Goal: Feedback & Contribution: Submit feedback/report problem

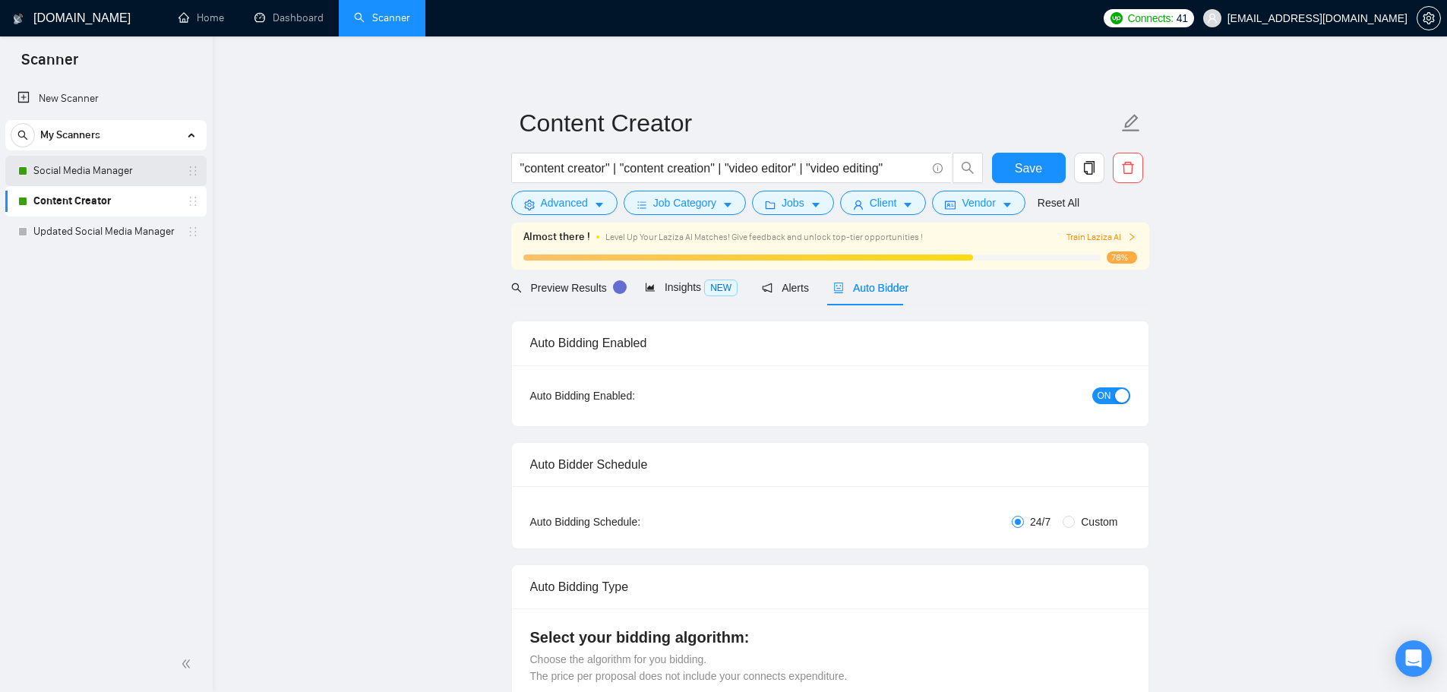
scroll to position [334, 0]
click at [52, 164] on link "Social Media Manager" at bounding box center [105, 171] width 144 height 30
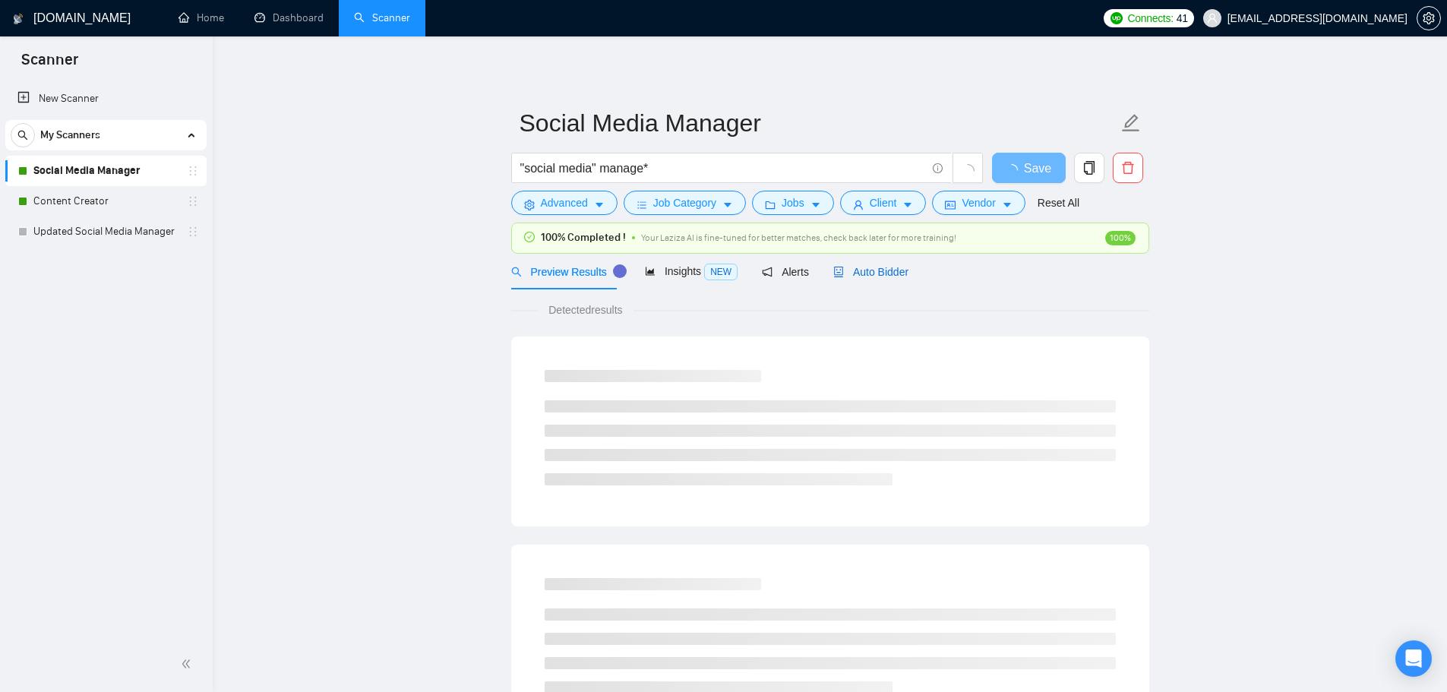
click at [884, 277] on span "Auto Bidder" at bounding box center [870, 272] width 75 height 12
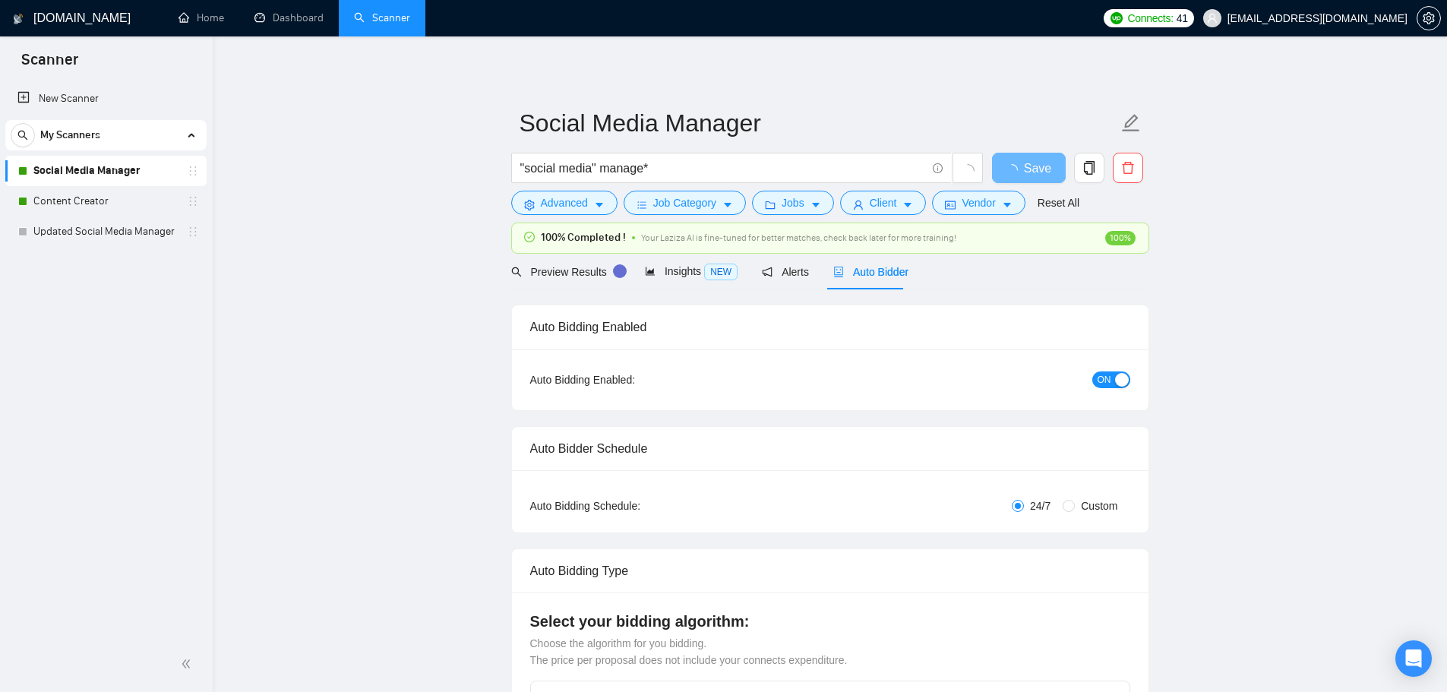
checkbox input "true"
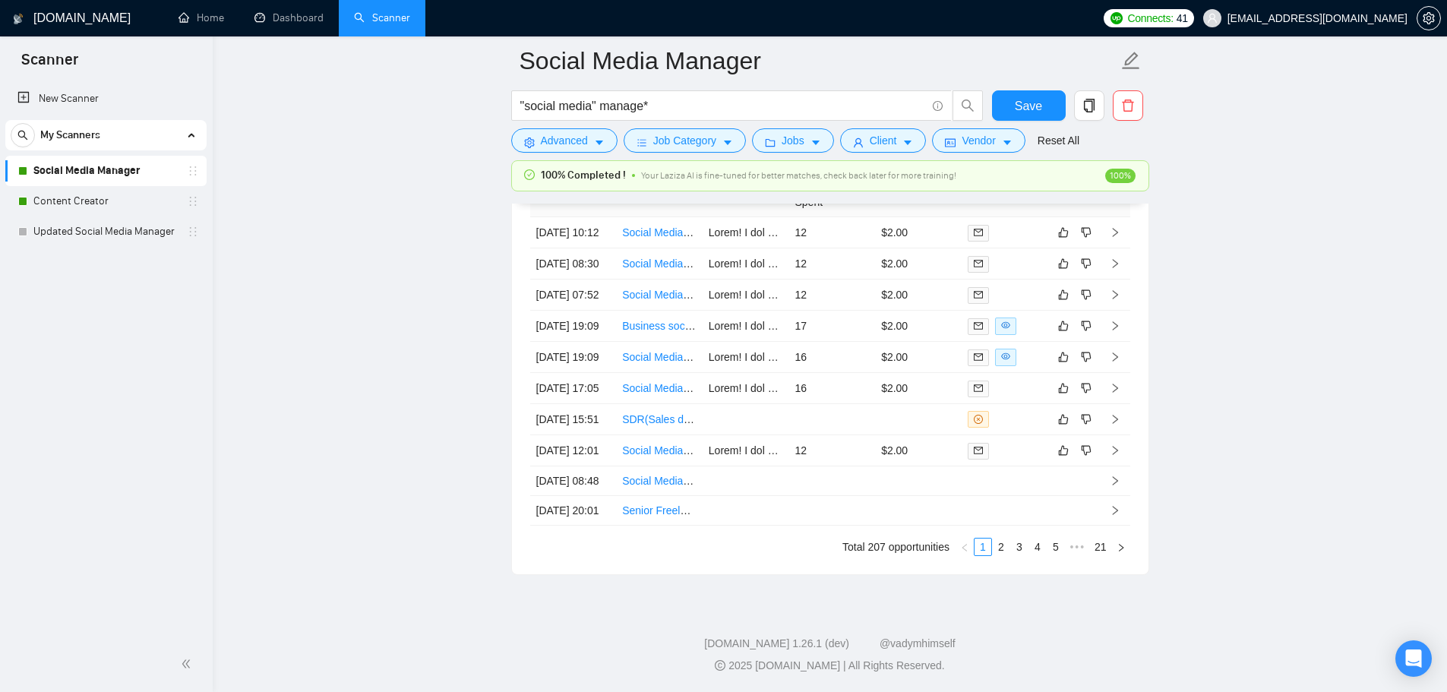
scroll to position [4333, 0]
click at [846, 435] on td "12" at bounding box center [831, 450] width 87 height 31
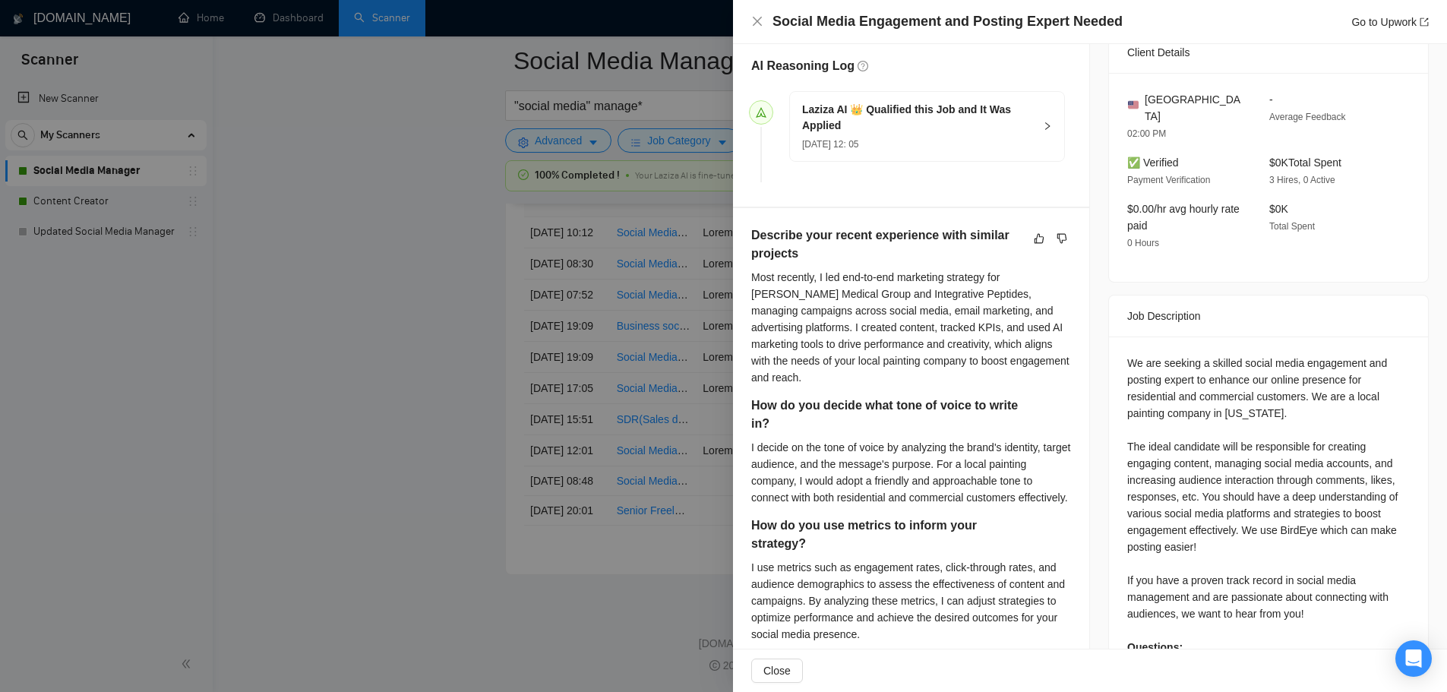
scroll to position [380, 0]
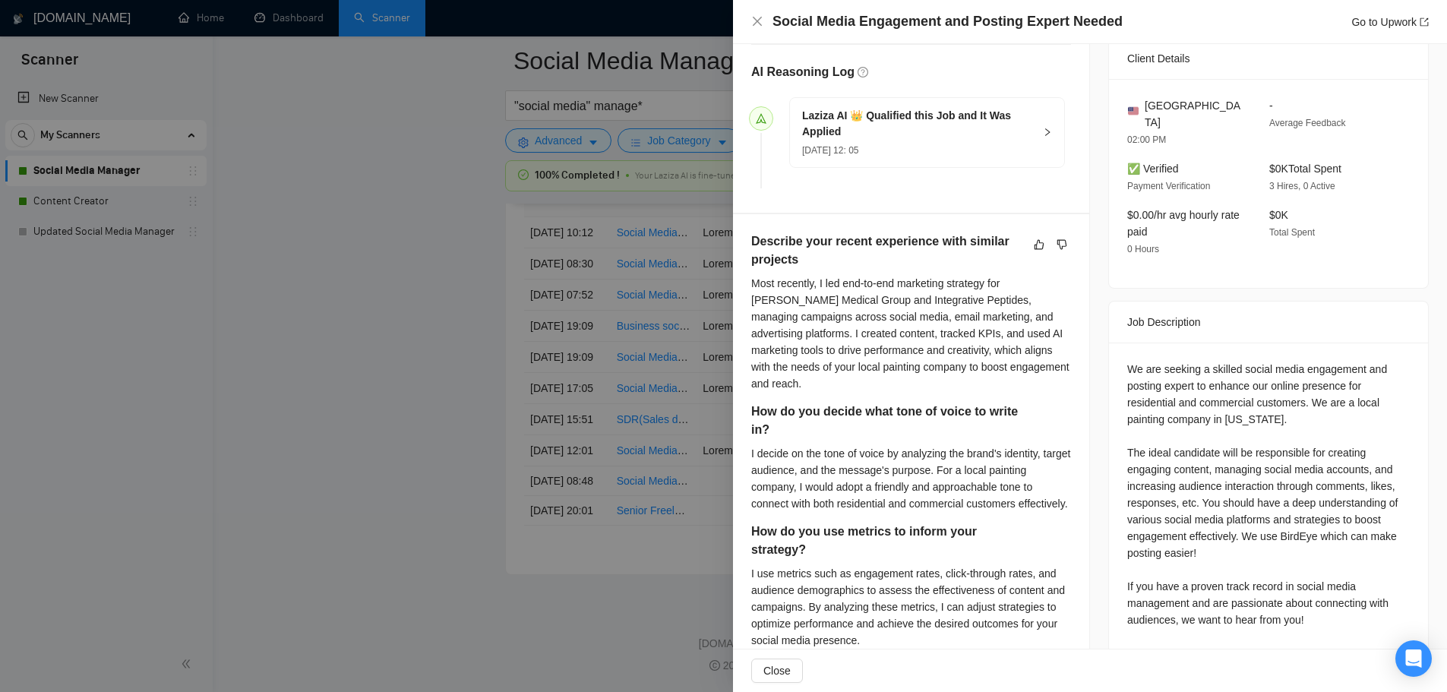
drag, startPoint x: 421, startPoint y: 339, endPoint x: 437, endPoint y: 347, distance: 18.0
click at [421, 339] on div at bounding box center [723, 346] width 1447 height 692
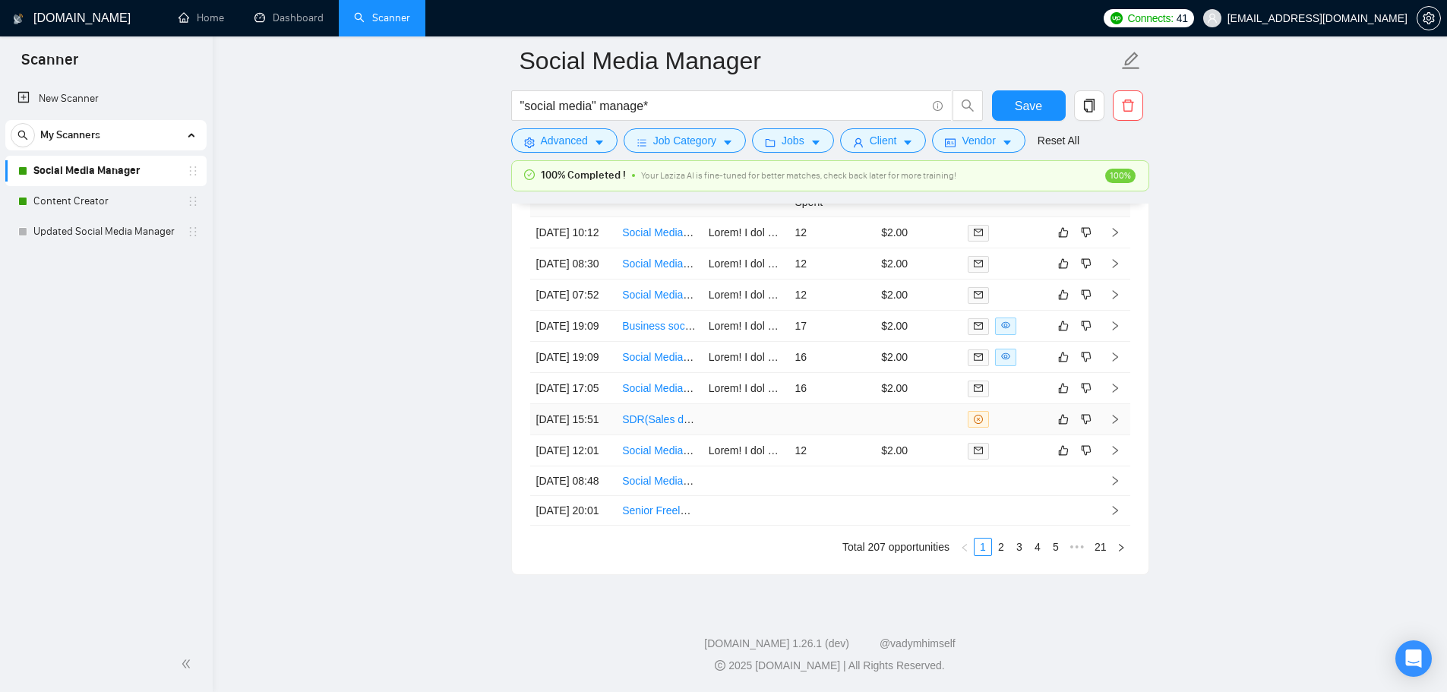
click at [744, 404] on td at bounding box center [746, 419] width 87 height 31
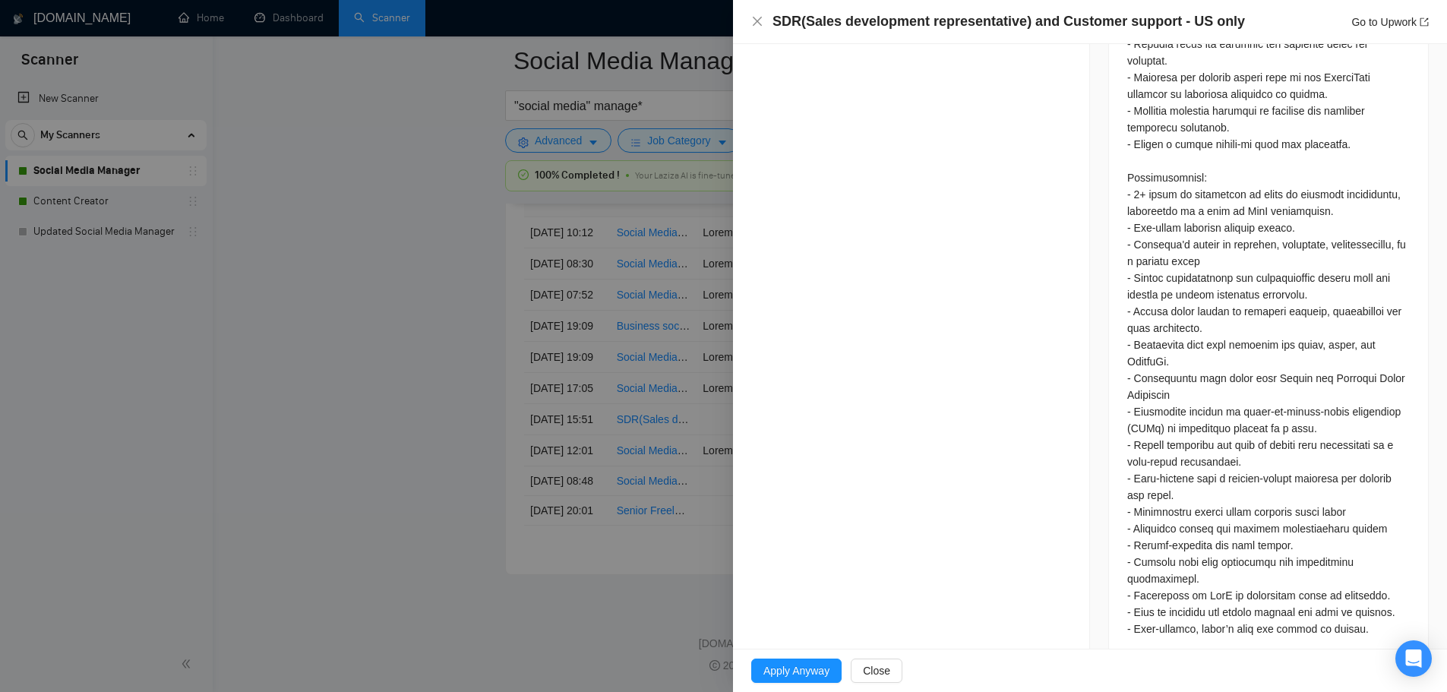
scroll to position [1521, 0]
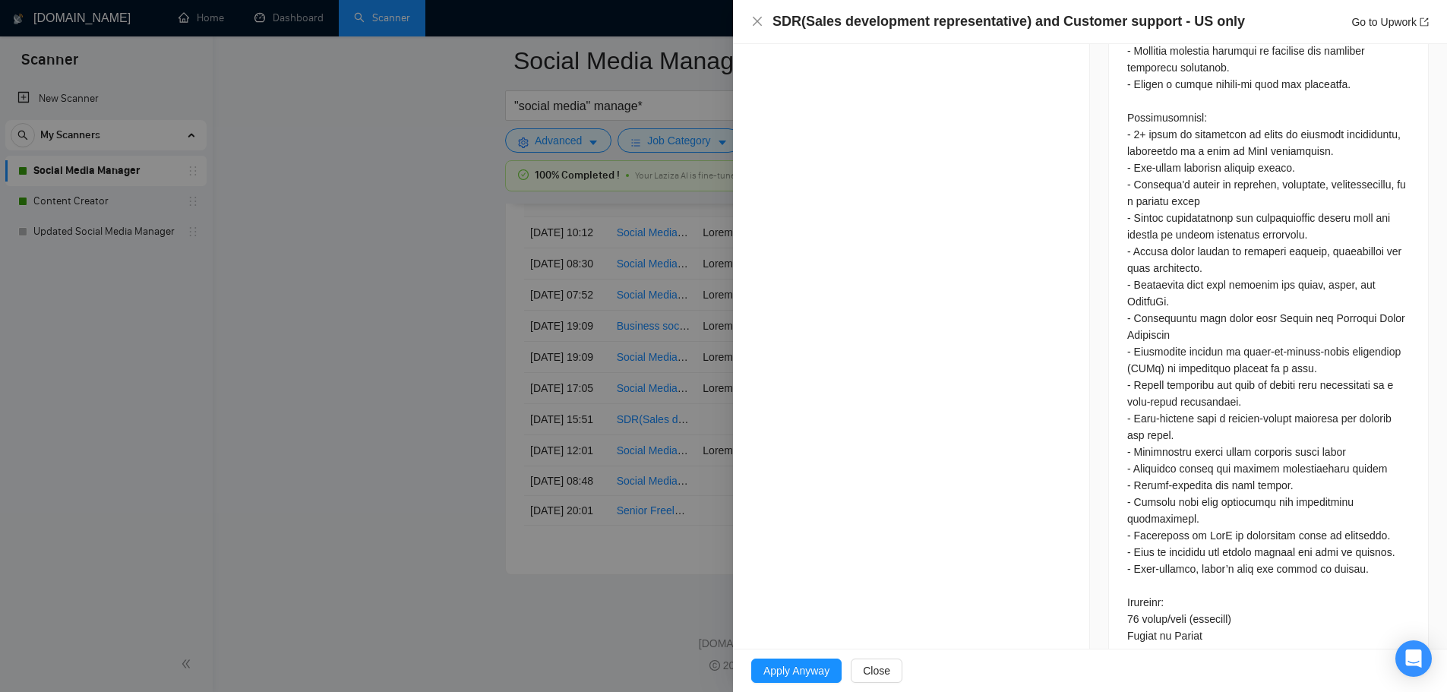
click at [448, 393] on div at bounding box center [723, 346] width 1447 height 692
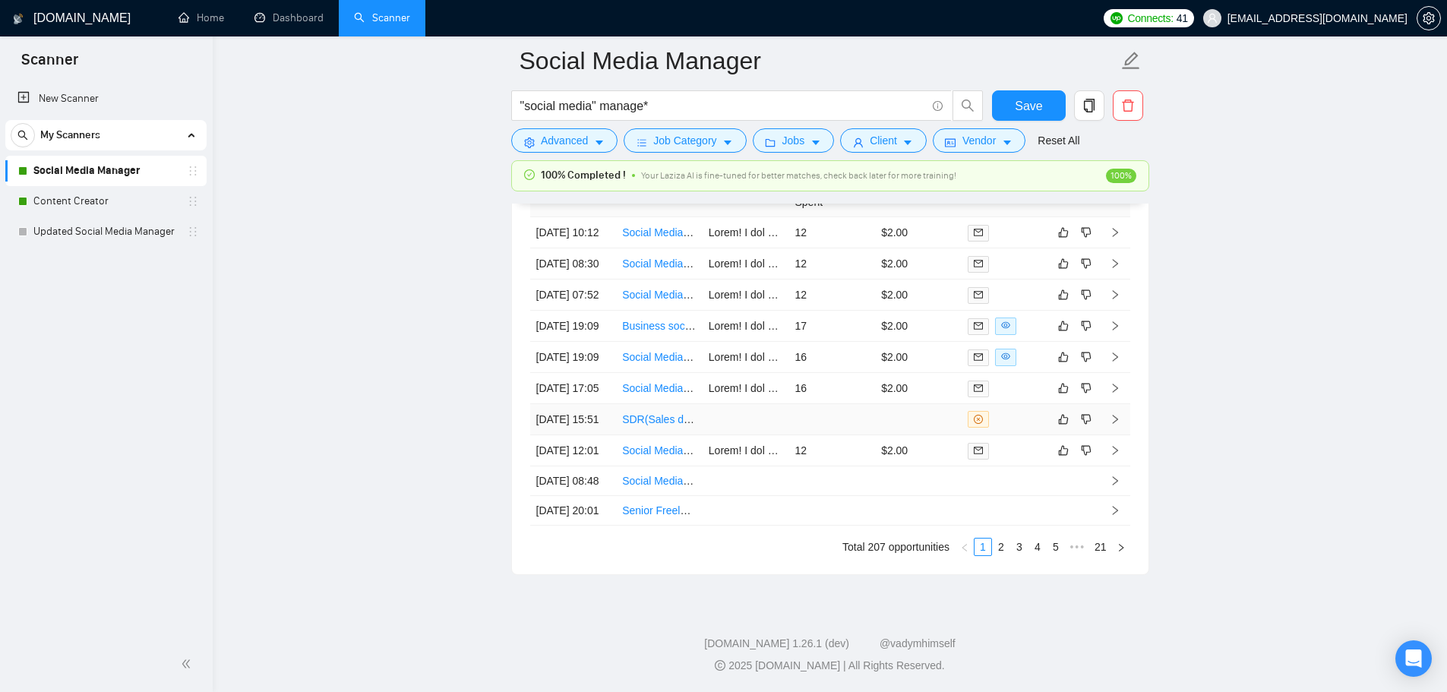
click at [820, 404] on td at bounding box center [831, 419] width 87 height 31
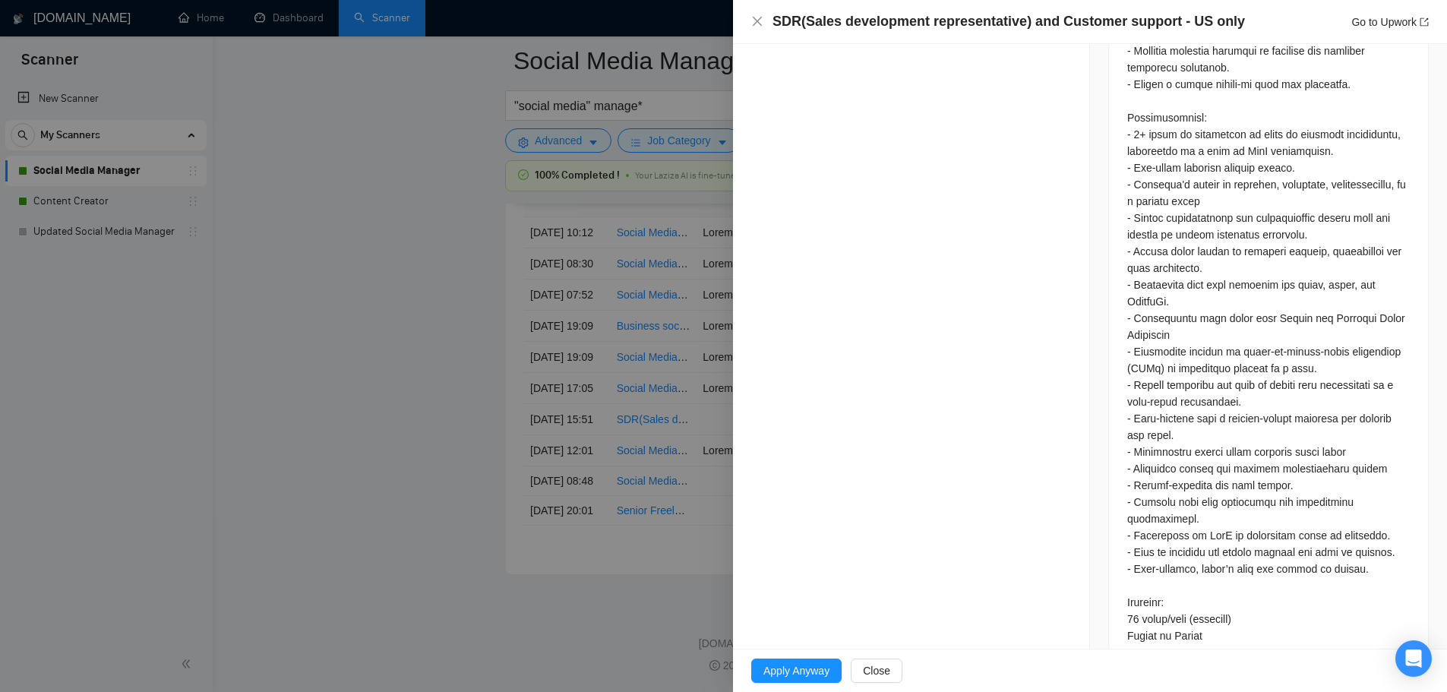
click at [549, 490] on div at bounding box center [723, 346] width 1447 height 692
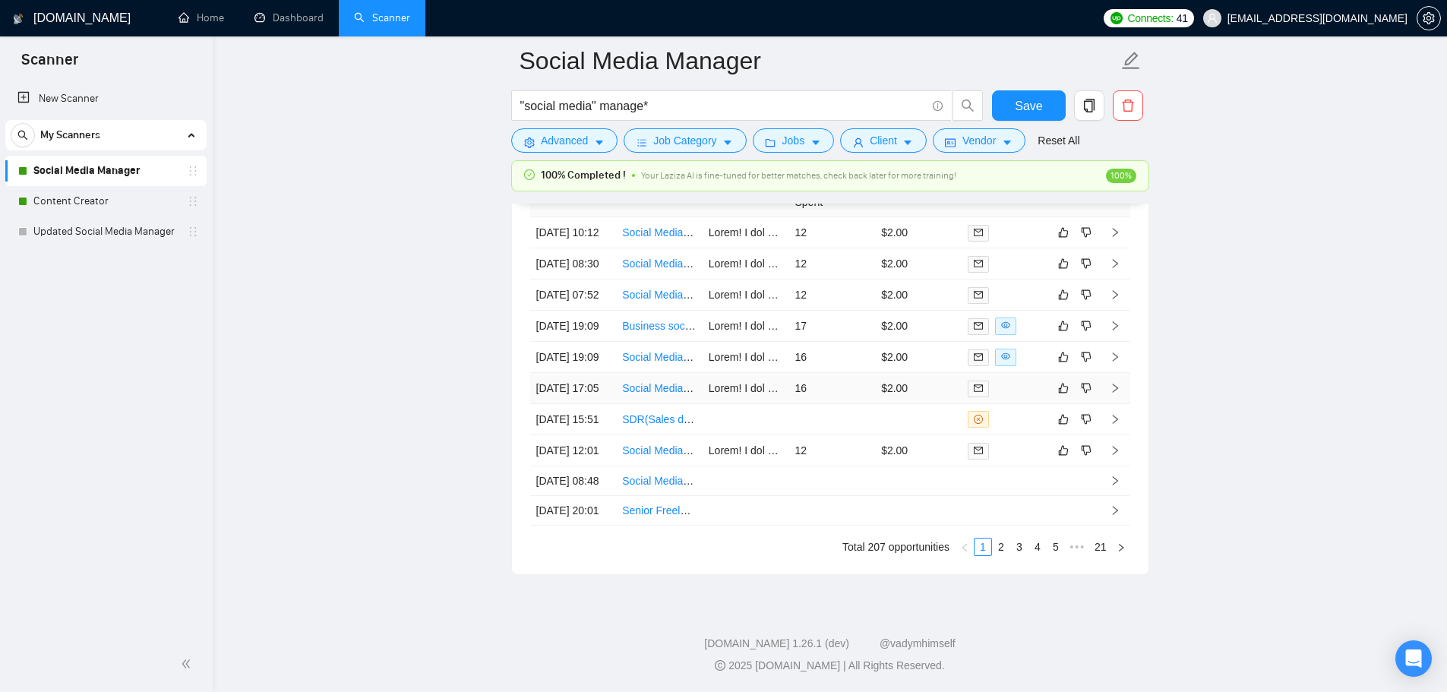
click at [835, 373] on td "16" at bounding box center [831, 388] width 87 height 31
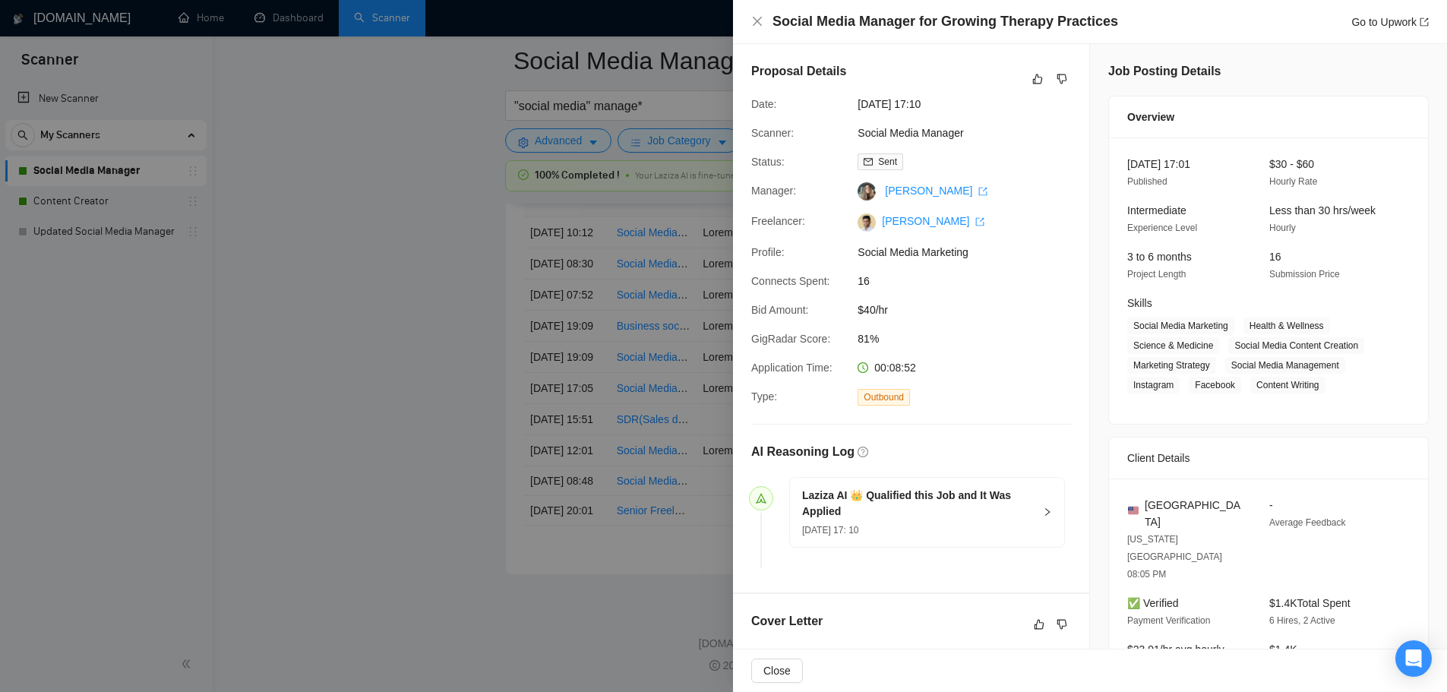
click at [406, 302] on div at bounding box center [723, 346] width 1447 height 692
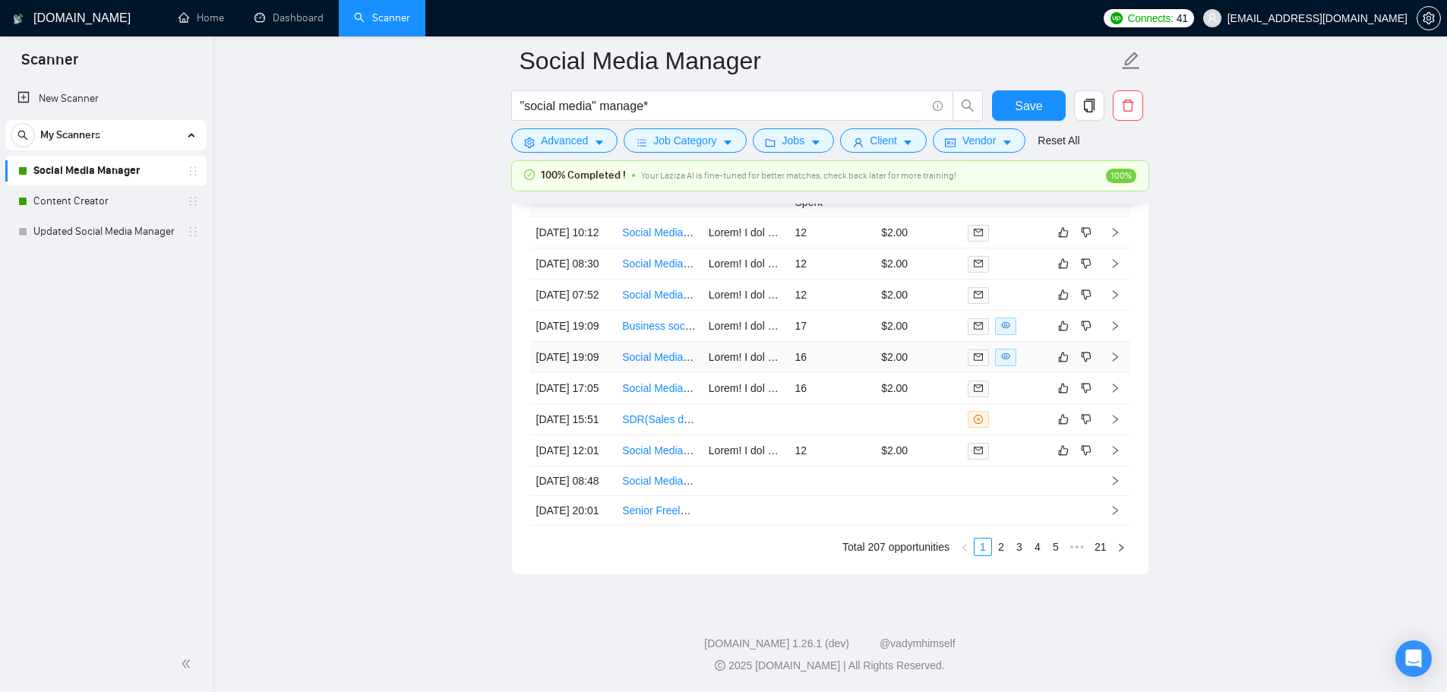
click at [832, 342] on td "16" at bounding box center [831, 357] width 87 height 31
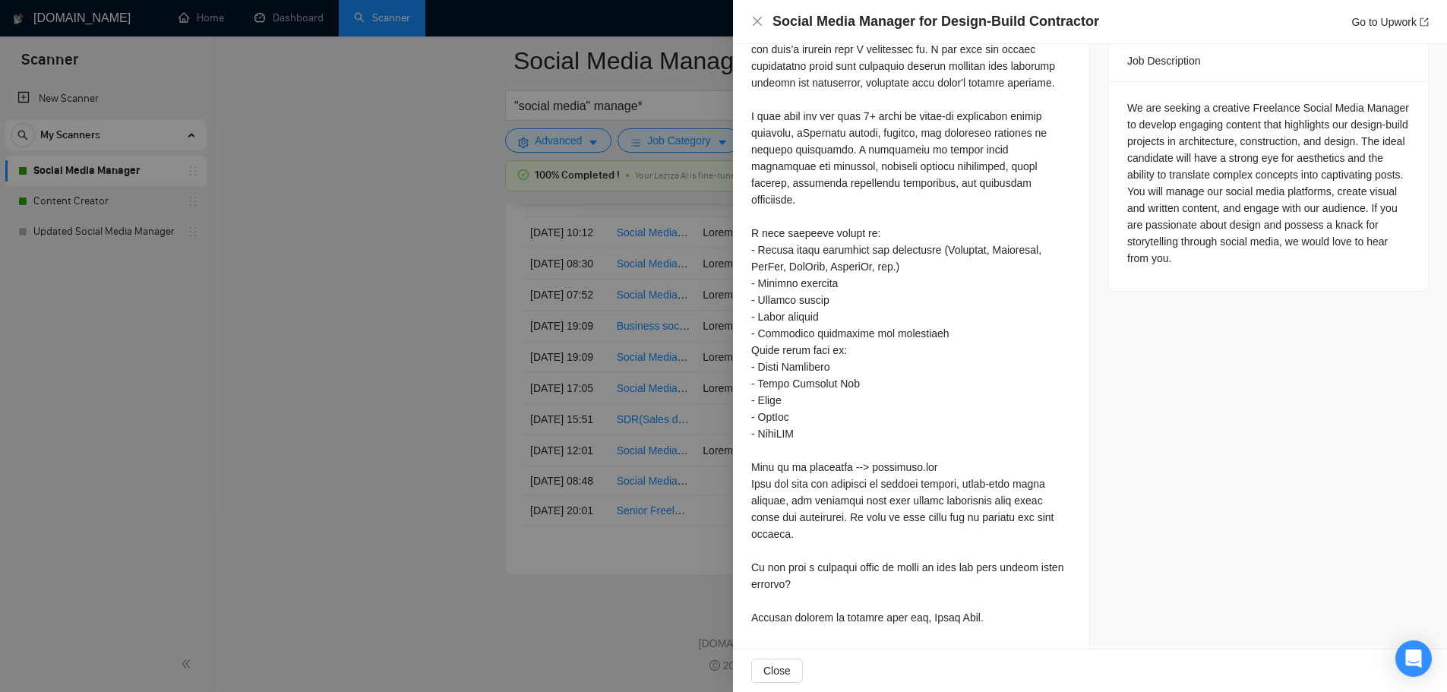
scroll to position [185, 0]
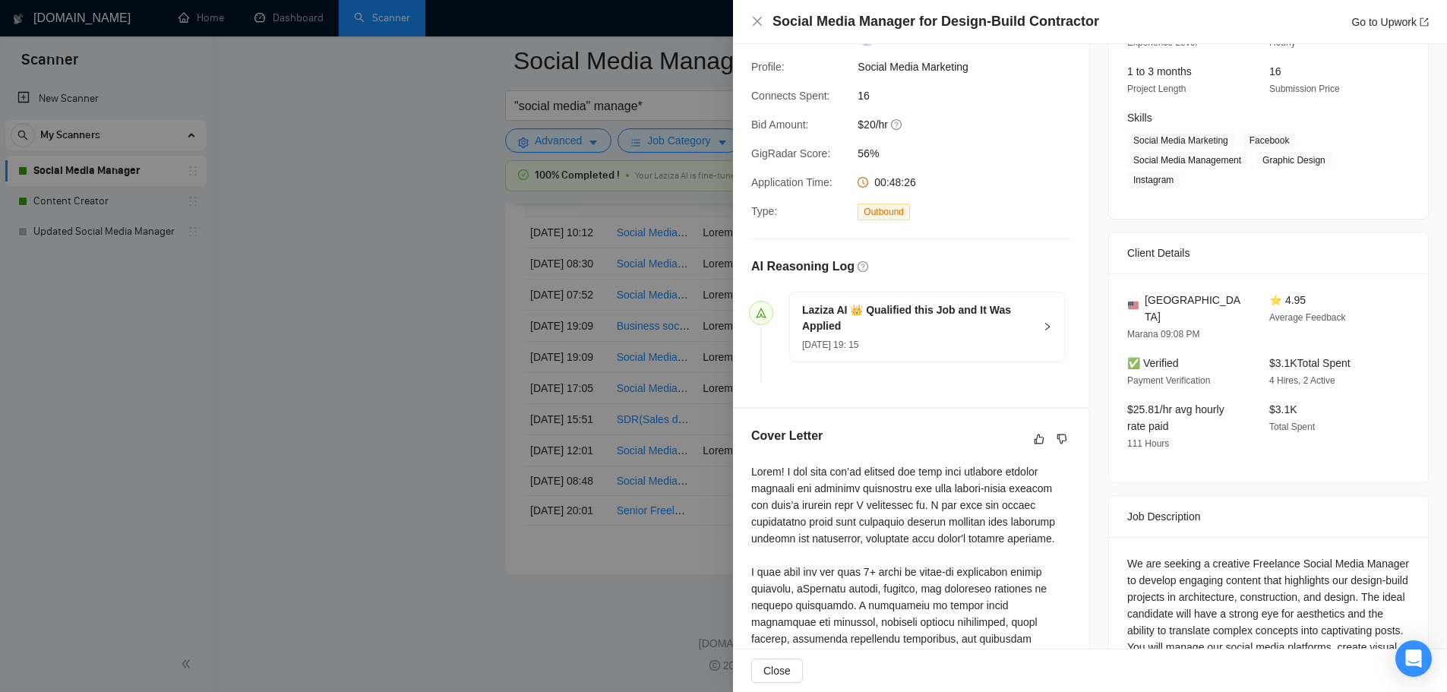
click at [472, 300] on div at bounding box center [723, 346] width 1447 height 692
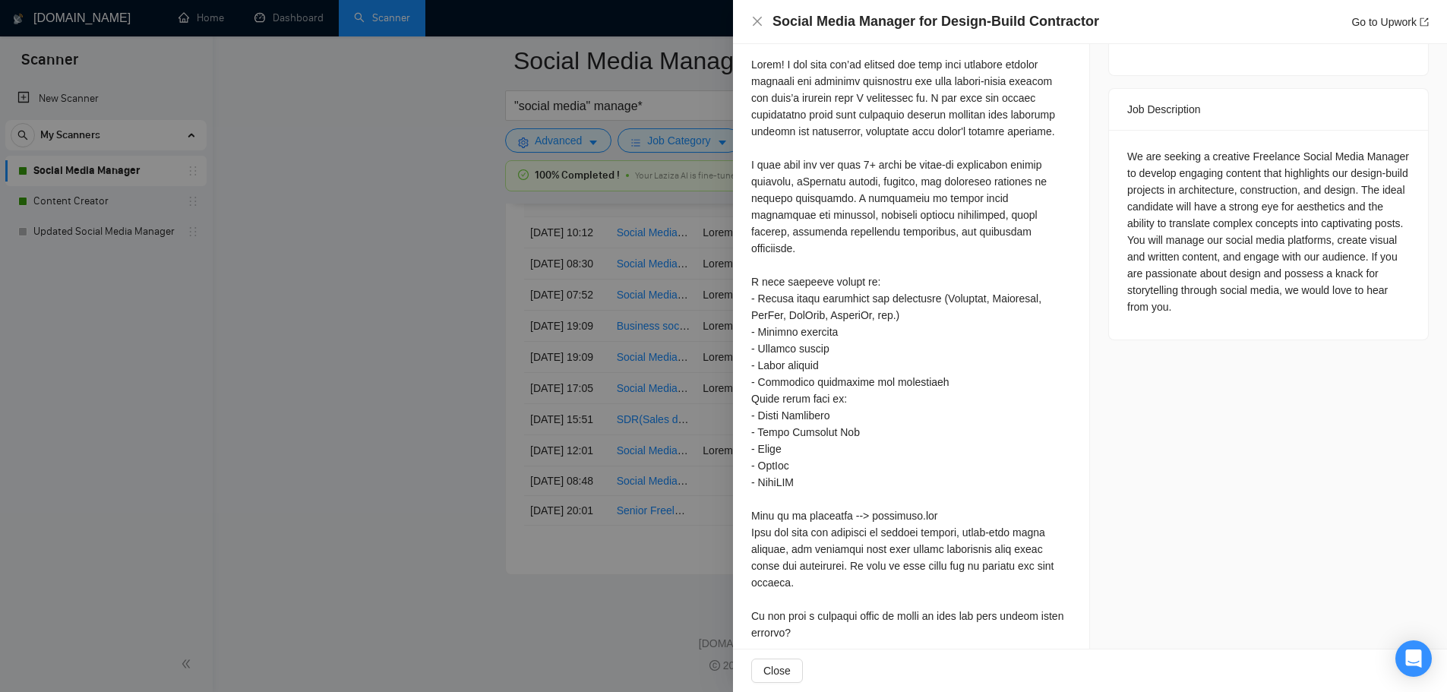
scroll to position [641, 0]
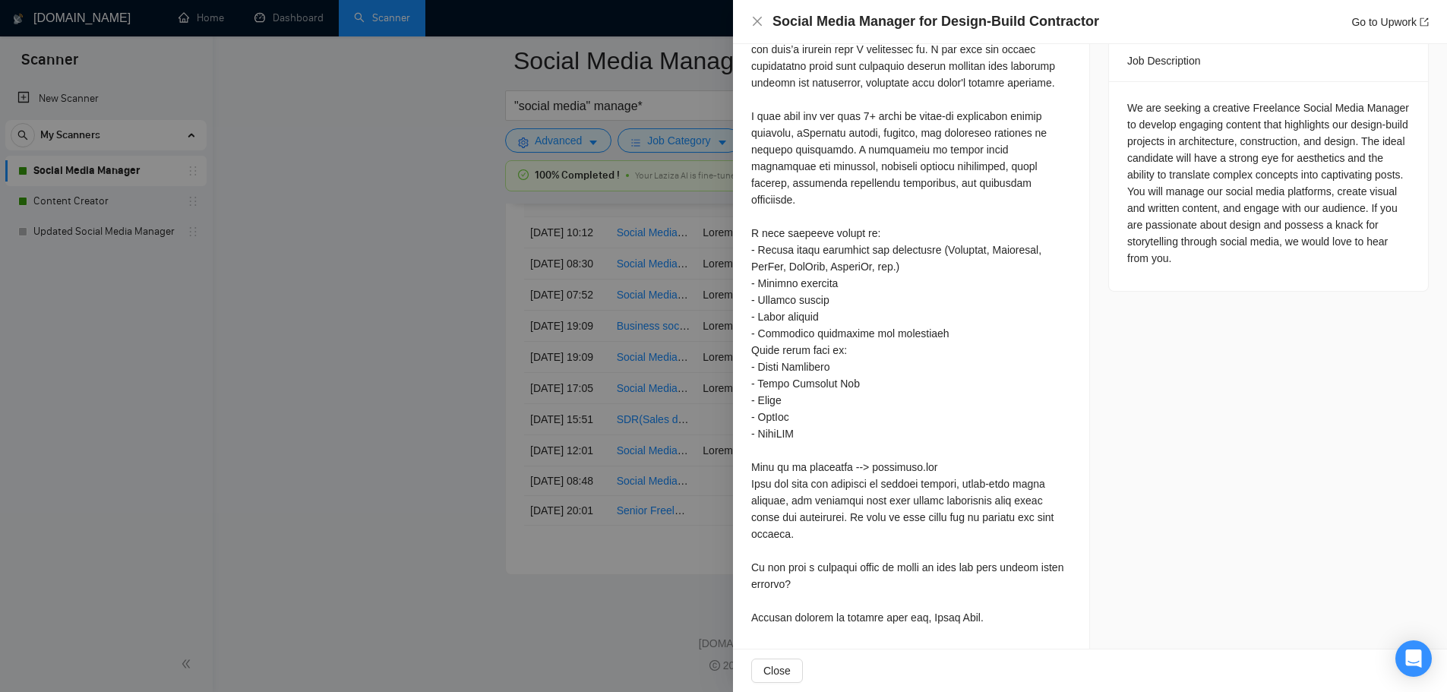
click at [448, 308] on div at bounding box center [723, 346] width 1447 height 692
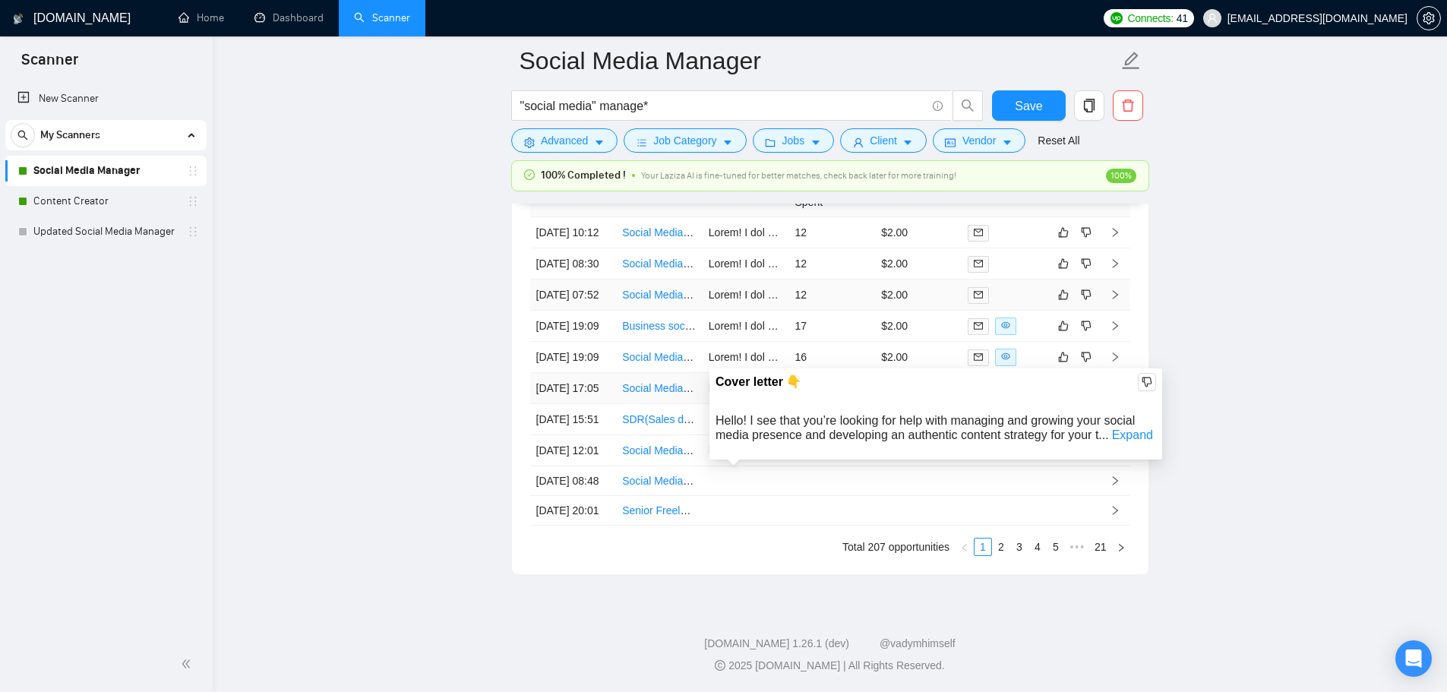
scroll to position [4181, 0]
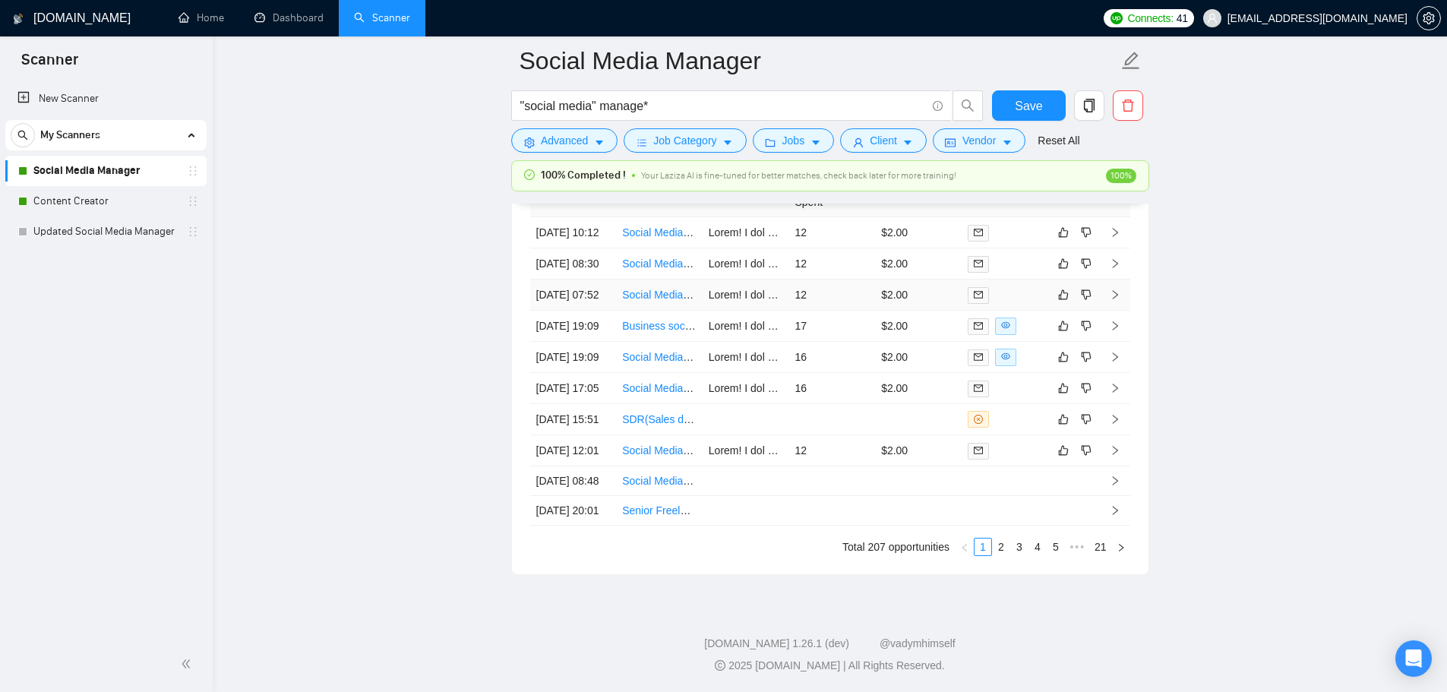
click at [820, 311] on td "12" at bounding box center [831, 295] width 87 height 31
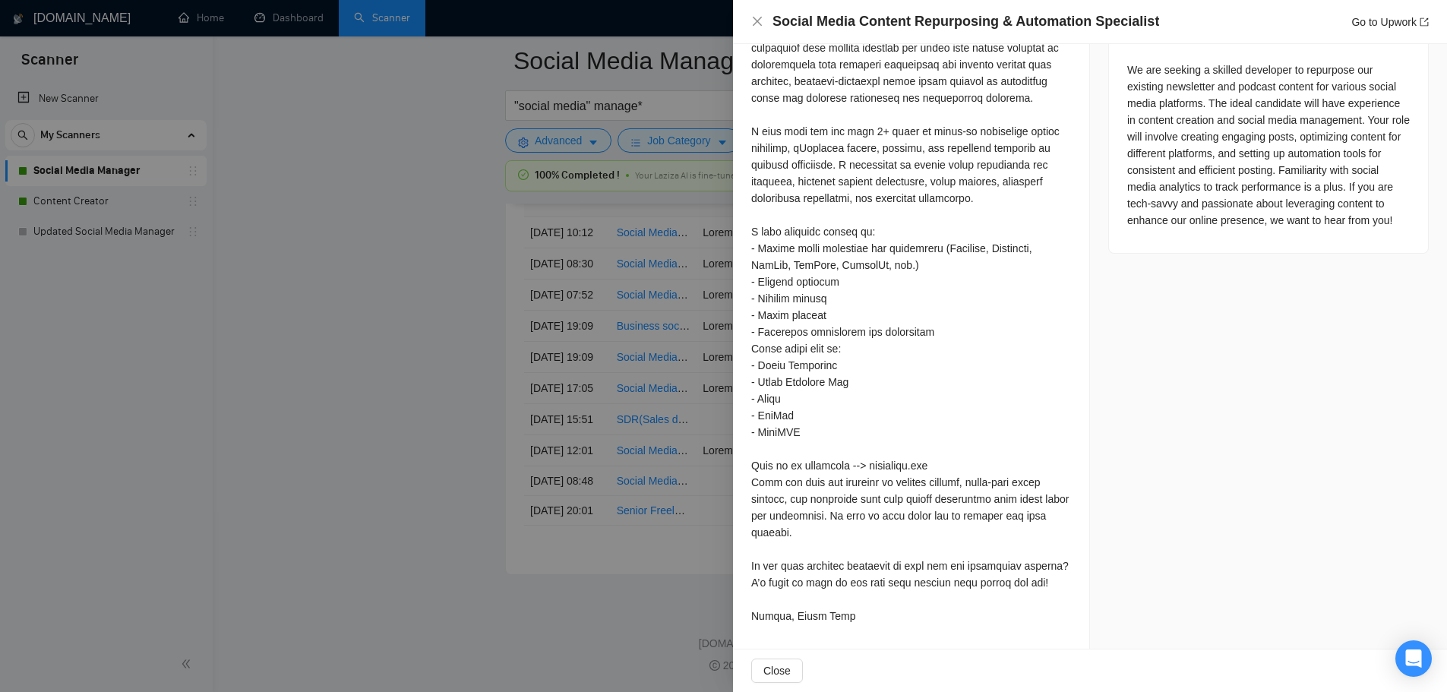
scroll to position [674, 0]
click at [434, 322] on div at bounding box center [723, 346] width 1447 height 692
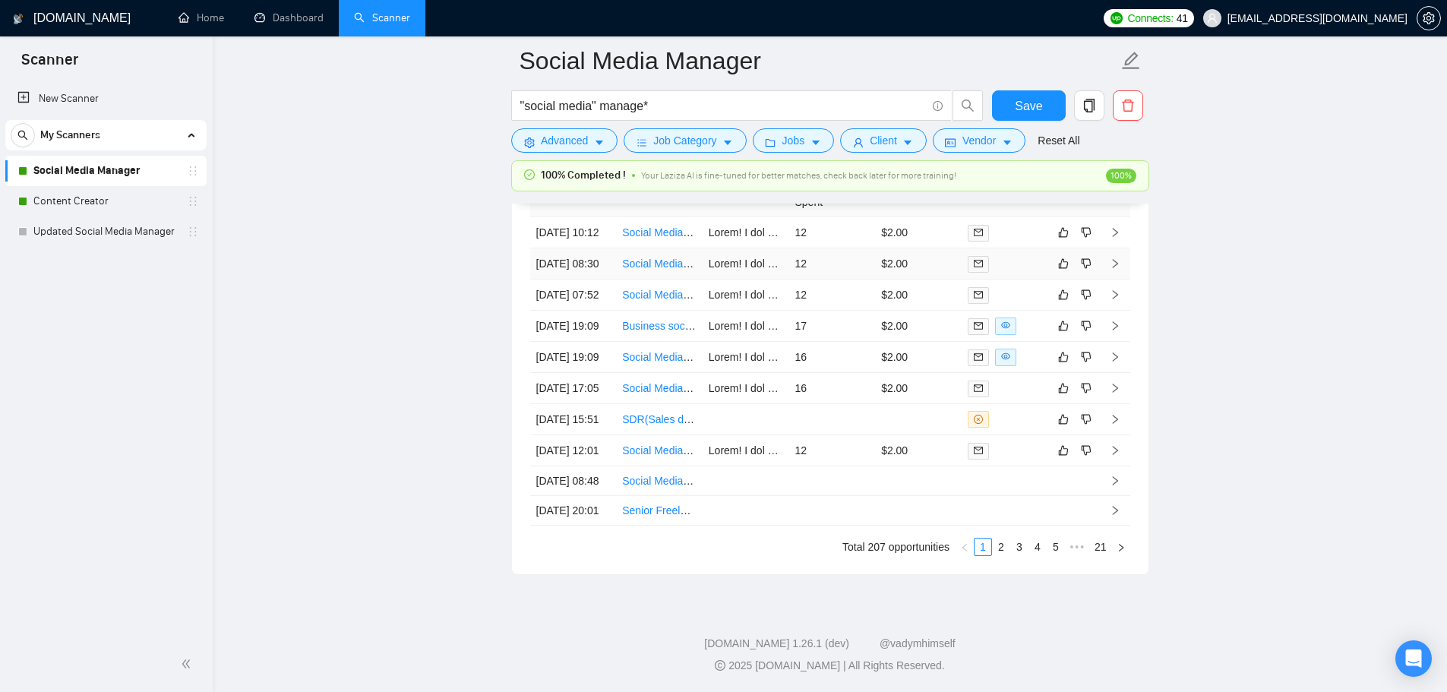
click at [799, 280] on td "12" at bounding box center [831, 263] width 87 height 31
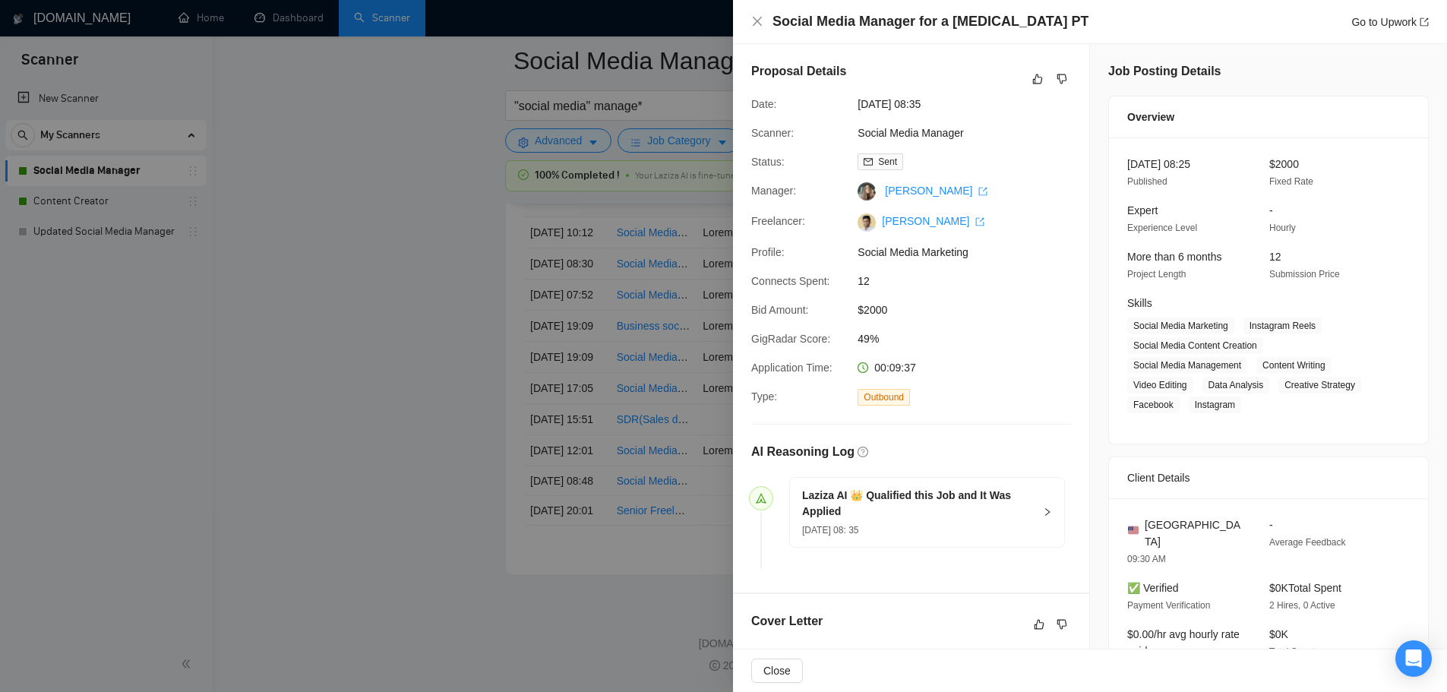
click at [437, 275] on div at bounding box center [723, 346] width 1447 height 692
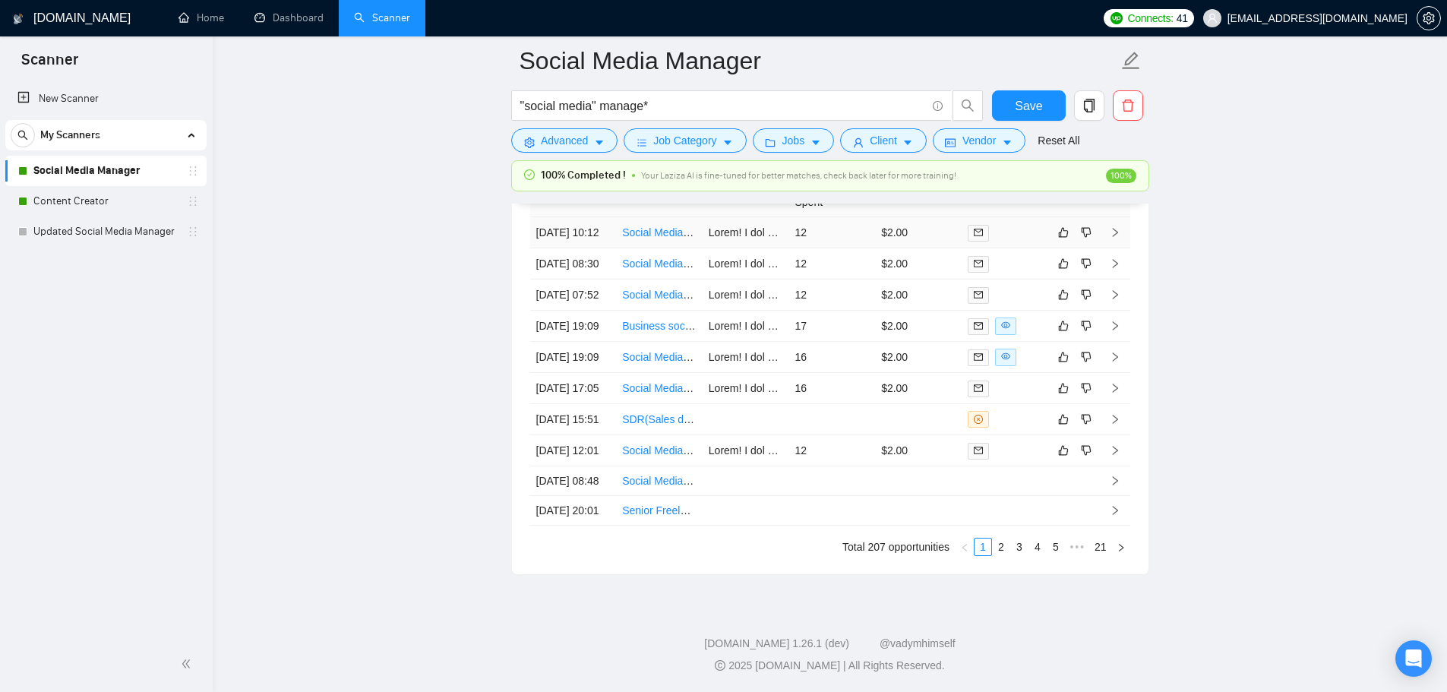
click at [847, 244] on td "12" at bounding box center [831, 232] width 87 height 31
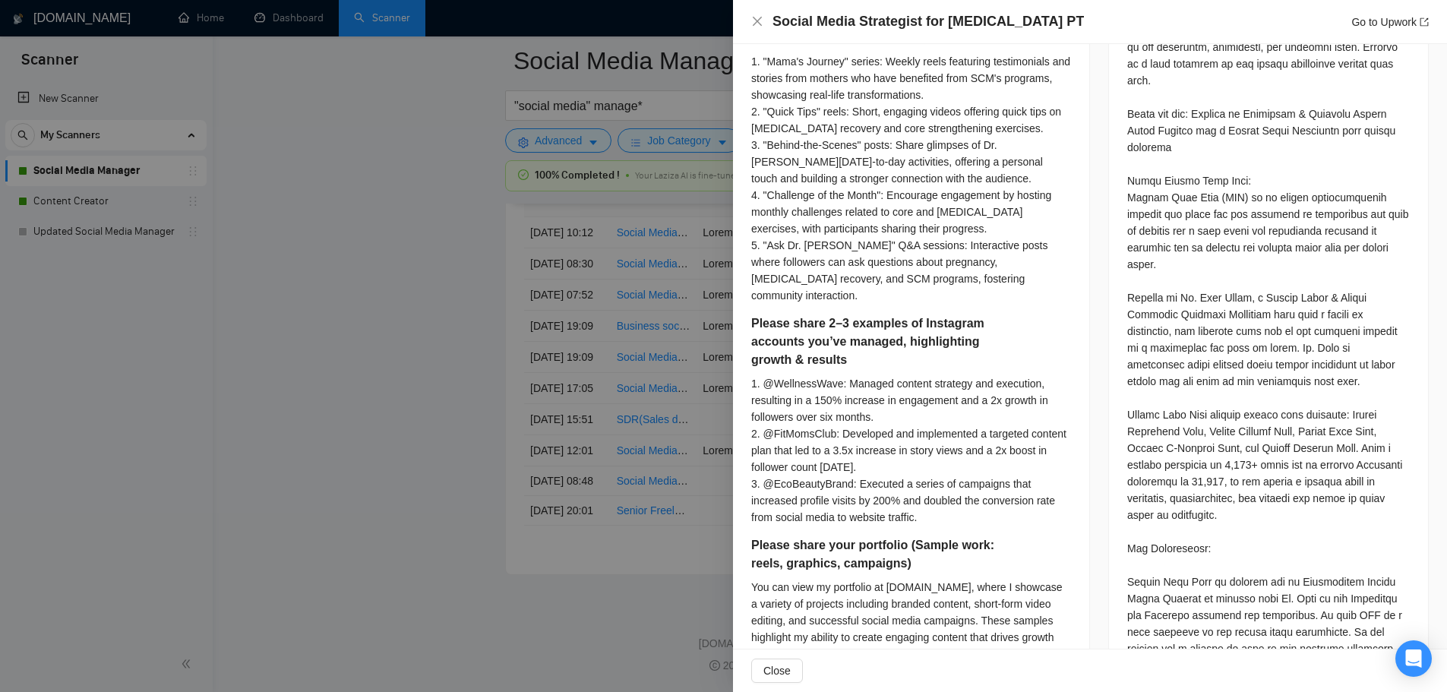
scroll to position [911, 0]
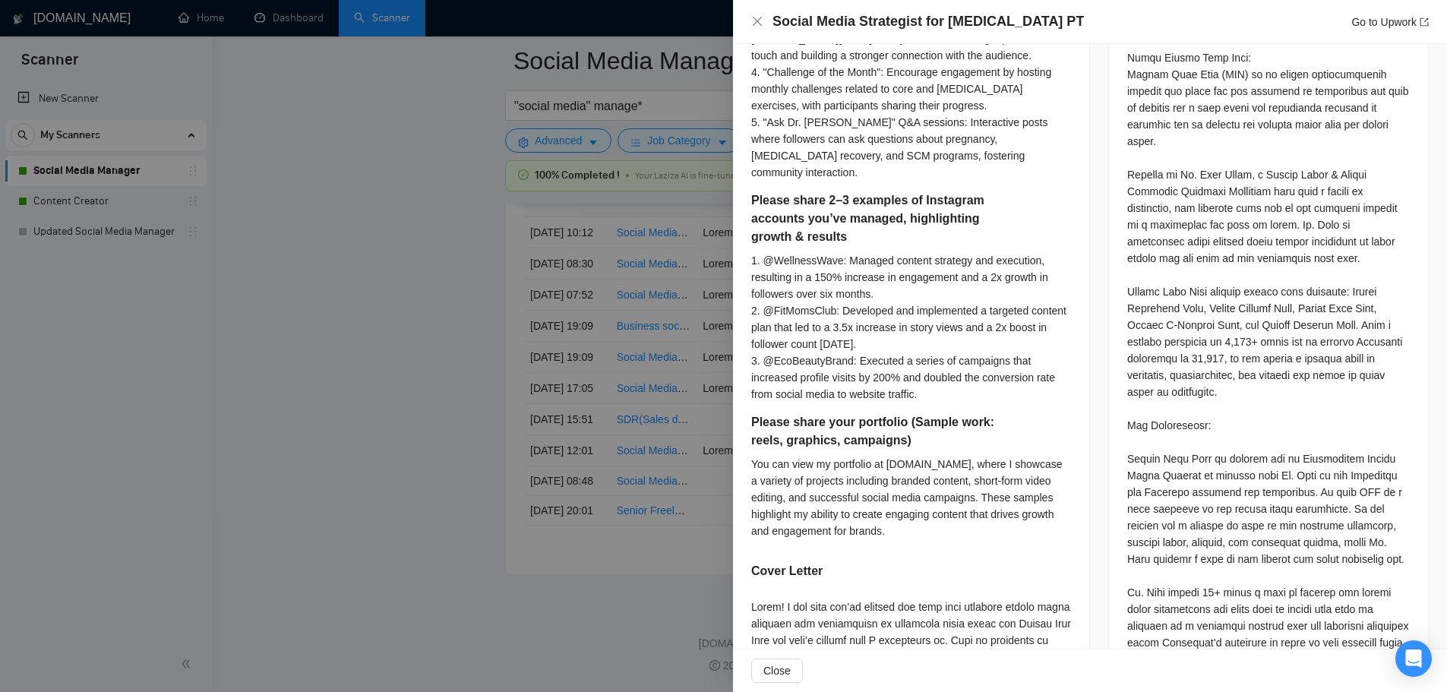
click at [428, 409] on div at bounding box center [723, 346] width 1447 height 692
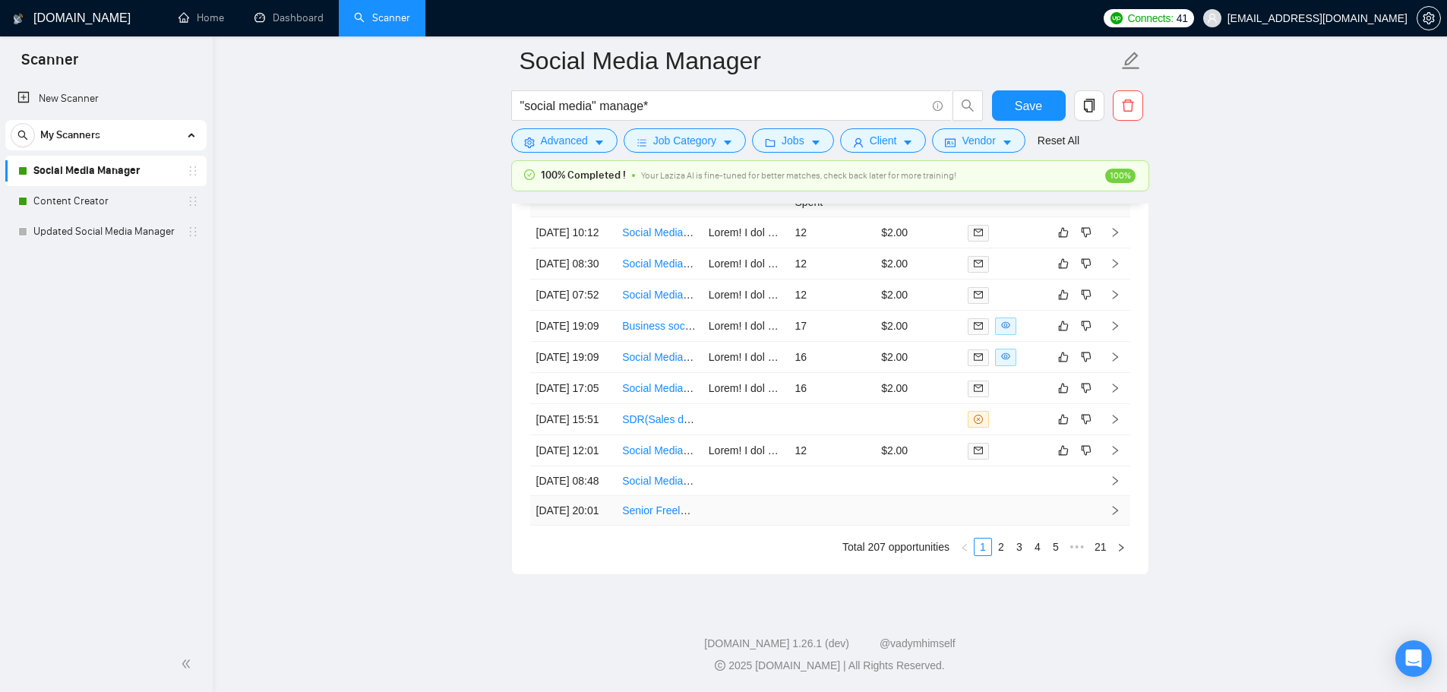
scroll to position [4333, 0]
click at [1006, 551] on link "2" at bounding box center [1001, 547] width 17 height 17
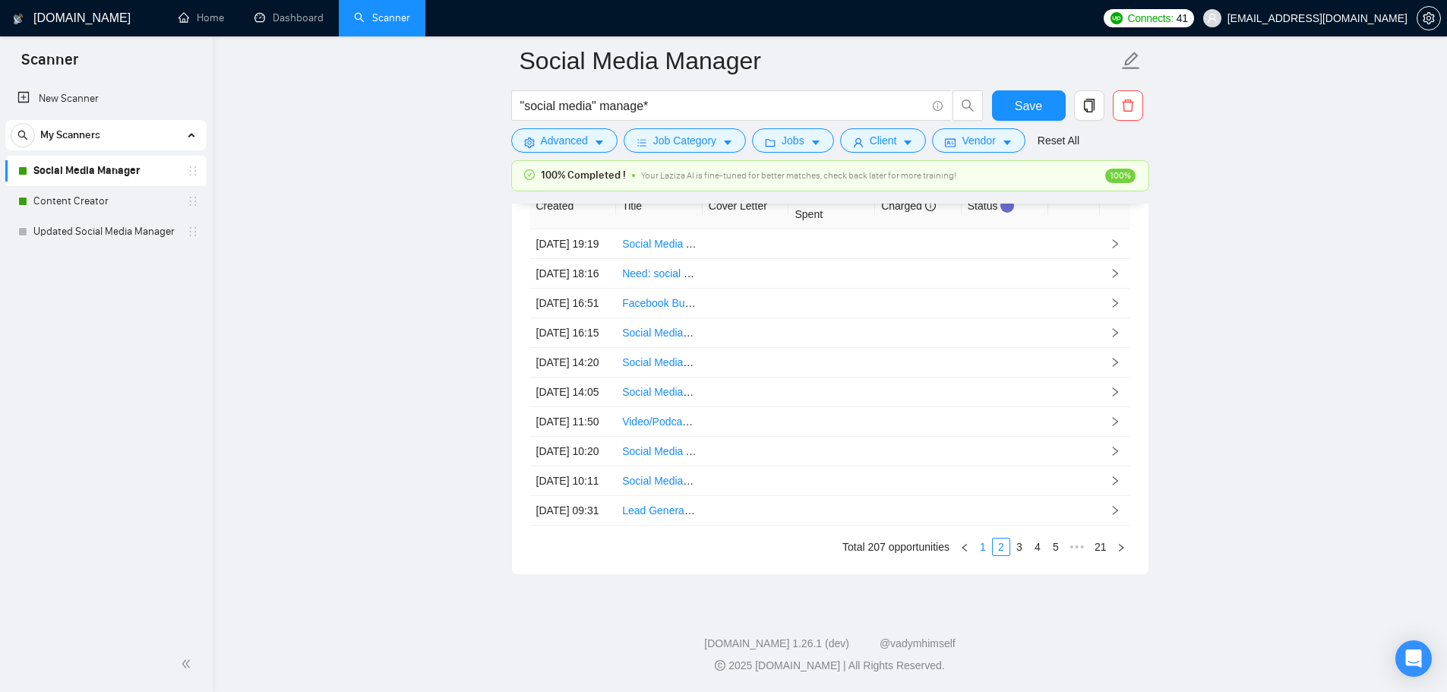
click at [978, 545] on link "1" at bounding box center [982, 547] width 17 height 17
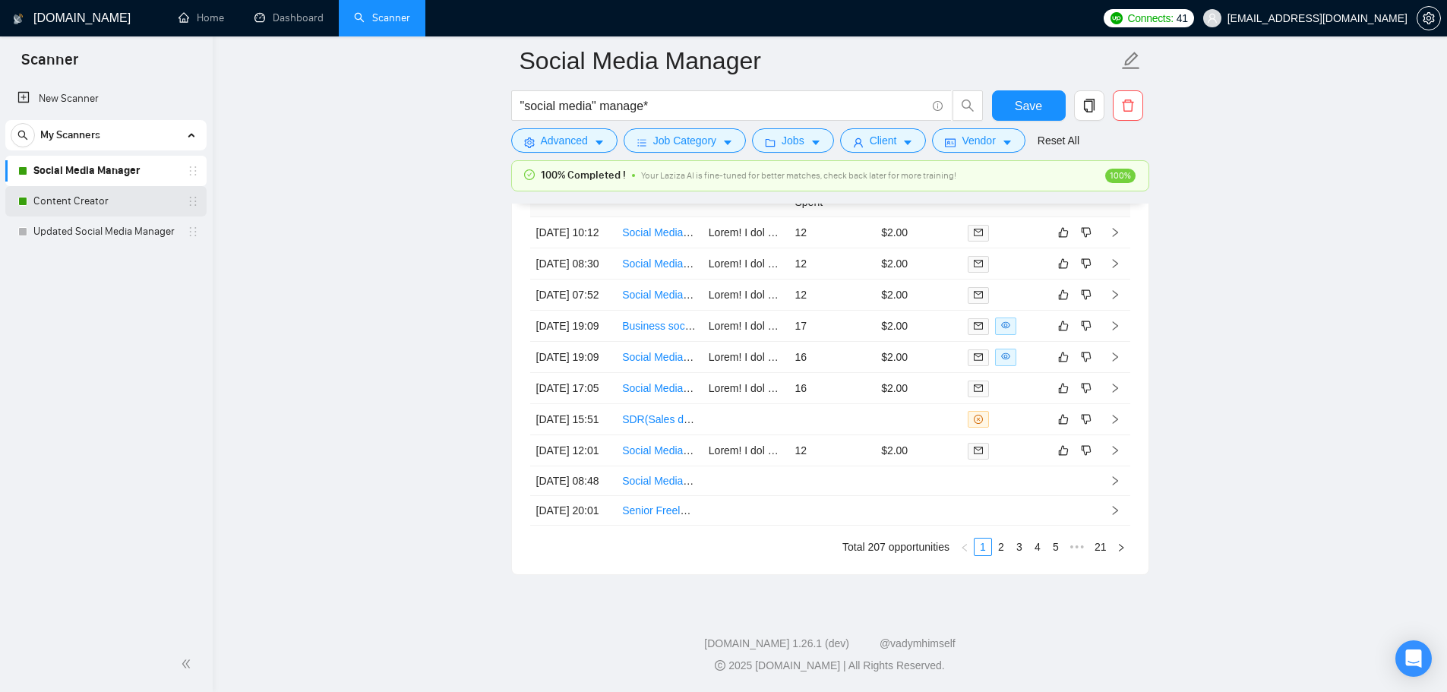
drag, startPoint x: 61, startPoint y: 207, endPoint x: 99, endPoint y: 197, distance: 39.1
click at [61, 207] on link "Content Creator" at bounding box center [105, 201] width 144 height 30
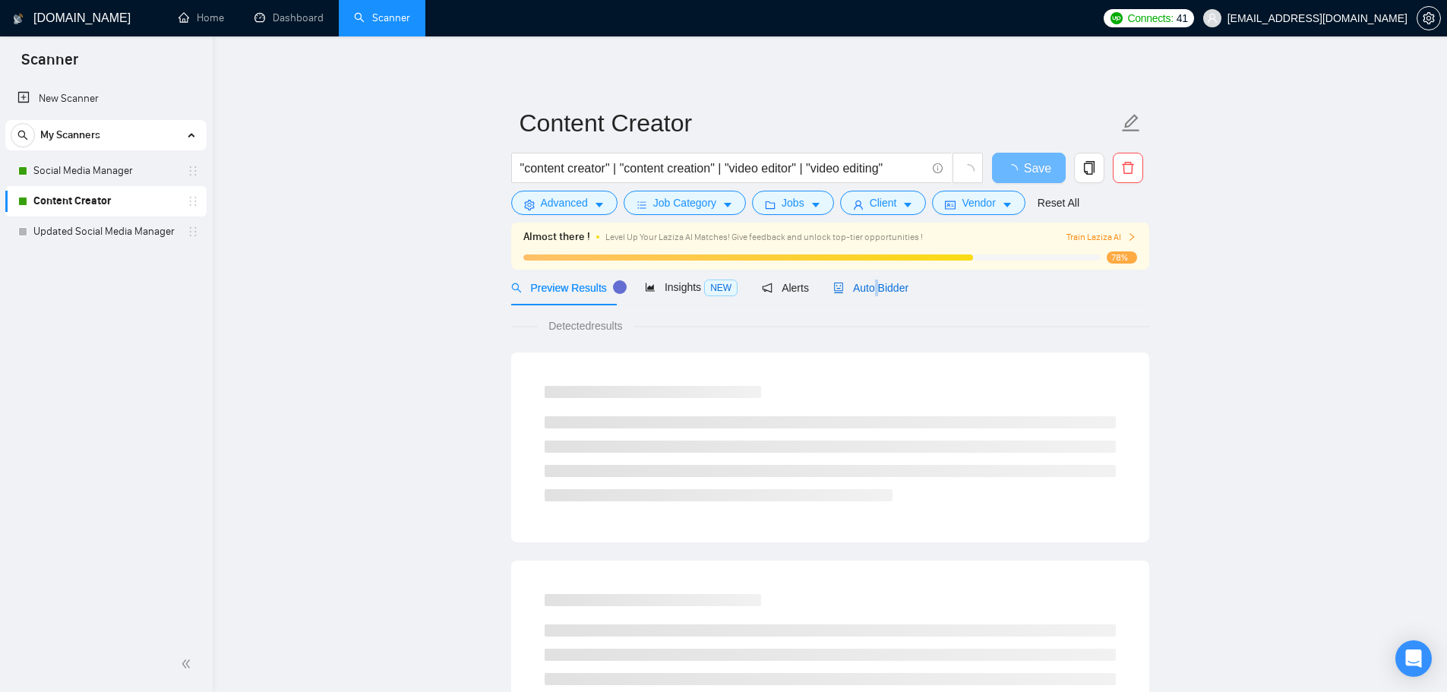
click at [871, 282] on span "Auto Bidder" at bounding box center [870, 288] width 75 height 12
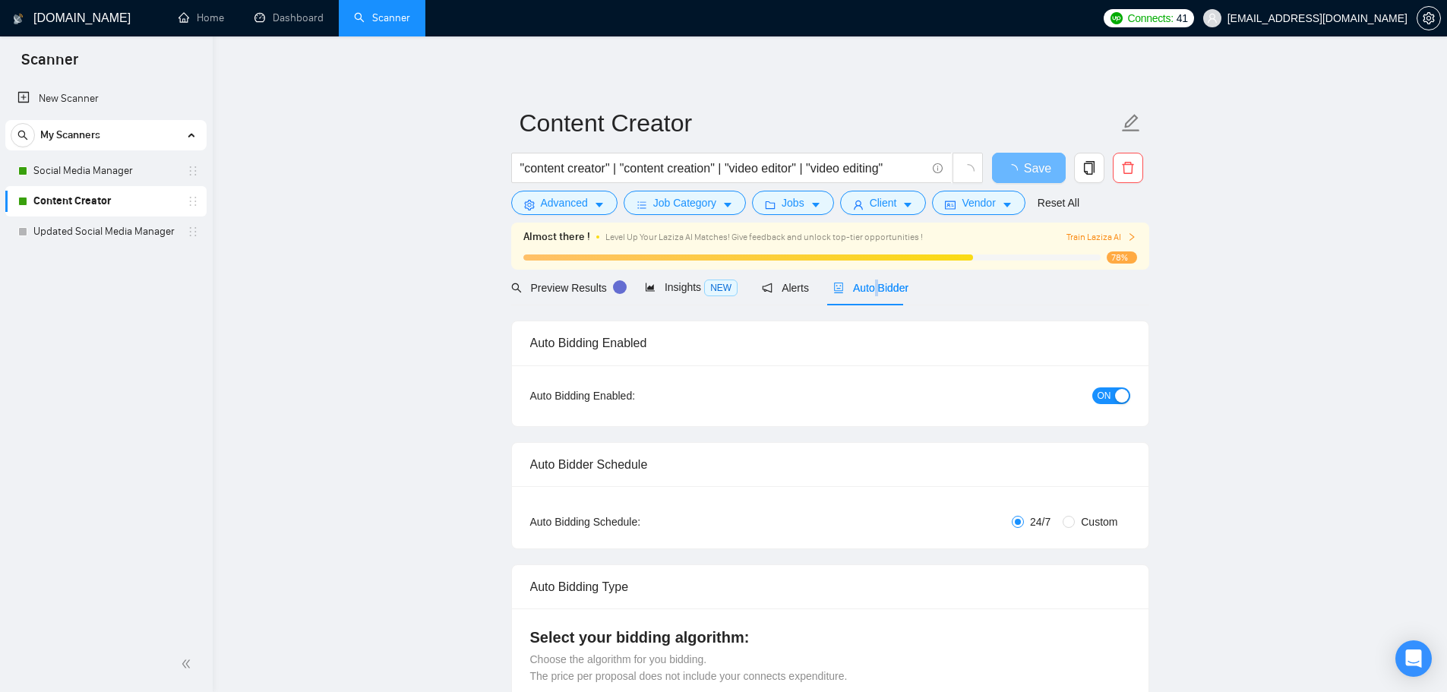
checkbox input "true"
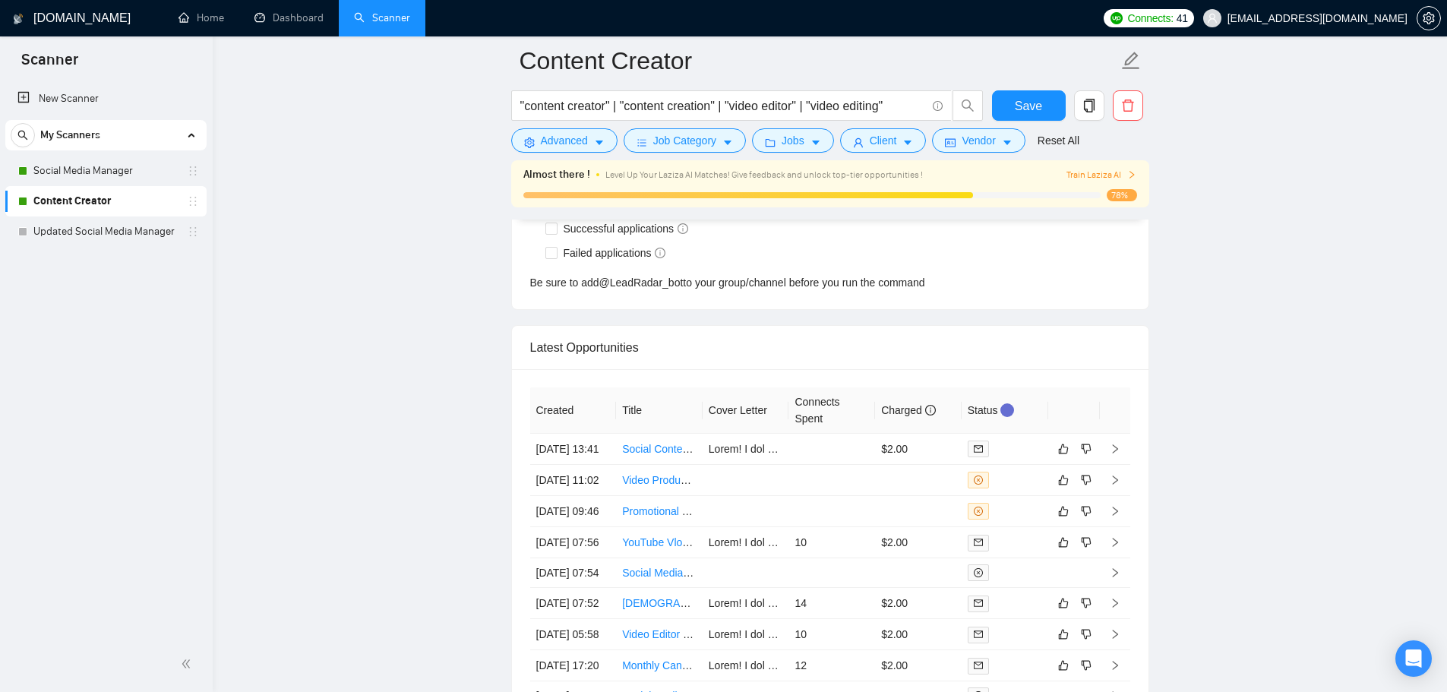
scroll to position [3945, 0]
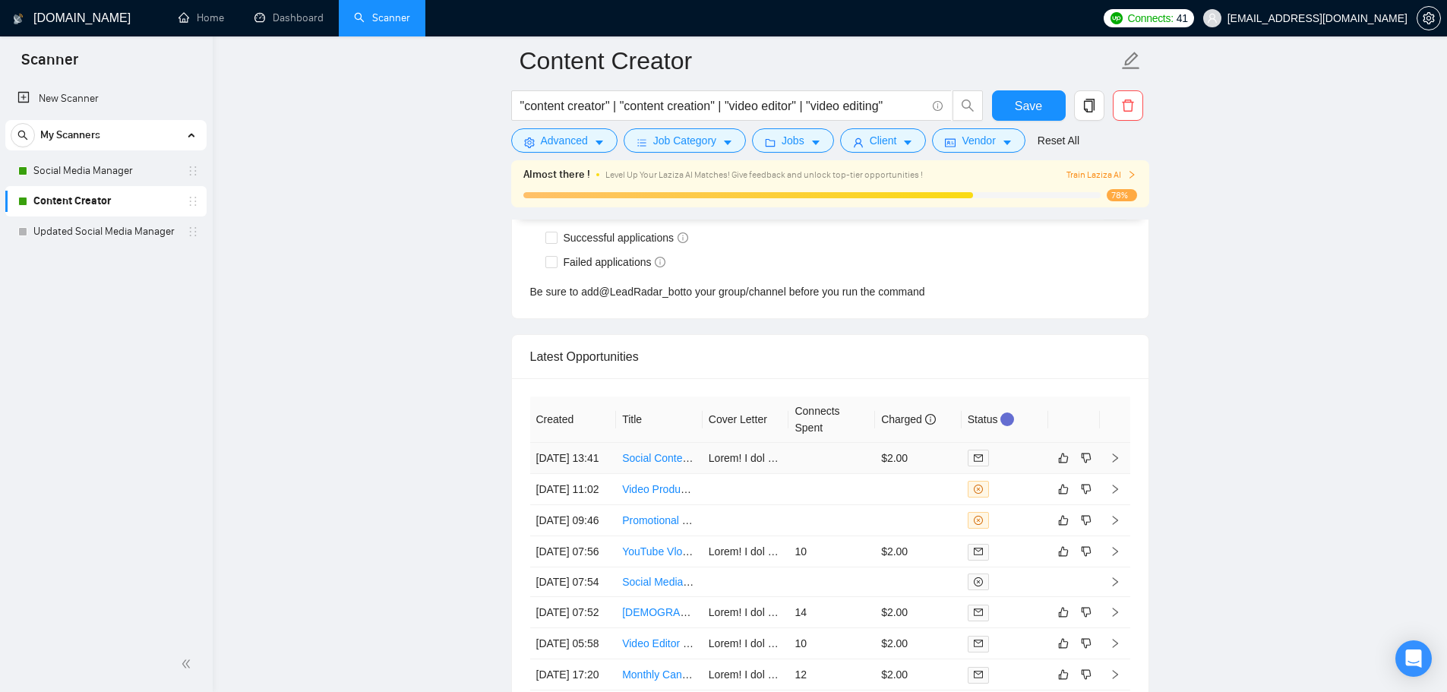
click at [827, 467] on td at bounding box center [831, 458] width 87 height 31
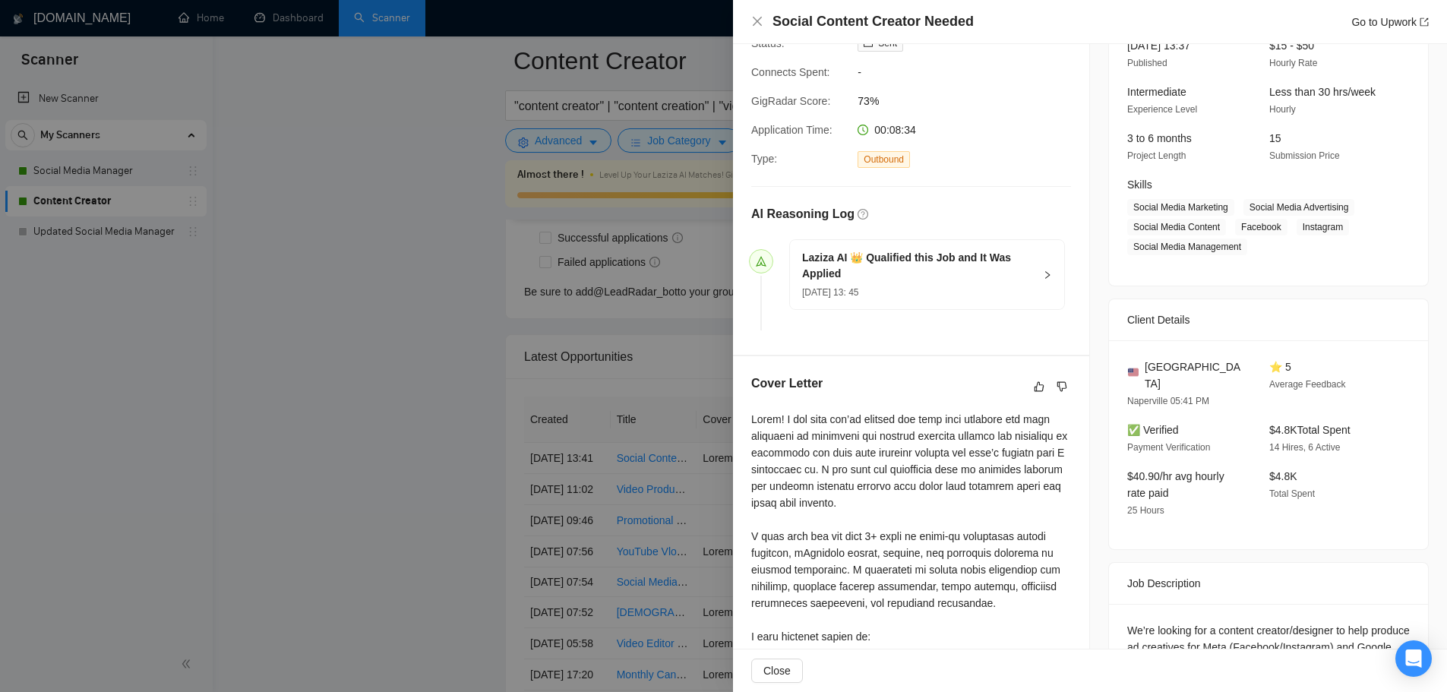
scroll to position [380, 0]
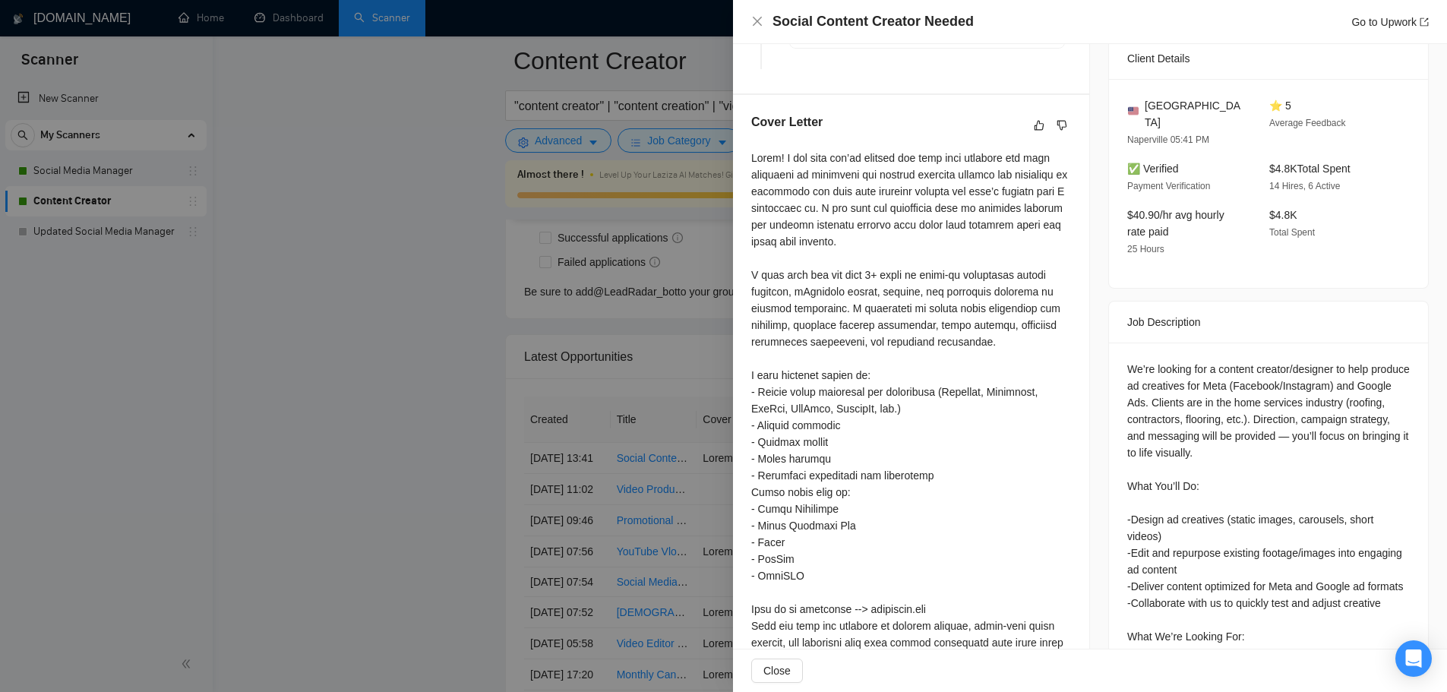
click at [463, 397] on div at bounding box center [723, 346] width 1447 height 692
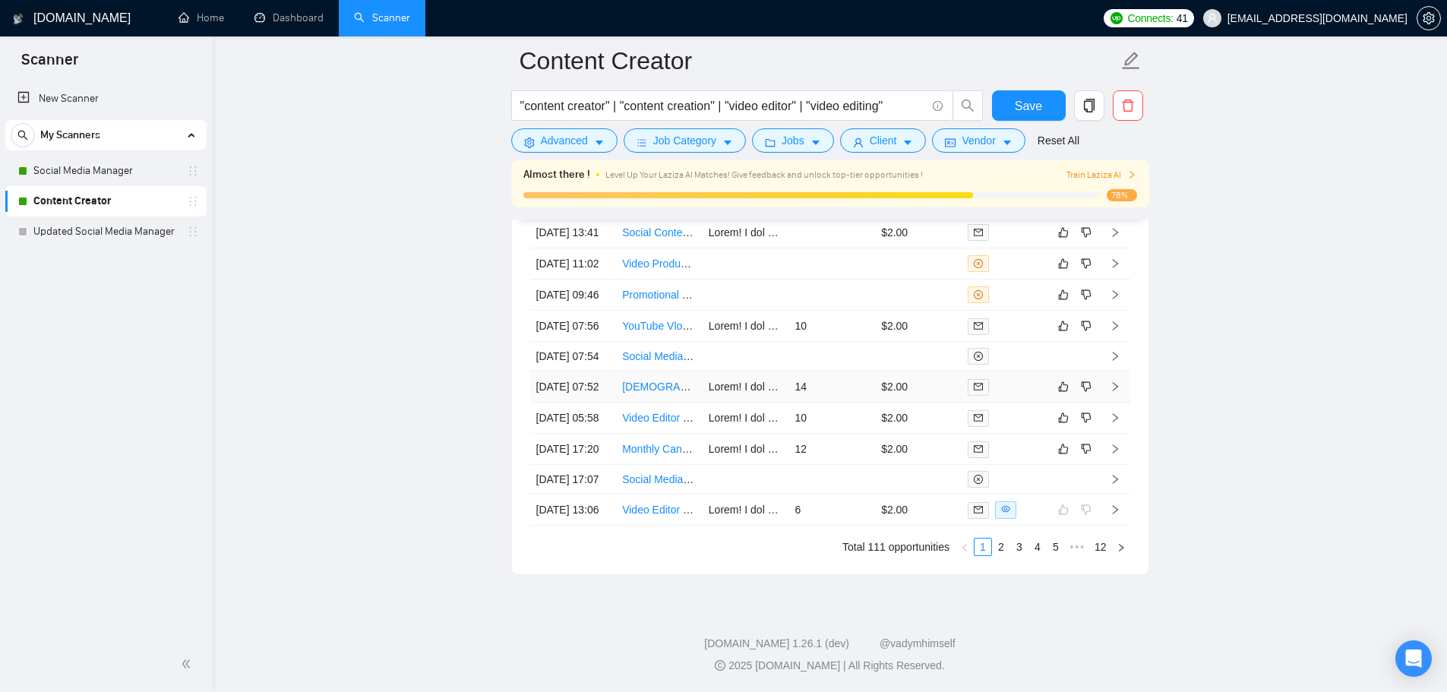
scroll to position [4249, 0]
click at [1002, 555] on link "2" at bounding box center [1001, 547] width 17 height 17
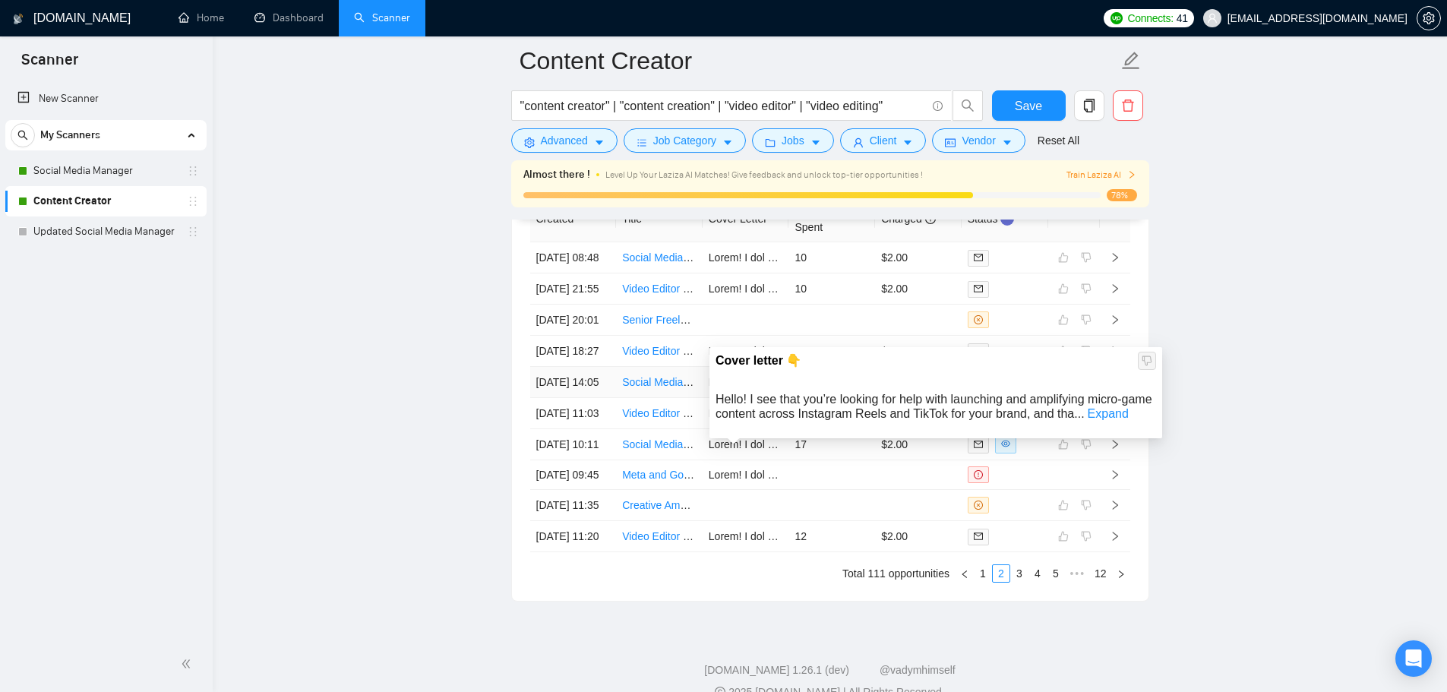
scroll to position [4173, 0]
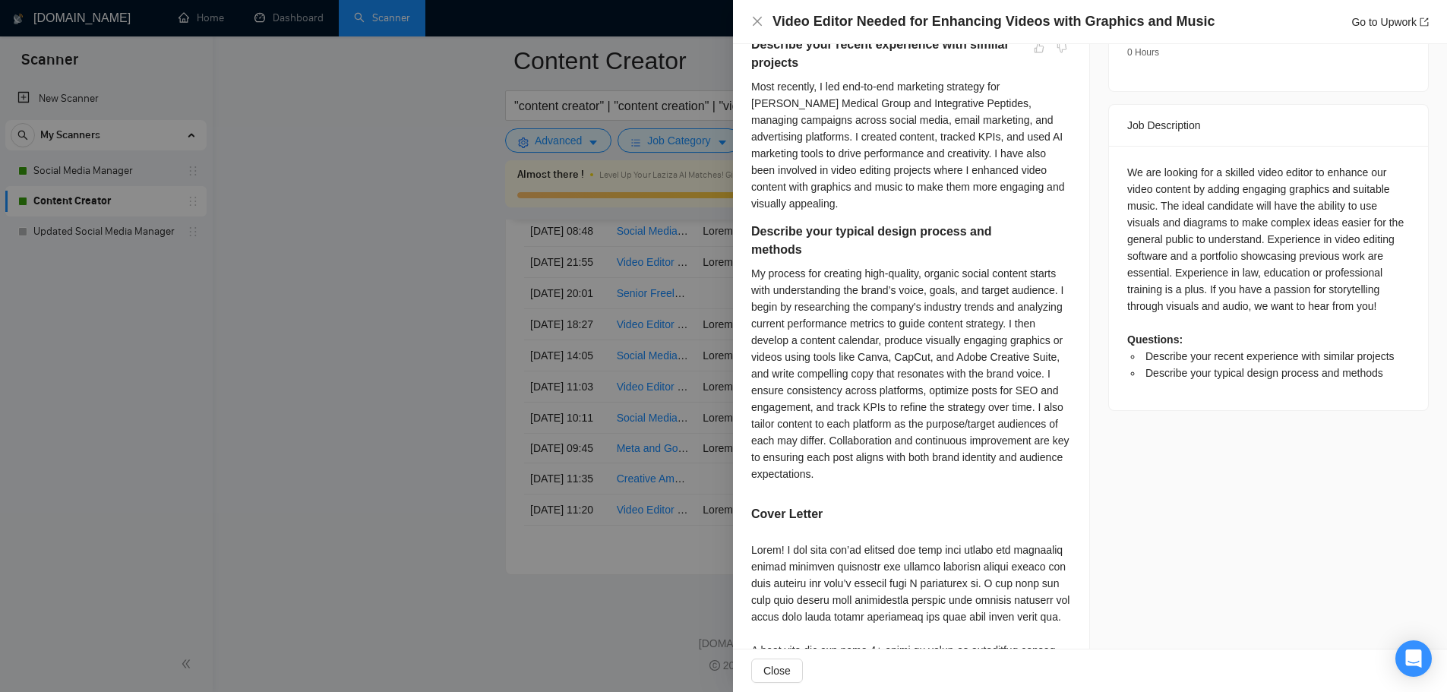
scroll to position [583, 0]
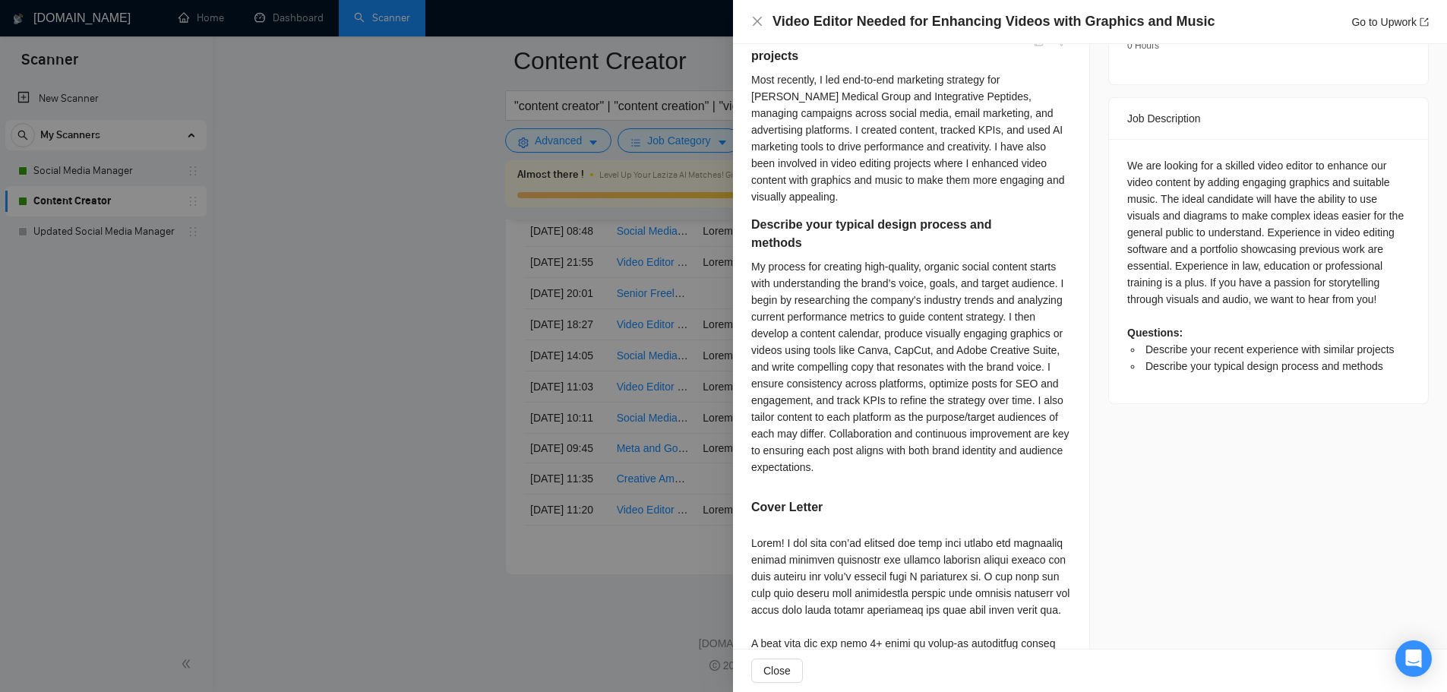
click at [435, 425] on div at bounding box center [723, 346] width 1447 height 692
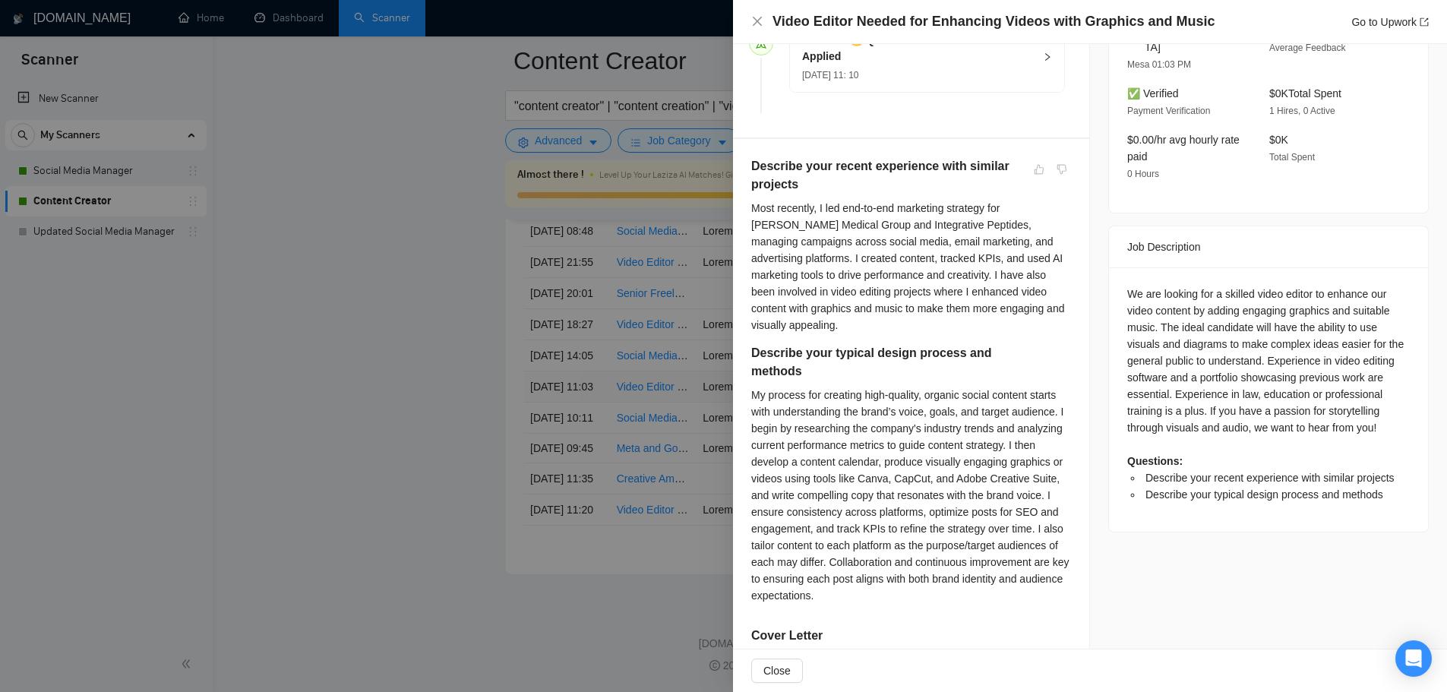
scroll to position [507, 0]
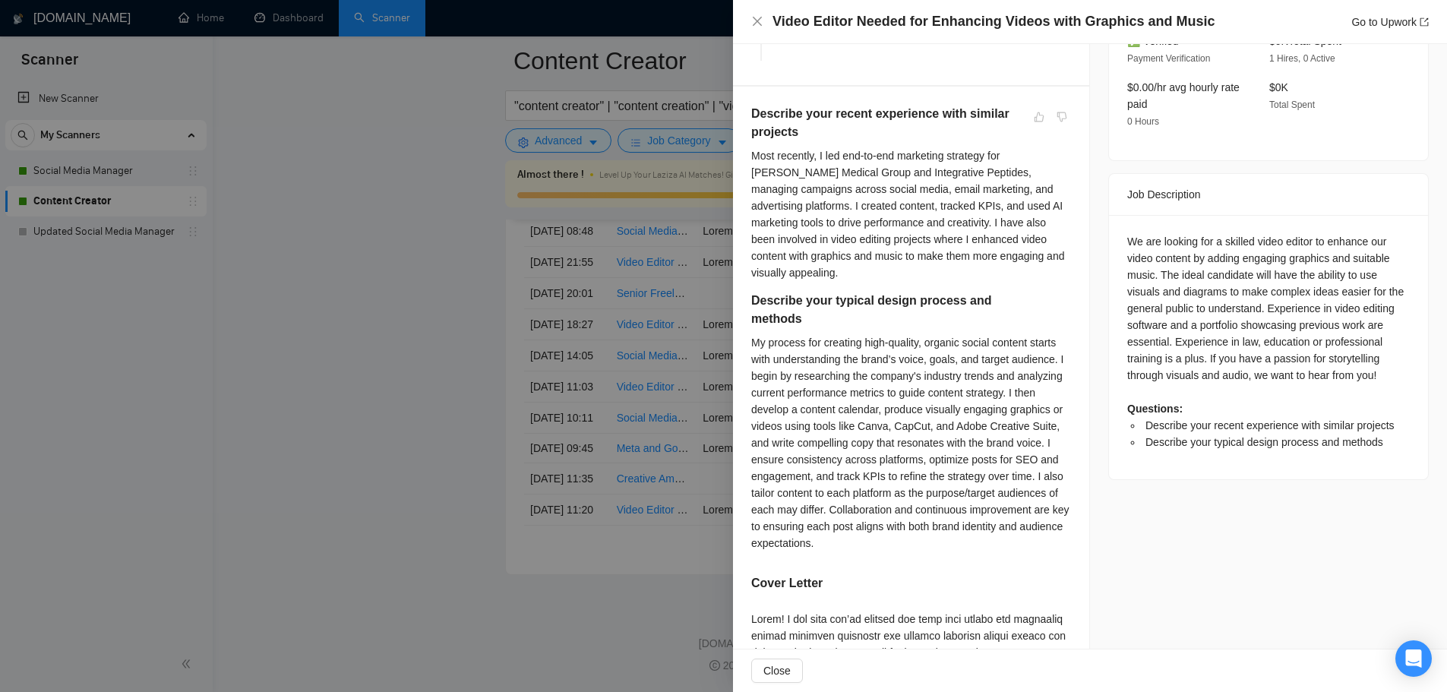
click at [304, 460] on div at bounding box center [723, 346] width 1447 height 692
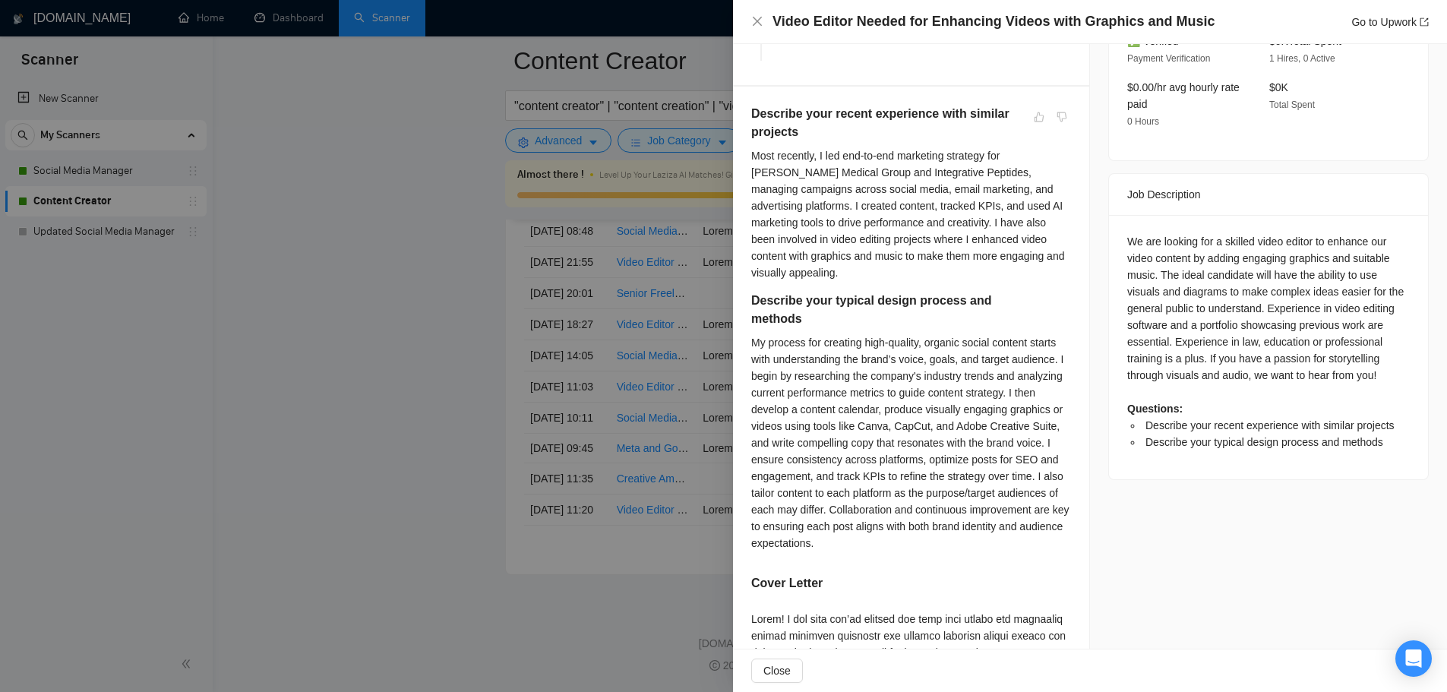
click at [727, 471] on div at bounding box center [723, 346] width 1447 height 692
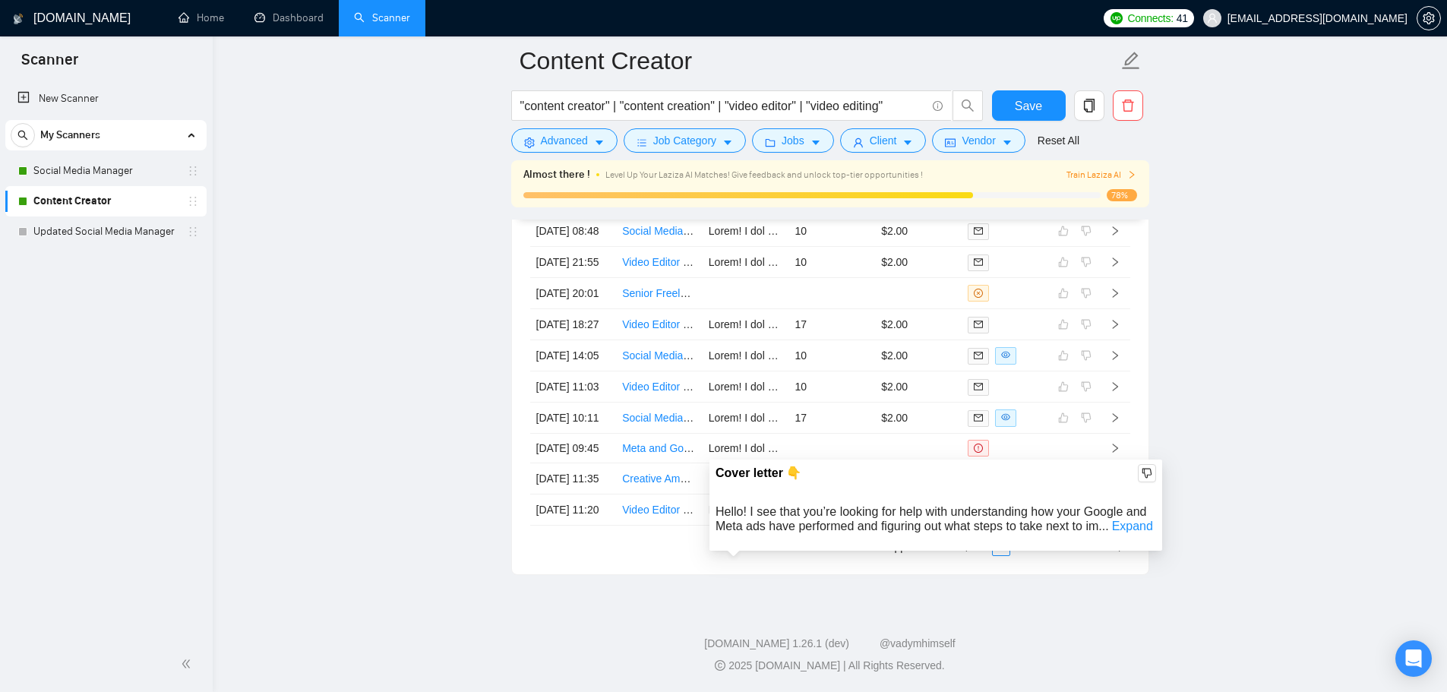
scroll to position [4325, 0]
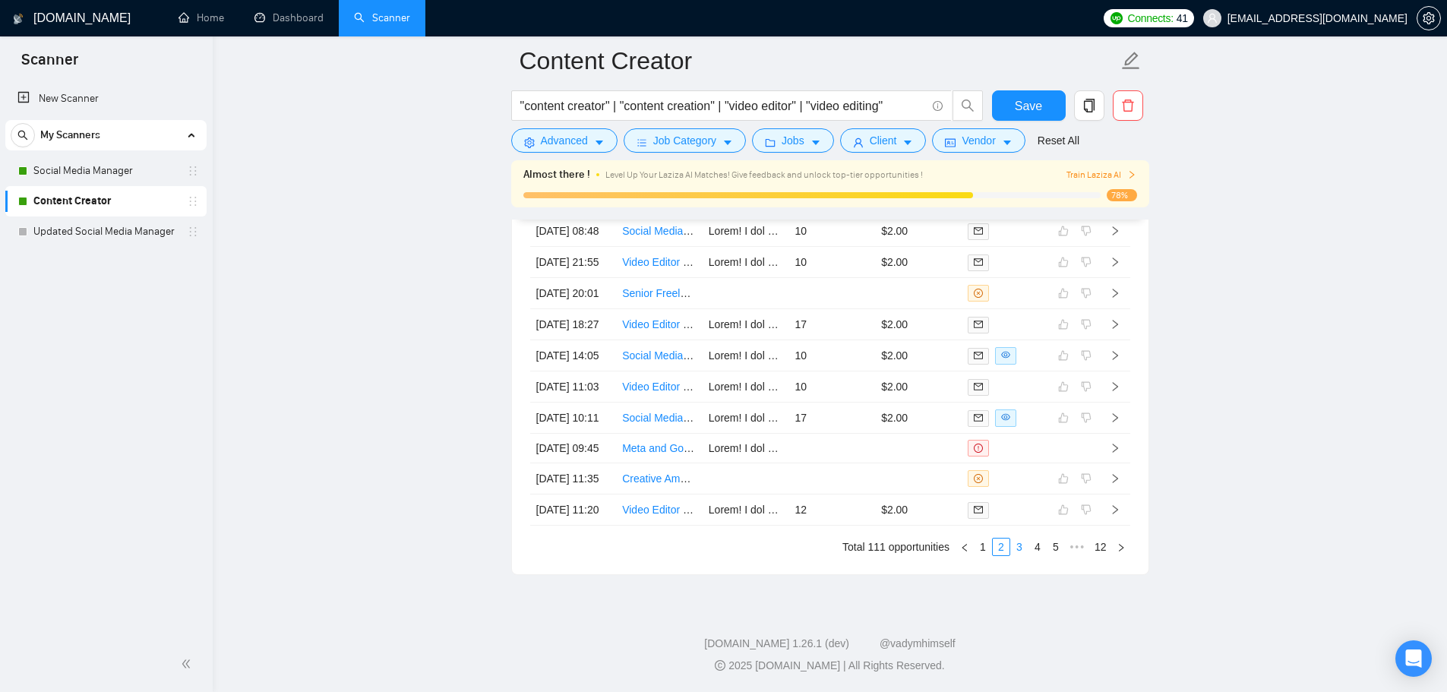
click at [1019, 552] on link "3" at bounding box center [1019, 547] width 17 height 17
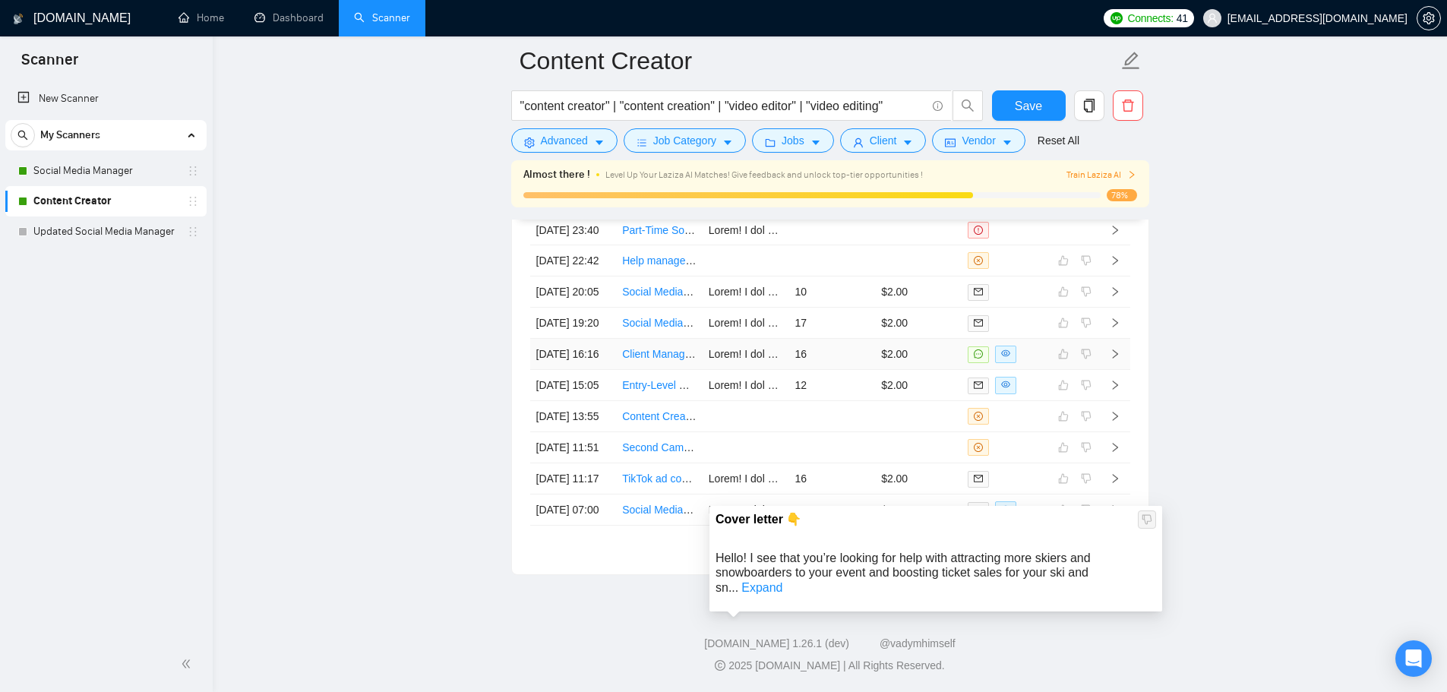
scroll to position [4173, 0]
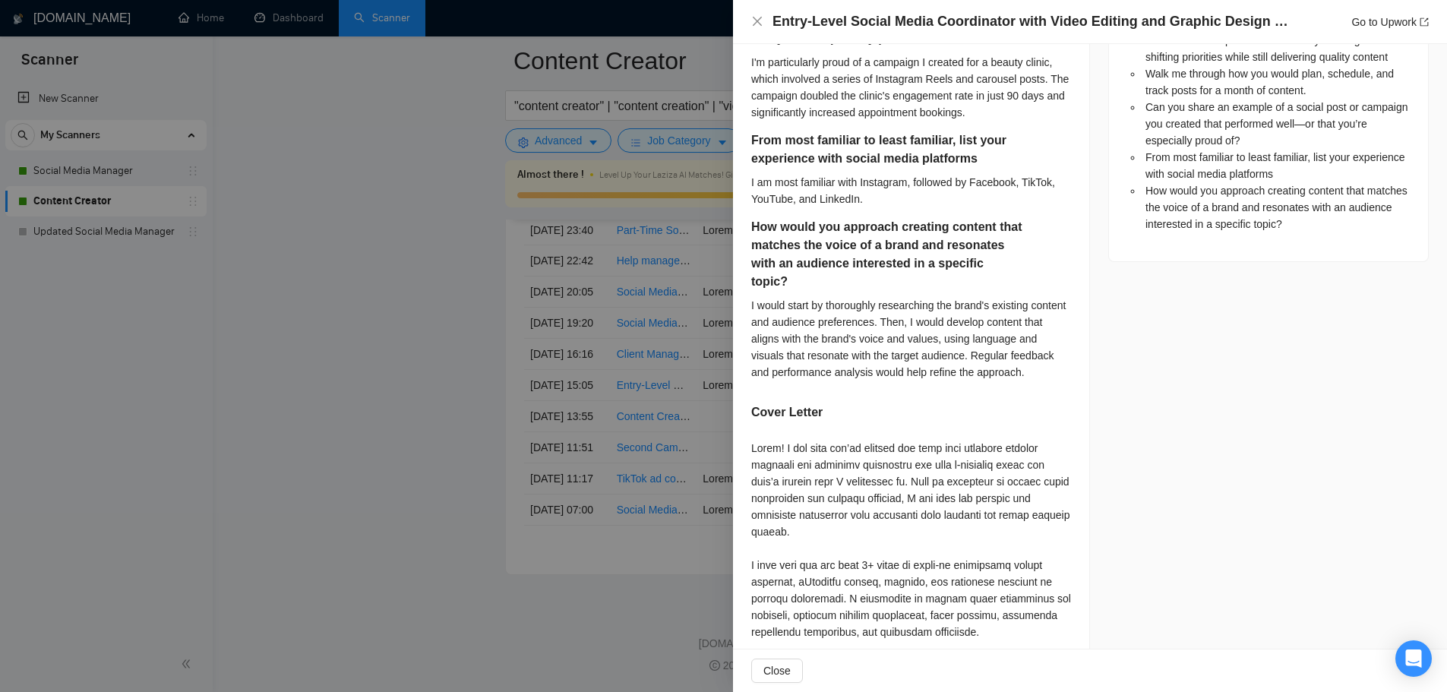
scroll to position [1039, 0]
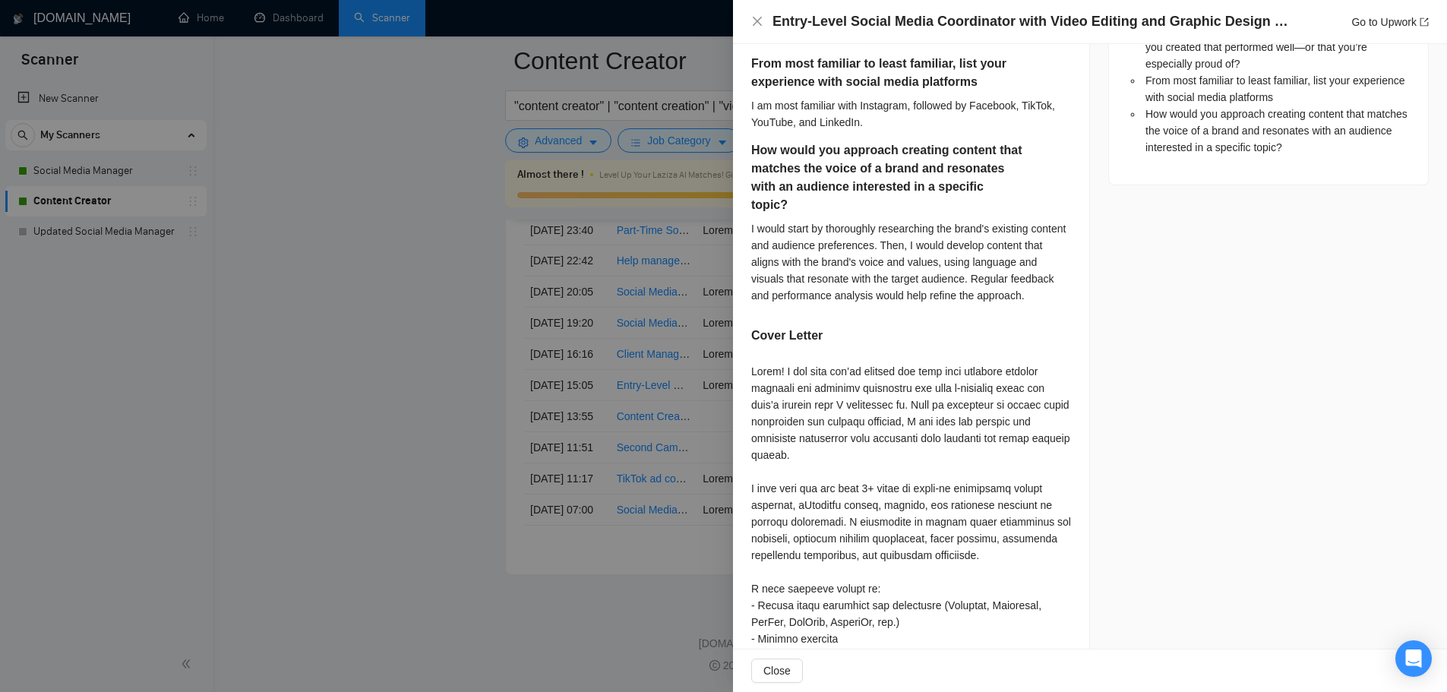
click at [594, 399] on div at bounding box center [723, 346] width 1447 height 692
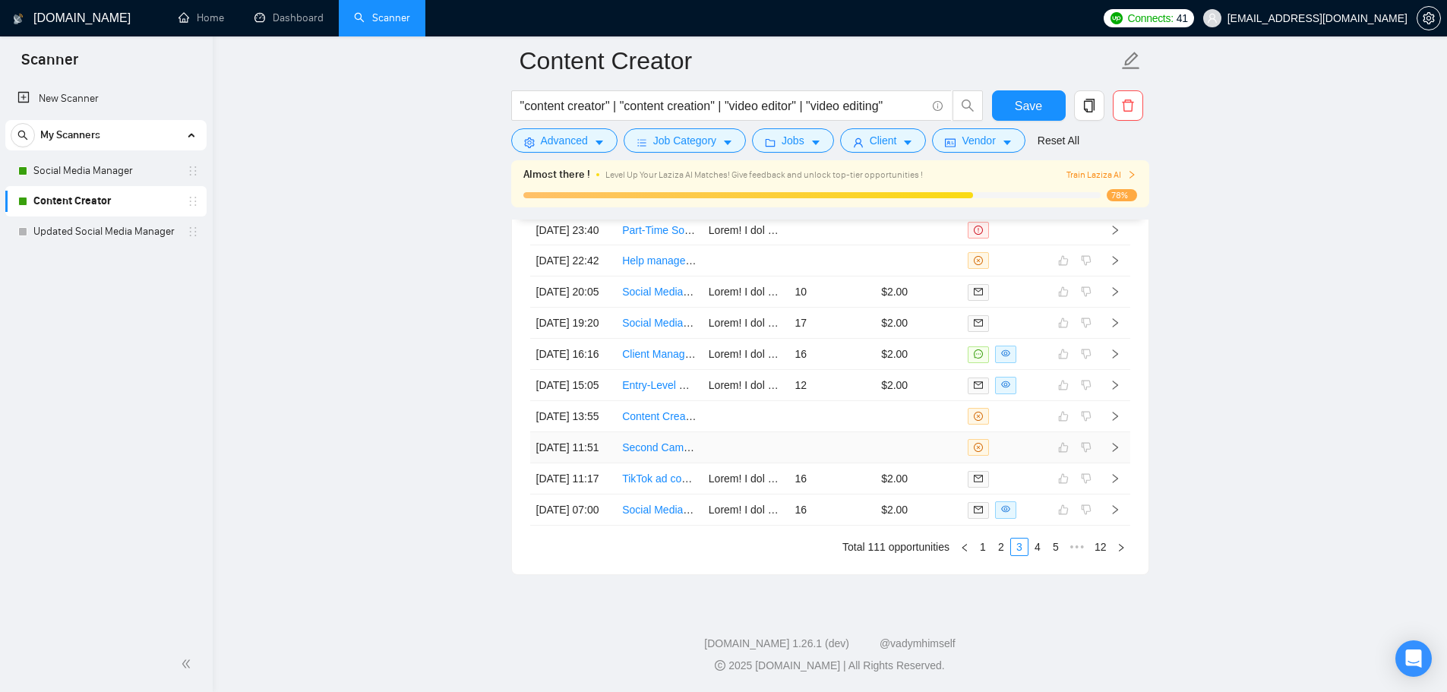
scroll to position [4325, 0]
click at [1037, 548] on link "4" at bounding box center [1037, 547] width 17 height 17
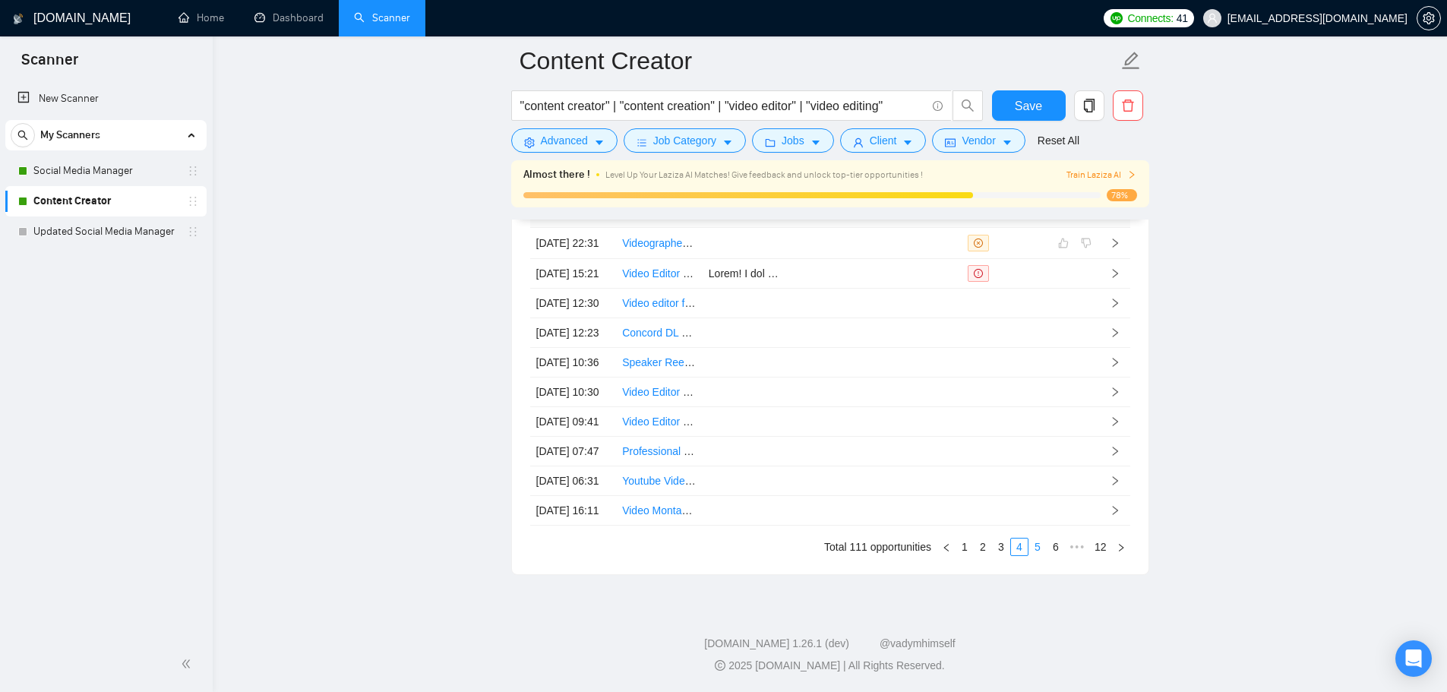
click at [1029, 551] on link "5" at bounding box center [1037, 547] width 17 height 17
click at [1035, 552] on link "6" at bounding box center [1037, 547] width 17 height 17
click at [1035, 552] on link "7" at bounding box center [1037, 547] width 17 height 17
click at [1035, 552] on link "8" at bounding box center [1037, 547] width 17 height 17
click at [1035, 552] on link "9" at bounding box center [1033, 547] width 17 height 17
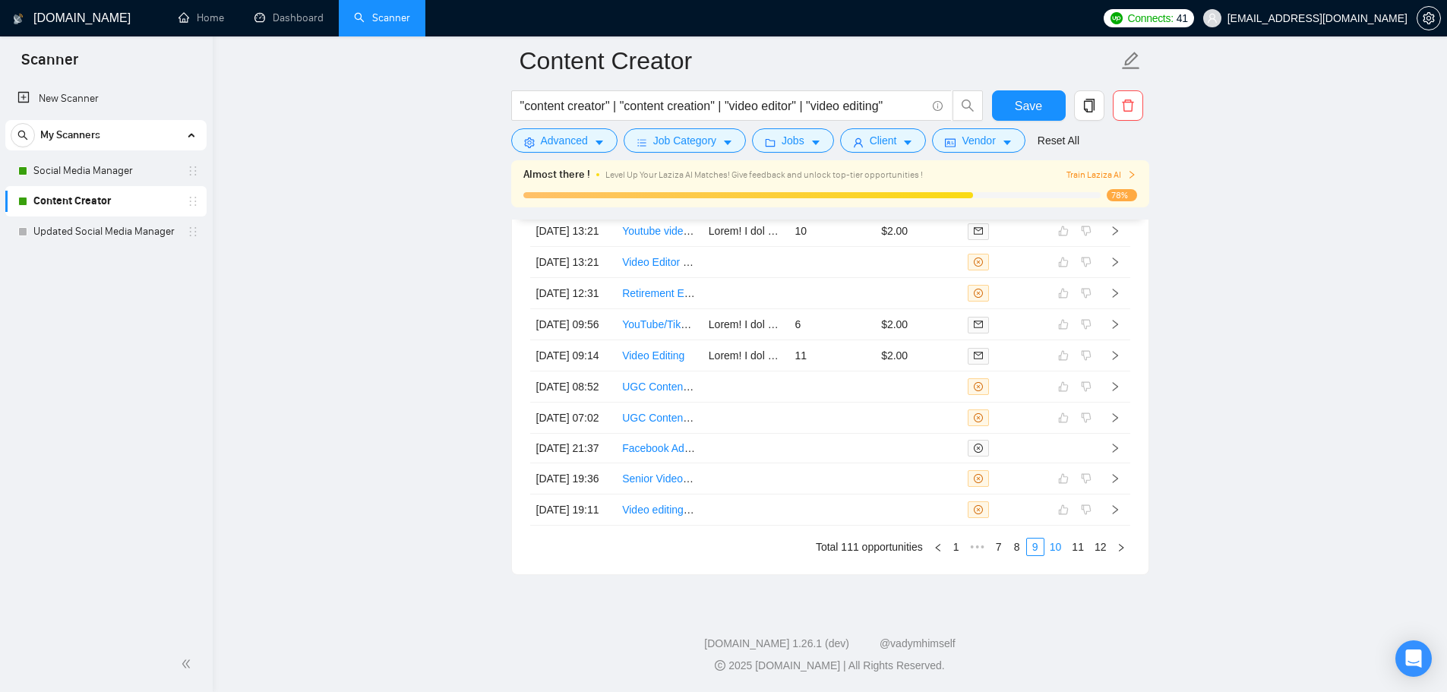
click at [1052, 550] on link "10" at bounding box center [1055, 547] width 21 height 17
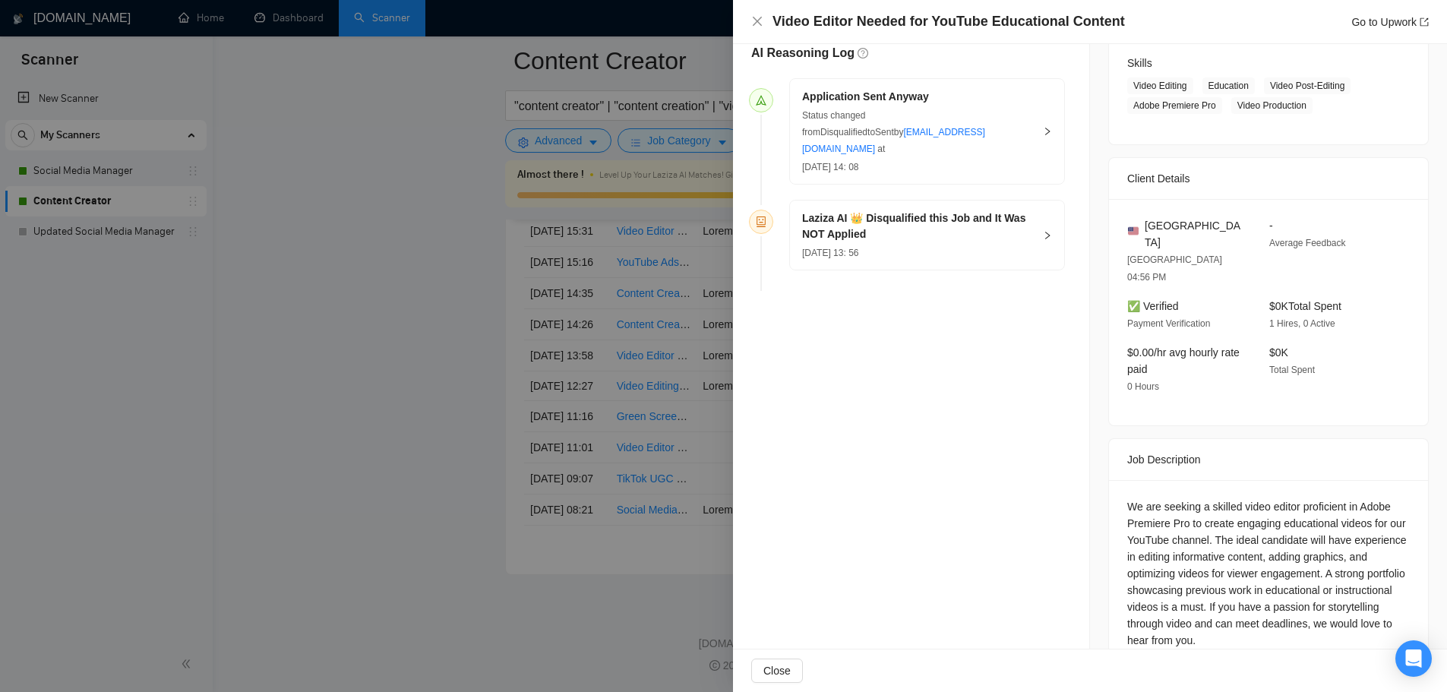
scroll to position [316, 0]
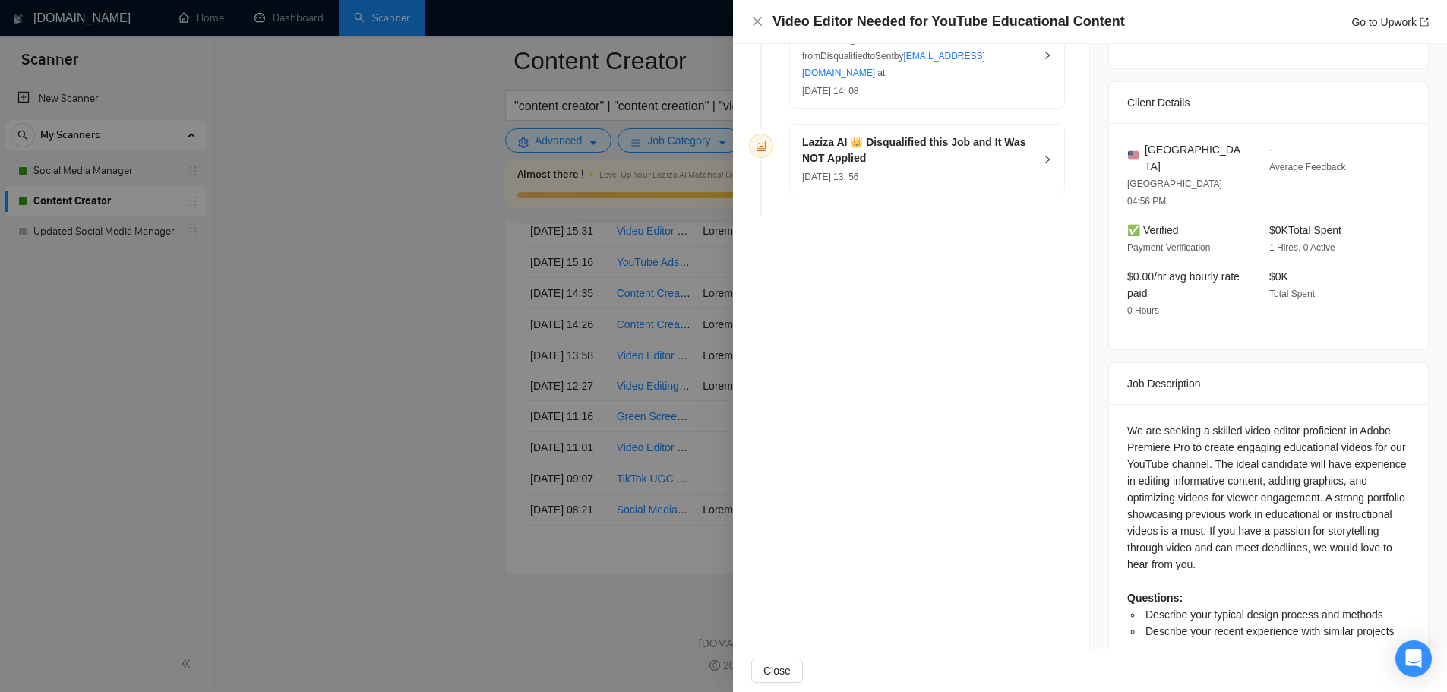
click at [452, 381] on div at bounding box center [723, 346] width 1447 height 692
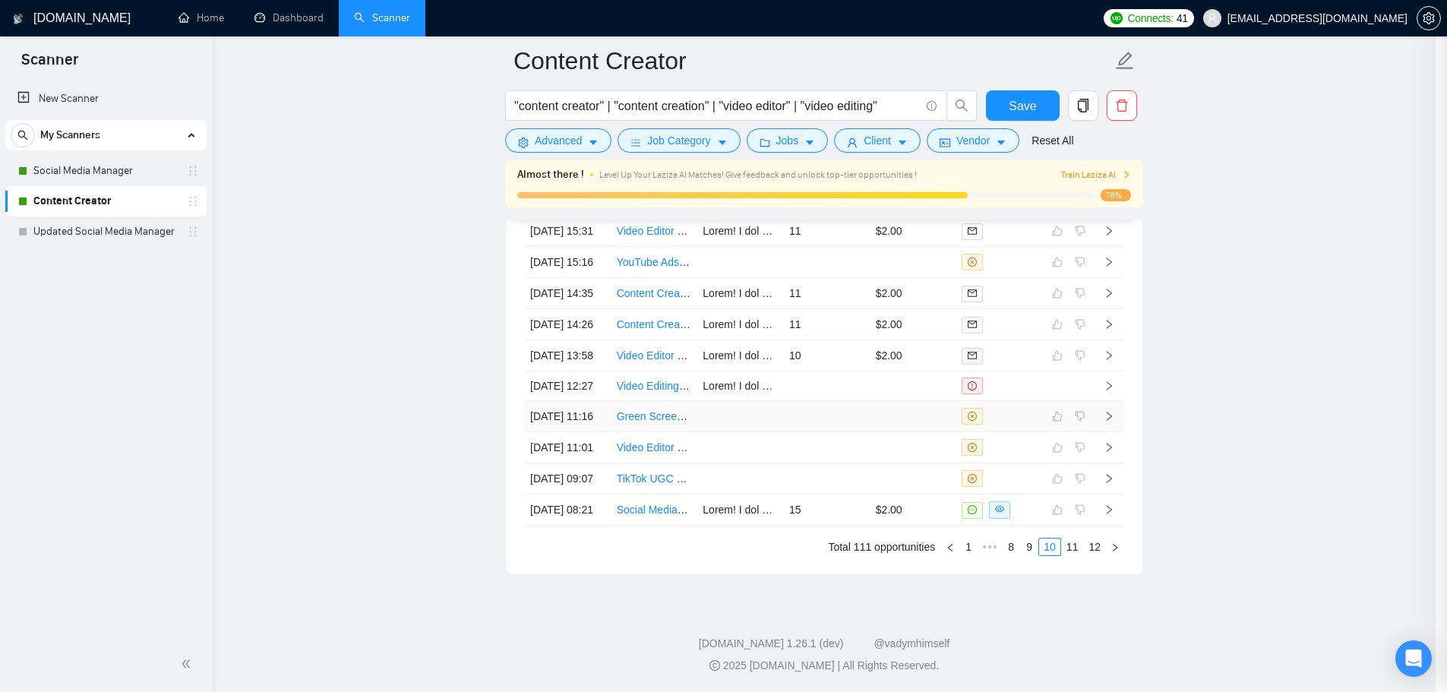
scroll to position [4249, 0]
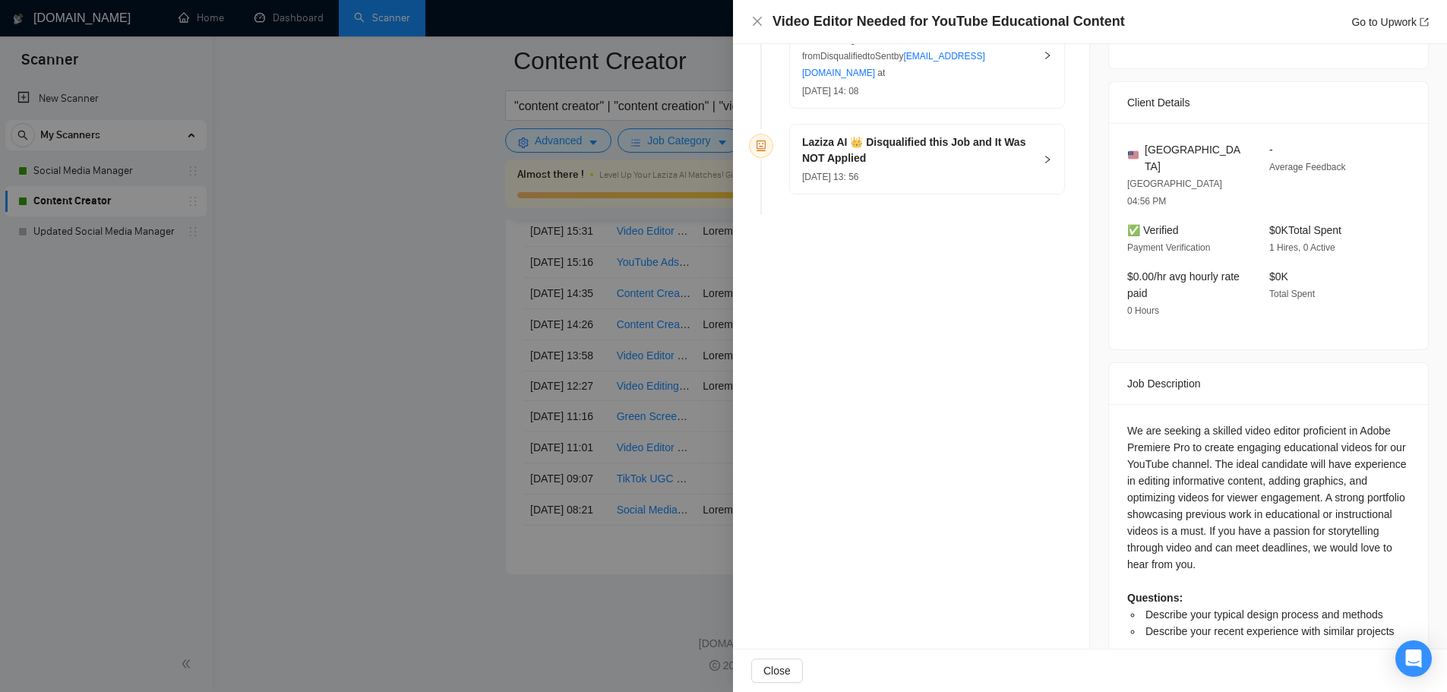
click at [684, 359] on div at bounding box center [723, 346] width 1447 height 692
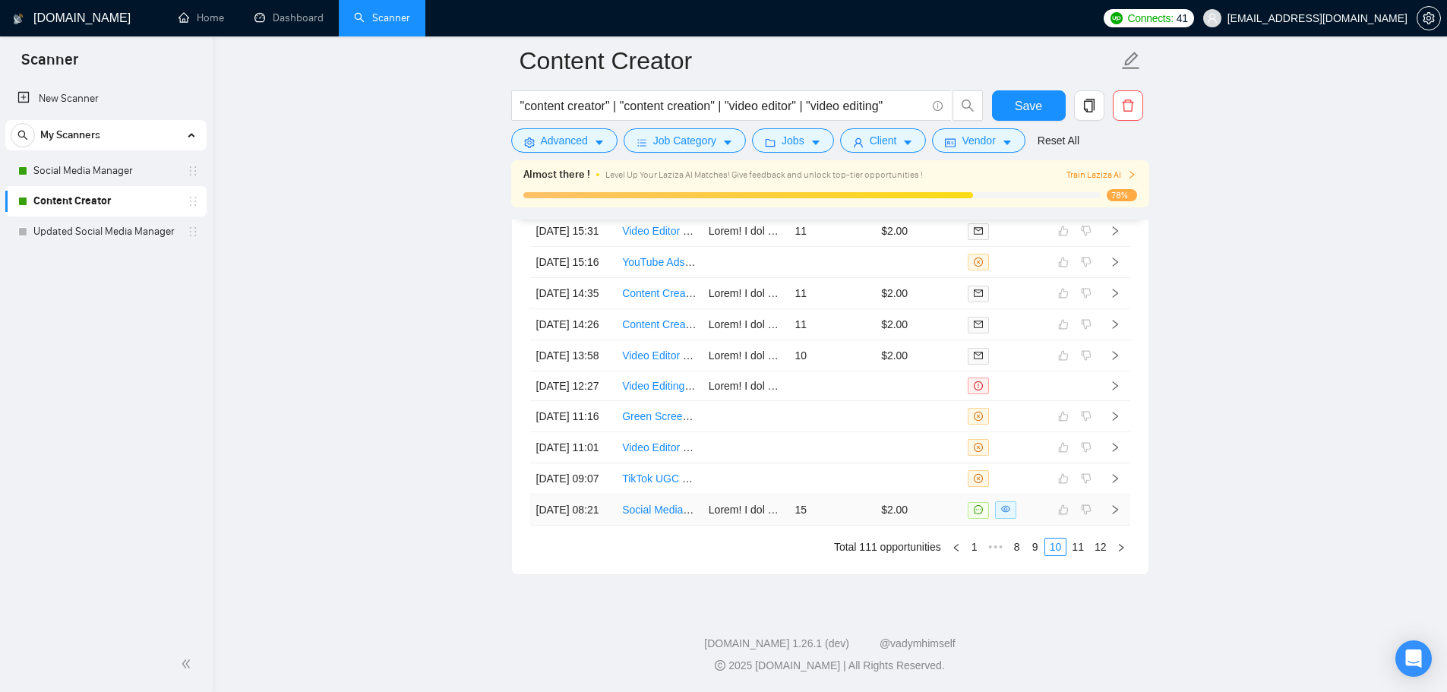
scroll to position [4325, 0]
click at [1076, 551] on link "11" at bounding box center [1077, 547] width 21 height 17
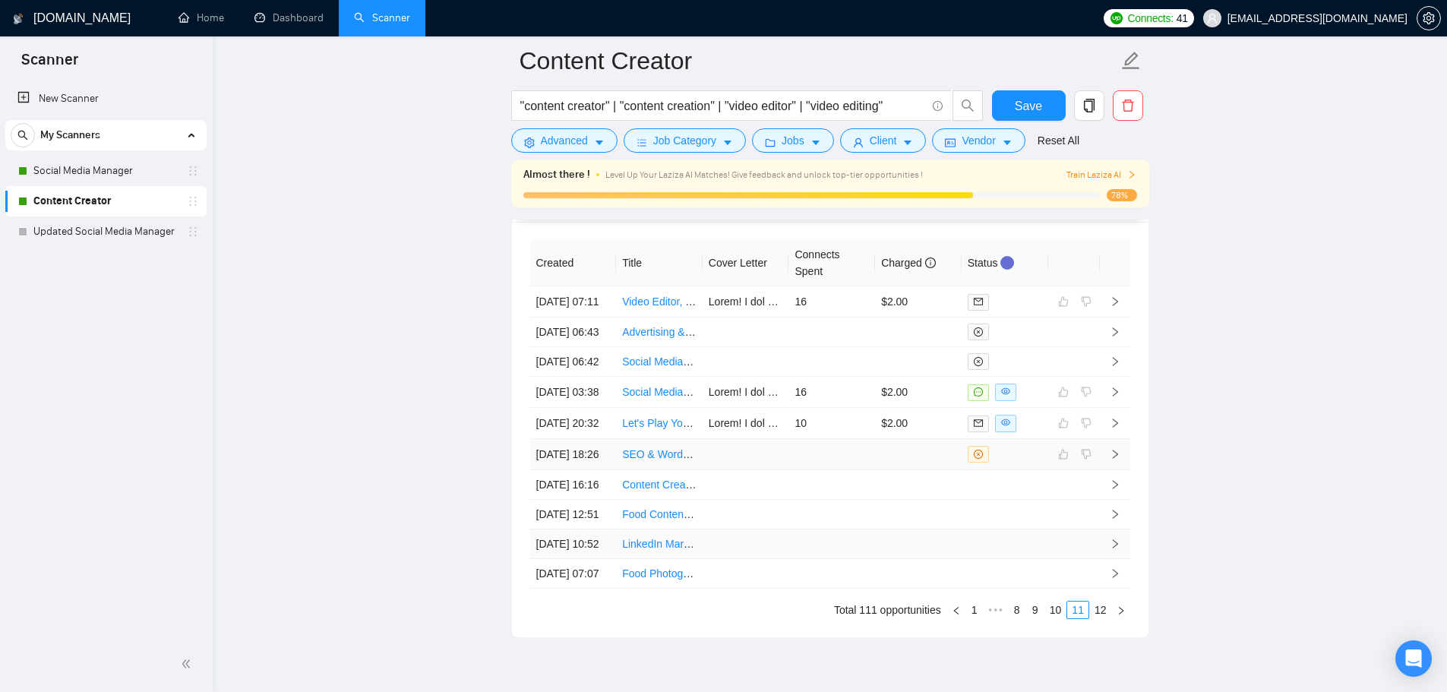
scroll to position [4097, 0]
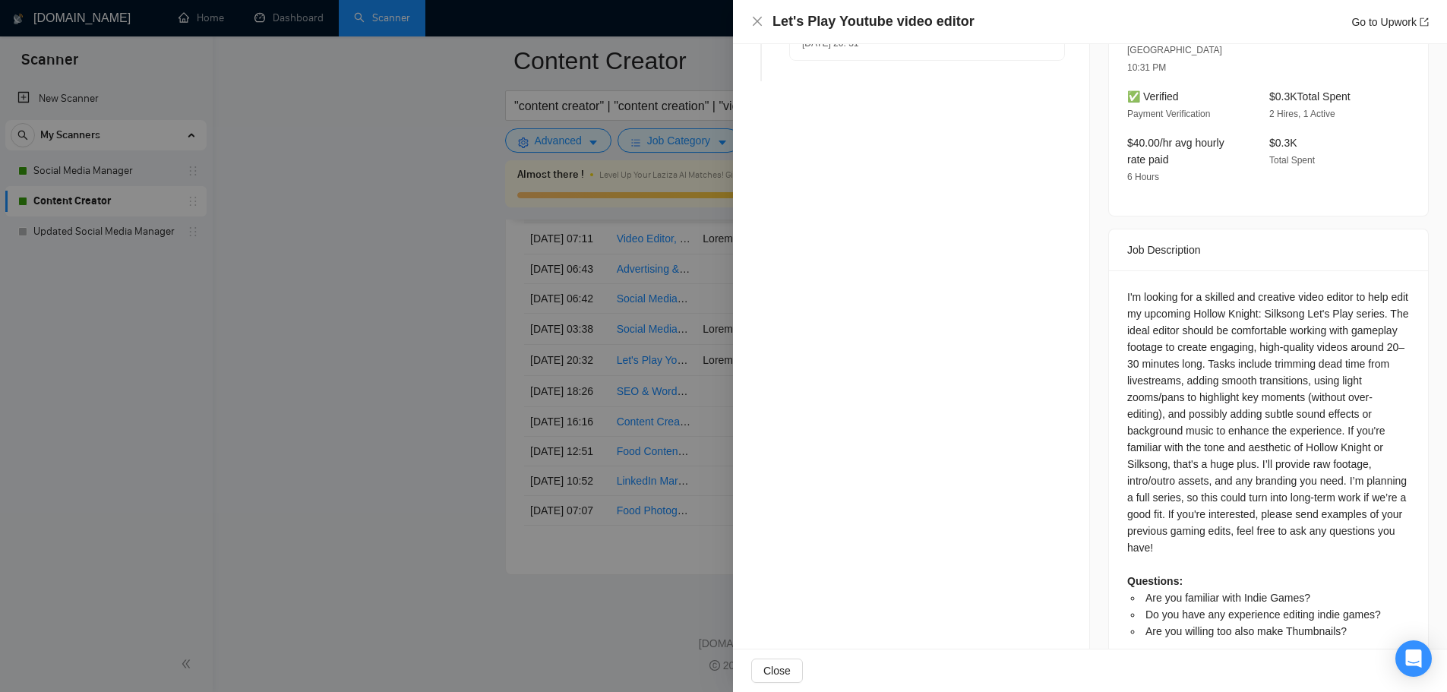
scroll to position [4325, 0]
click at [545, 491] on div at bounding box center [723, 346] width 1447 height 692
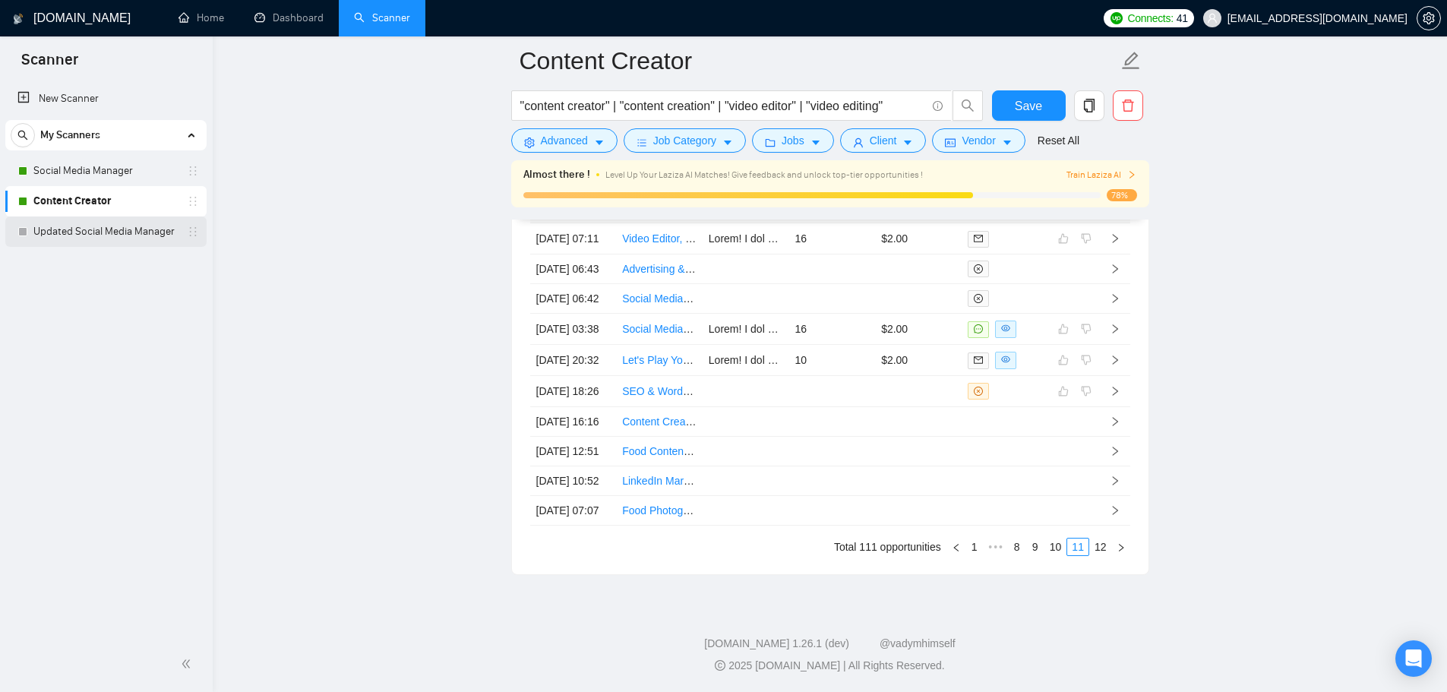
click at [115, 231] on link "Updated Social Media Manager" at bounding box center [105, 231] width 144 height 30
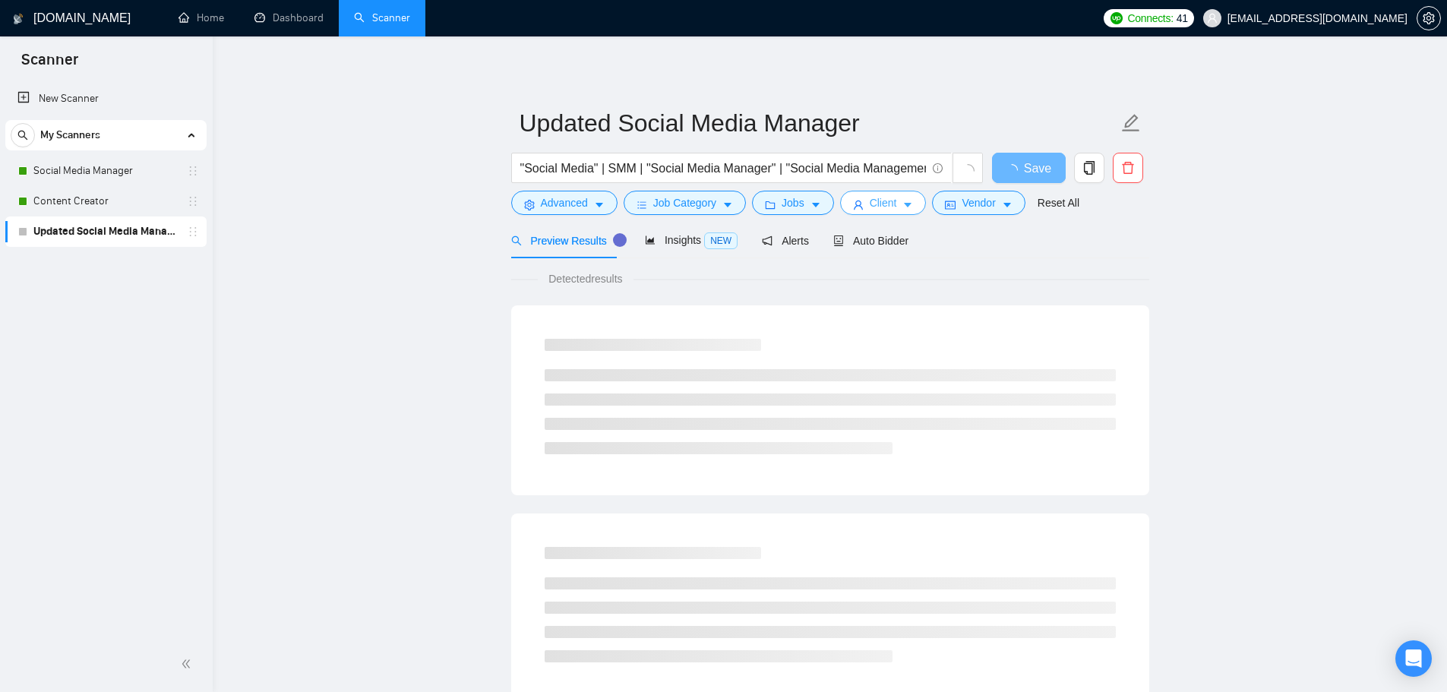
drag, startPoint x: 868, startPoint y: 210, endPoint x: 870, endPoint y: 230, distance: 20.6
click at [868, 213] on button "Client" at bounding box center [883, 203] width 87 height 24
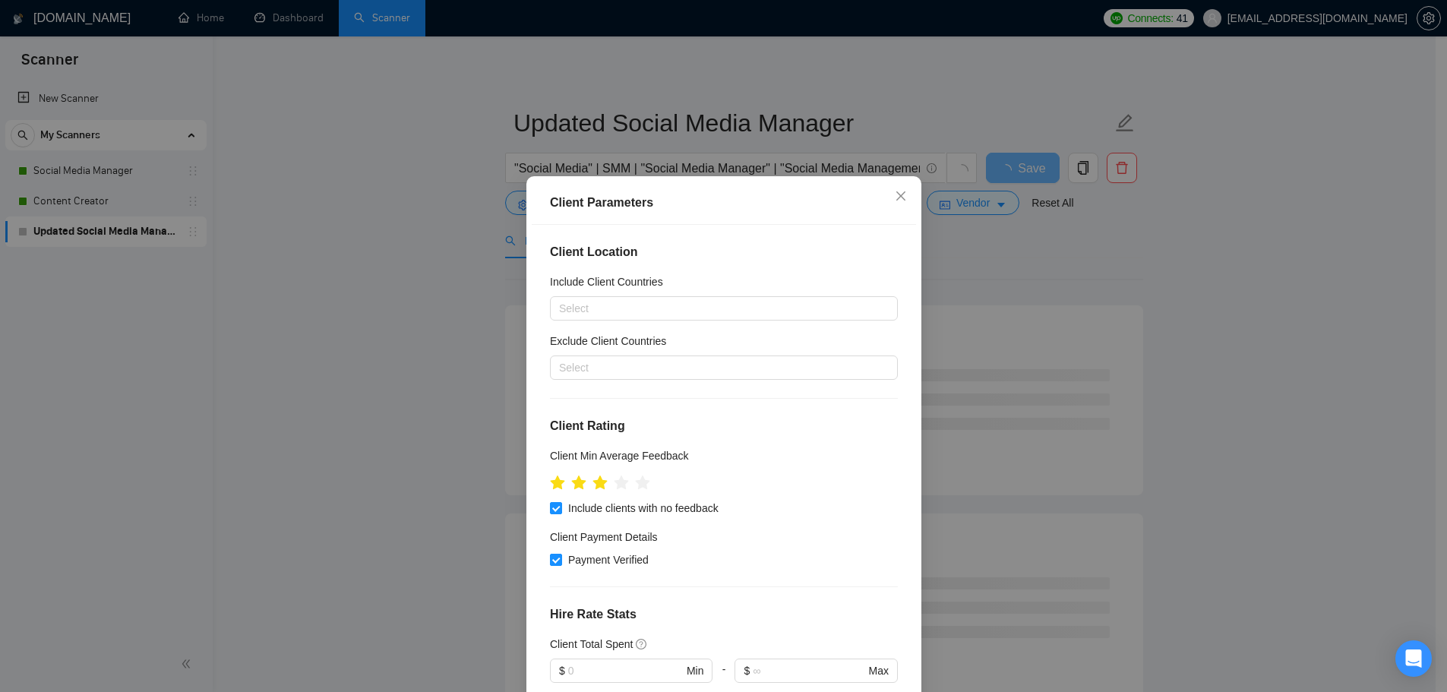
click at [870, 230] on div "Client Location Include Client Countries Select Exclude Client Countries Select…" at bounding box center [724, 467] width 384 height 485
click at [892, 205] on span "Close" at bounding box center [900, 196] width 41 height 41
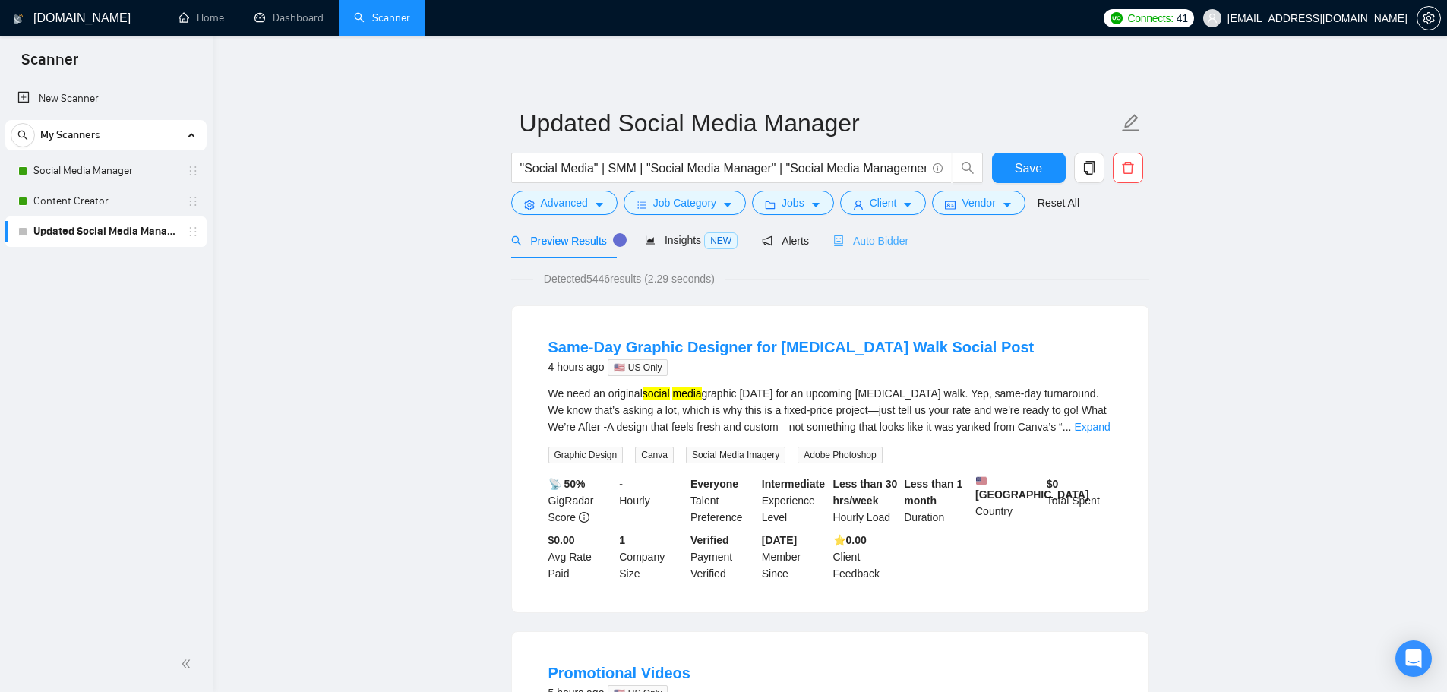
click at [882, 253] on div "Auto Bidder" at bounding box center [870, 241] width 75 height 36
click at [878, 240] on span "Auto Bidder" at bounding box center [870, 241] width 75 height 12
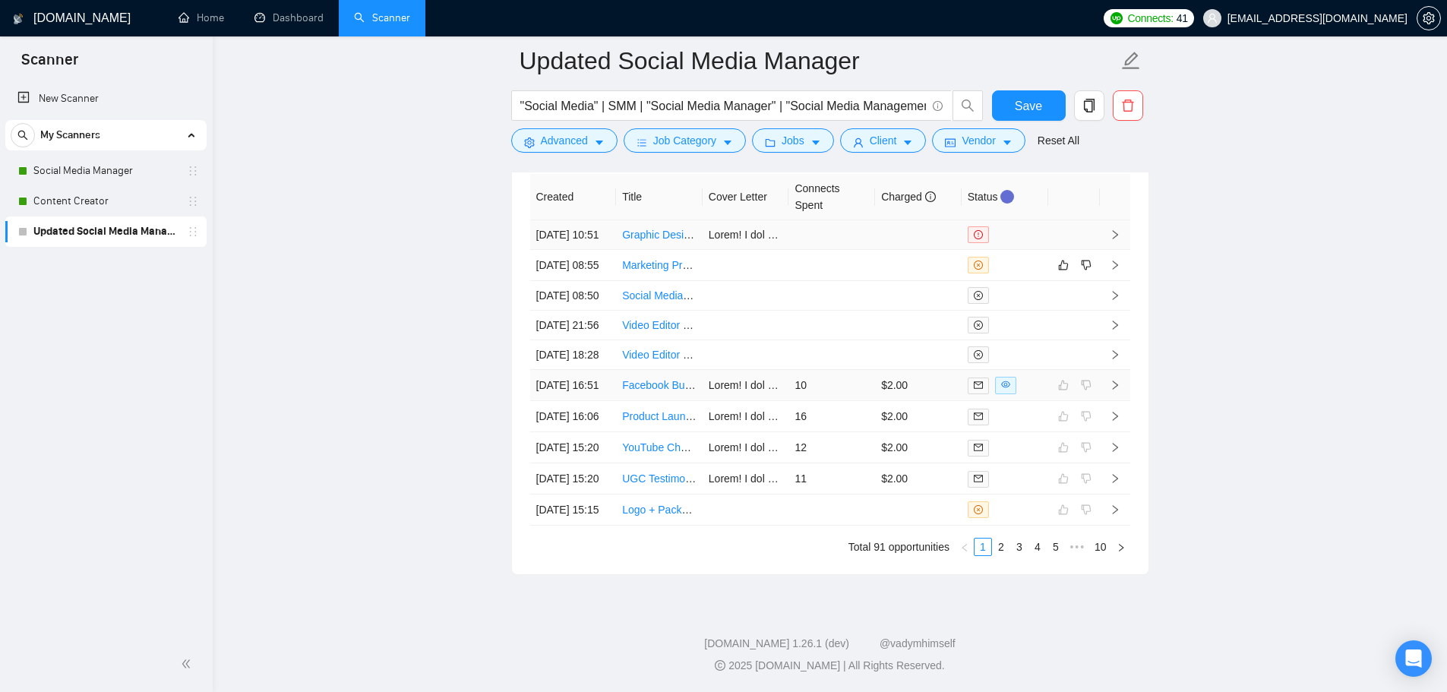
scroll to position [4074, 0]
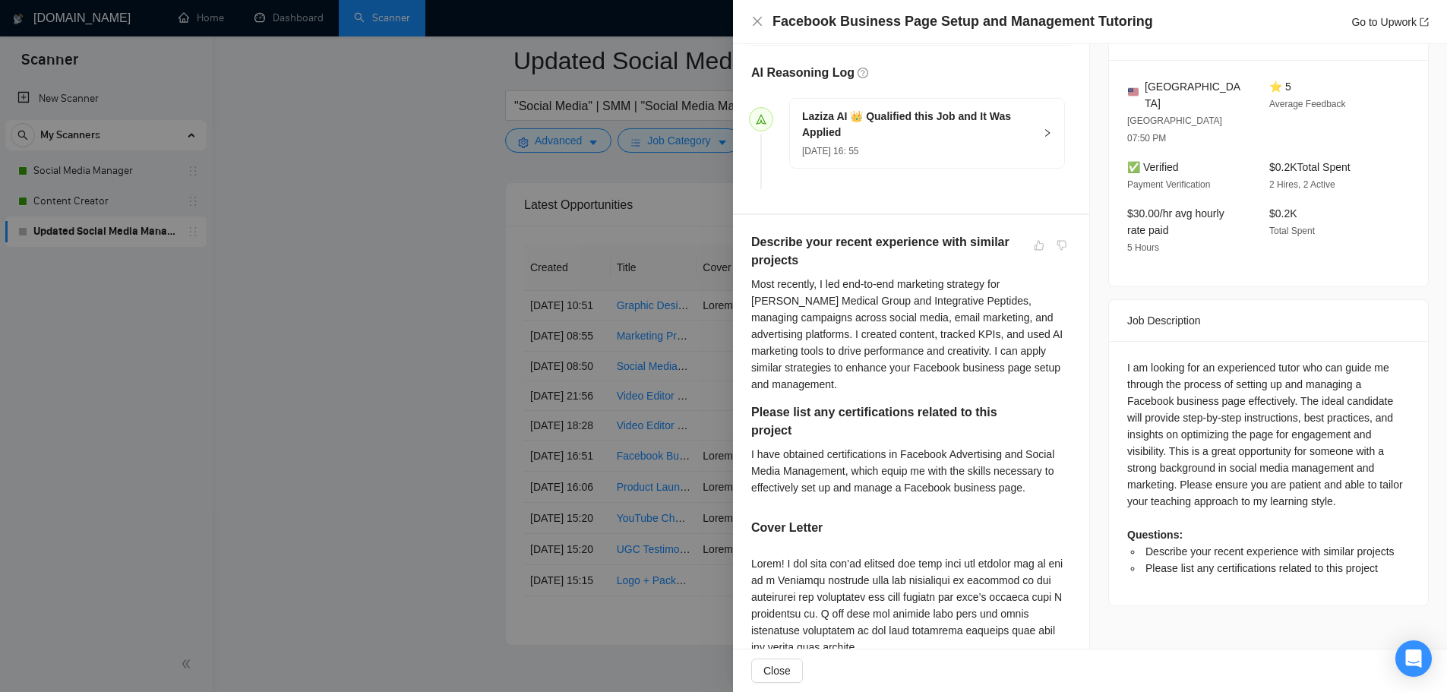
scroll to position [380, 0]
click at [628, 415] on div at bounding box center [723, 346] width 1447 height 692
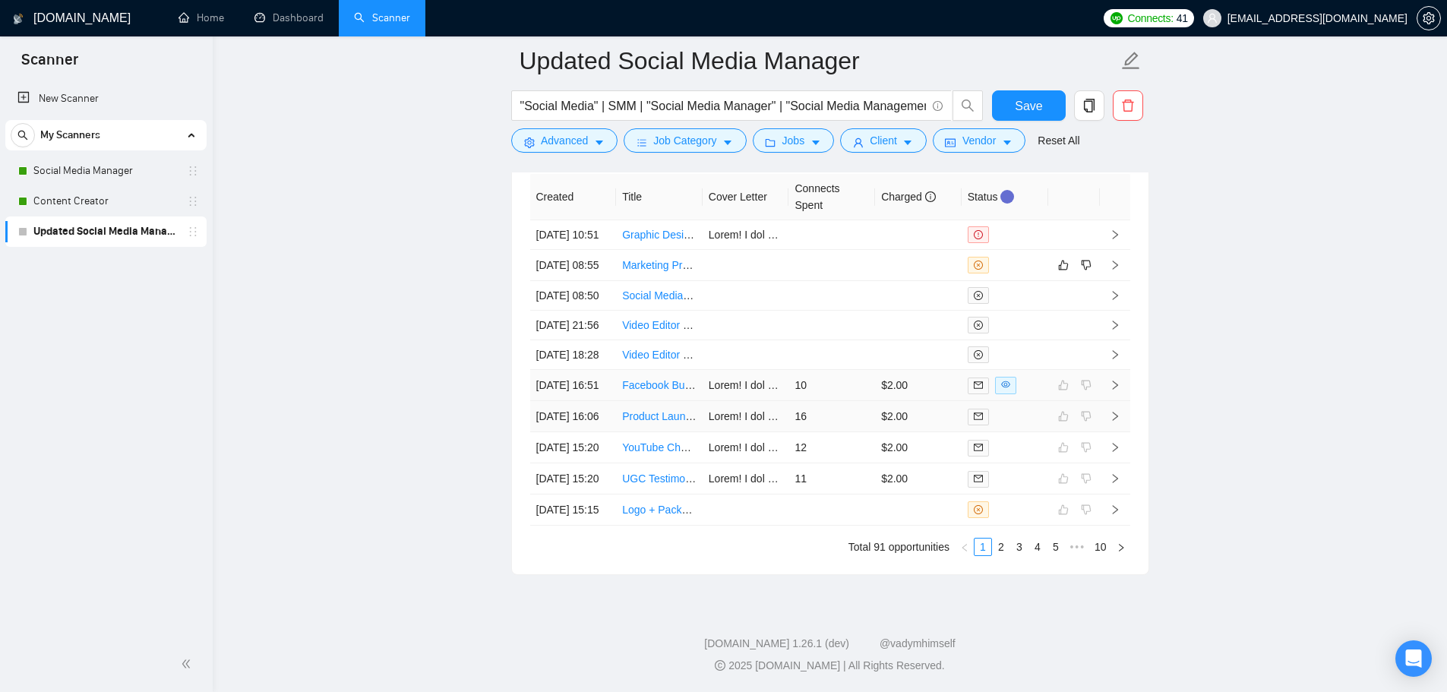
scroll to position [4302, 0]
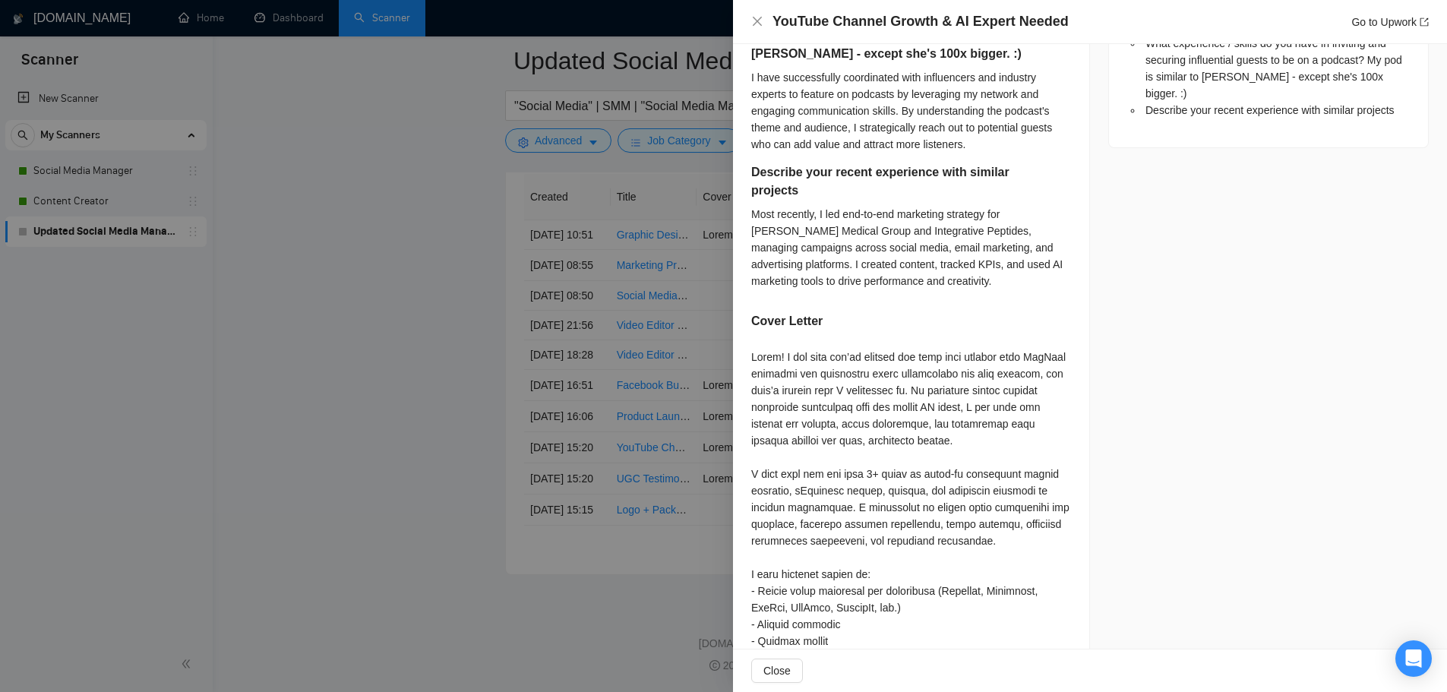
scroll to position [987, 0]
click at [548, 420] on div at bounding box center [723, 346] width 1447 height 692
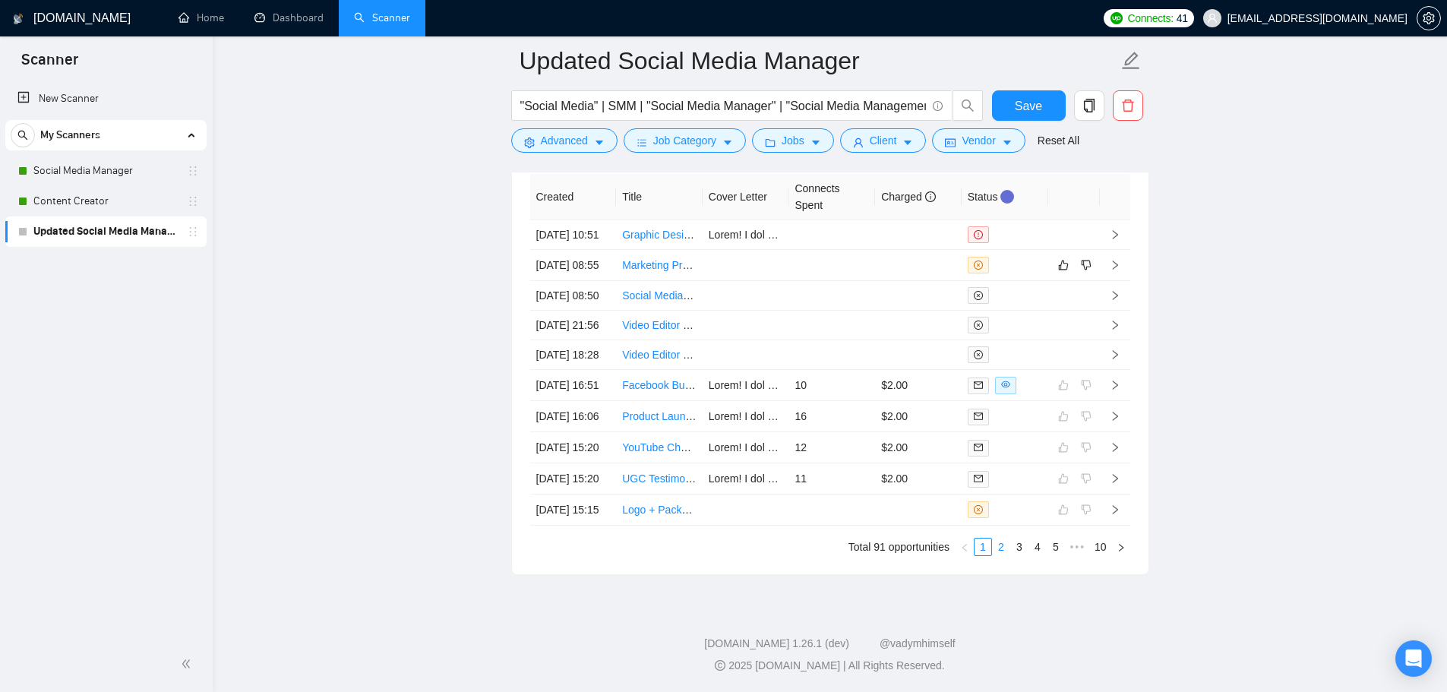
click at [1000, 545] on link "2" at bounding box center [1001, 547] width 17 height 17
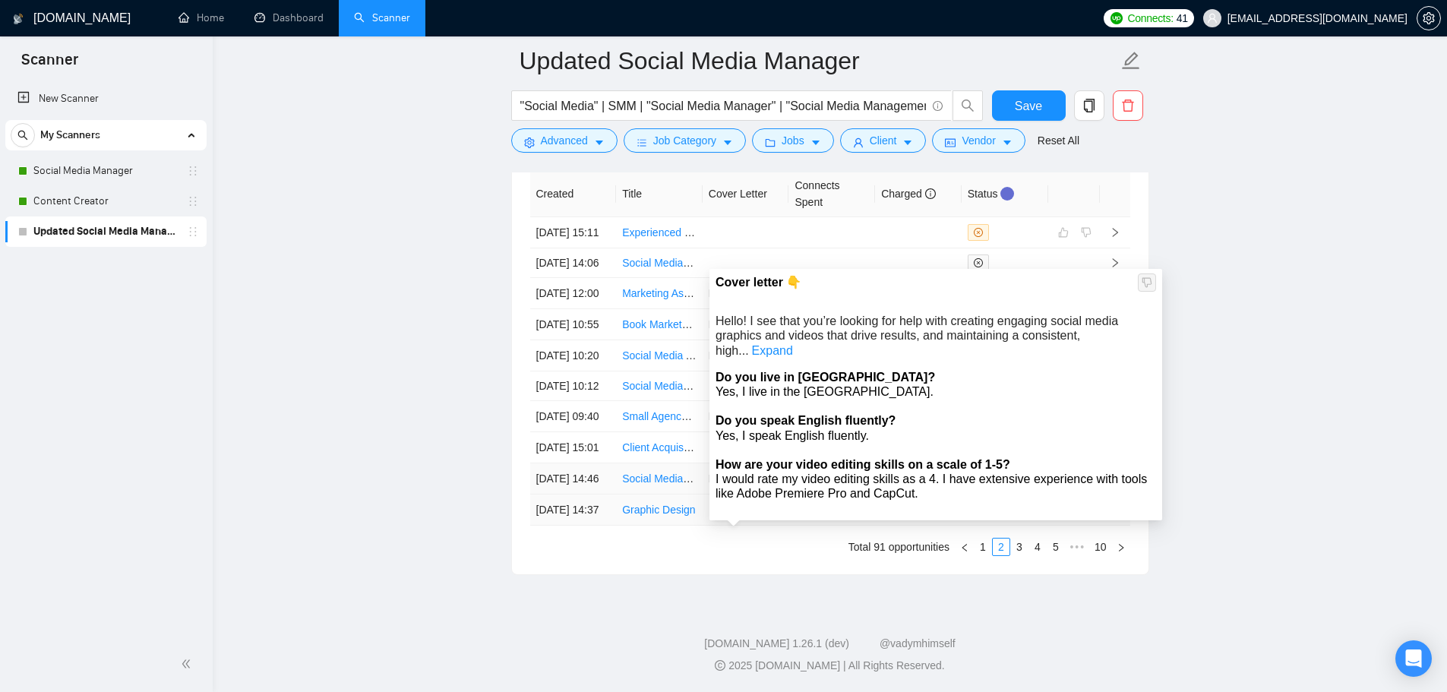
scroll to position [4226, 0]
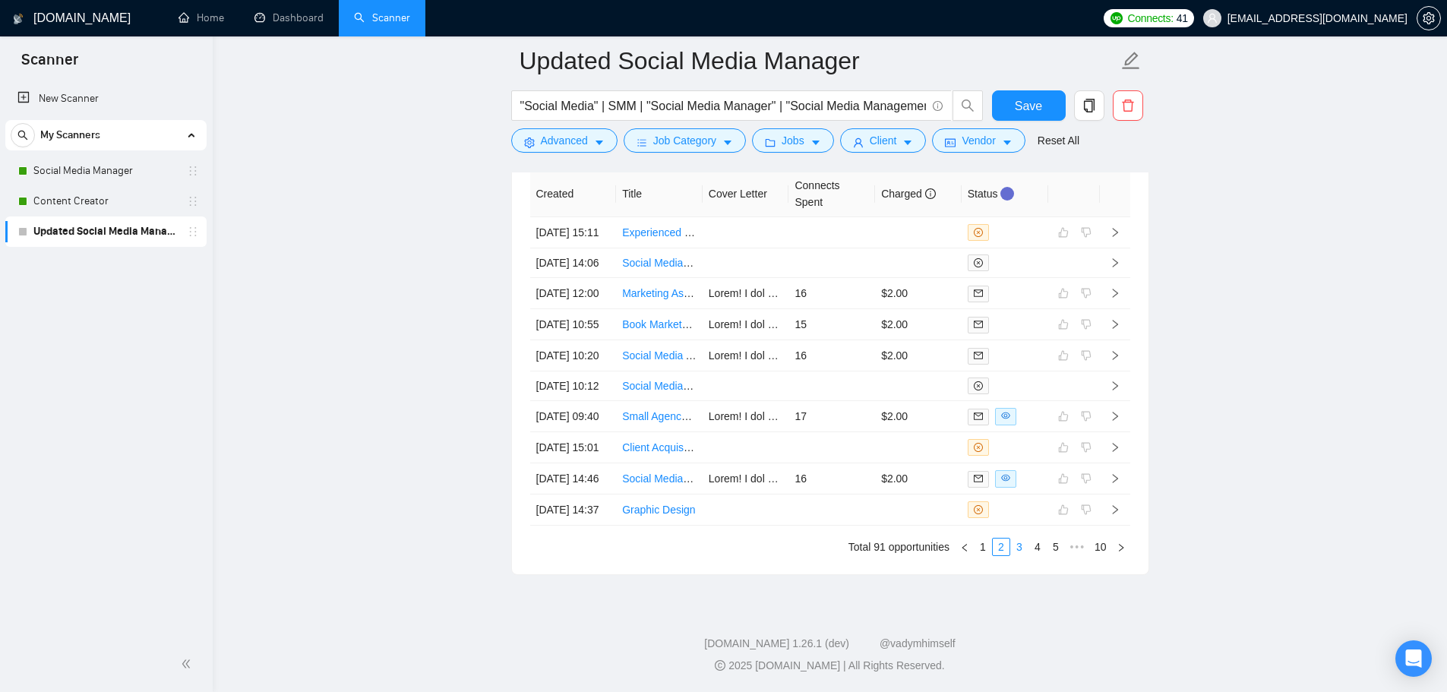
click at [1025, 555] on link "3" at bounding box center [1019, 547] width 17 height 17
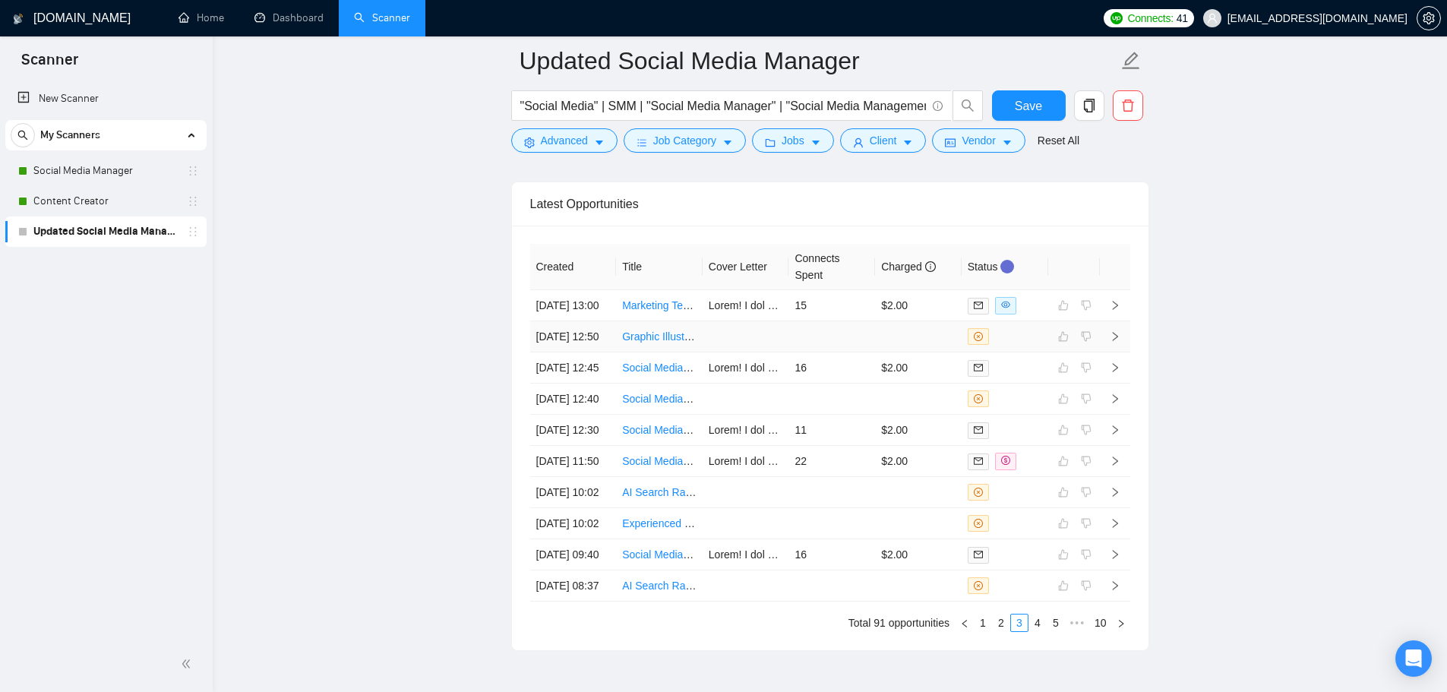
scroll to position [4074, 0]
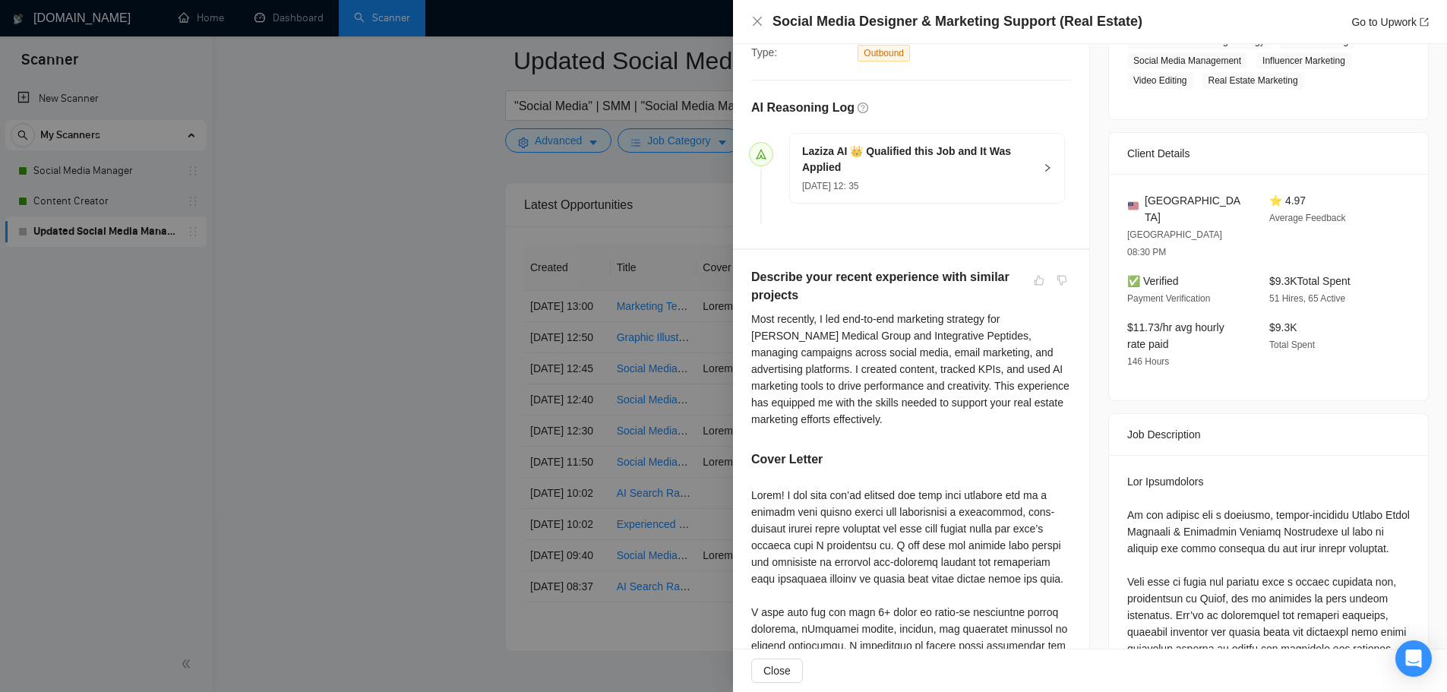
scroll to position [380, 0]
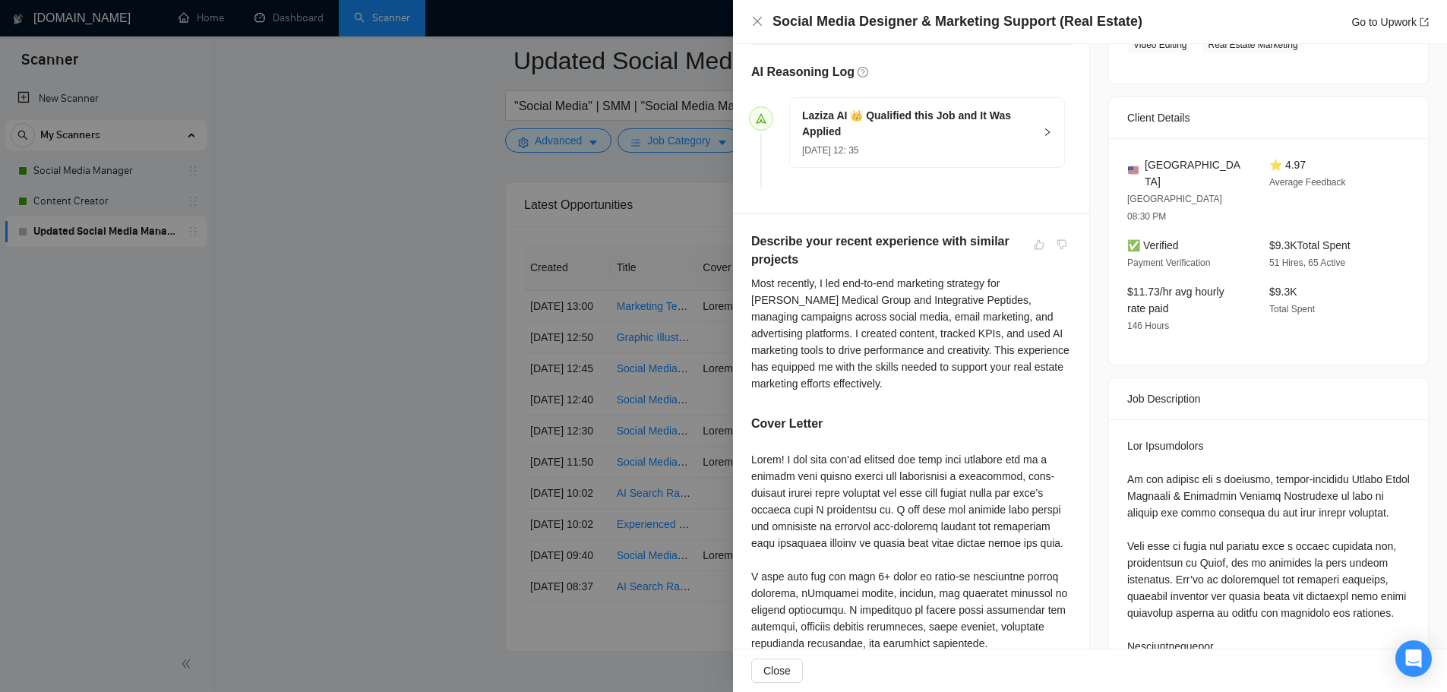
click at [562, 478] on div at bounding box center [723, 346] width 1447 height 692
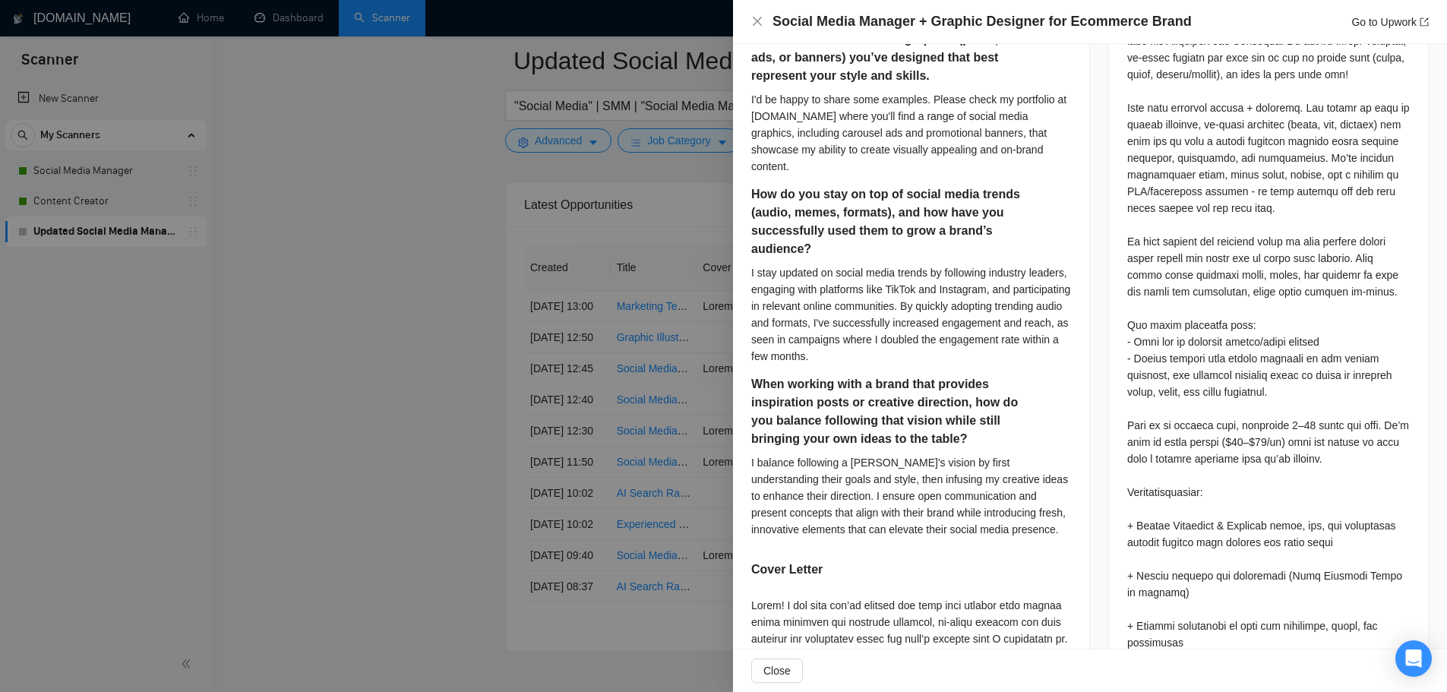
scroll to position [911, 0]
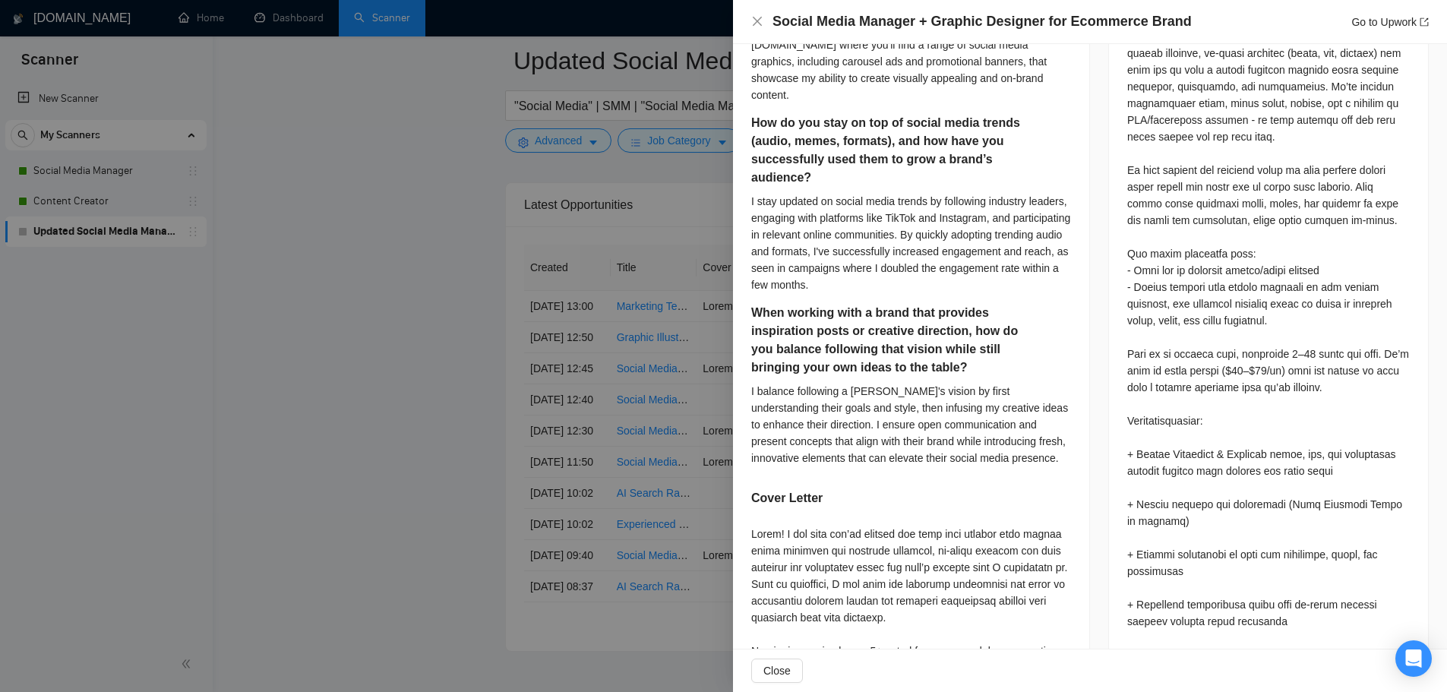
click at [530, 472] on div at bounding box center [723, 346] width 1447 height 692
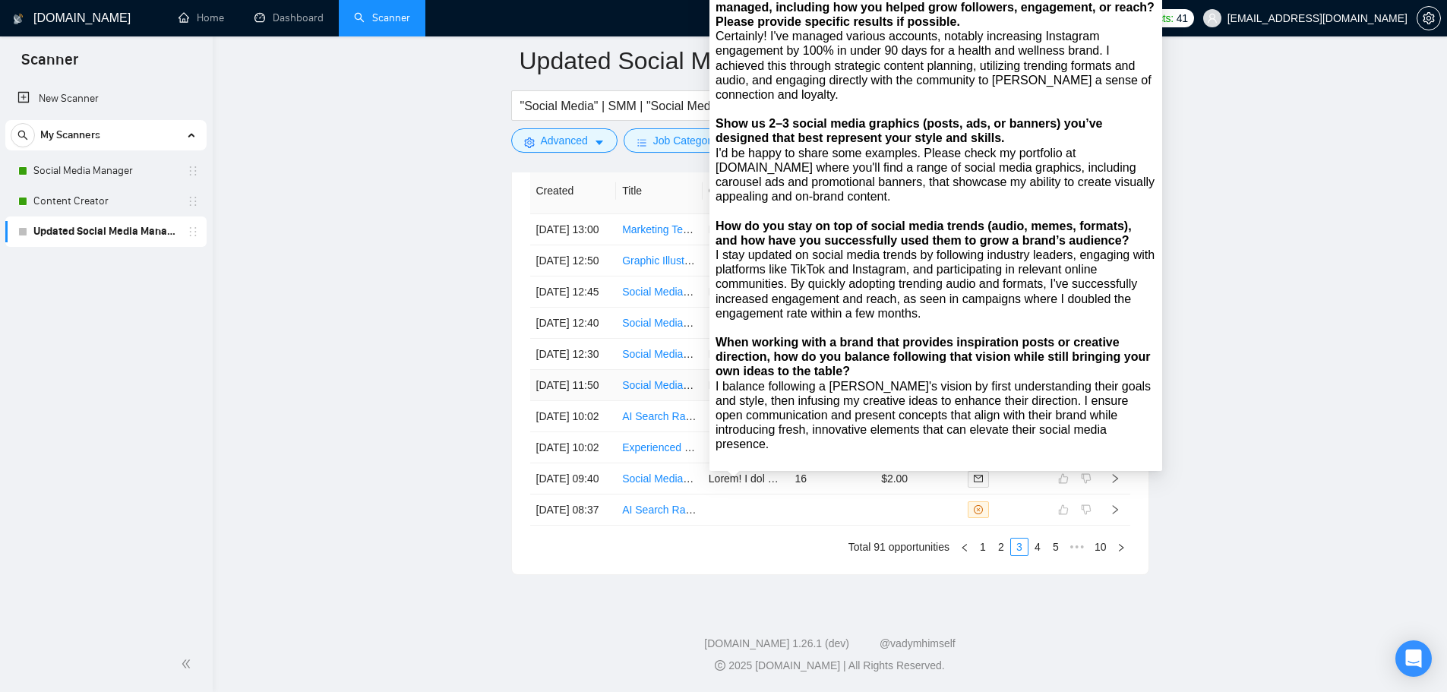
scroll to position [4302, 0]
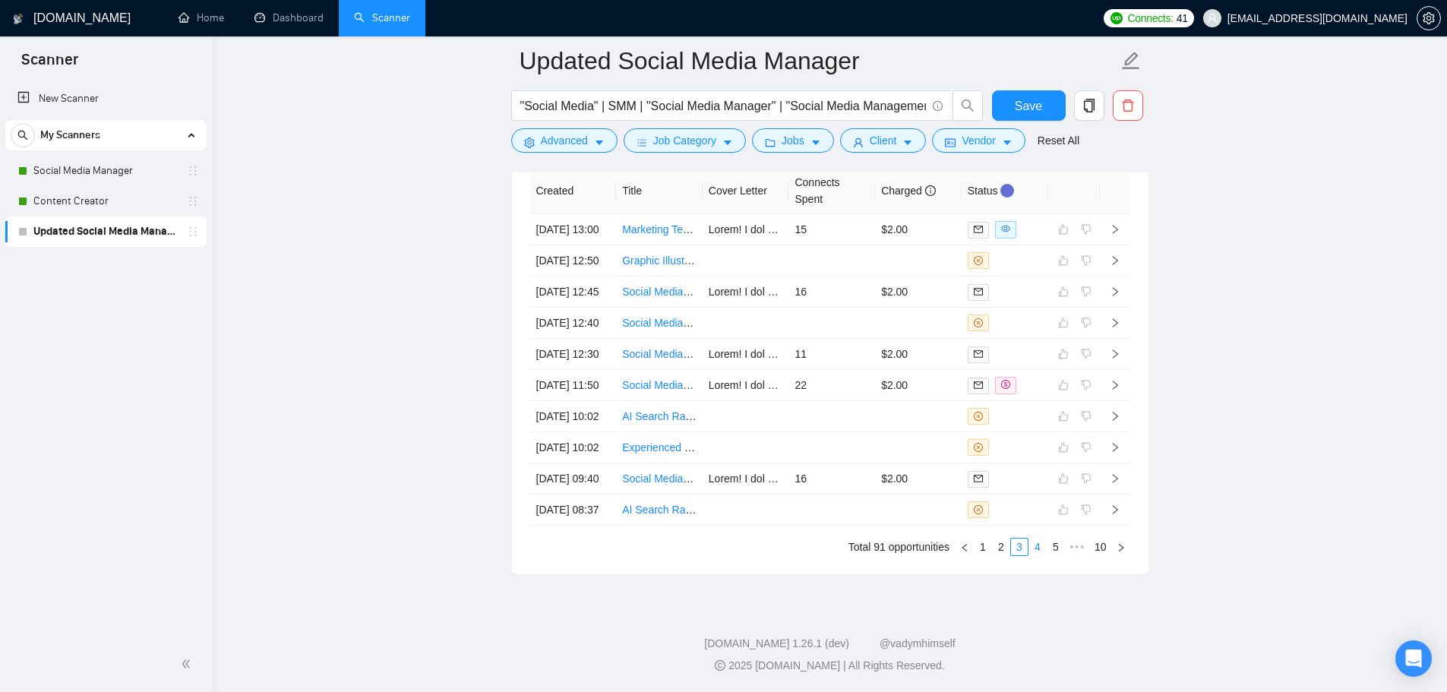
click at [1037, 548] on link "4" at bounding box center [1037, 547] width 17 height 17
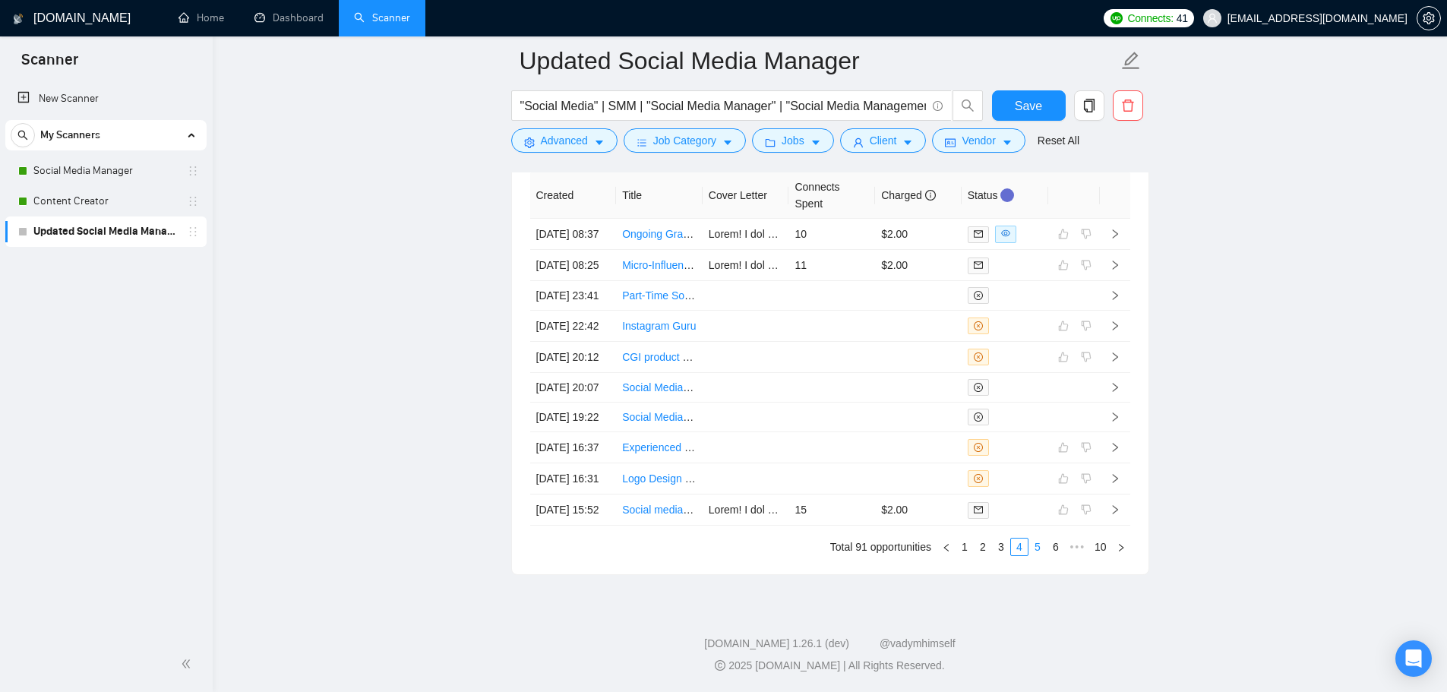
click at [1041, 548] on link "5" at bounding box center [1037, 547] width 17 height 17
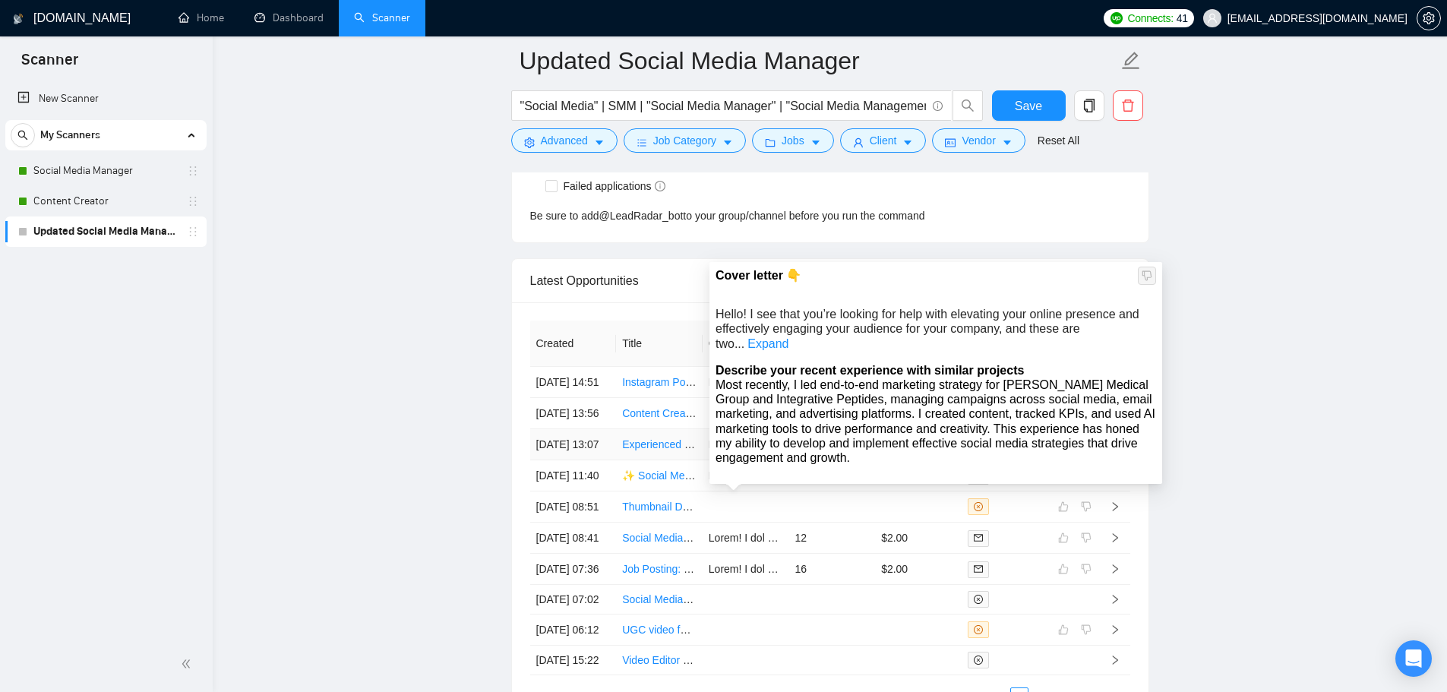
scroll to position [4074, 0]
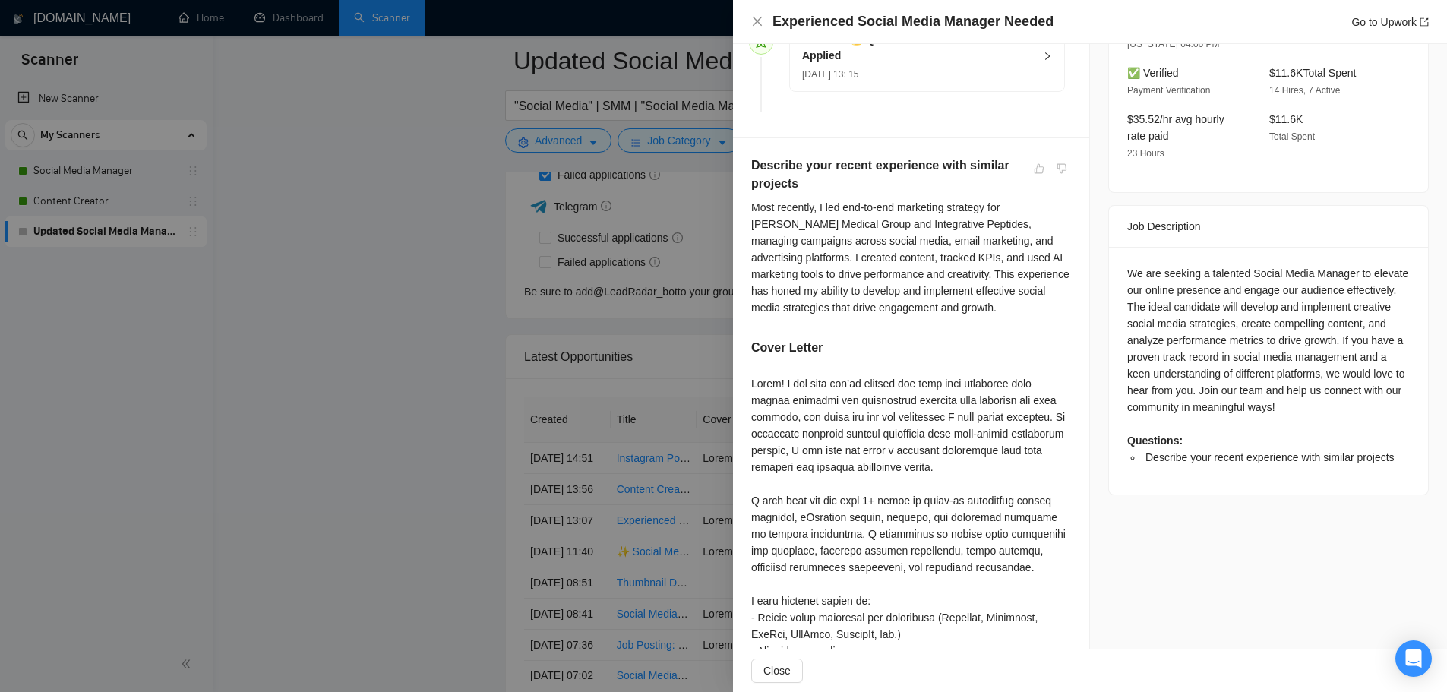
scroll to position [308, 0]
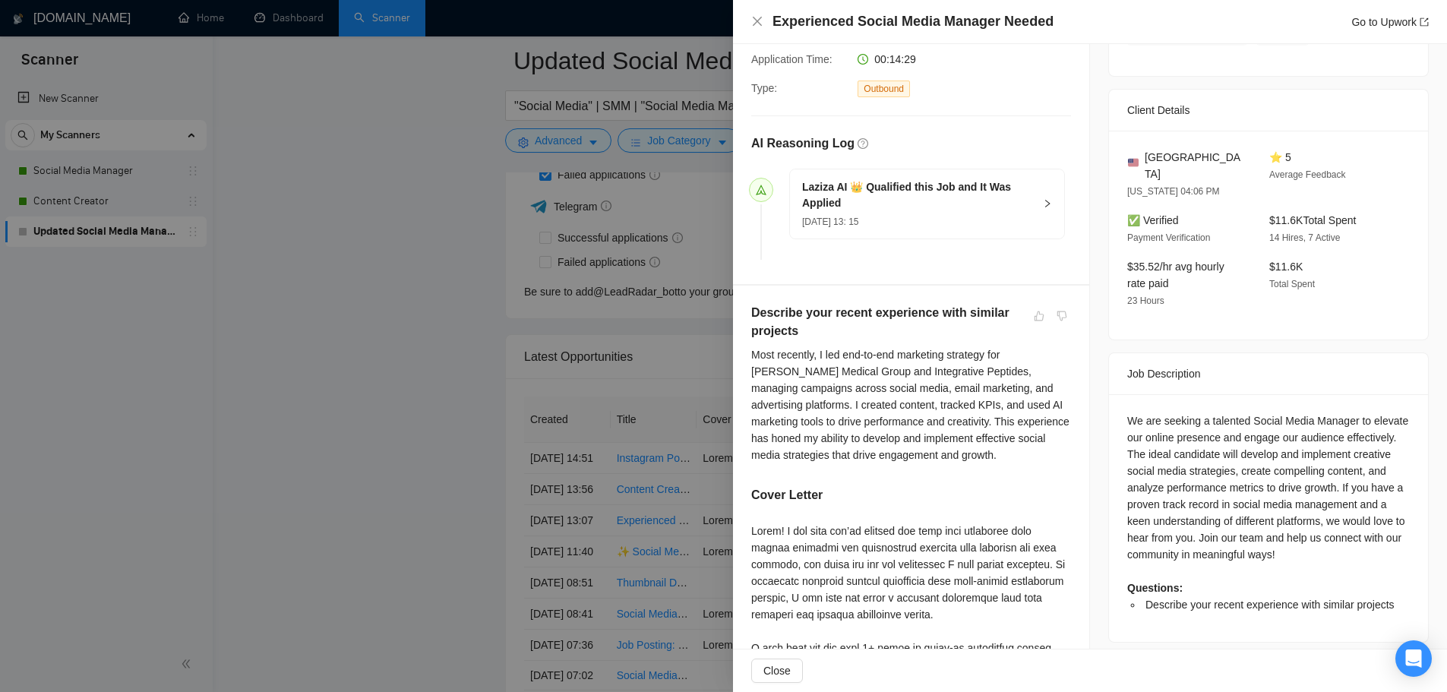
click at [548, 439] on div at bounding box center [723, 346] width 1447 height 692
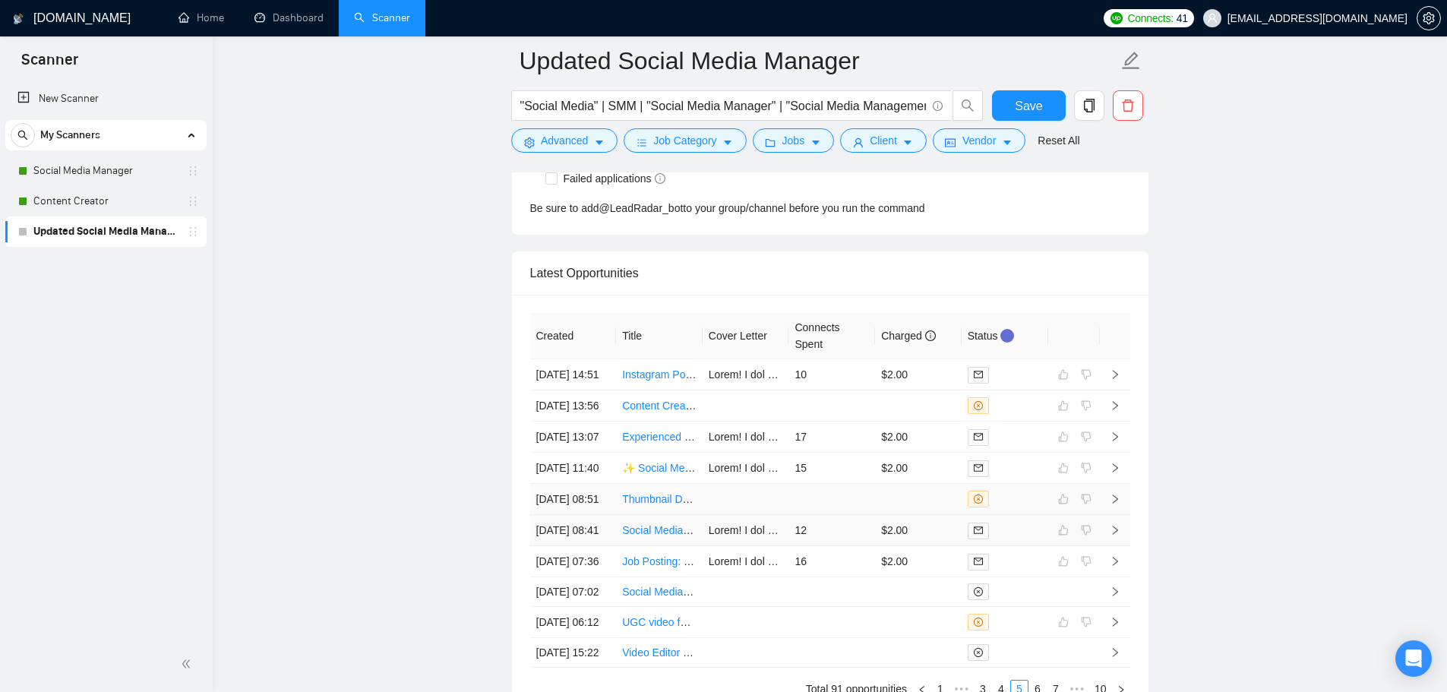
scroll to position [4150, 0]
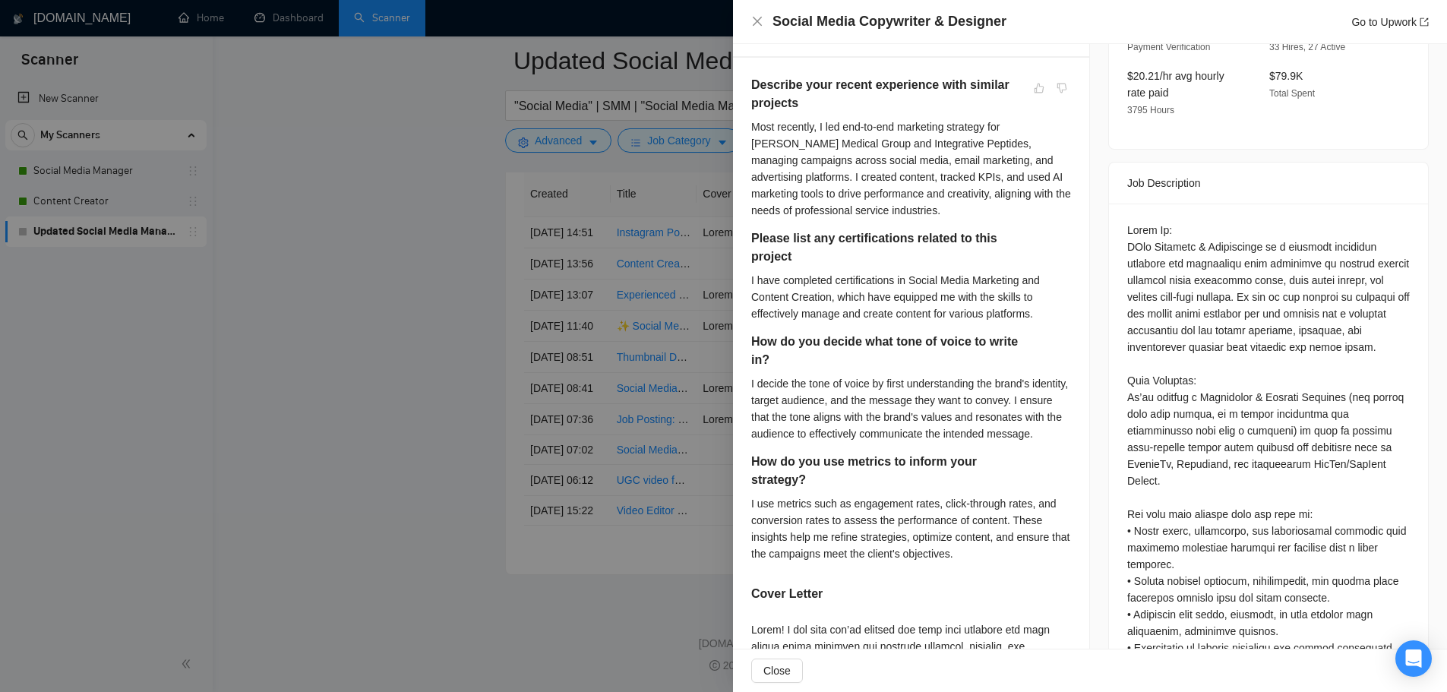
scroll to position [612, 0]
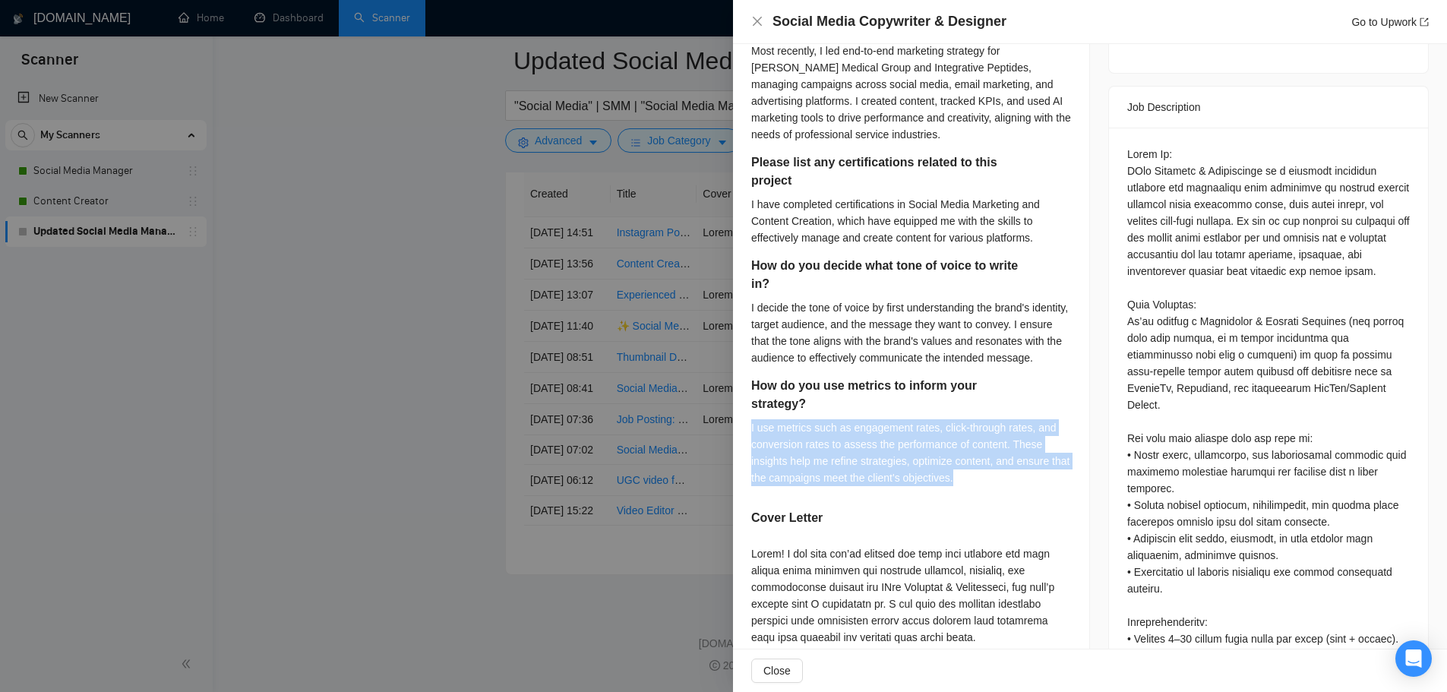
drag, startPoint x: 750, startPoint y: 444, endPoint x: 980, endPoint y: 494, distance: 235.5
click at [980, 494] on div "Describe your recent experience with similar projects Most recently, I led end-…" at bounding box center [911, 585] width 356 height 1206
copy div "I use metrics such as engagement rates, click-through rates, and conversion rat…"
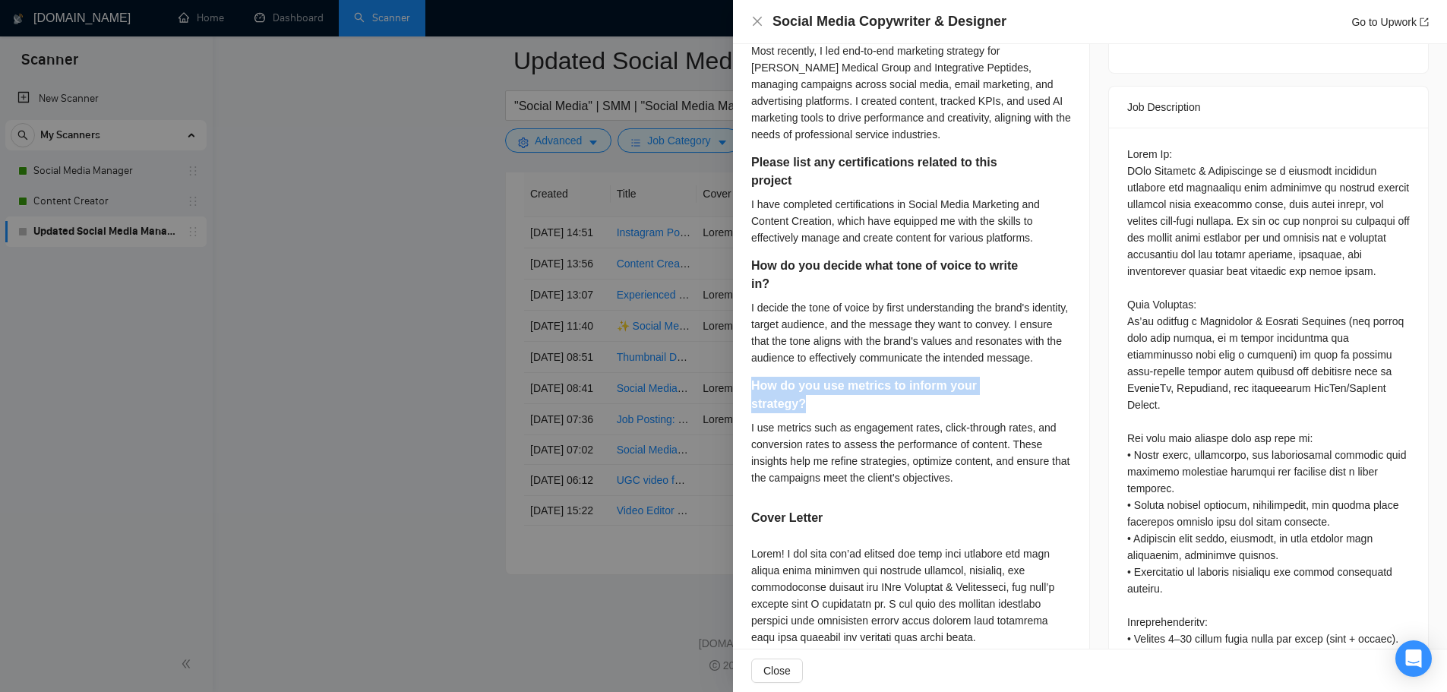
drag, startPoint x: 753, startPoint y: 403, endPoint x: 804, endPoint y: 428, distance: 57.4
click at [804, 413] on h5 "How do you use metrics to inform your strategy?" at bounding box center [887, 395] width 272 height 36
copy h5 "How do you use metrics to inform your strategy?"
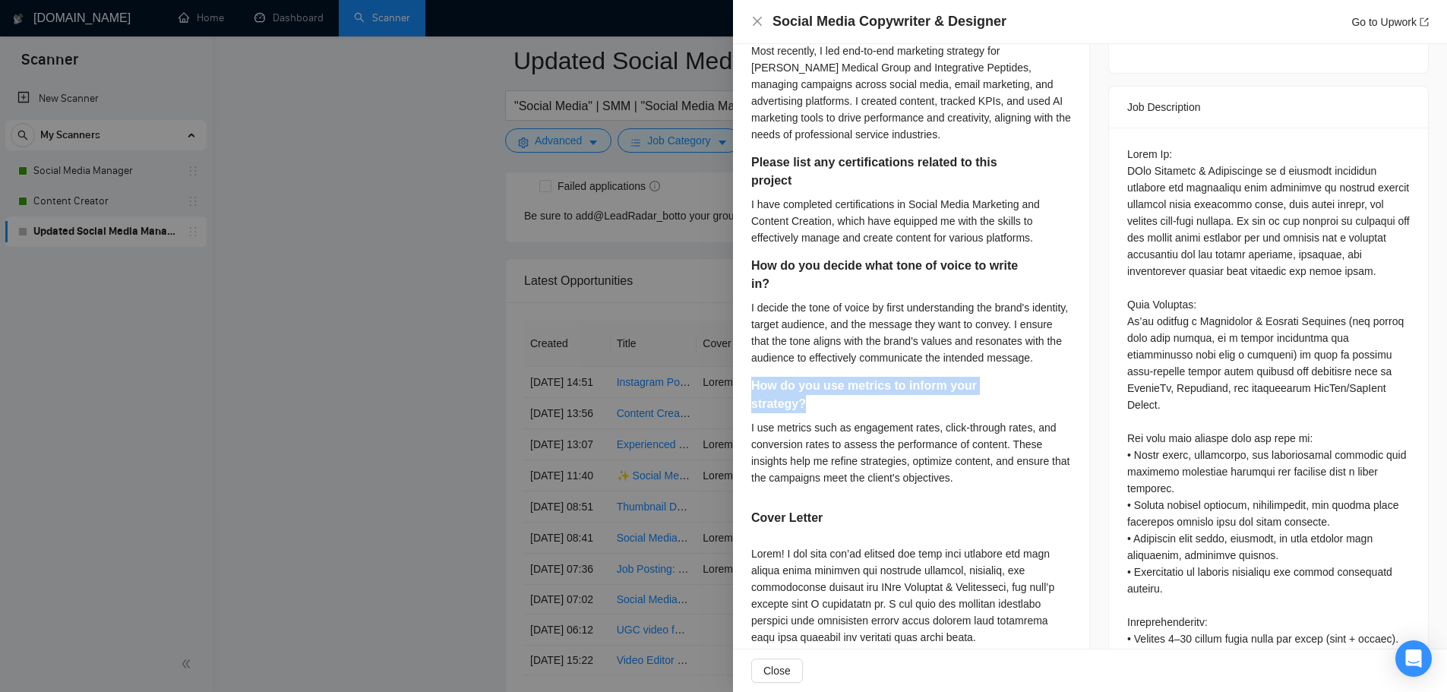
click at [619, 479] on div at bounding box center [723, 346] width 1447 height 692
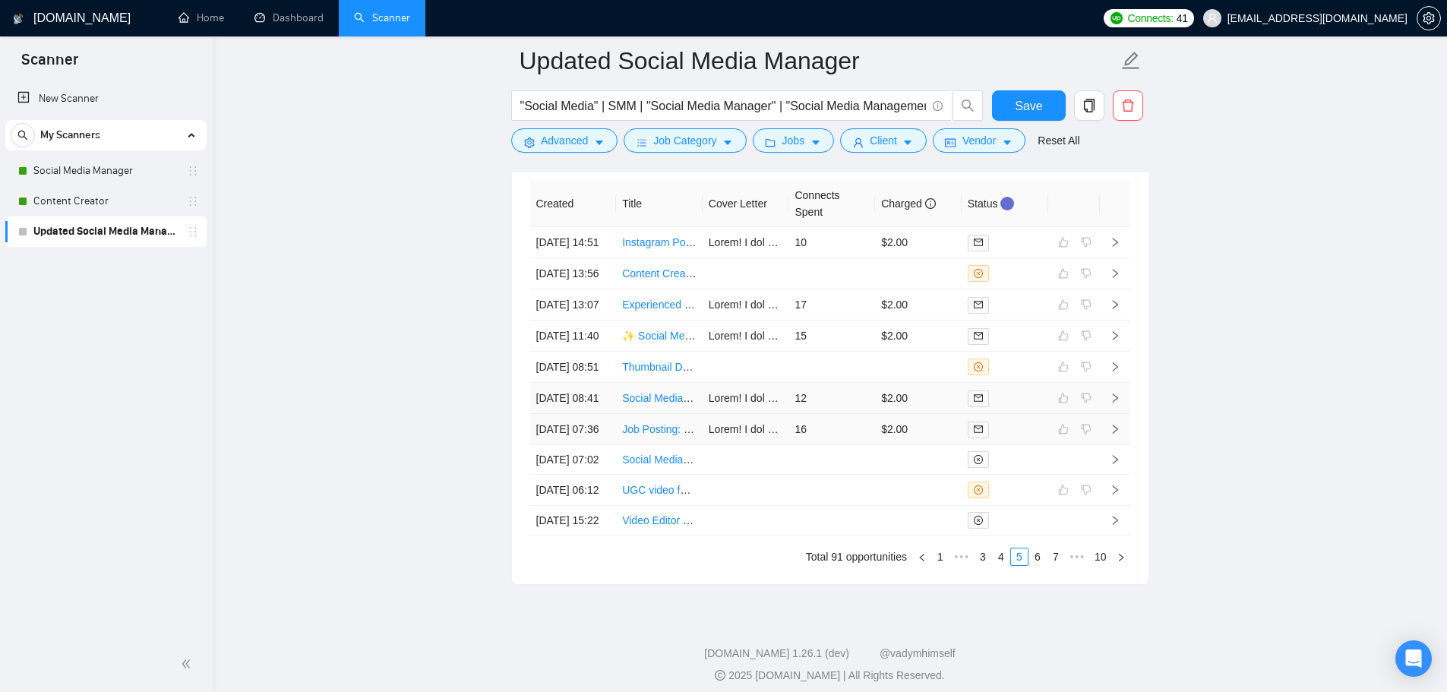
scroll to position [4226, 0]
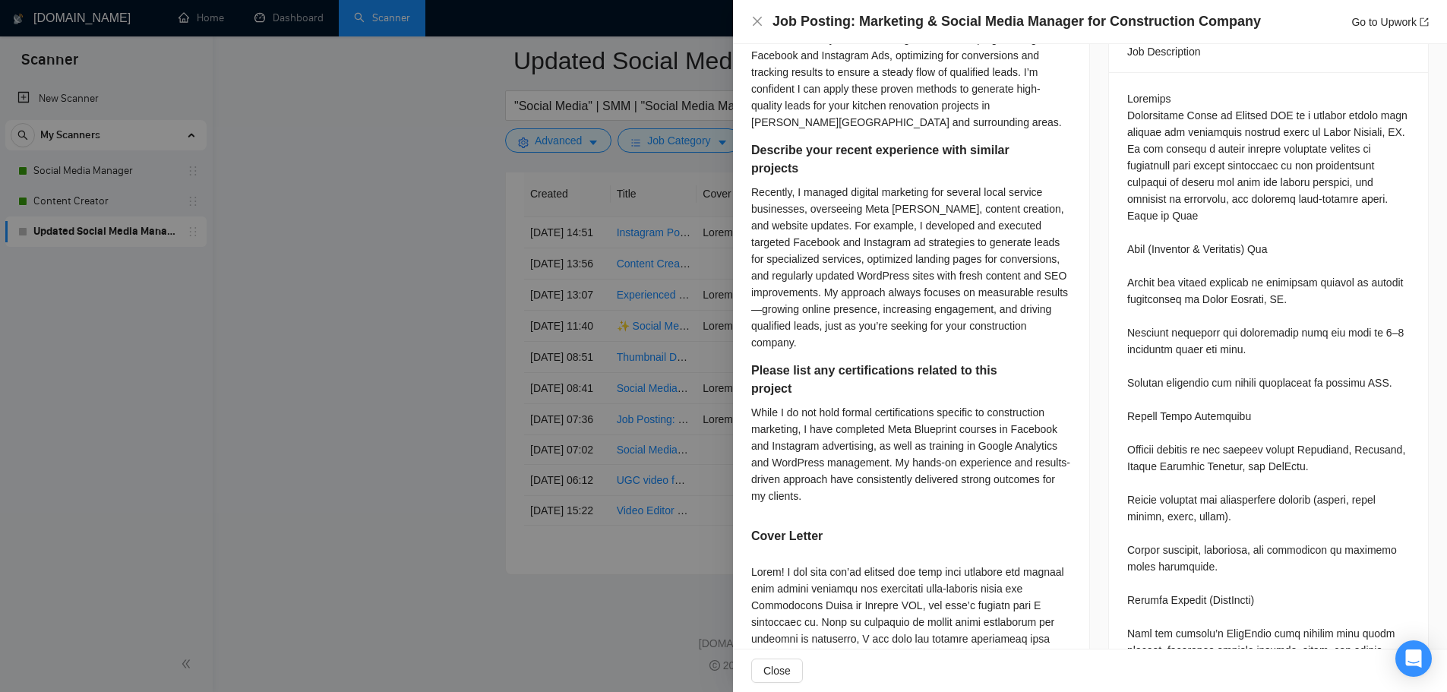
scroll to position [840, 0]
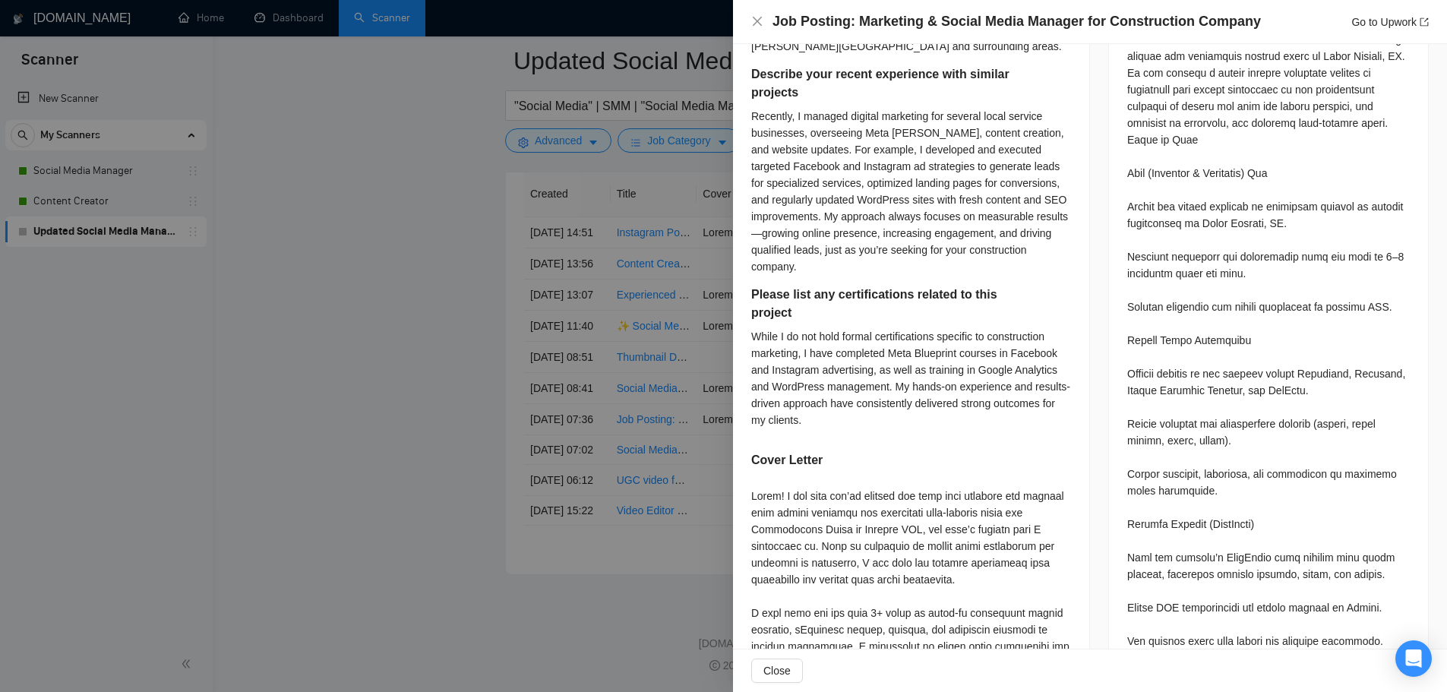
click at [554, 465] on div at bounding box center [723, 346] width 1447 height 692
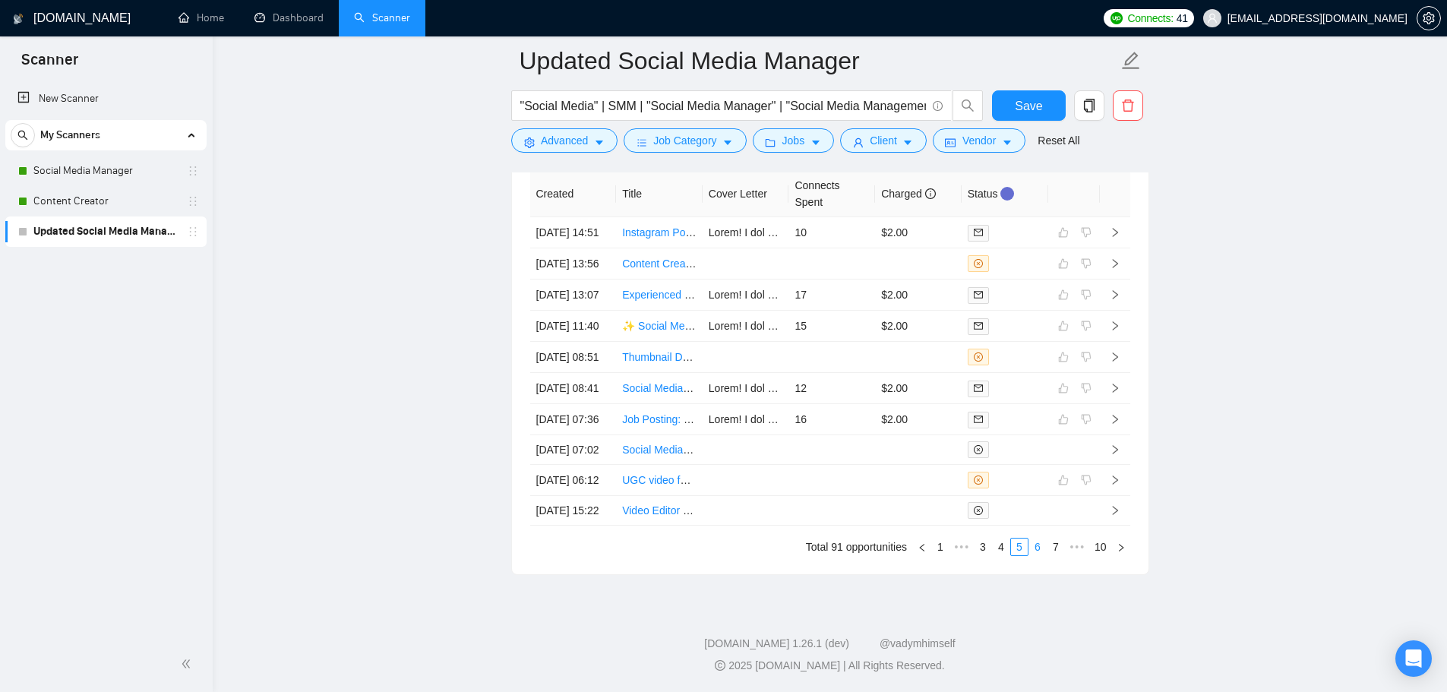
click at [1040, 555] on link "6" at bounding box center [1037, 547] width 17 height 17
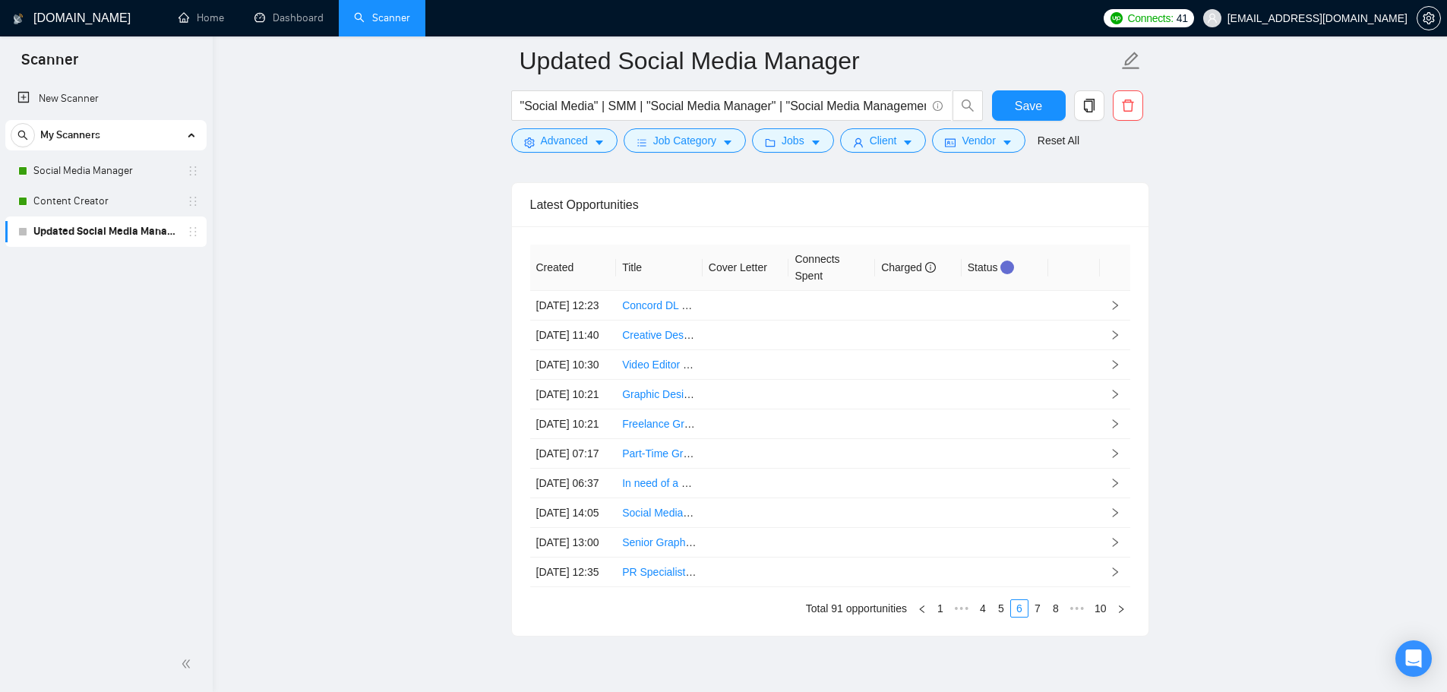
scroll to position [4302, 0]
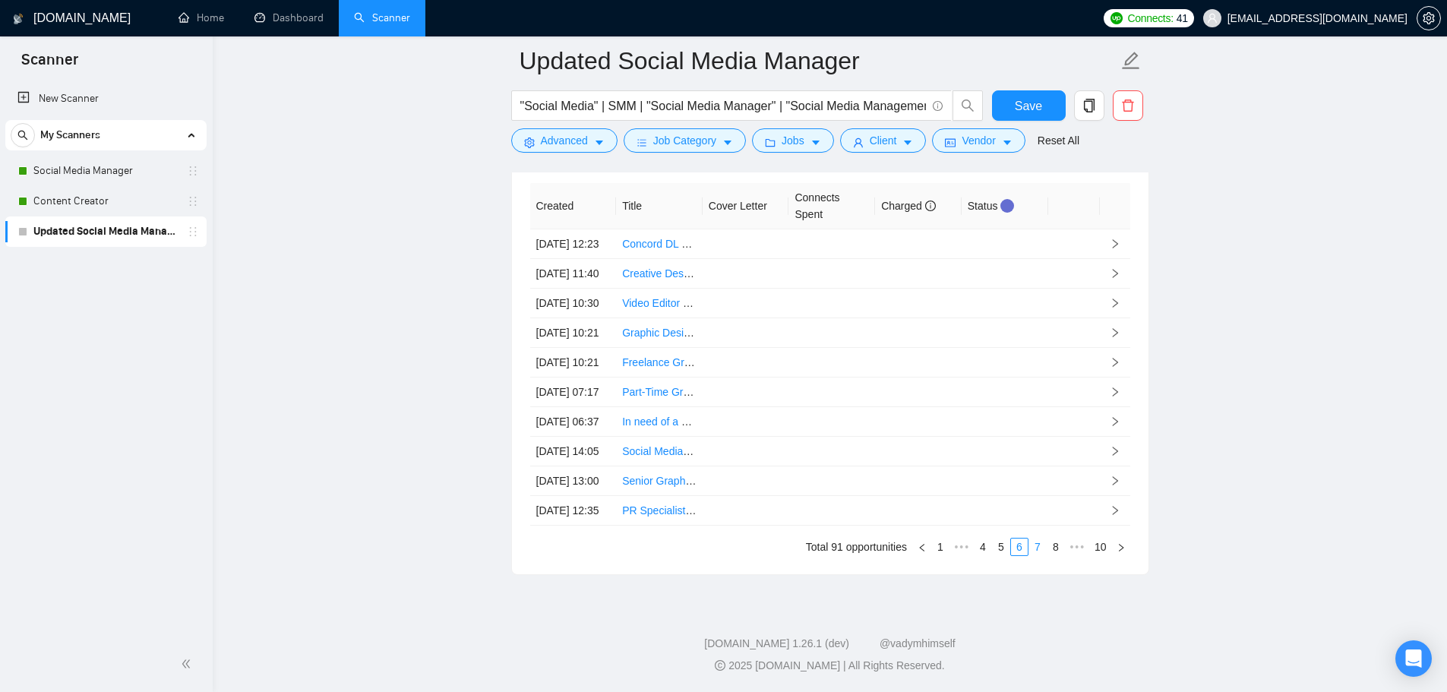
click at [1038, 550] on link "7" at bounding box center [1037, 547] width 17 height 17
click at [1064, 548] on link "8" at bounding box center [1061, 547] width 17 height 17
click at [1084, 548] on link "9" at bounding box center [1080, 547] width 17 height 17
click at [1099, 548] on link "10" at bounding box center [1100, 547] width 21 height 17
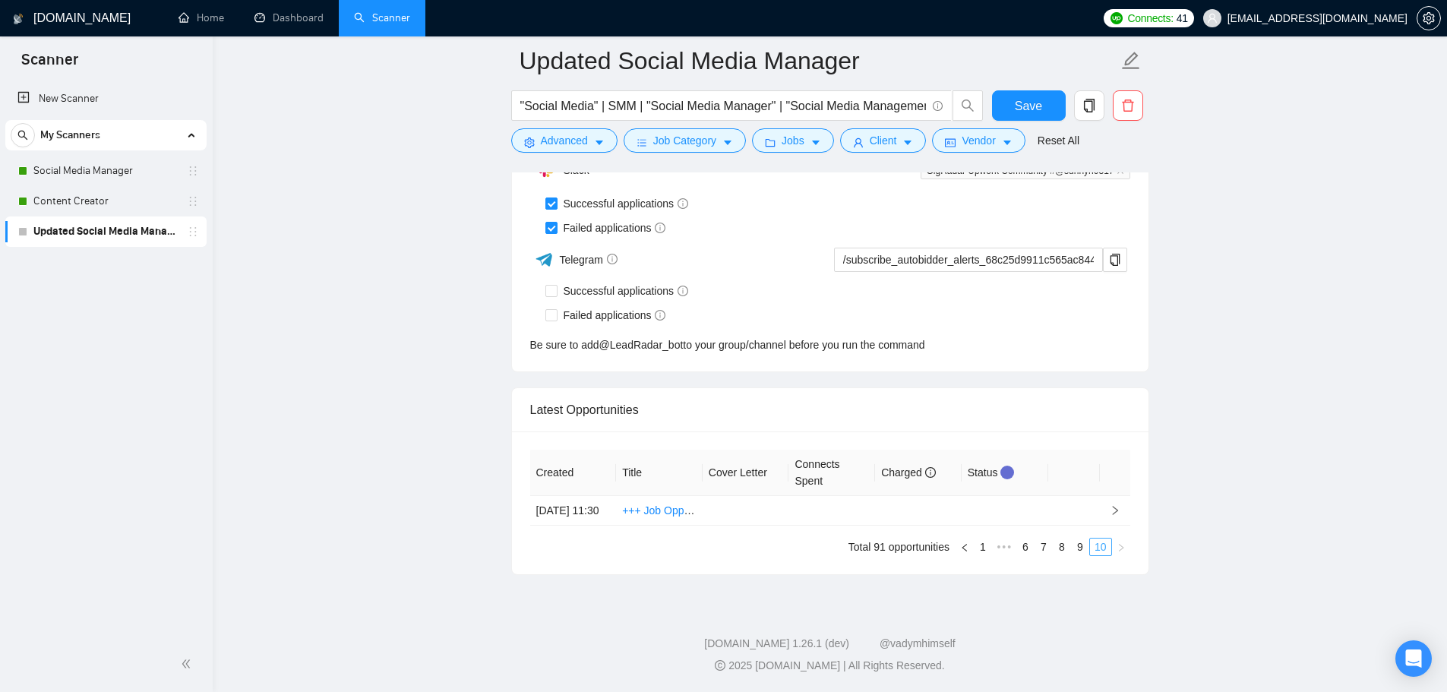
scroll to position [3885, 0]
click at [283, 11] on link "Dashboard" at bounding box center [288, 17] width 69 height 13
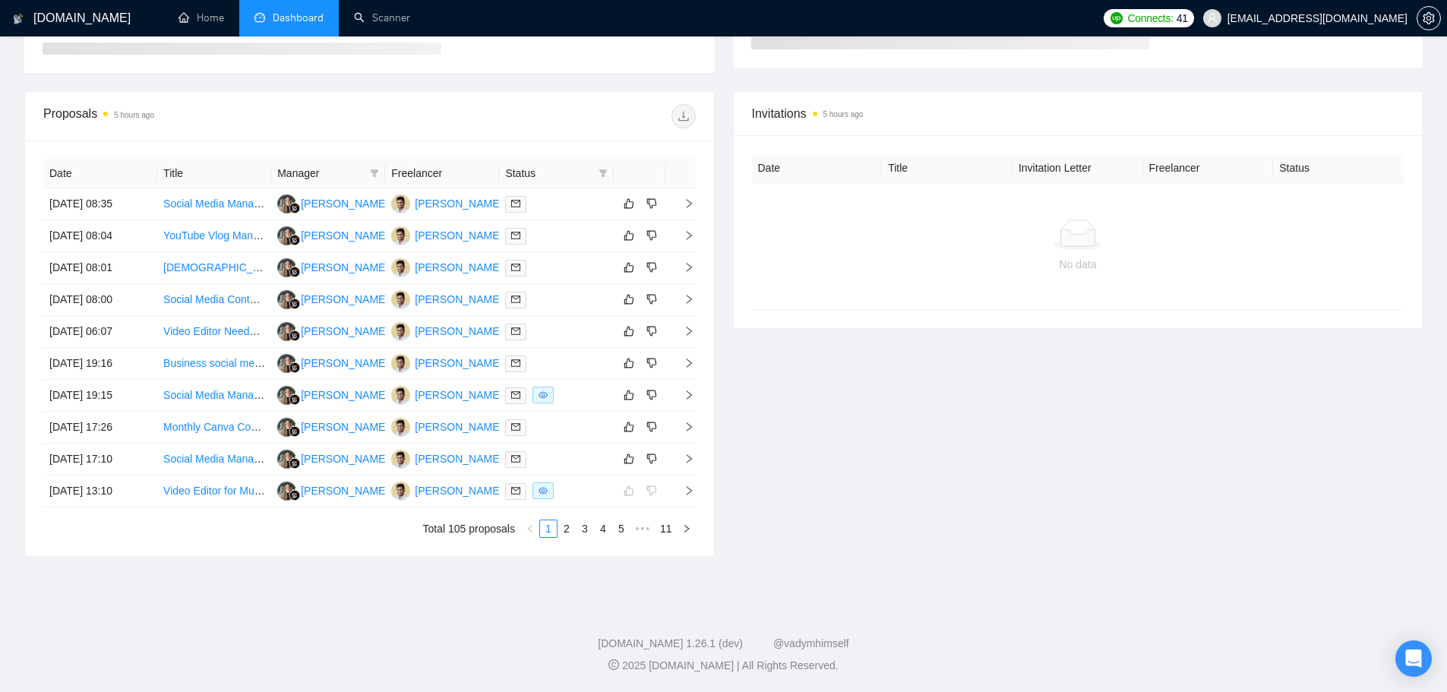
scroll to position [171, 0]
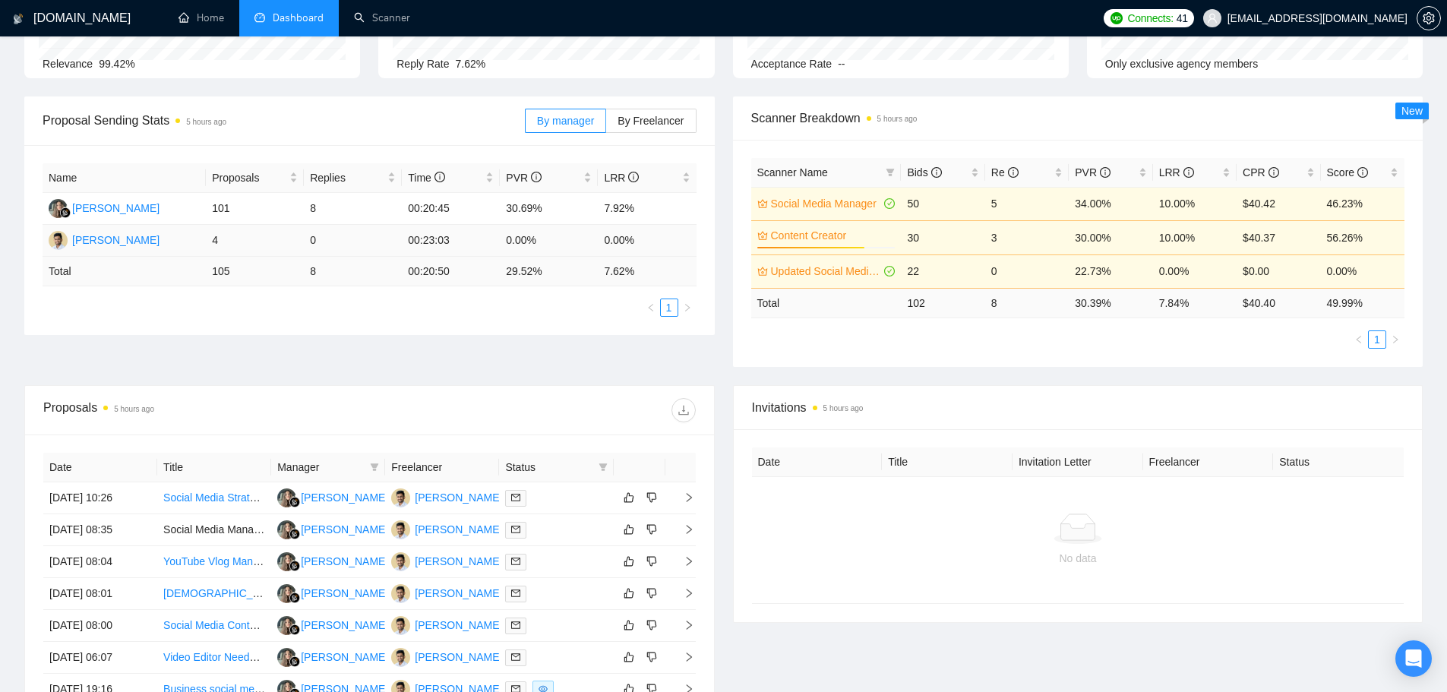
click at [112, 239] on div "[PERSON_NAME]" at bounding box center [115, 240] width 87 height 17
click at [262, 244] on td "4" at bounding box center [255, 241] width 98 height 32
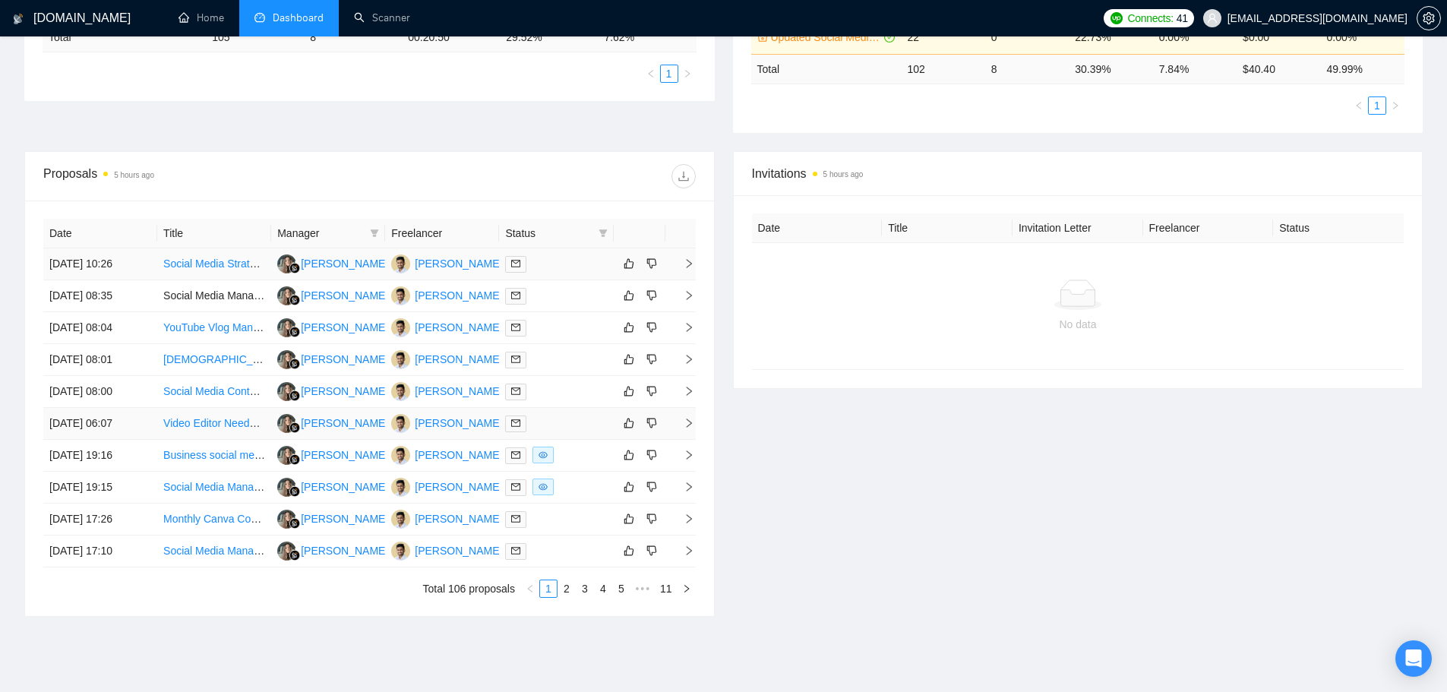
scroll to position [465, 0]
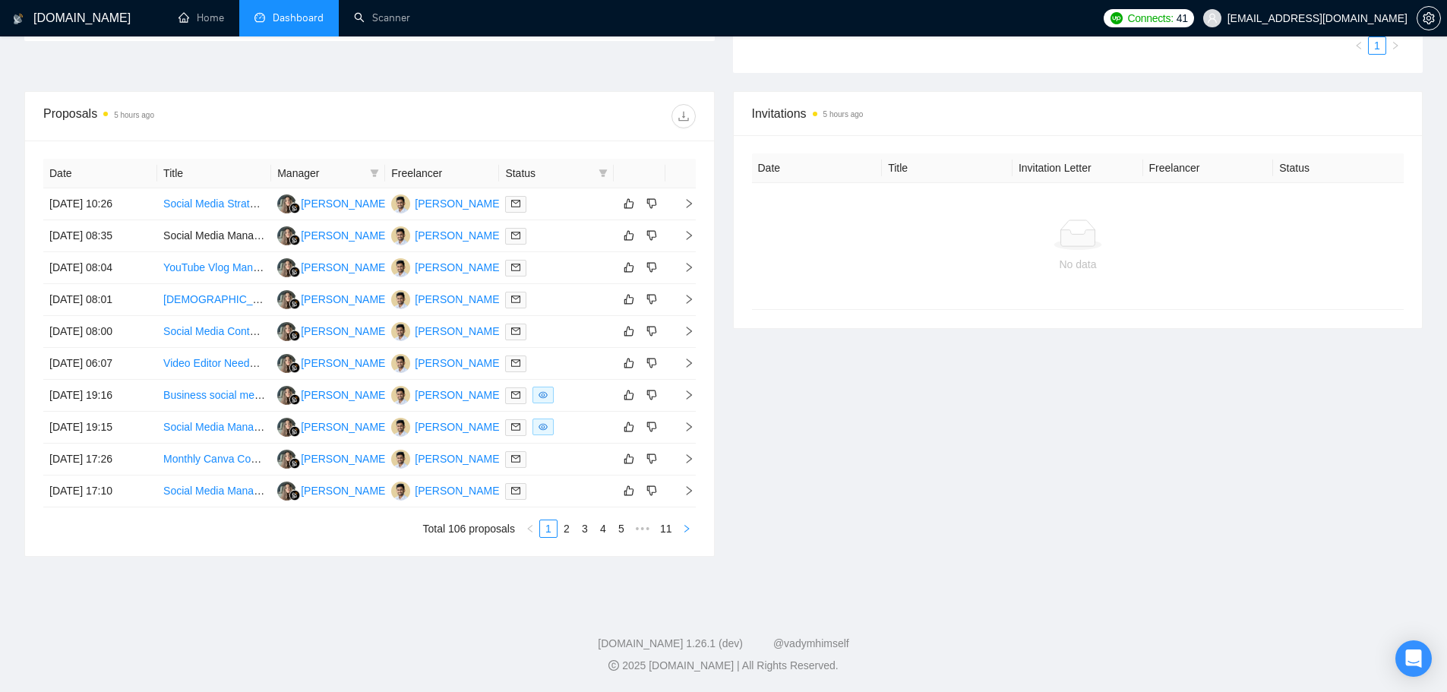
click at [687, 531] on icon "right" at bounding box center [686, 528] width 9 height 9
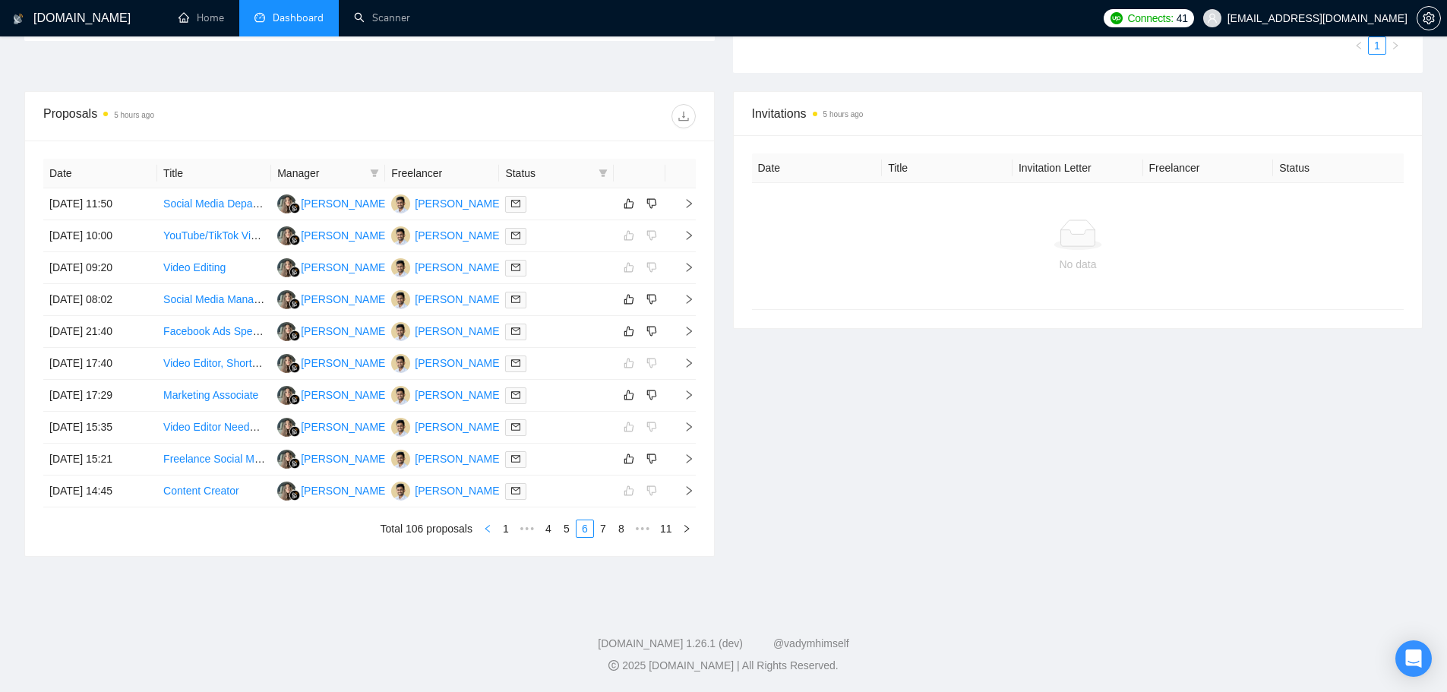
click at [493, 532] on button "button" at bounding box center [488, 529] width 18 height 18
click at [229, 455] on link "Video Editor Needed | 30–60s RECAP video" at bounding box center [268, 459] width 210 height 12
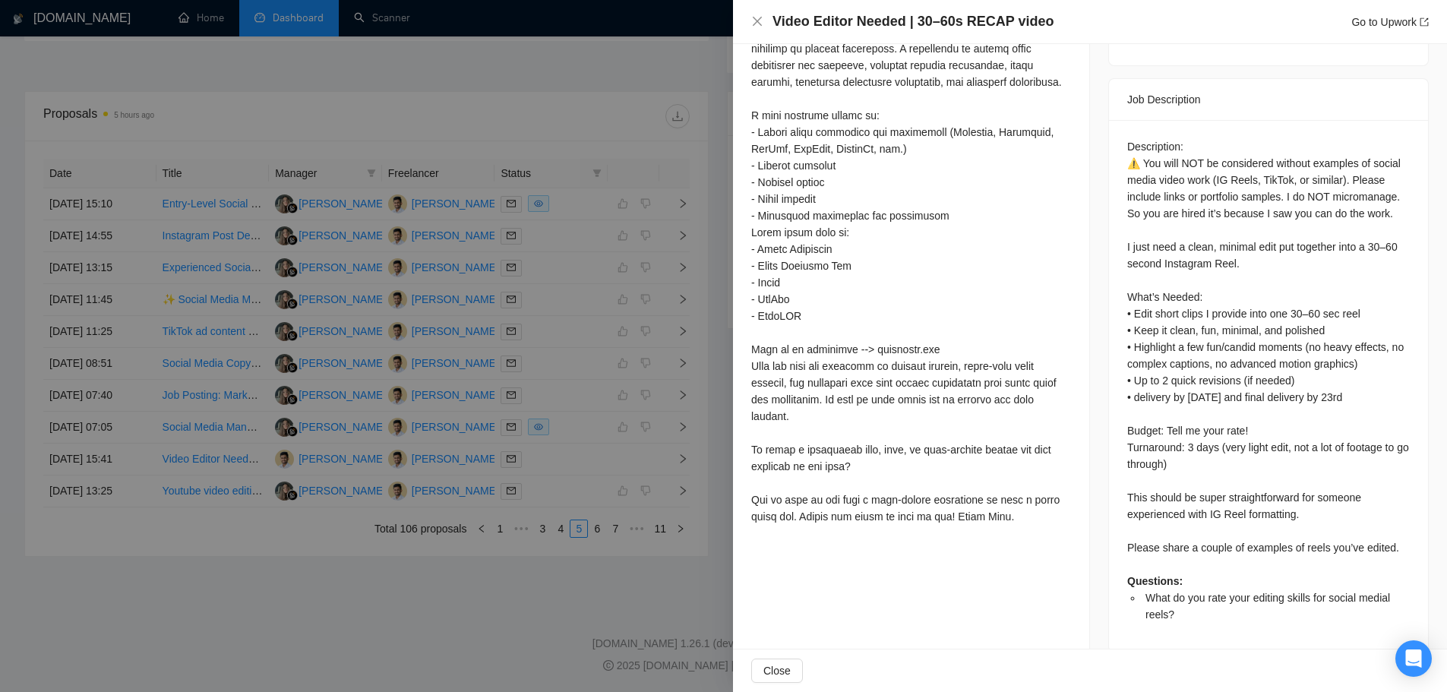
scroll to position [603, 0]
drag, startPoint x: 404, startPoint y: 484, endPoint x: 418, endPoint y: 488, distance: 14.2
click at [409, 486] on div at bounding box center [723, 346] width 1447 height 692
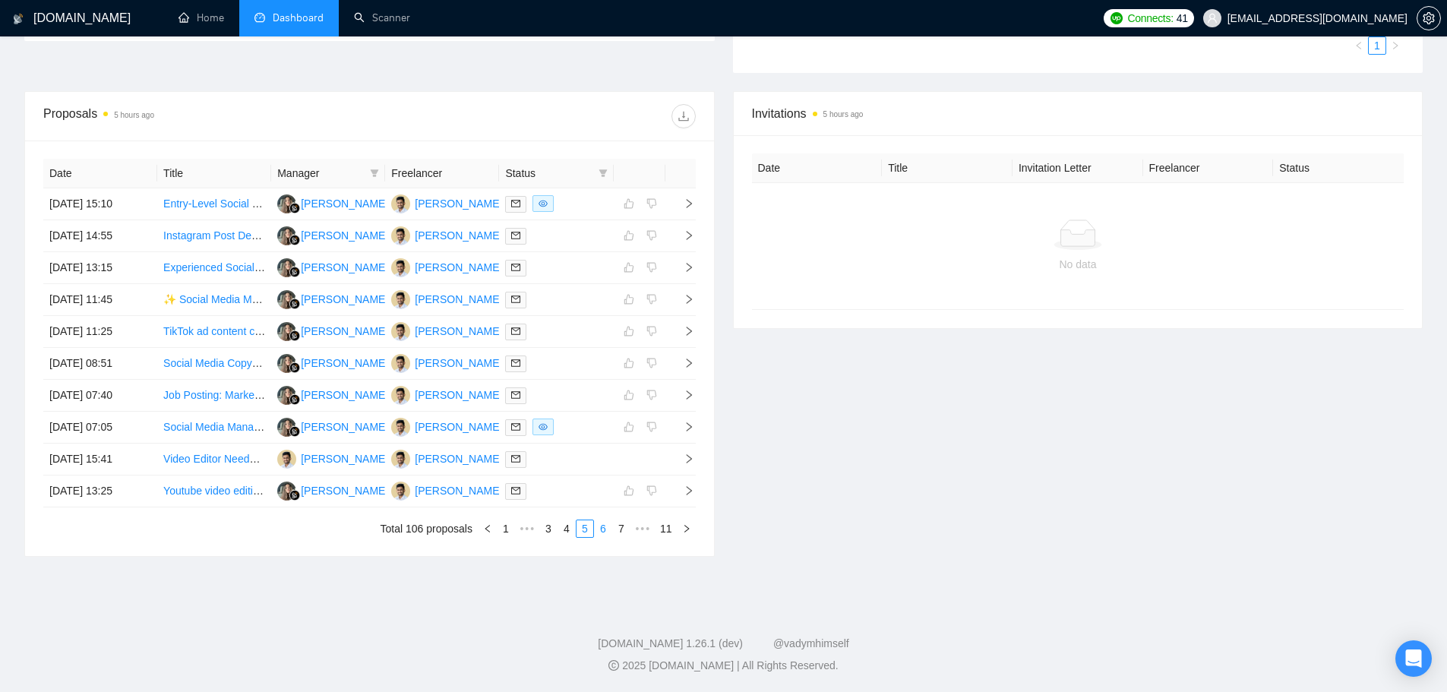
click at [602, 533] on link "6" at bounding box center [603, 528] width 17 height 17
click at [618, 532] on link "8" at bounding box center [621, 528] width 17 height 17
click at [629, 532] on link "9" at bounding box center [622, 528] width 17 height 17
click at [640, 531] on link "10" at bounding box center [643, 528] width 21 height 17
click at [660, 530] on link "11" at bounding box center [665, 528] width 21 height 17
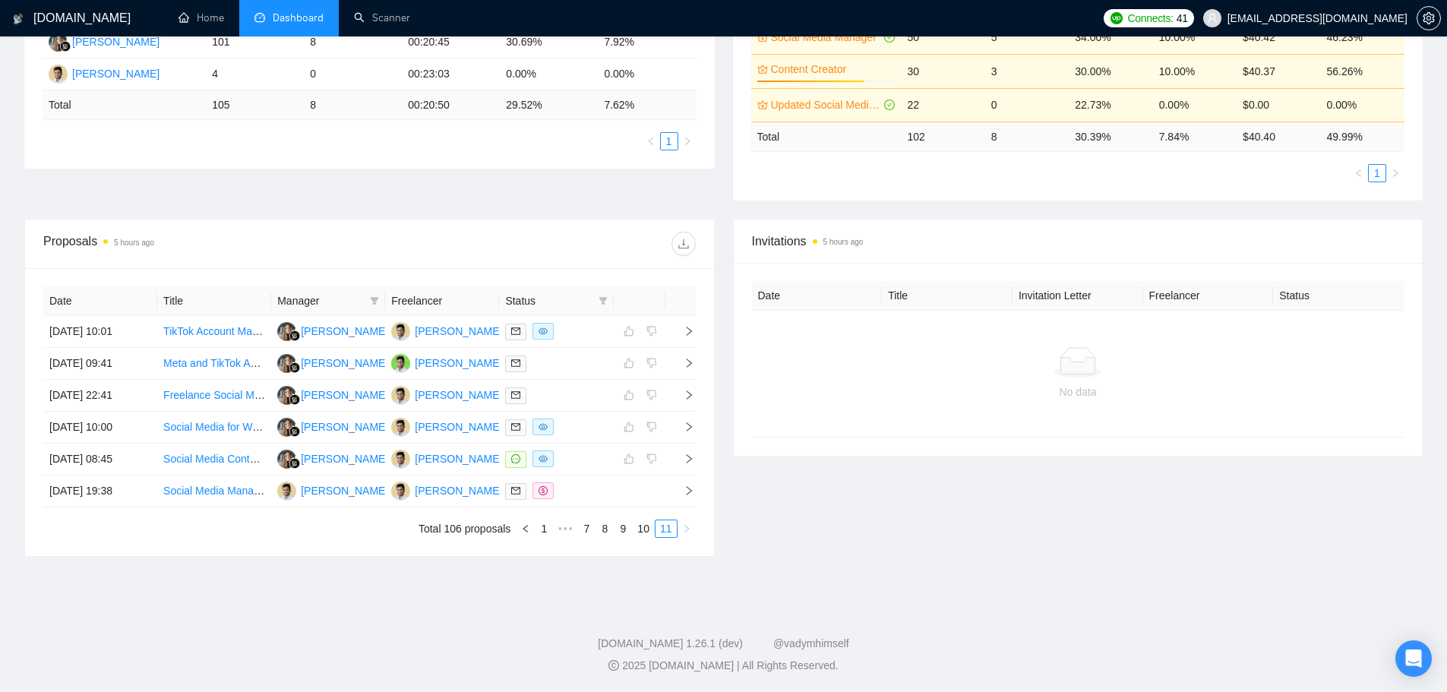
scroll to position [337, 0]
click at [548, 534] on link "1" at bounding box center [543, 528] width 17 height 17
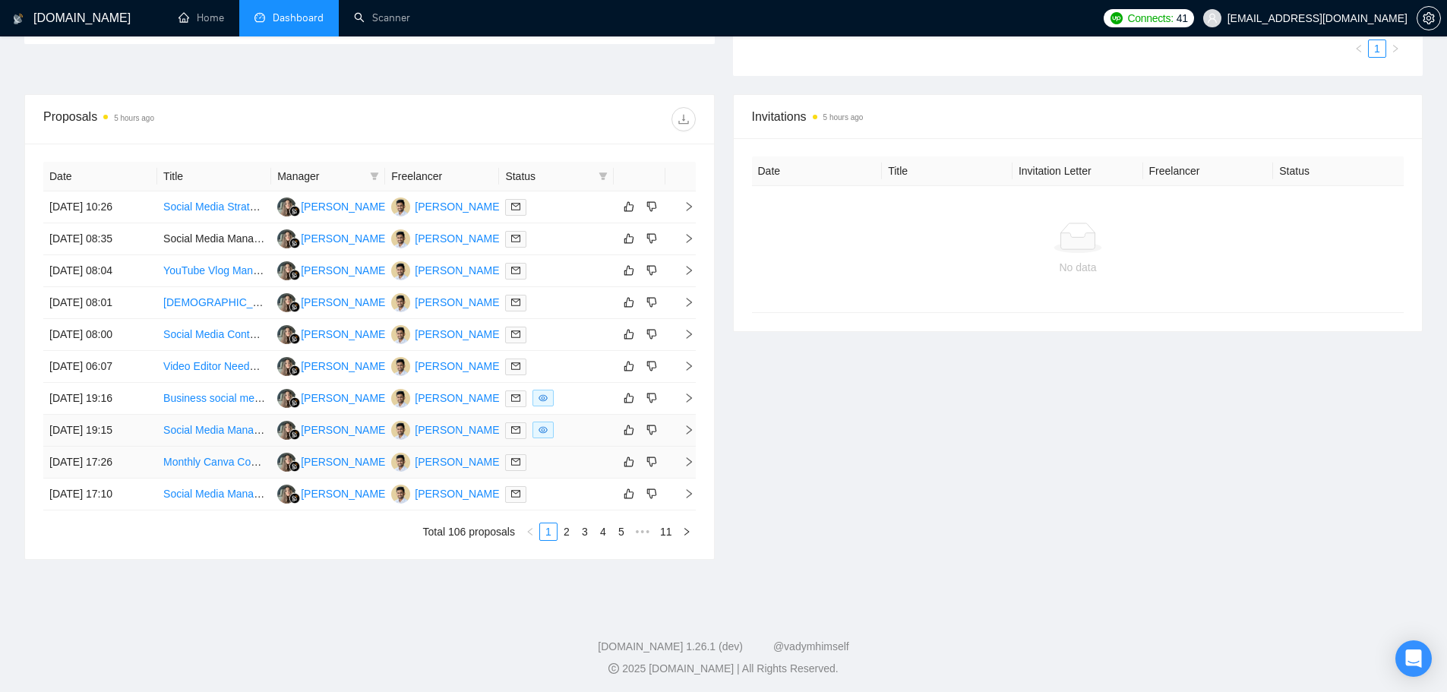
scroll to position [465, 0]
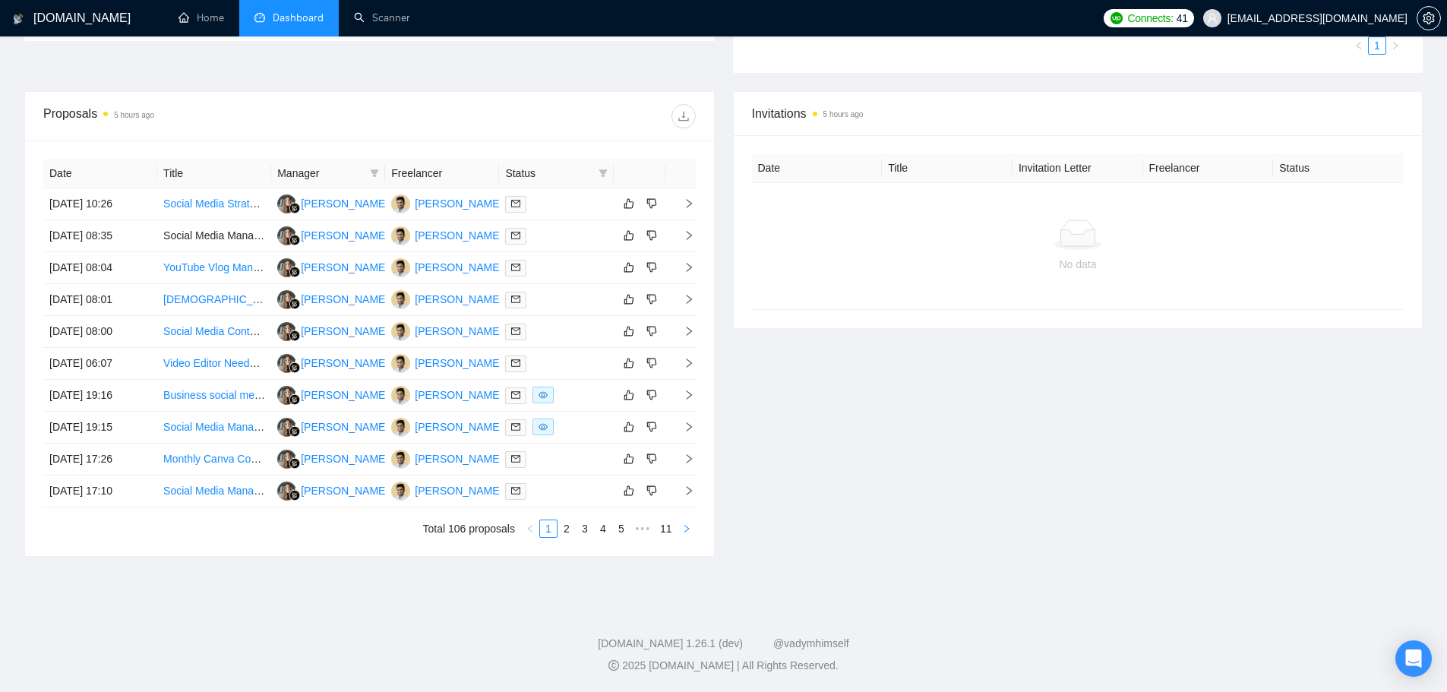
click at [688, 530] on icon "right" at bounding box center [686, 528] width 9 height 9
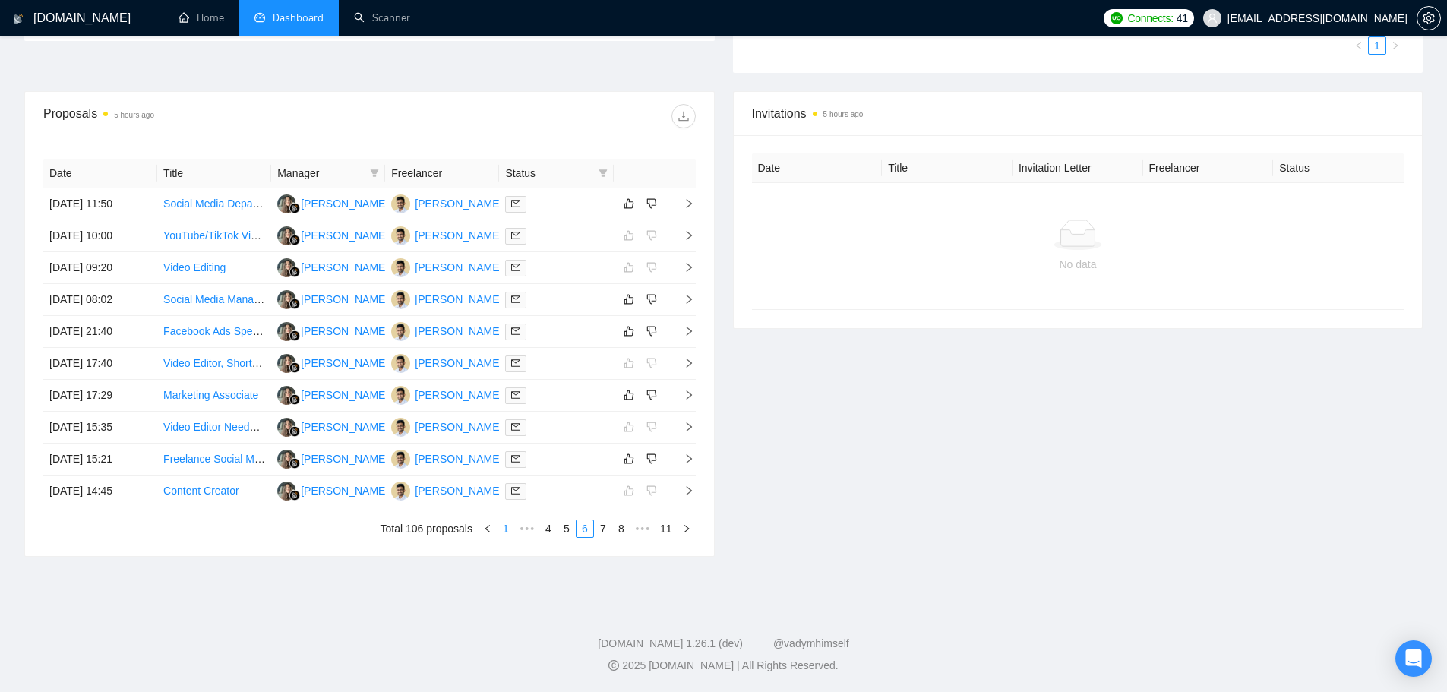
click at [504, 531] on link "1" at bounding box center [505, 528] width 17 height 17
click at [700, 526] on div "Date Title Manager Freelancer Status [DATE] 10:26 Social Media Strategist for […" at bounding box center [369, 348] width 689 height 415
click at [688, 531] on icon "right" at bounding box center [686, 528] width 9 height 9
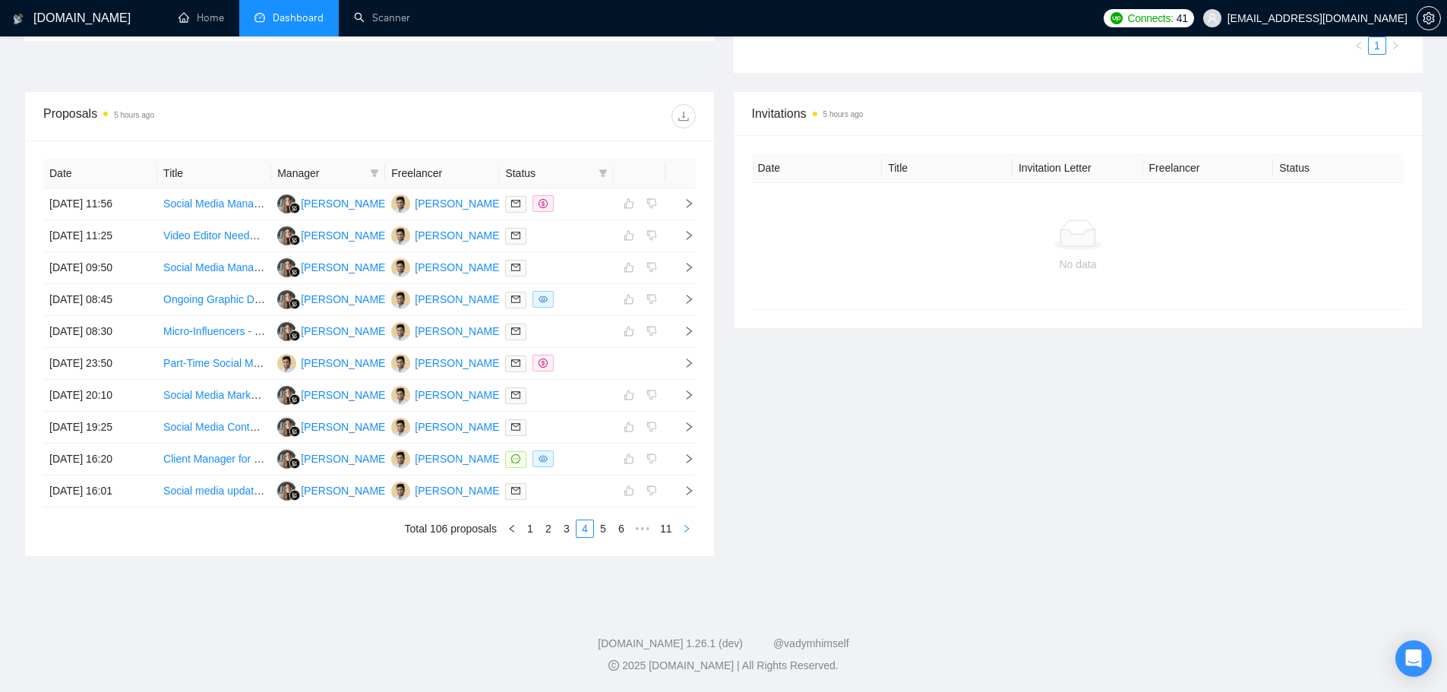
click at [688, 531] on icon "right" at bounding box center [686, 528] width 9 height 9
click at [487, 531] on icon "left" at bounding box center [487, 528] width 9 height 9
click at [363, 362] on td "[PERSON_NAME]" at bounding box center [328, 364] width 114 height 32
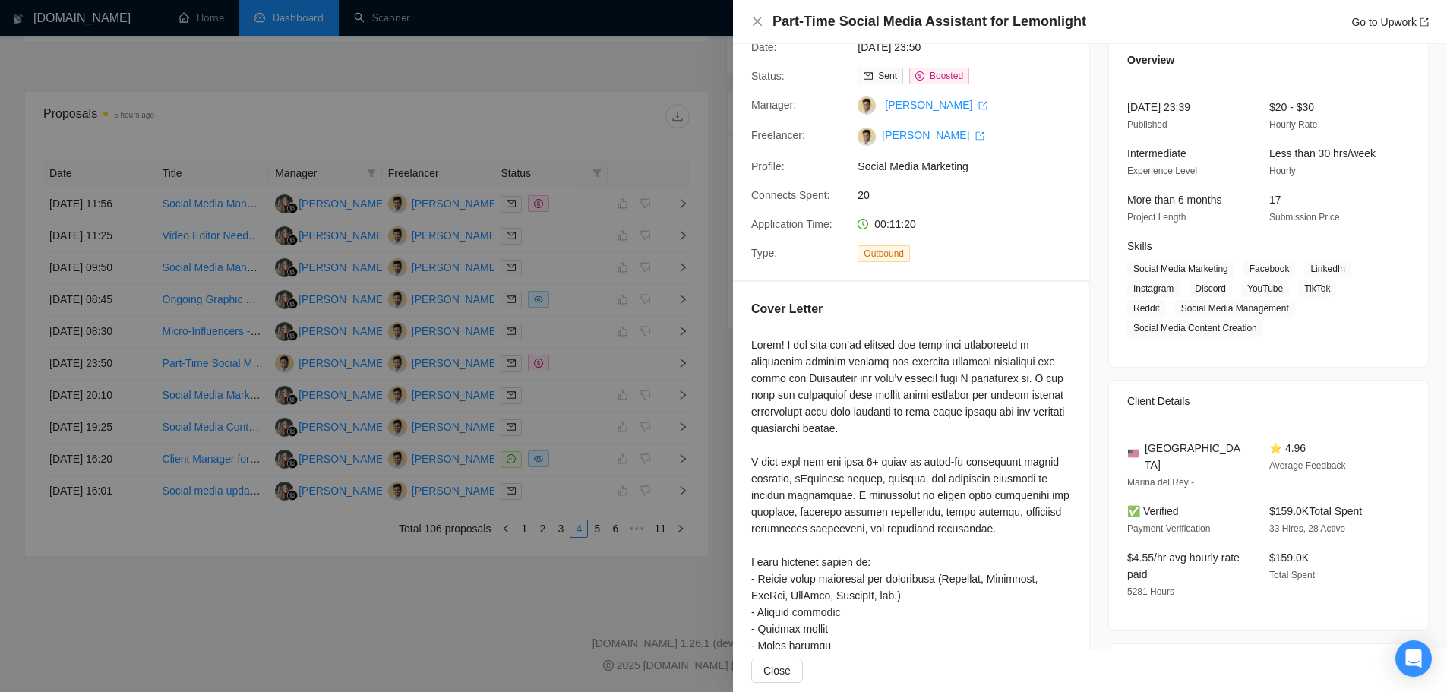
scroll to position [152, 0]
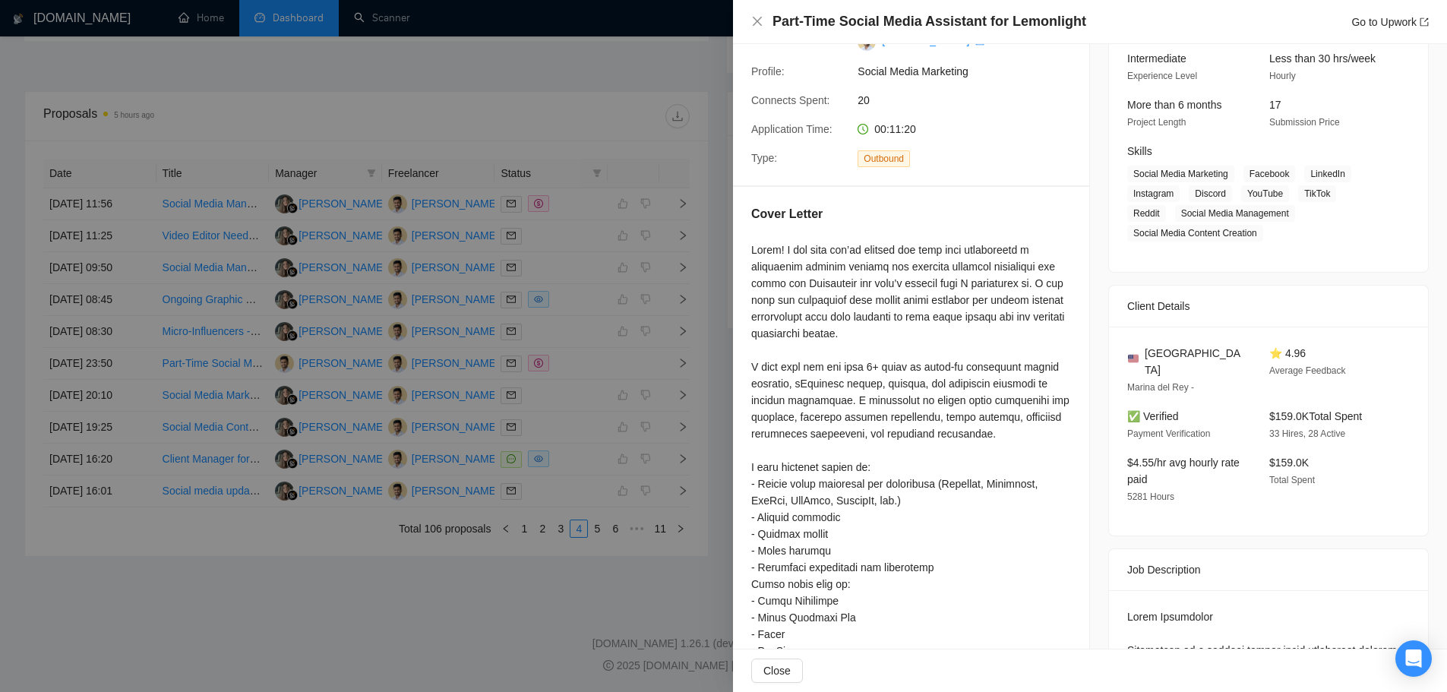
click at [436, 499] on div at bounding box center [723, 346] width 1447 height 692
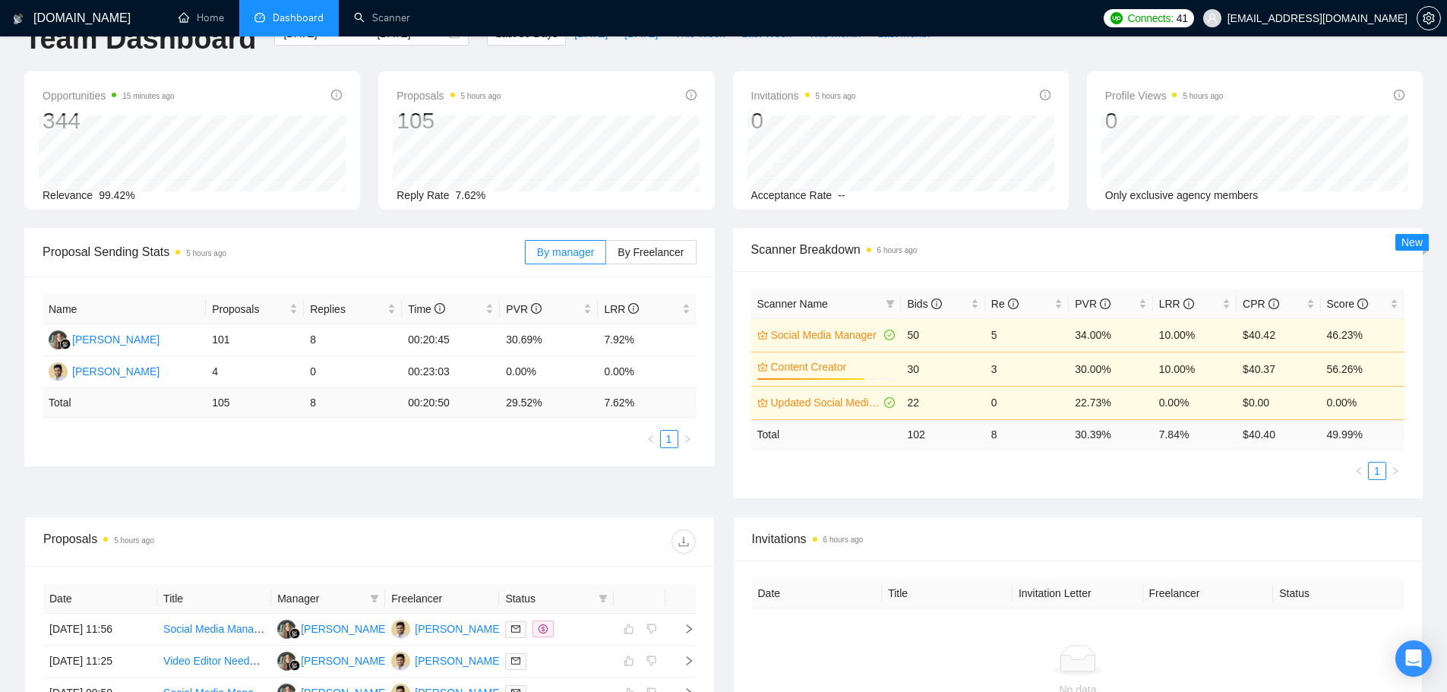
scroll to position [0, 0]
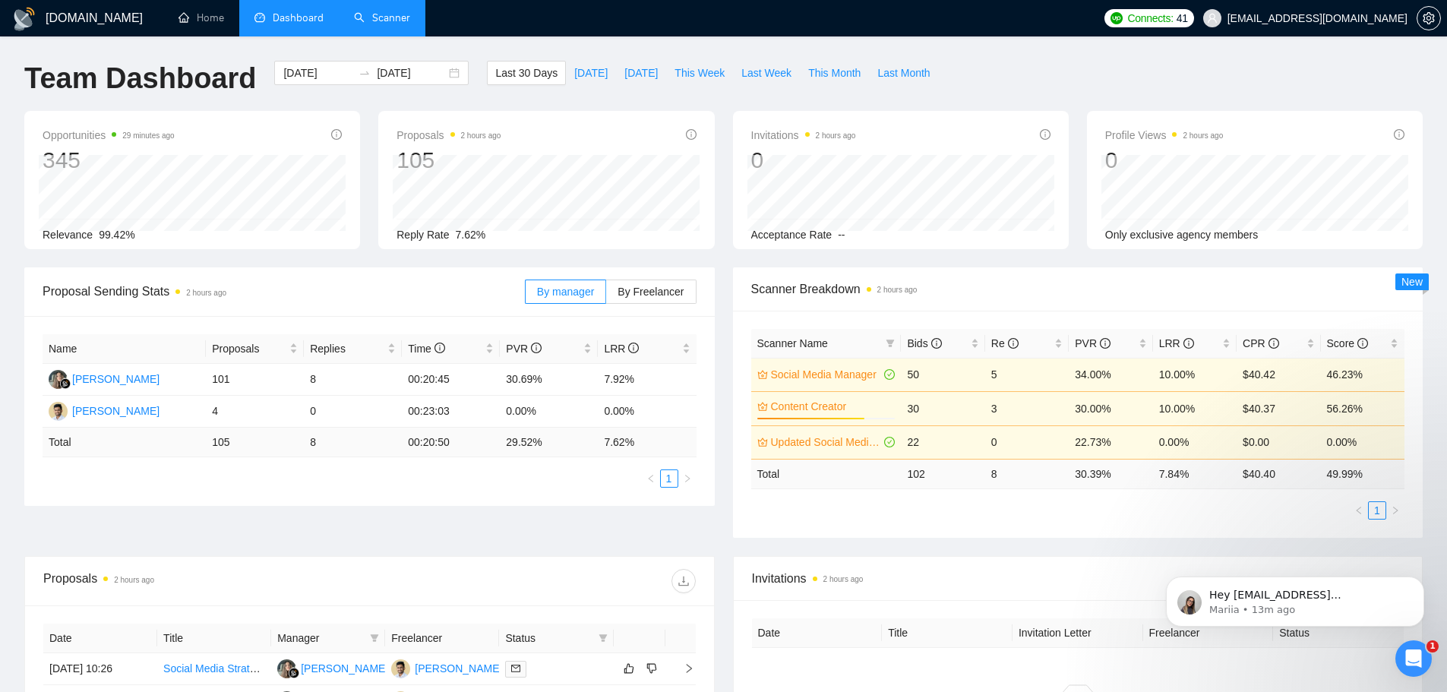
click at [390, 24] on link "Scanner" at bounding box center [382, 17] width 56 height 13
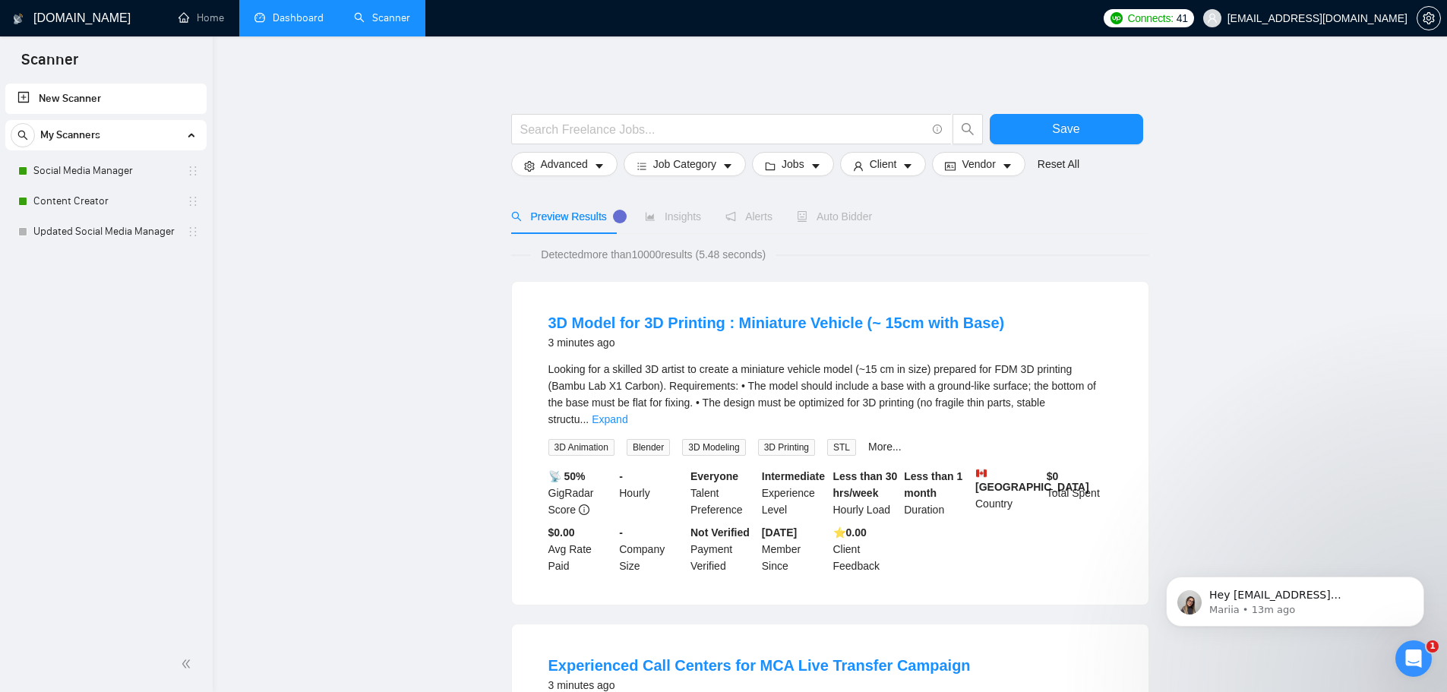
click at [283, 11] on link "Dashboard" at bounding box center [288, 17] width 69 height 13
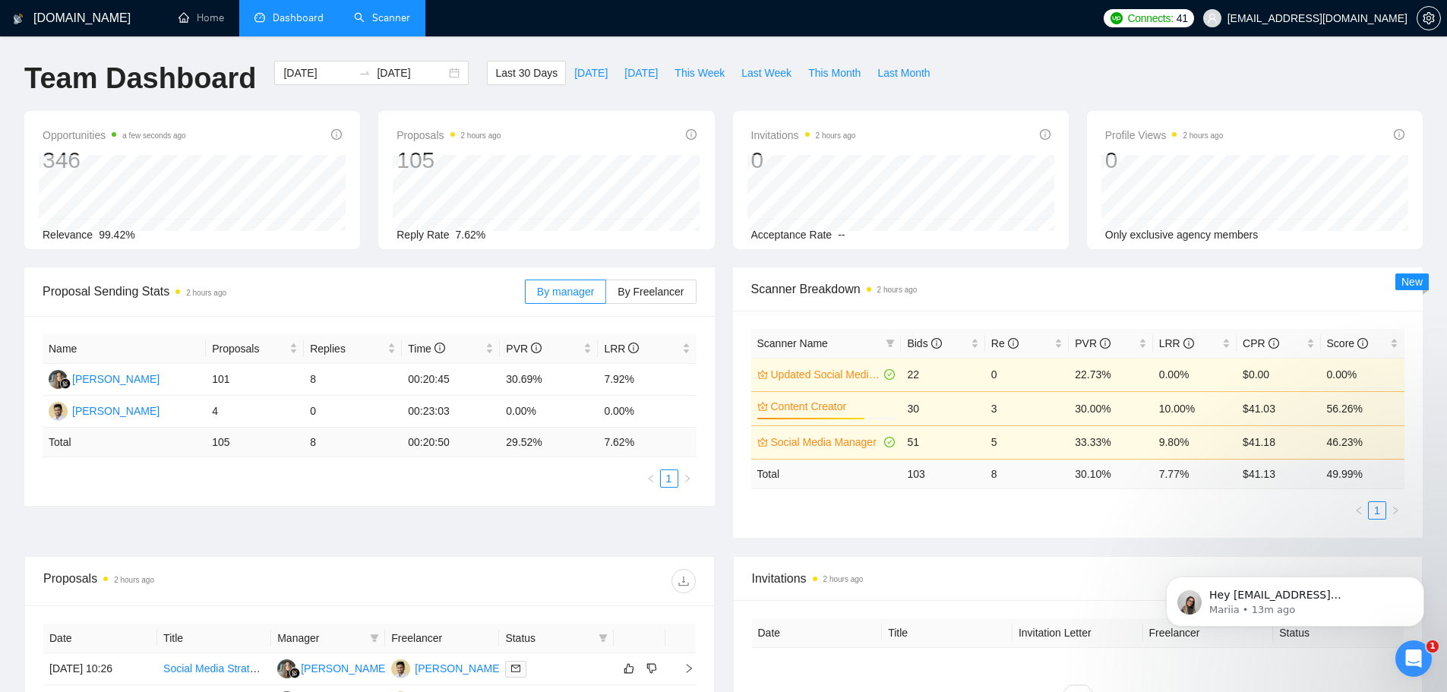
click at [396, 22] on link "Scanner" at bounding box center [382, 17] width 56 height 13
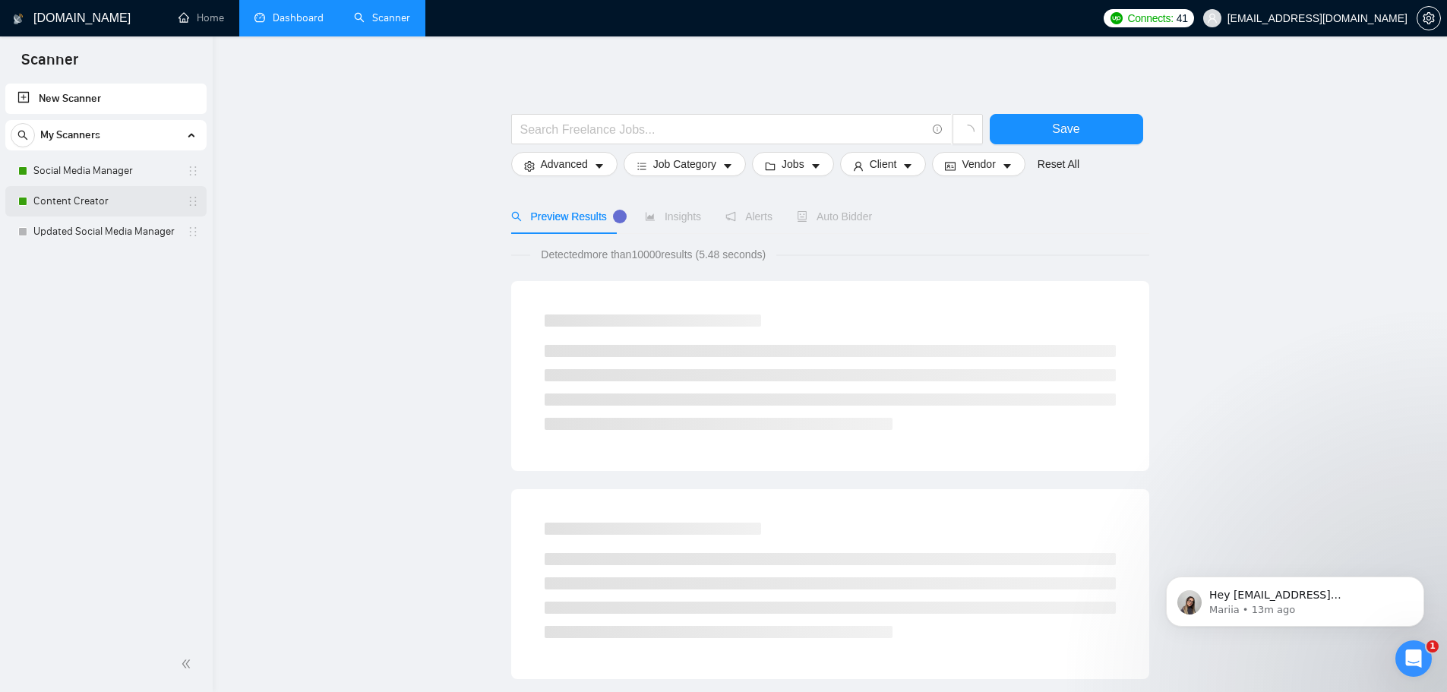
click at [112, 187] on link "Content Creator" at bounding box center [105, 201] width 144 height 30
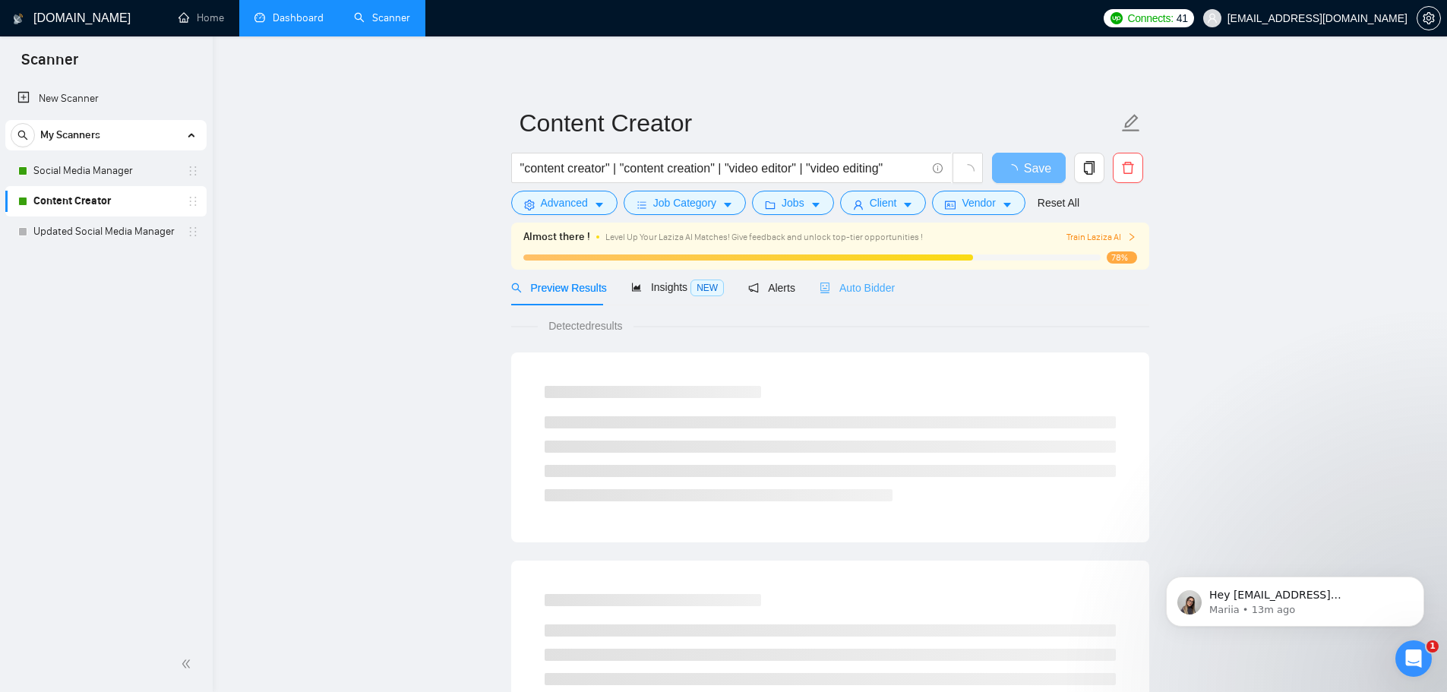
click at [837, 276] on div "Auto Bidder" at bounding box center [857, 288] width 75 height 36
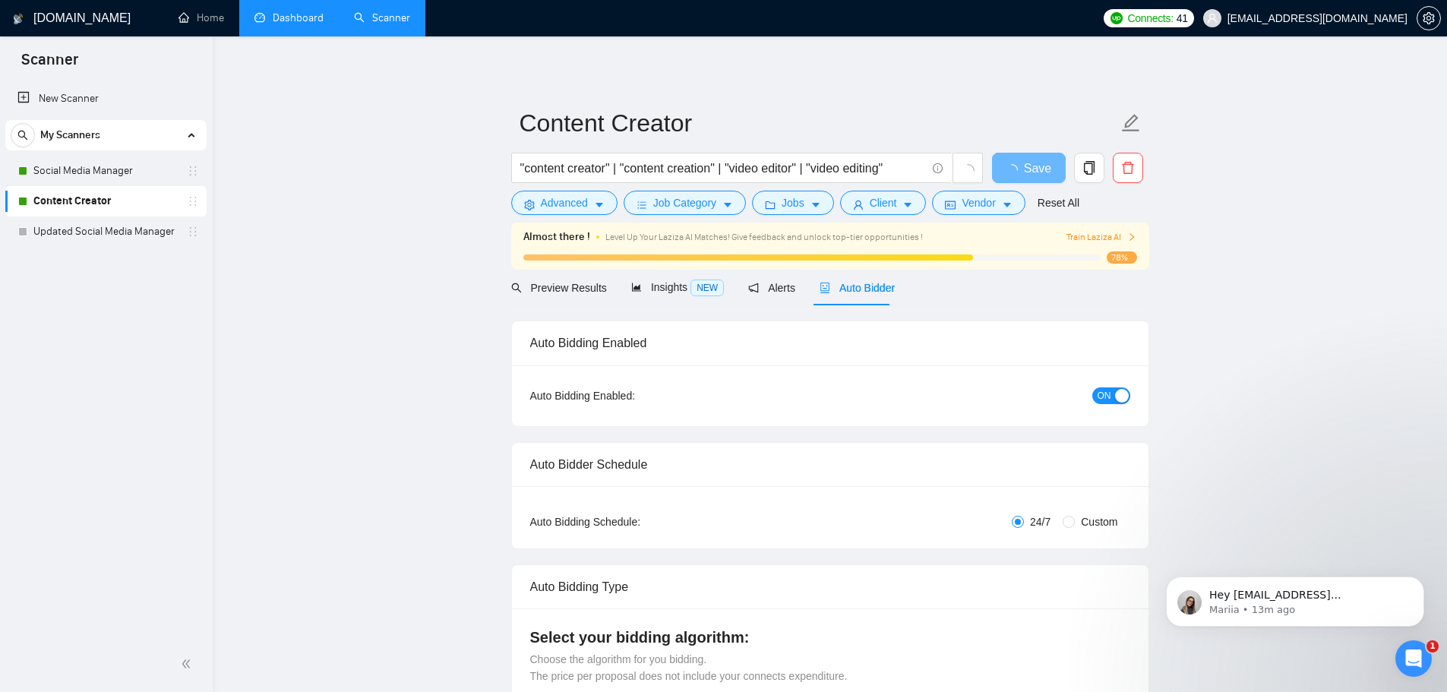
checkbox input "true"
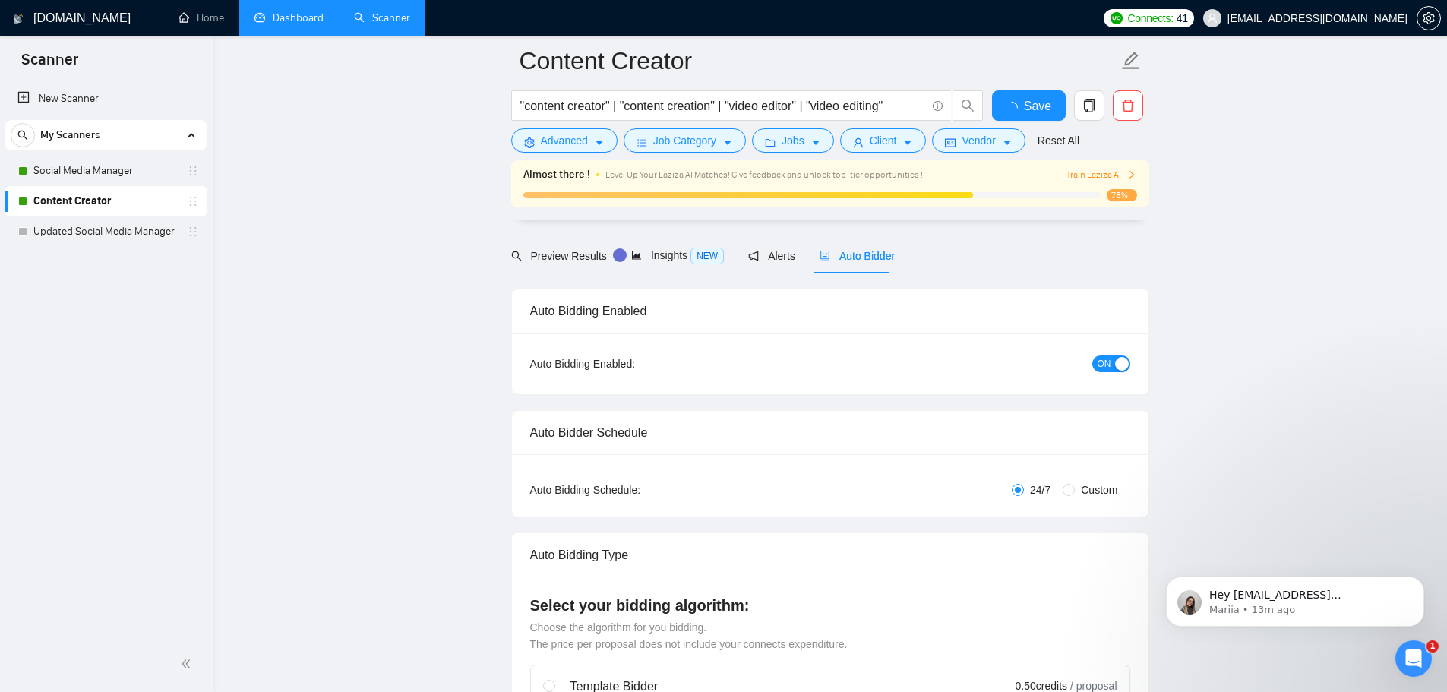
scroll to position [532, 0]
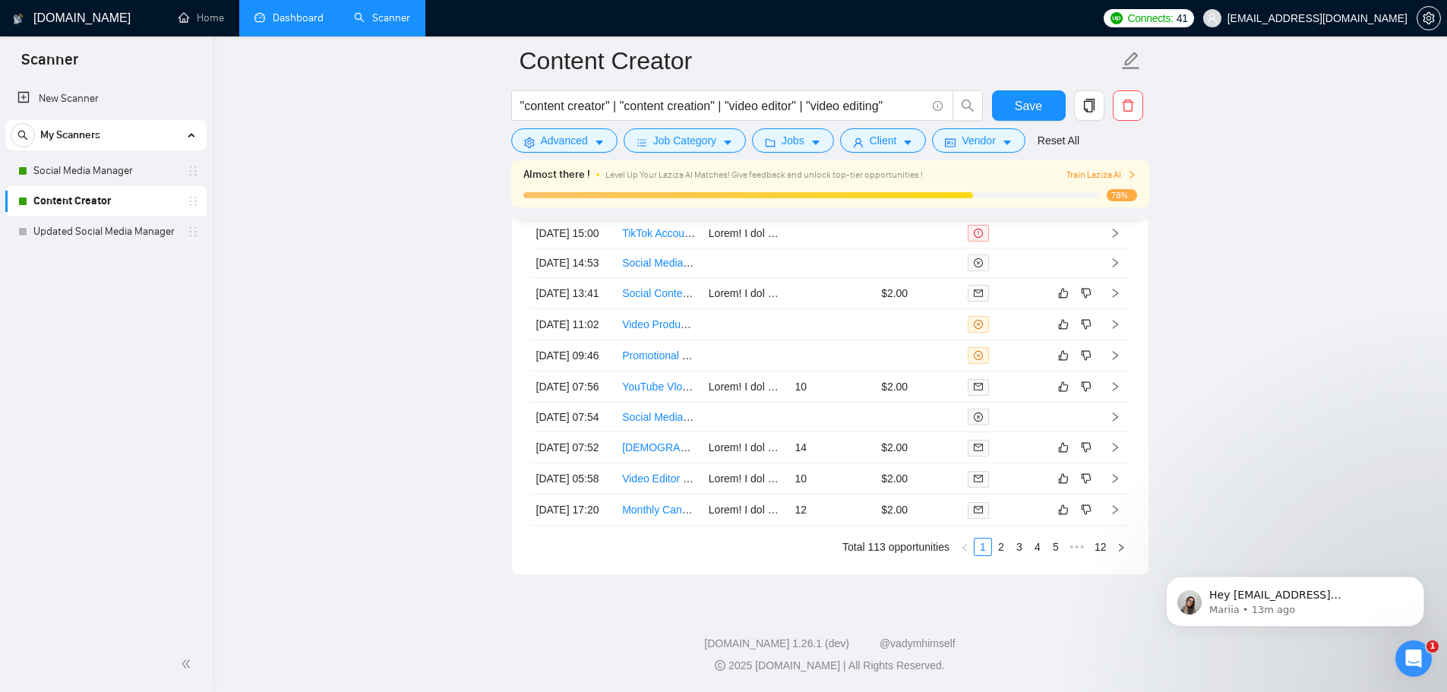
drag, startPoint x: 1452, startPoint y: 156, endPoint x: 62, endPoint y: 61, distance: 1394.0
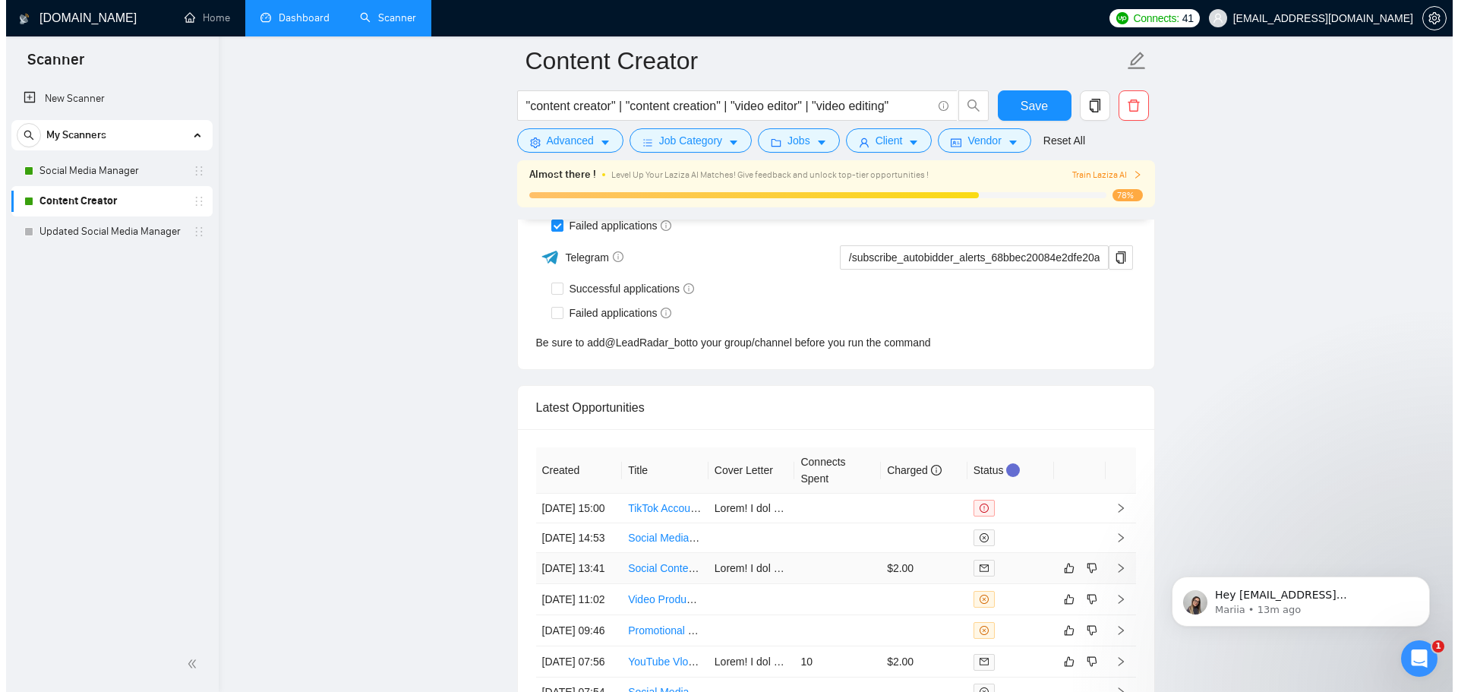
scroll to position [4021, 0]
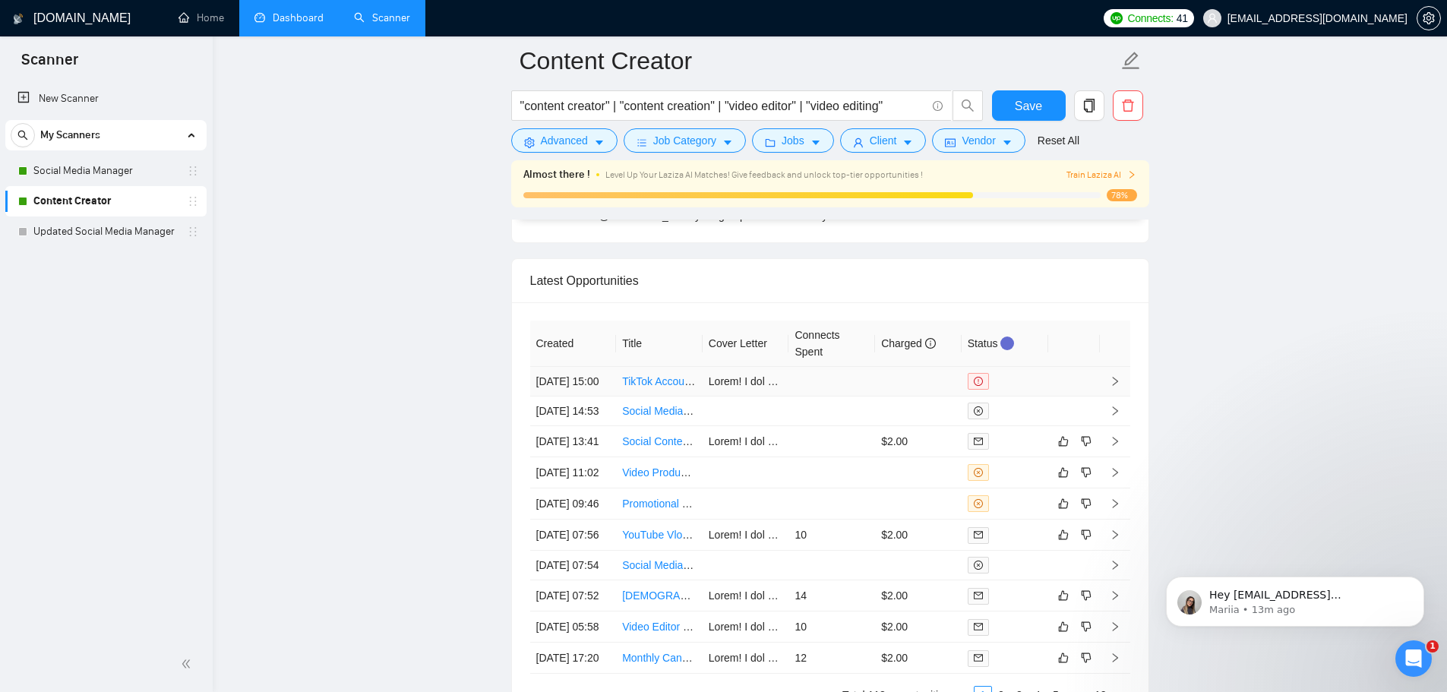
click at [851, 396] on td at bounding box center [831, 382] width 87 height 30
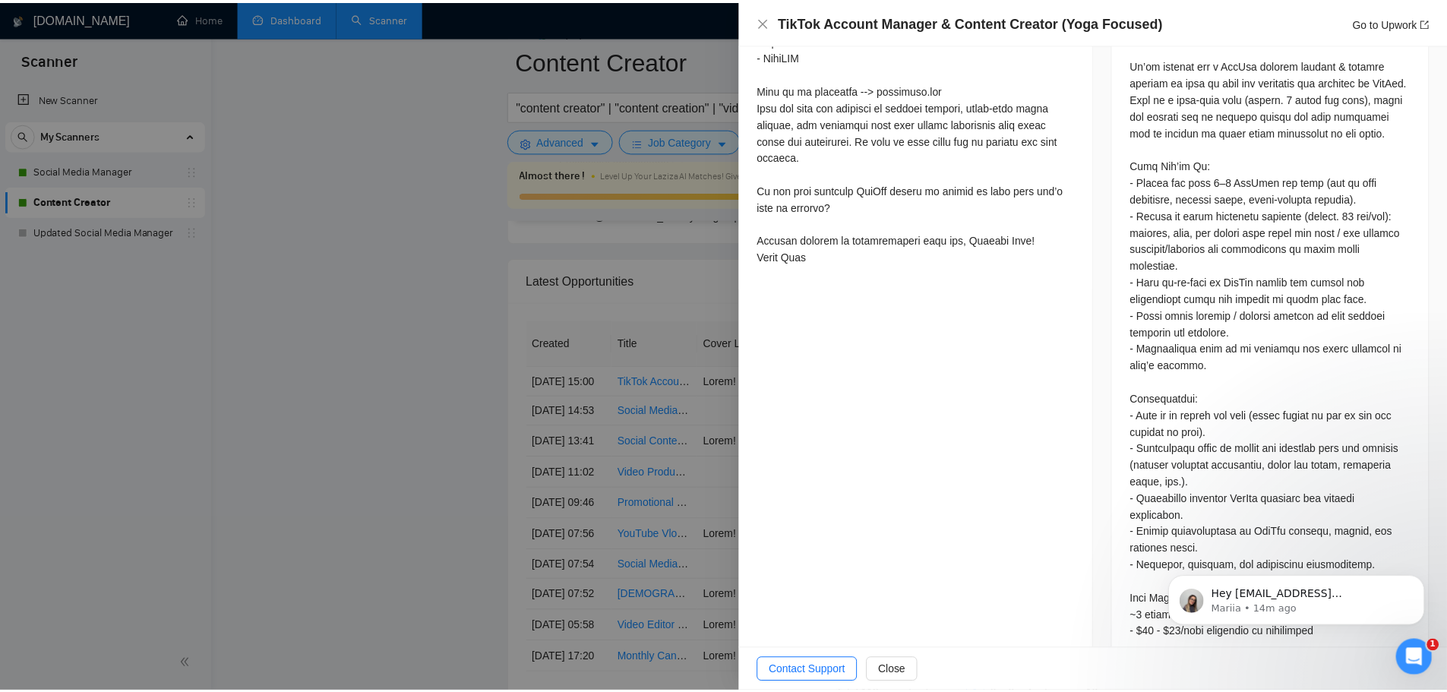
scroll to position [987, 0]
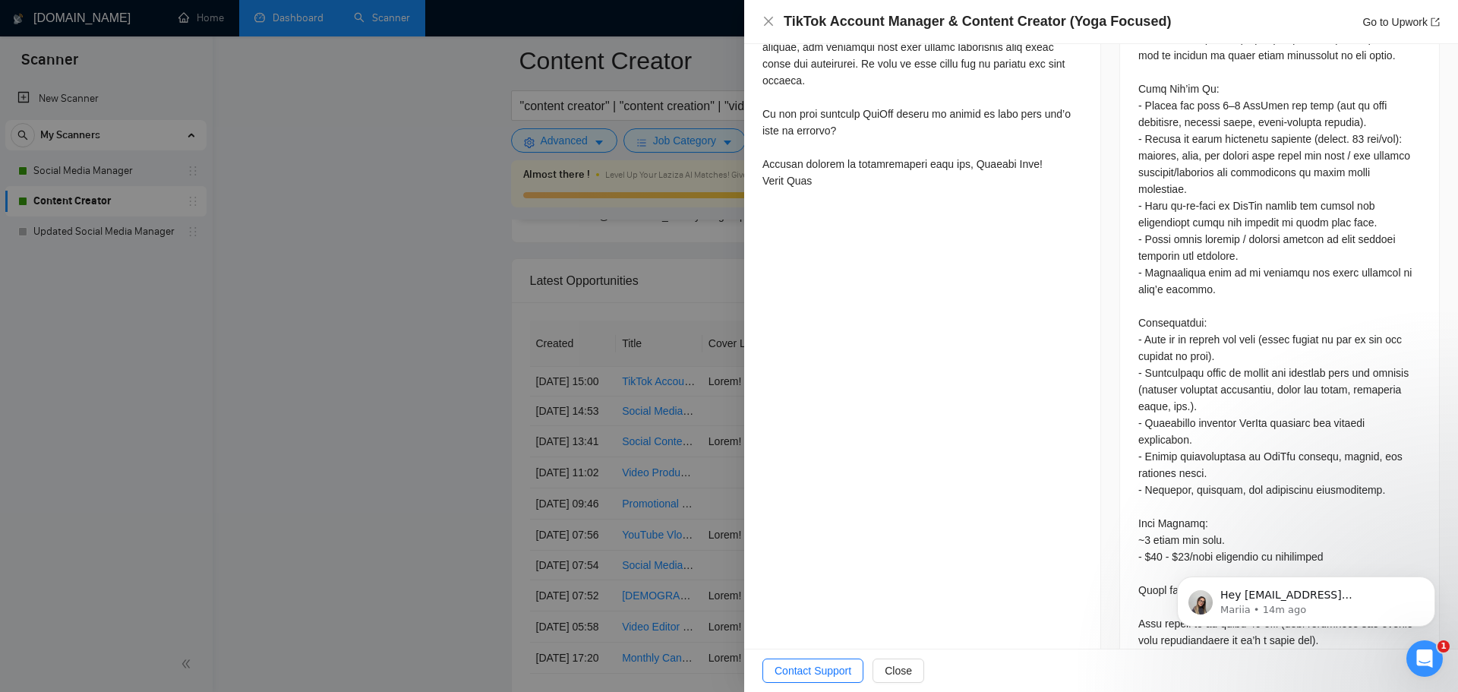
click at [518, 352] on div at bounding box center [729, 346] width 1458 height 692
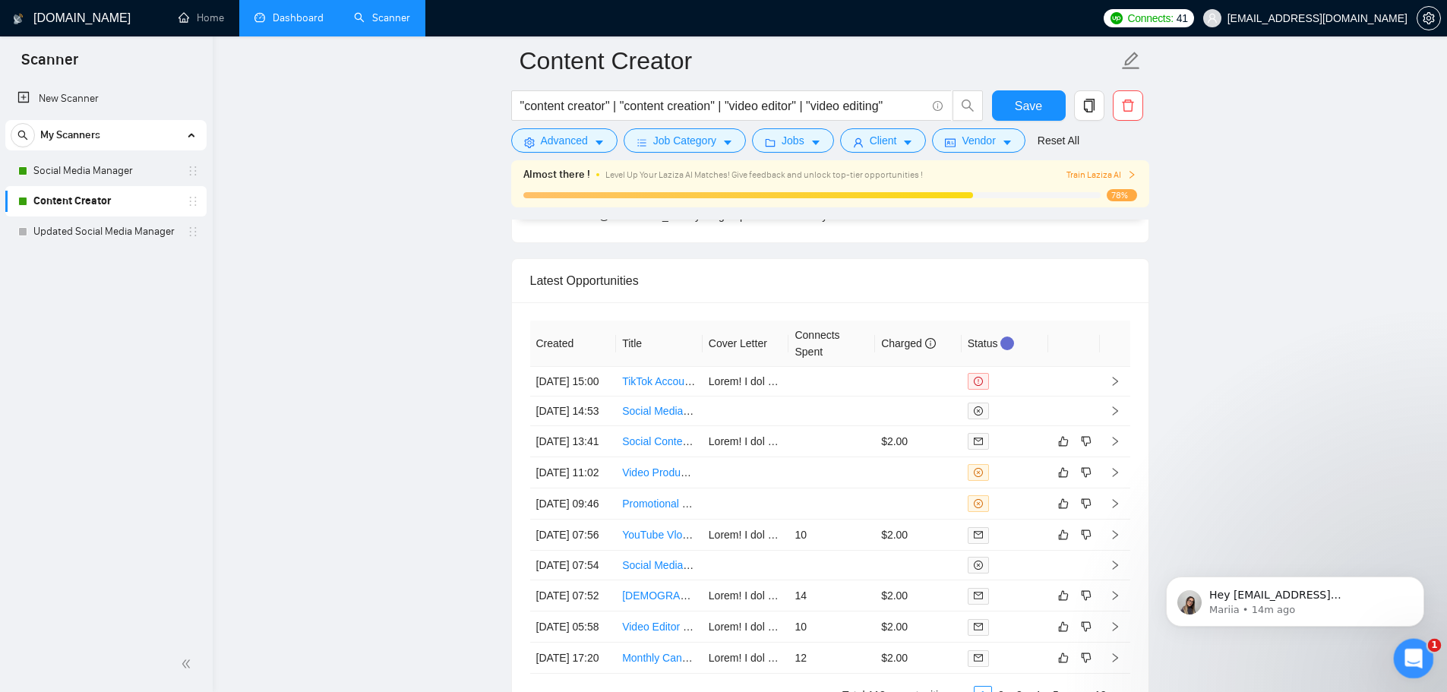
click at [1418, 638] on html at bounding box center [1411, 656] width 36 height 36
click at [1411, 659] on icon "Open Intercom Messenger" at bounding box center [1411, 656] width 25 height 25
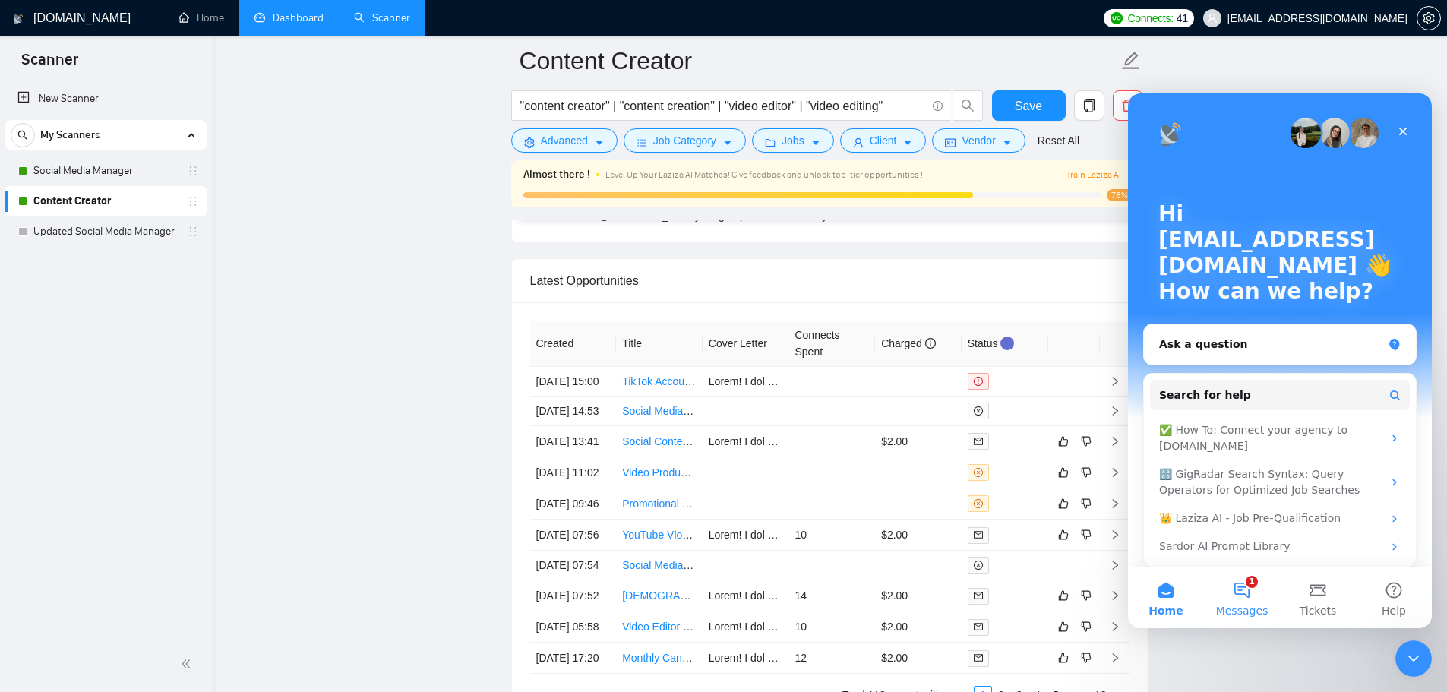
click at [1252, 607] on span "Messages" at bounding box center [1242, 610] width 52 height 11
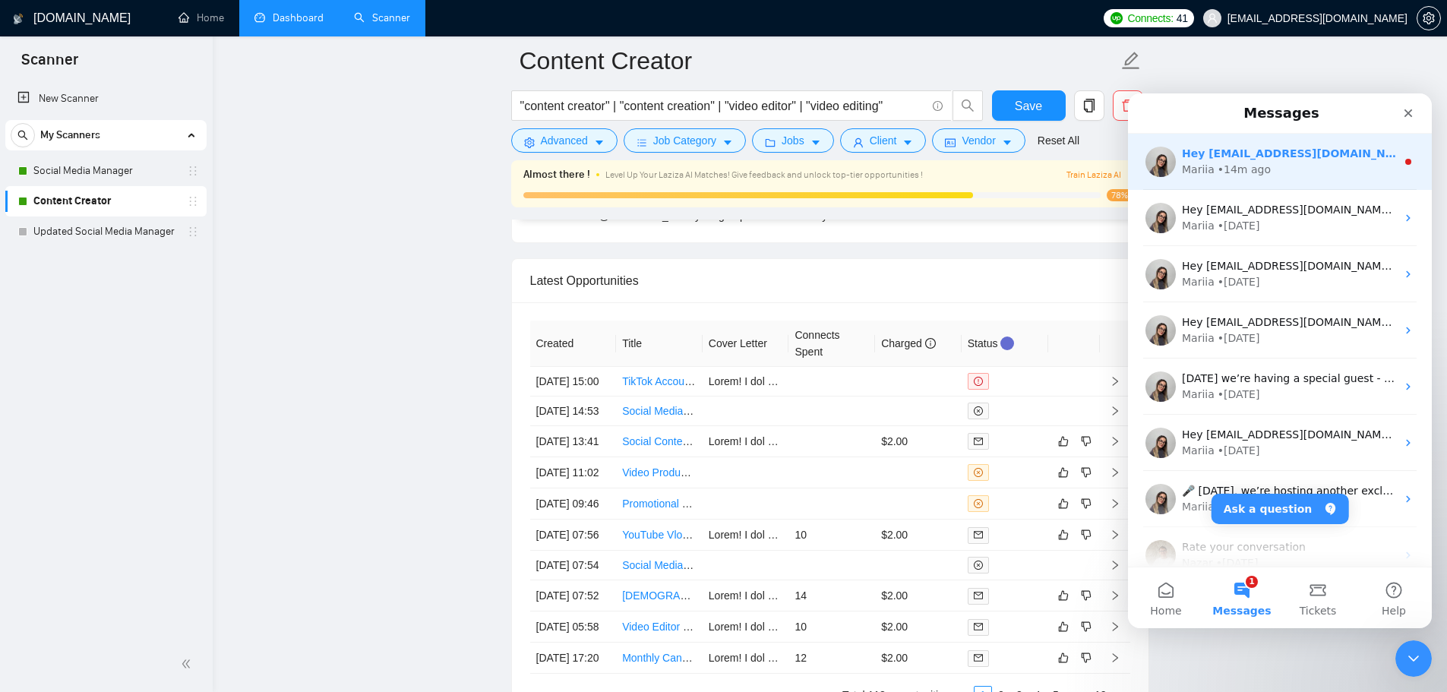
click at [1269, 166] on div "Mariia • 14m ago" at bounding box center [1289, 170] width 214 height 16
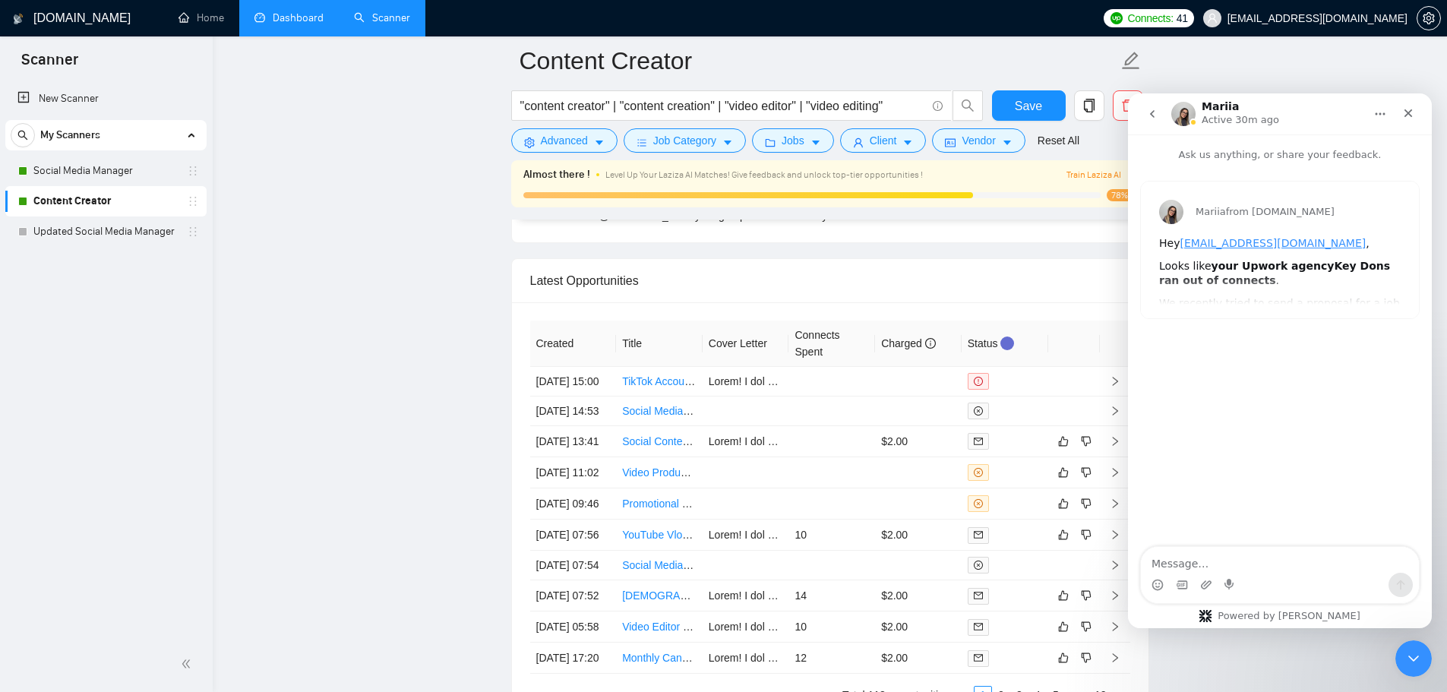
click at [1404, 112] on icon "Close" at bounding box center [1408, 113] width 12 height 12
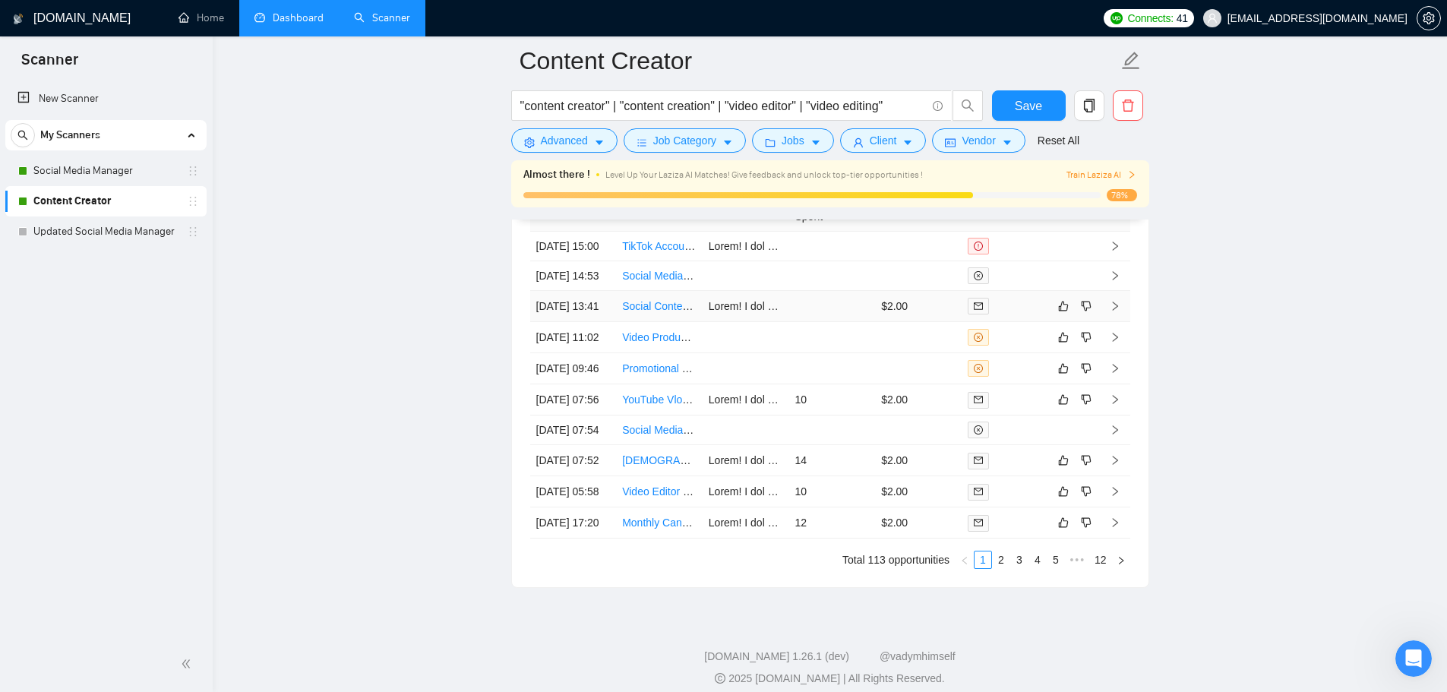
scroll to position [4325, 0]
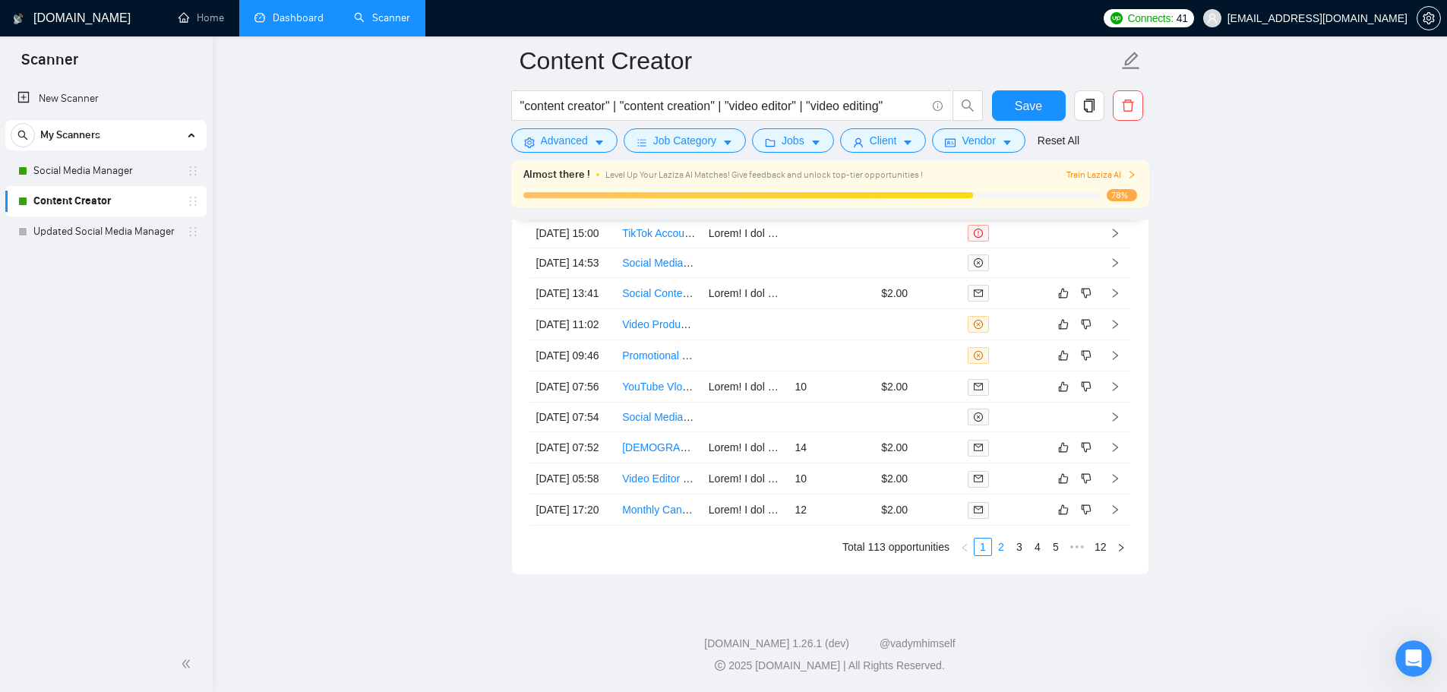
click at [1000, 548] on link "2" at bounding box center [1001, 547] width 17 height 17
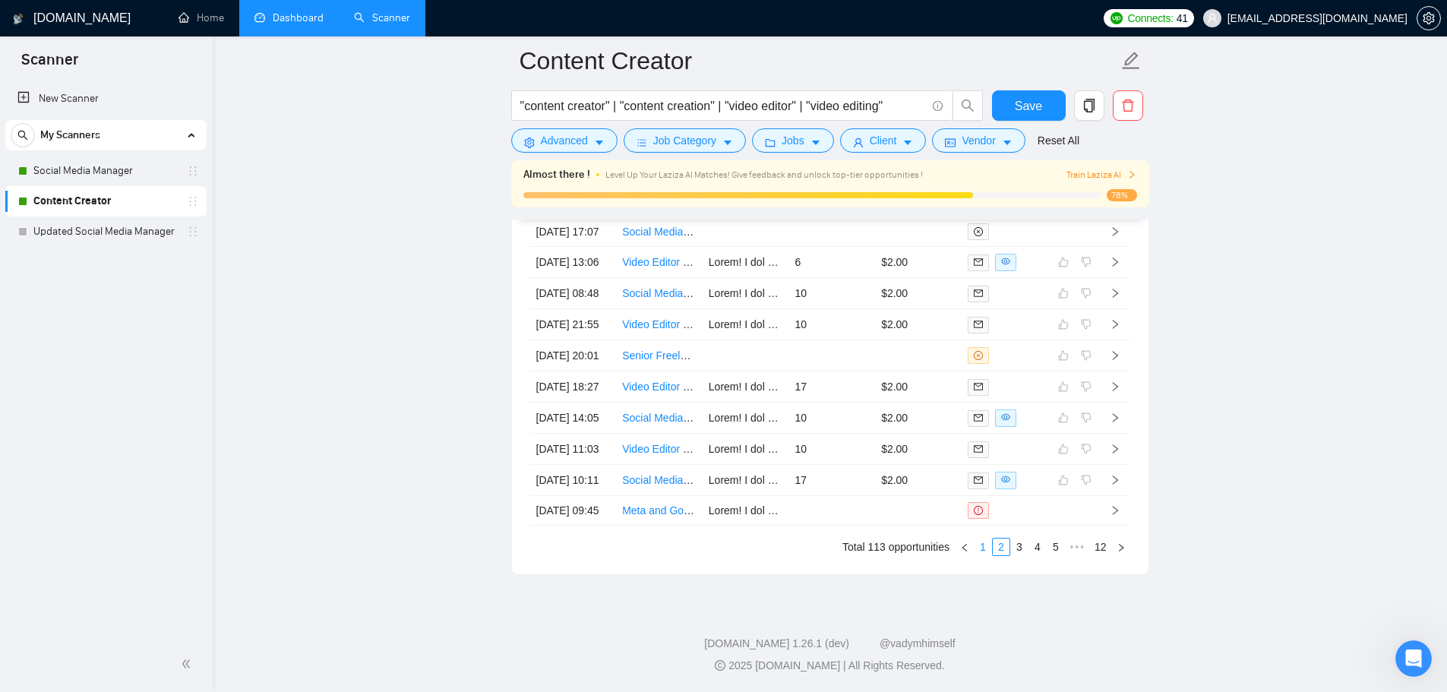
click at [984, 550] on link "1" at bounding box center [982, 547] width 17 height 17
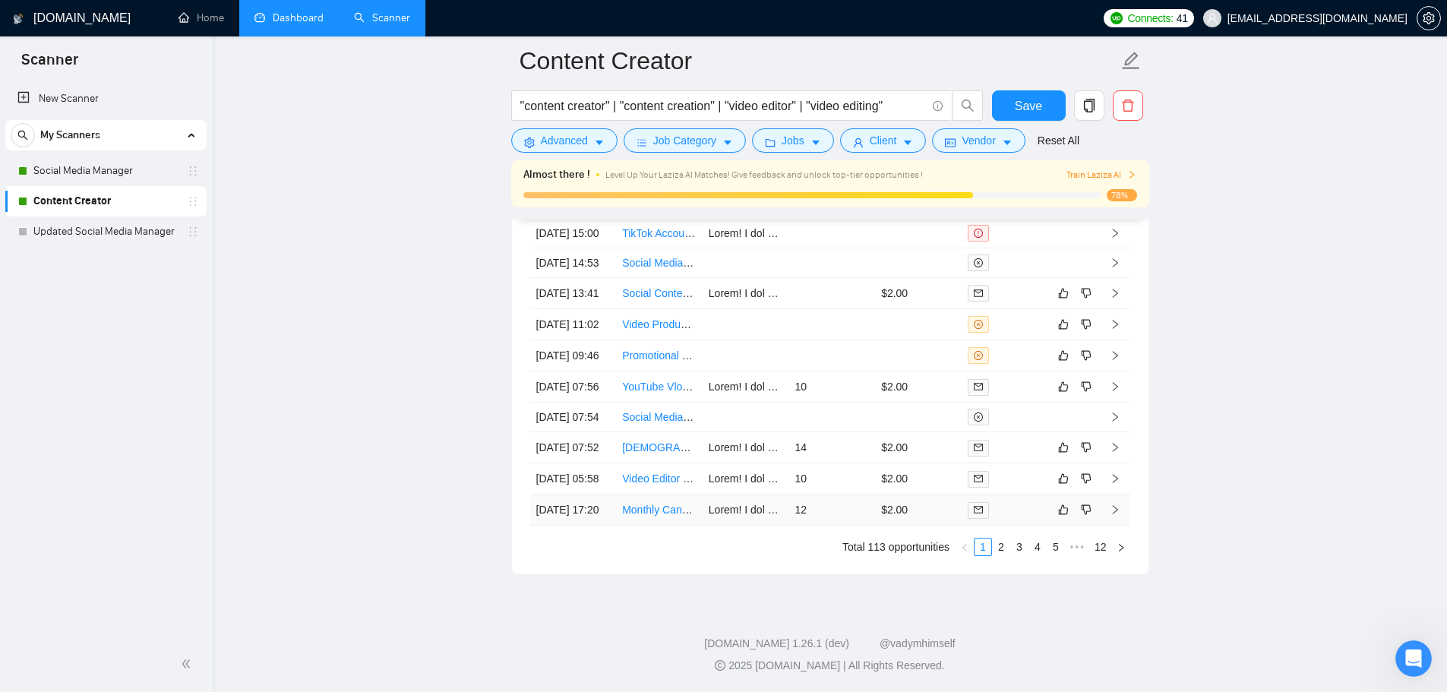
click at [880, 507] on td "$2.00" at bounding box center [918, 509] width 87 height 31
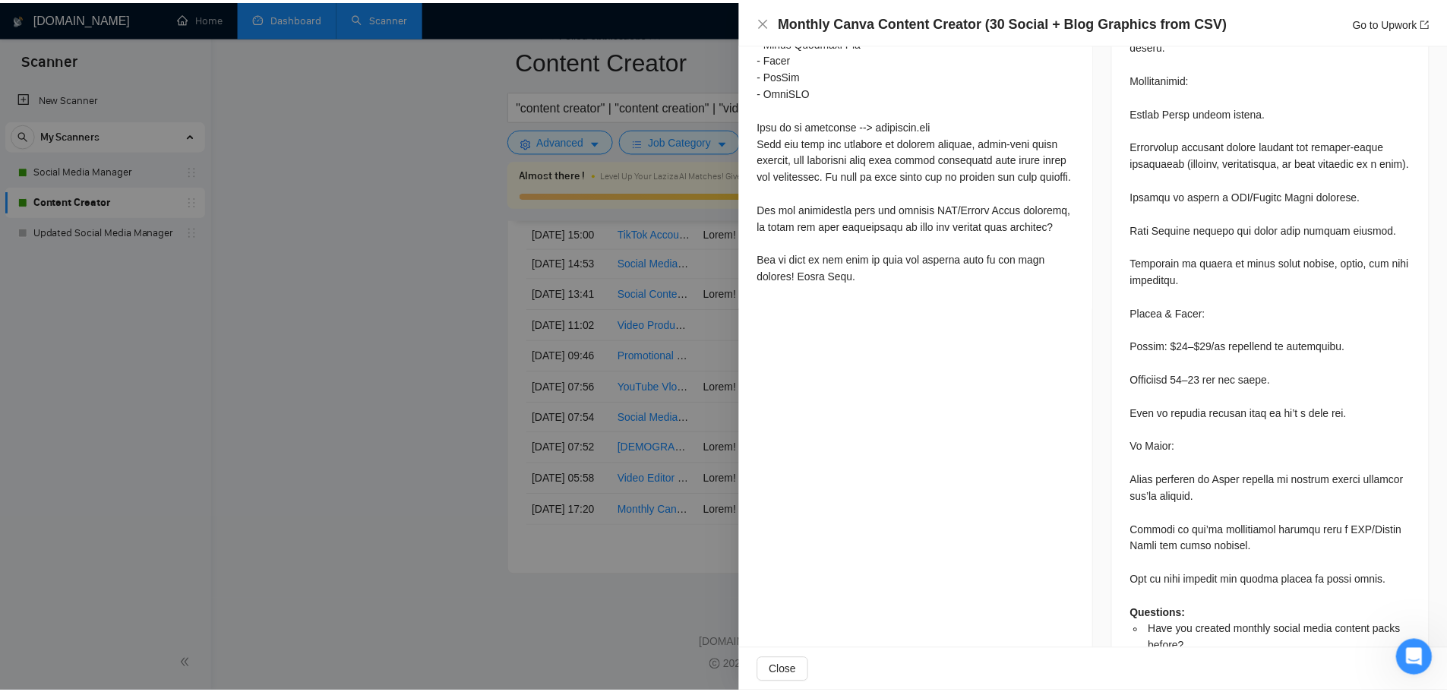
scroll to position [1373, 0]
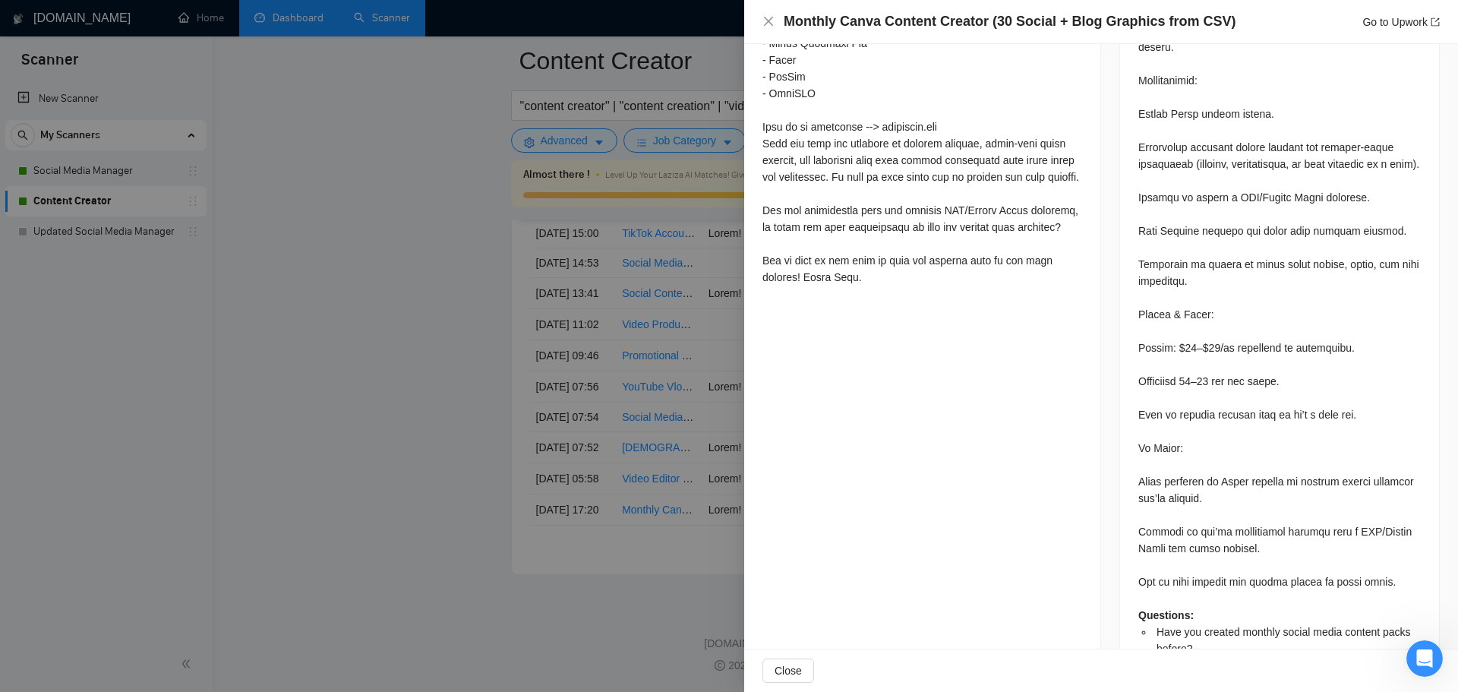
click at [453, 375] on div at bounding box center [729, 346] width 1458 height 692
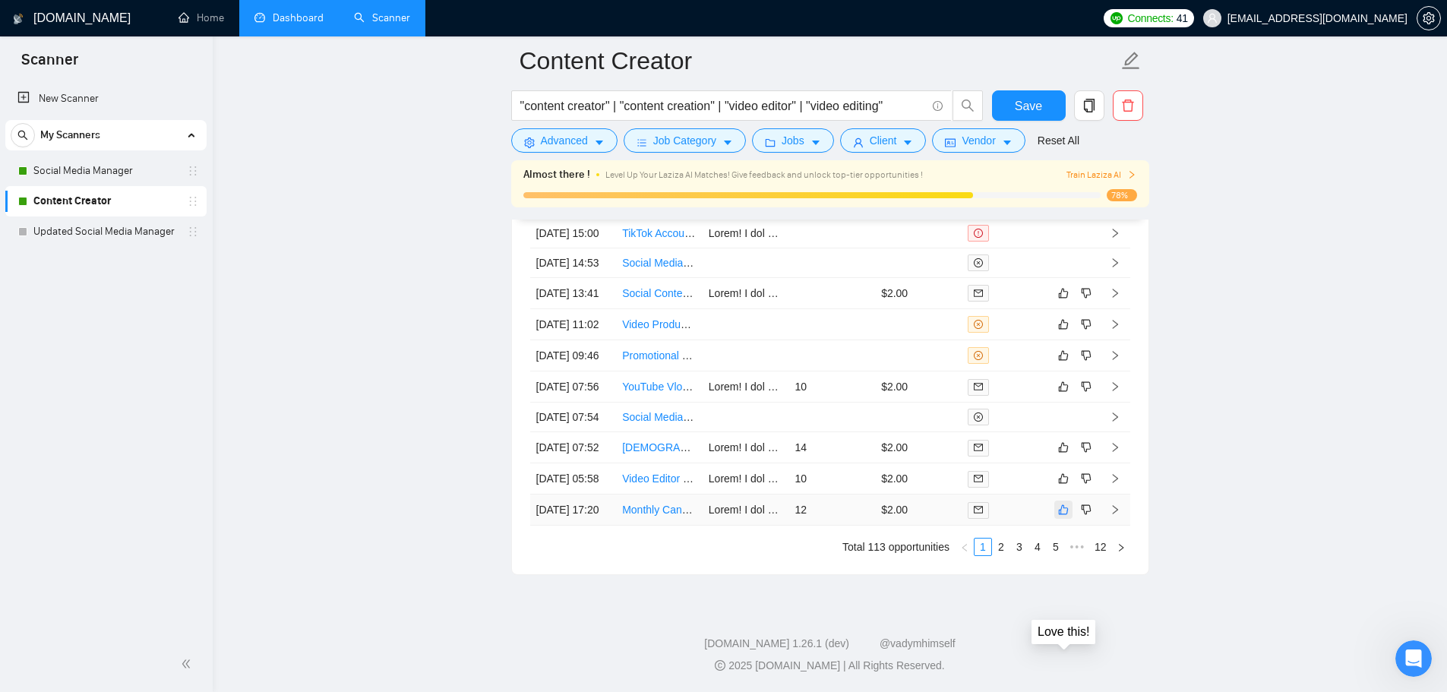
click at [1069, 505] on button "button" at bounding box center [1063, 510] width 18 height 18
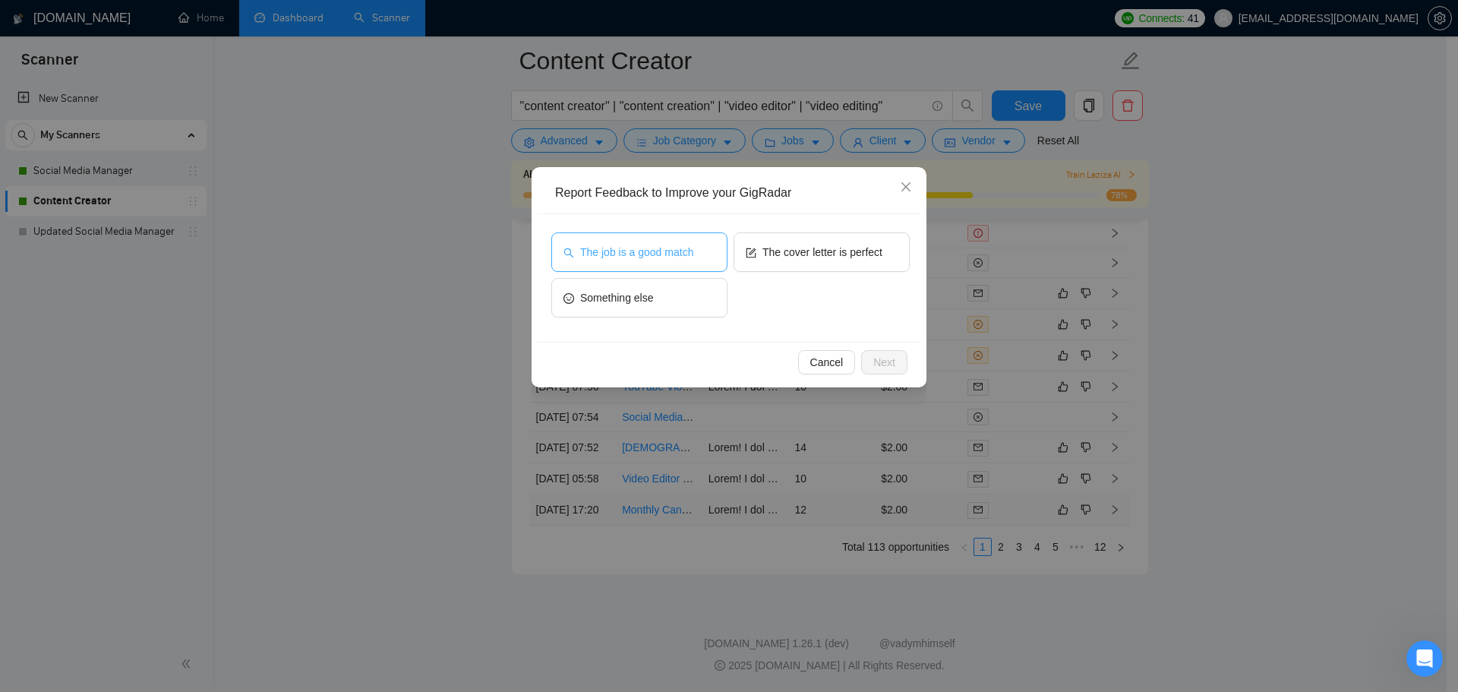
click at [658, 240] on button "The job is a good match" at bounding box center [639, 251] width 176 height 39
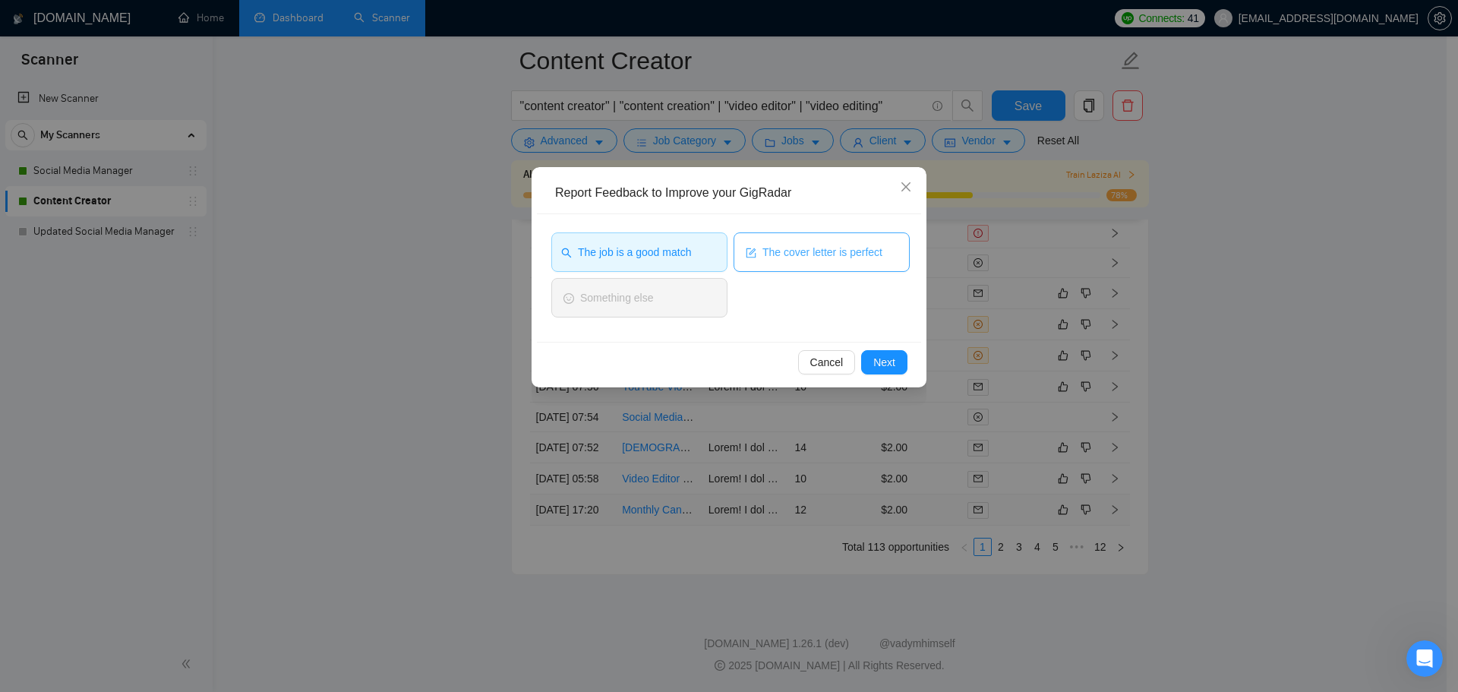
click at [779, 258] on span "The cover letter is perfect" at bounding box center [823, 252] width 120 height 17
click at [899, 368] on button "Next" at bounding box center [884, 362] width 46 height 24
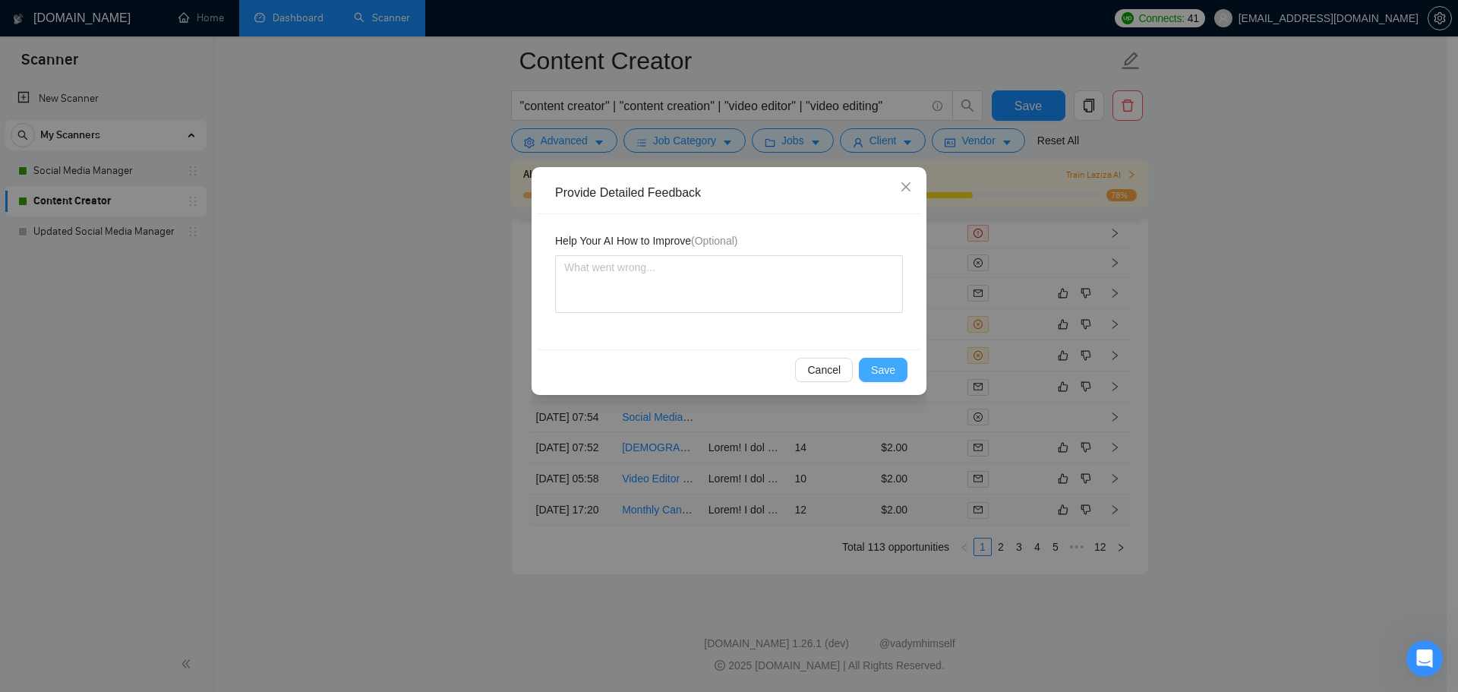
click at [887, 371] on span "Save" at bounding box center [883, 370] width 24 height 17
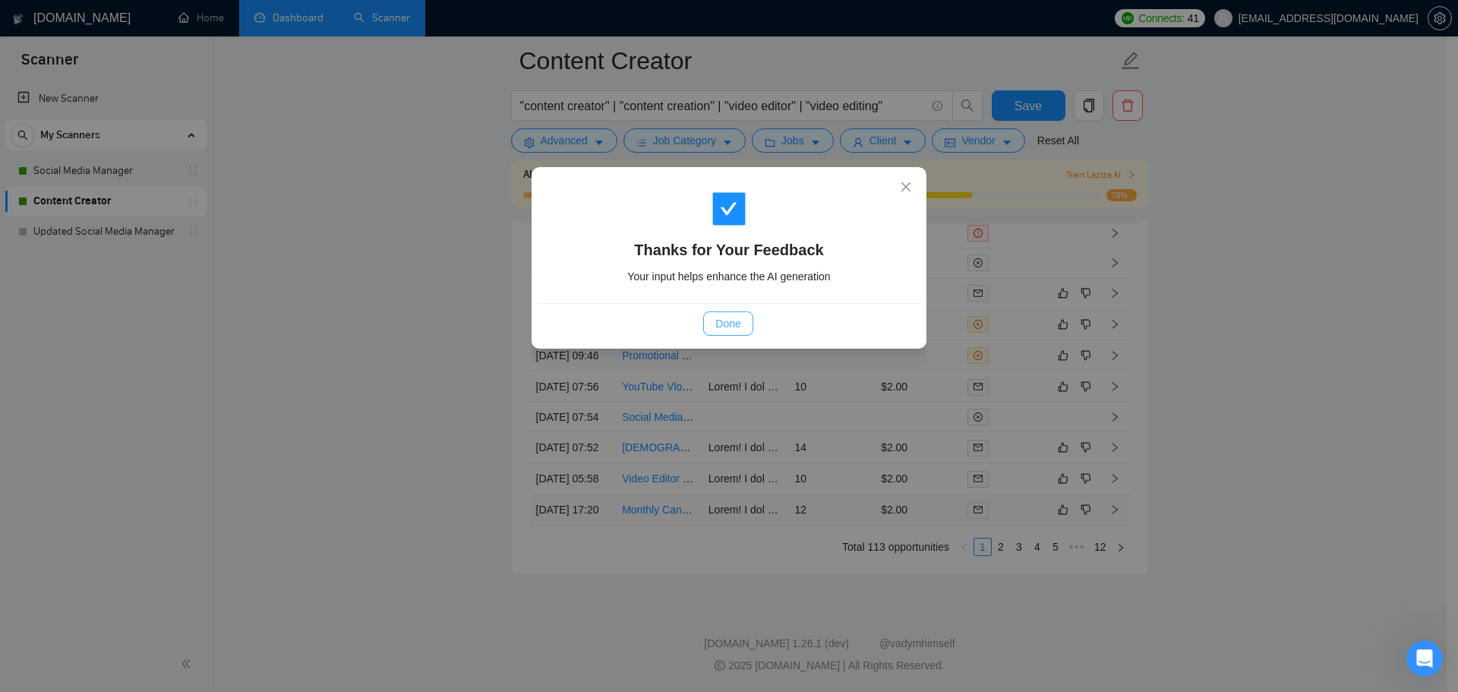
click at [720, 324] on span "Done" at bounding box center [727, 323] width 25 height 17
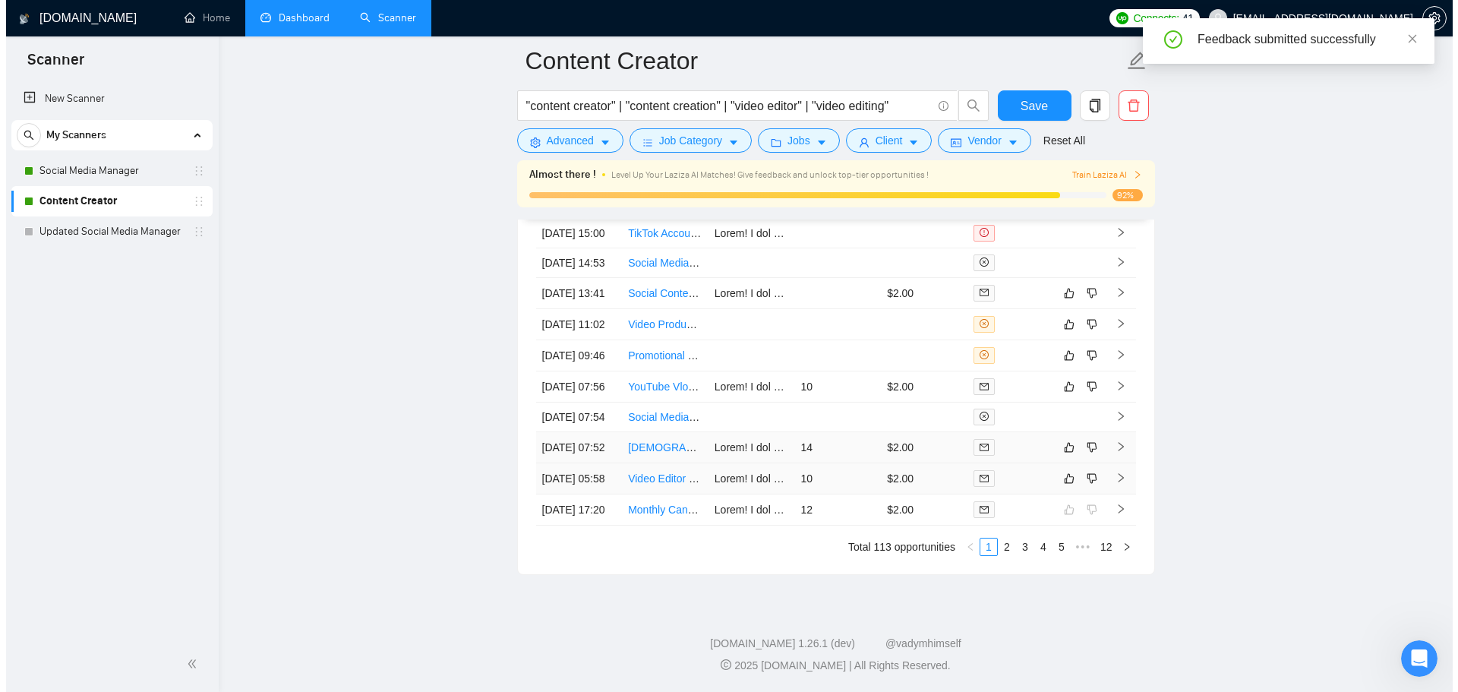
scroll to position [4325, 0]
click at [930, 465] on td "$2.00" at bounding box center [918, 478] width 87 height 31
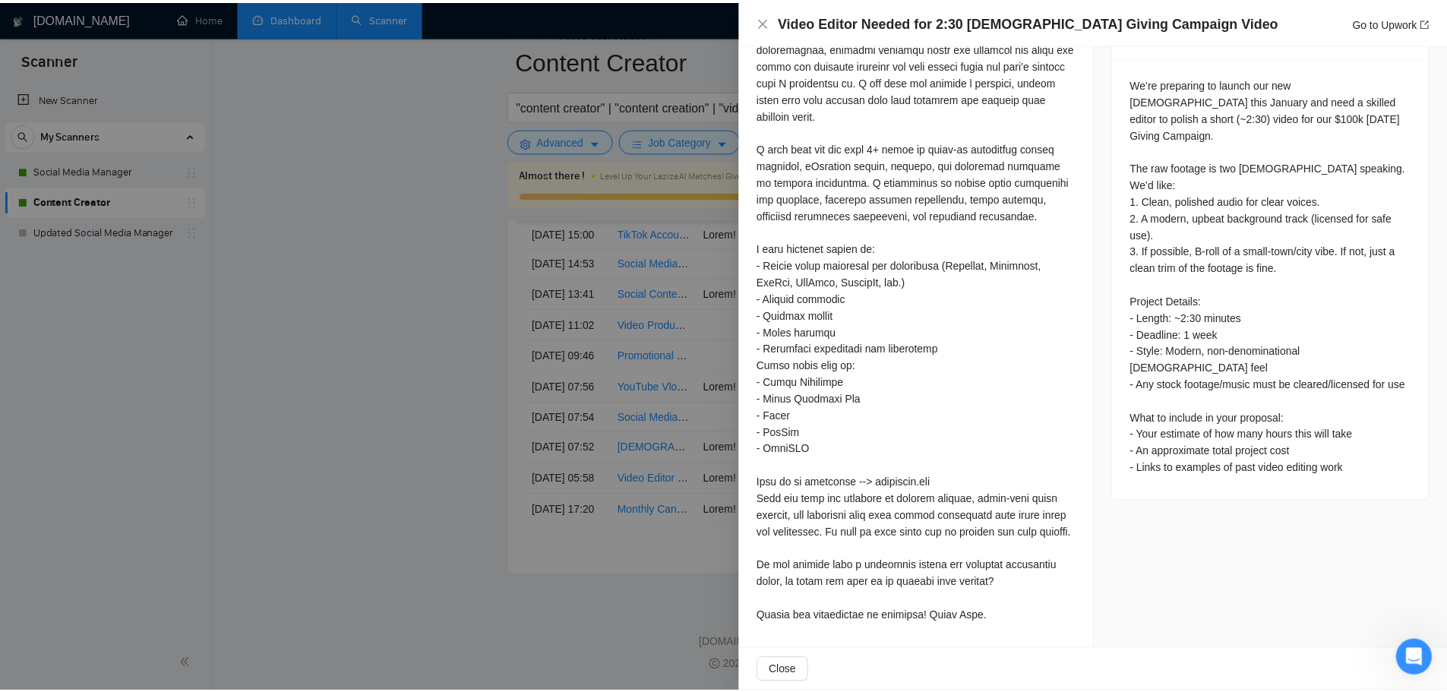
scroll to position [413, 0]
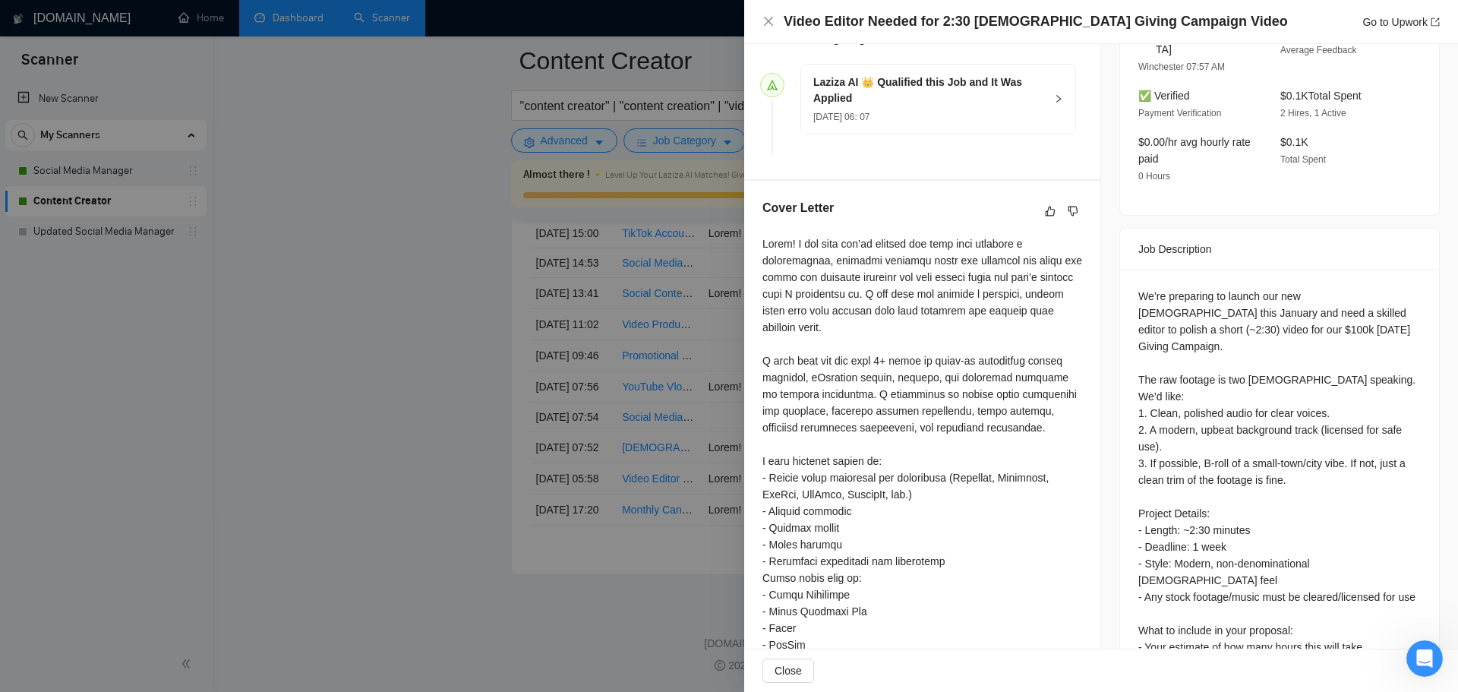
click at [466, 443] on div at bounding box center [729, 346] width 1458 height 692
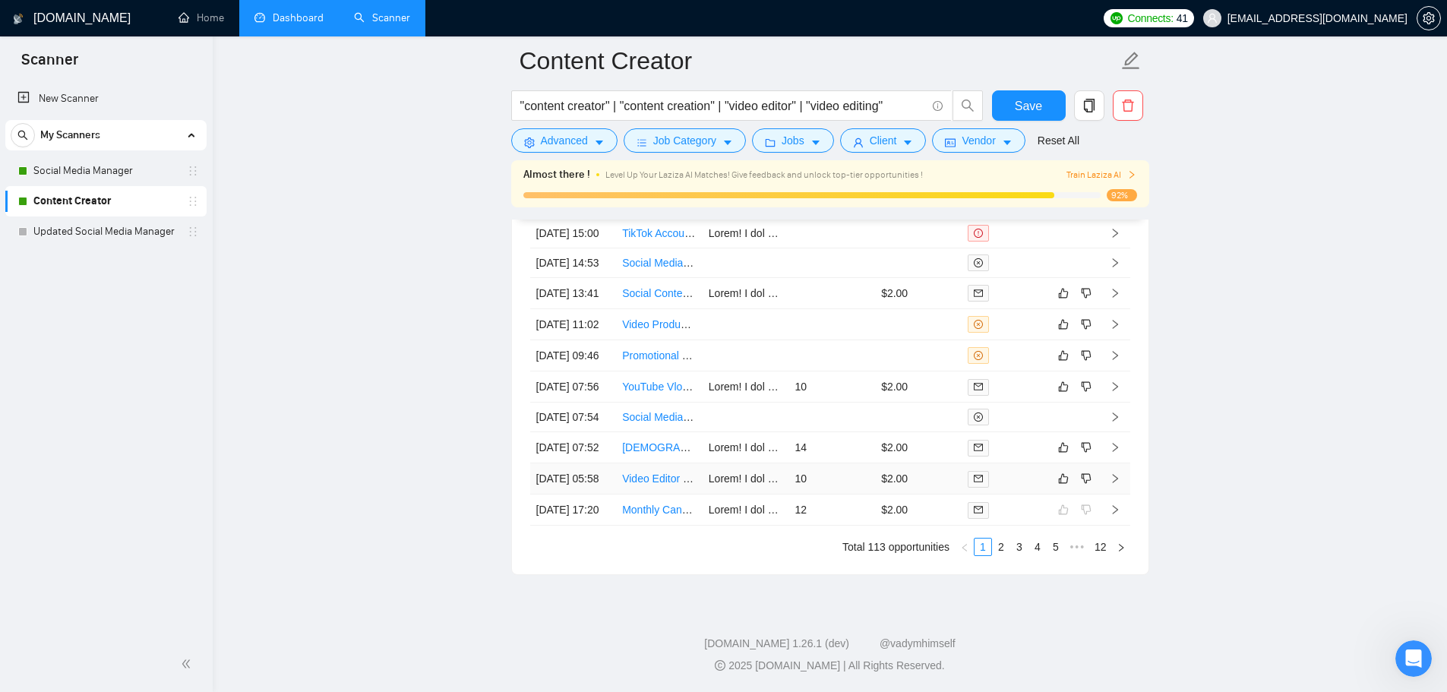
click at [1065, 466] on td at bounding box center [1074, 478] width 52 height 31
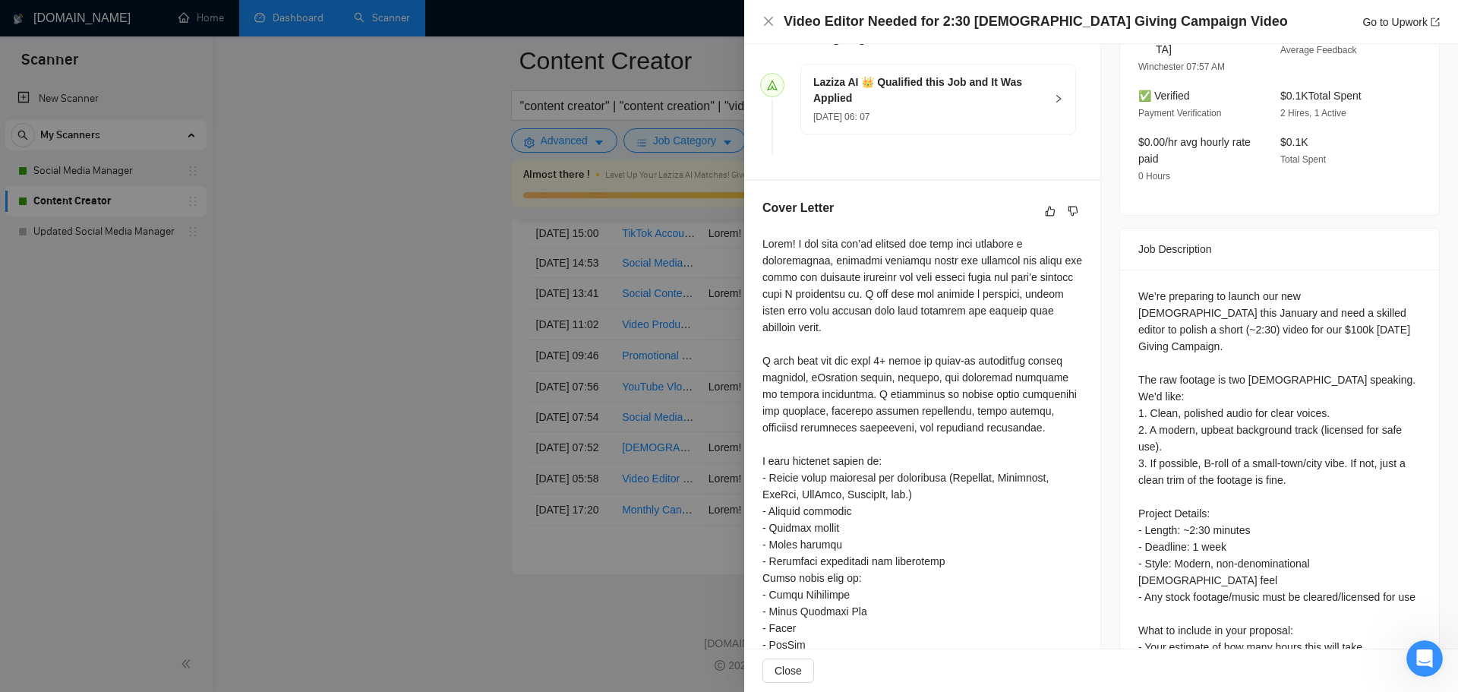
click at [698, 475] on div at bounding box center [729, 346] width 1458 height 692
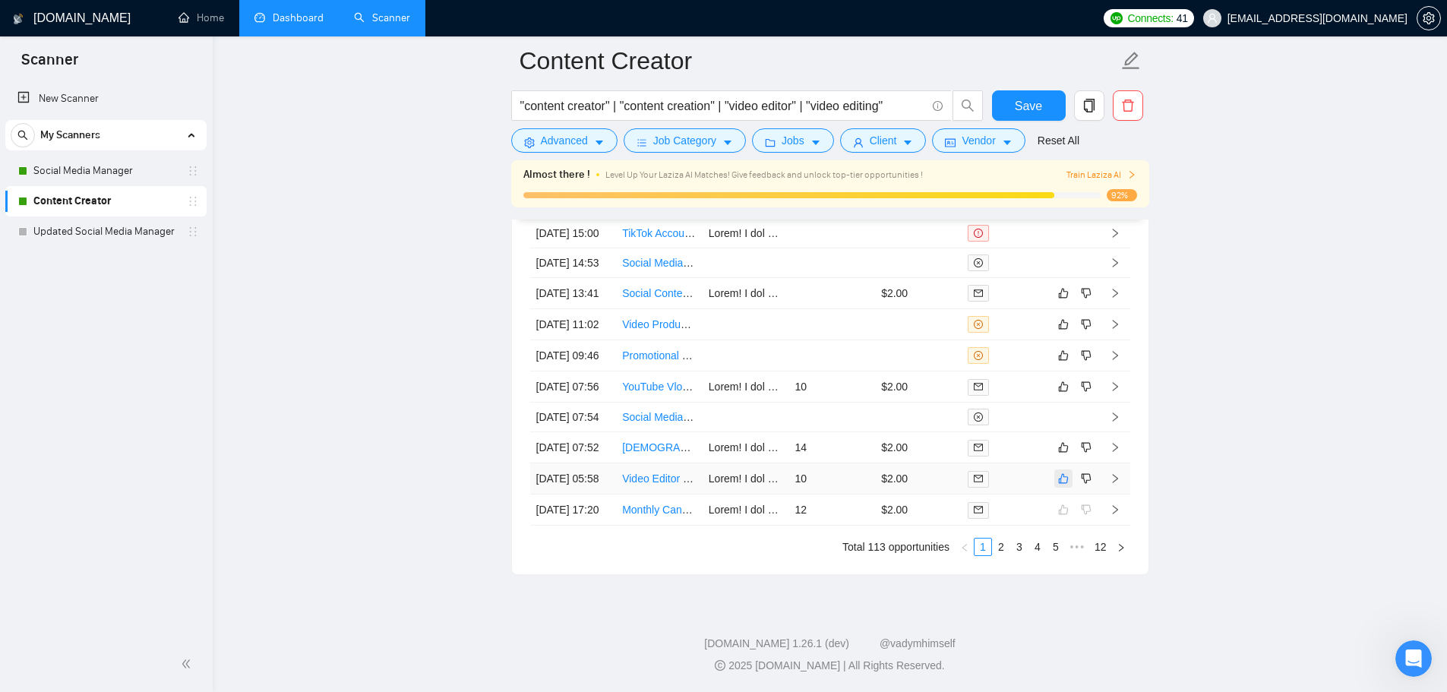
click at [1063, 472] on icon "like" at bounding box center [1063, 478] width 11 height 12
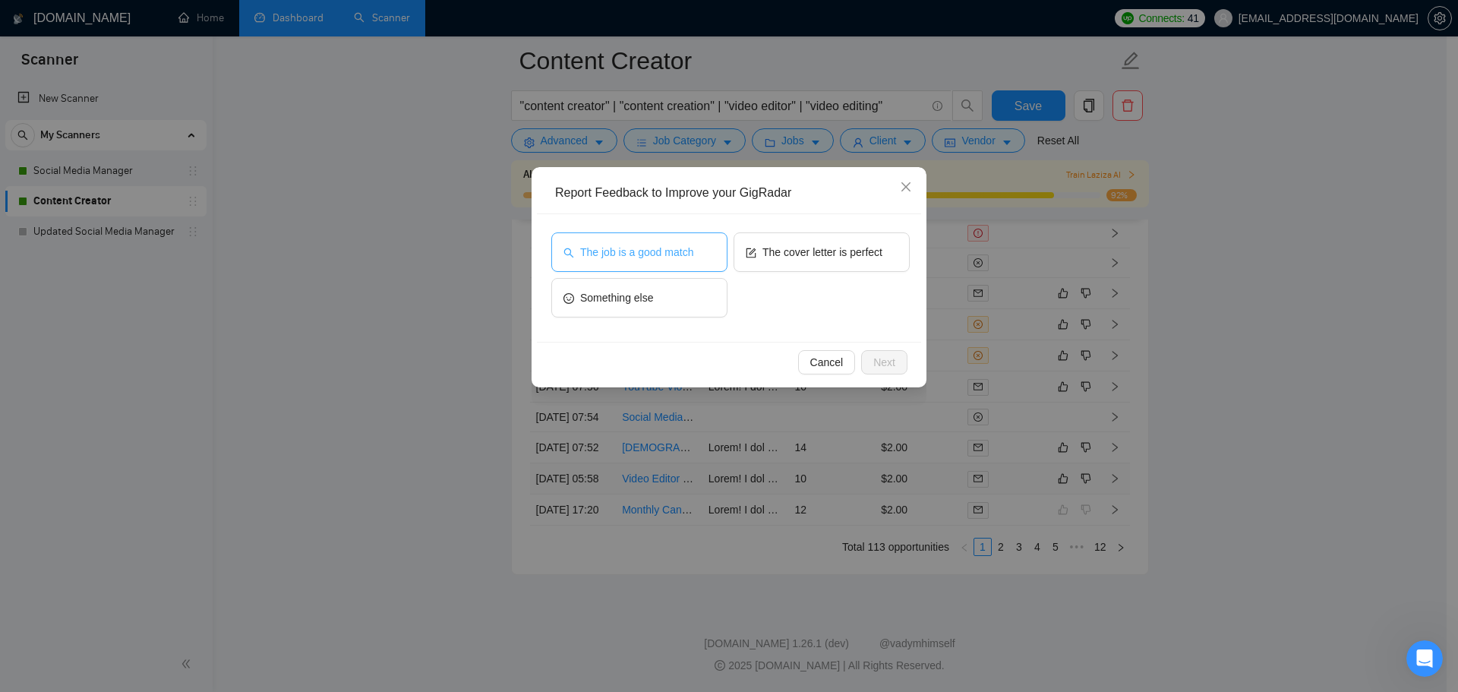
click at [722, 248] on button "The job is a good match" at bounding box center [639, 251] width 176 height 39
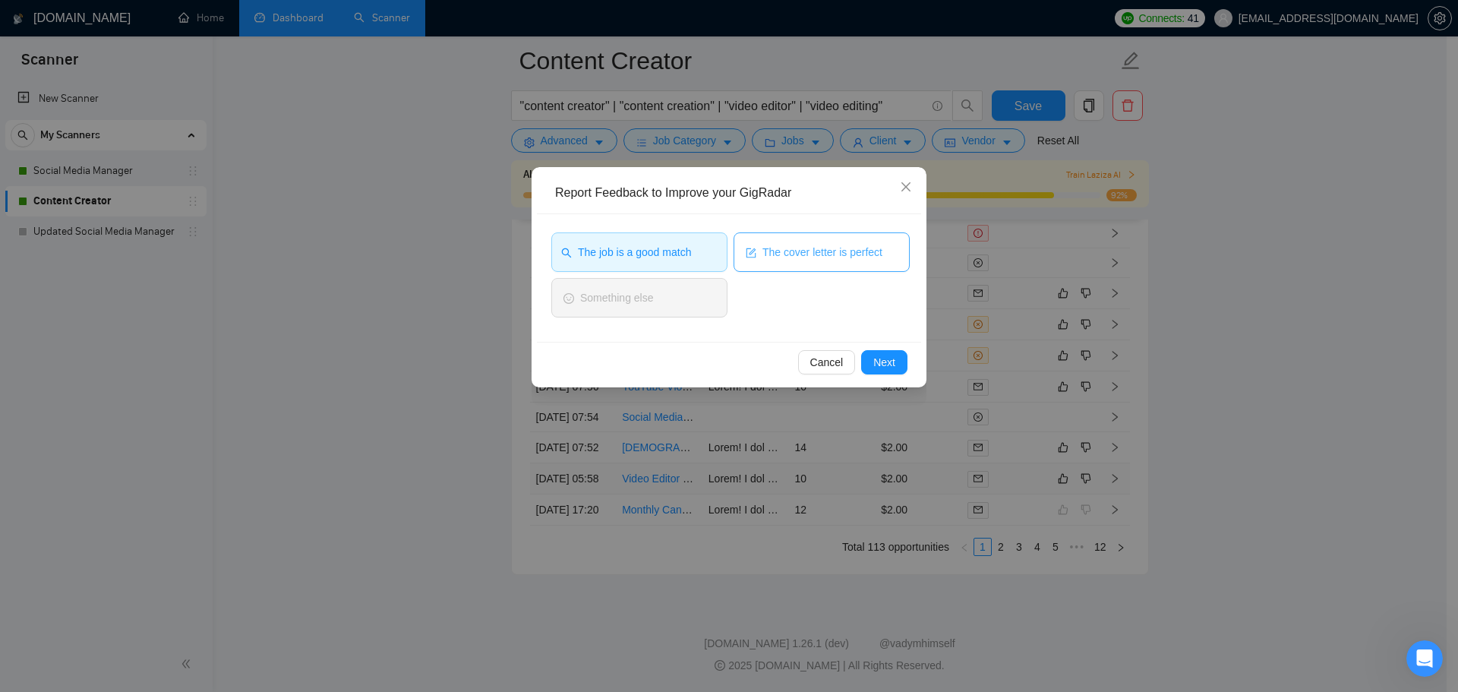
click at [819, 270] on button "The cover letter is perfect" at bounding box center [822, 251] width 176 height 39
click at [874, 362] on span "Next" at bounding box center [884, 362] width 22 height 17
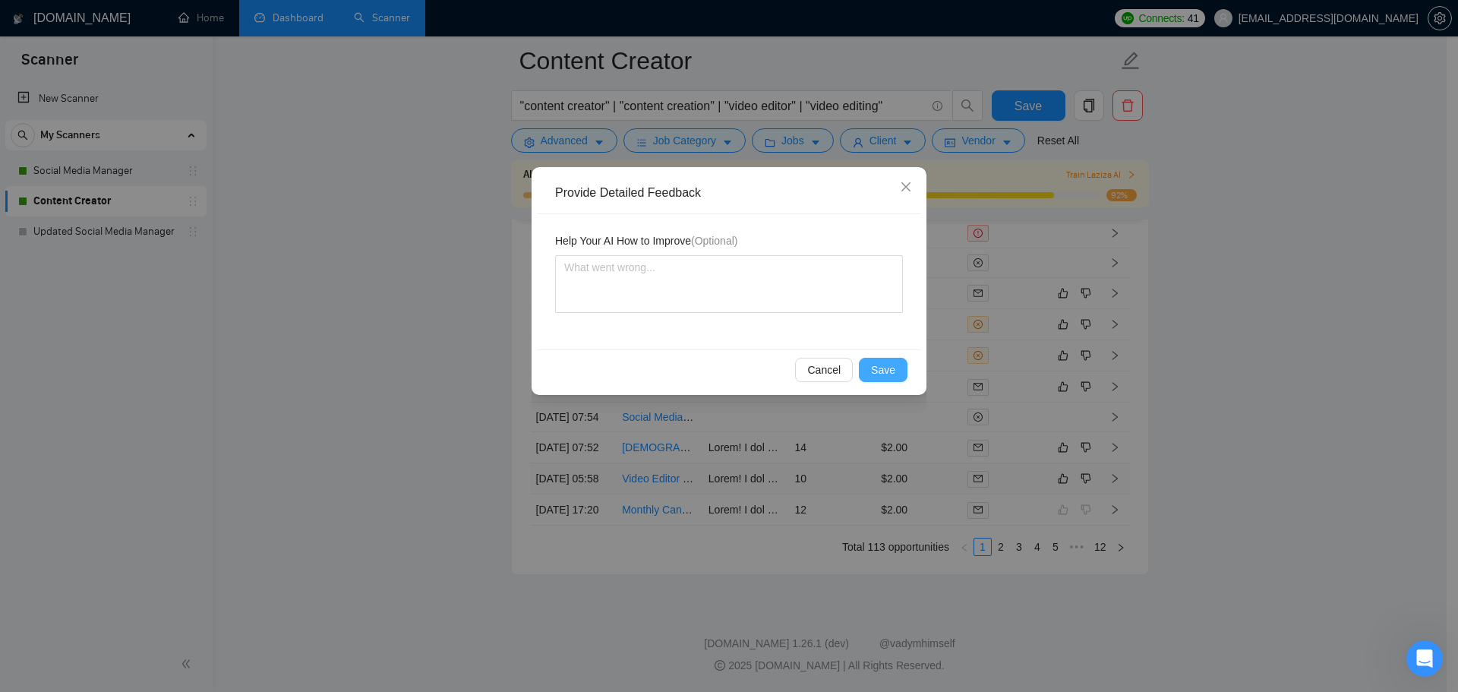
click at [889, 379] on button "Save" at bounding box center [883, 370] width 49 height 24
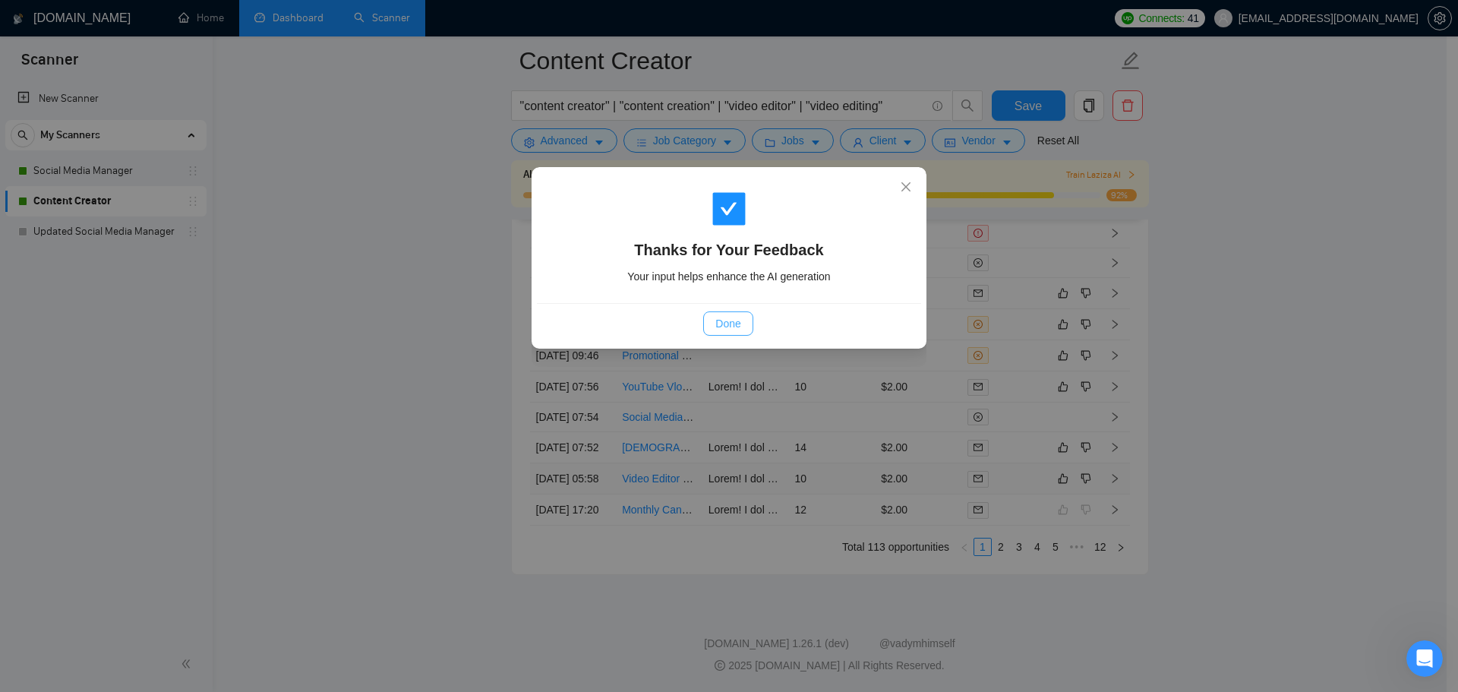
click at [723, 322] on span "Done" at bounding box center [727, 323] width 25 height 17
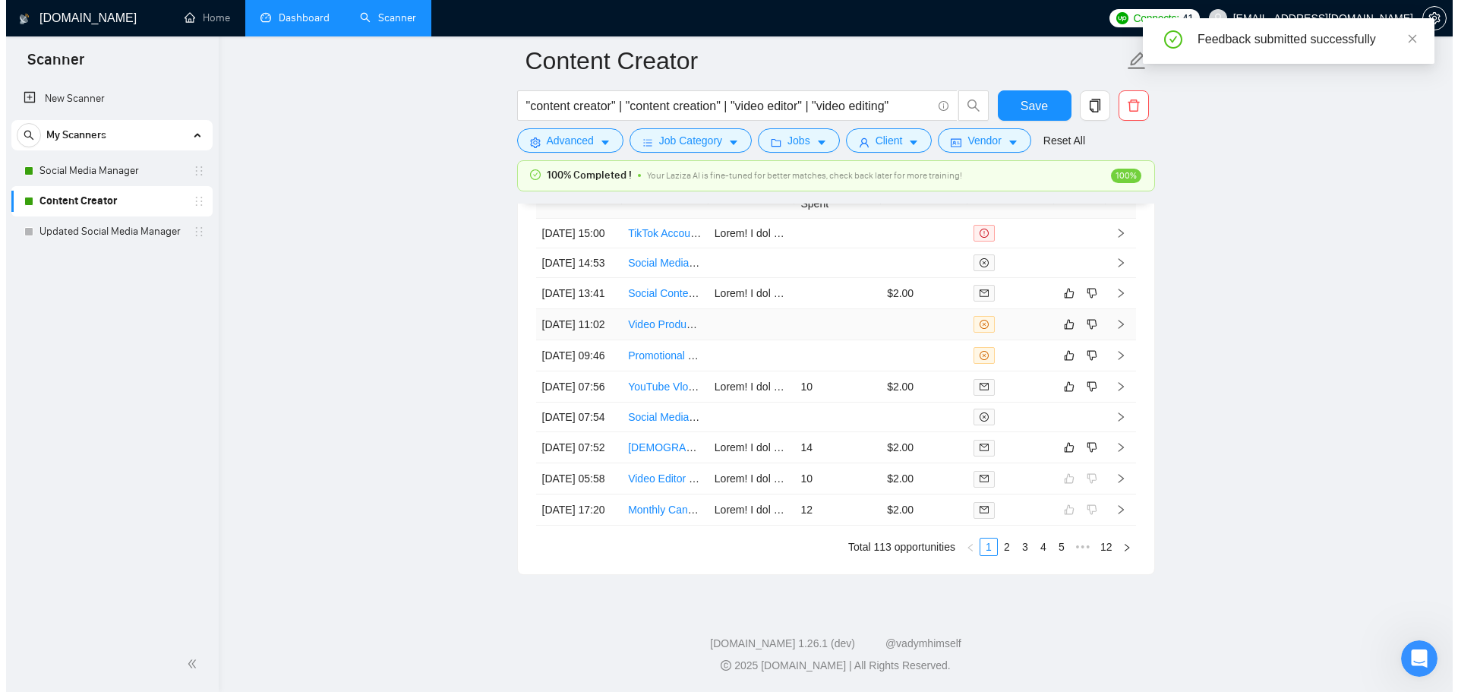
scroll to position [4257, 0]
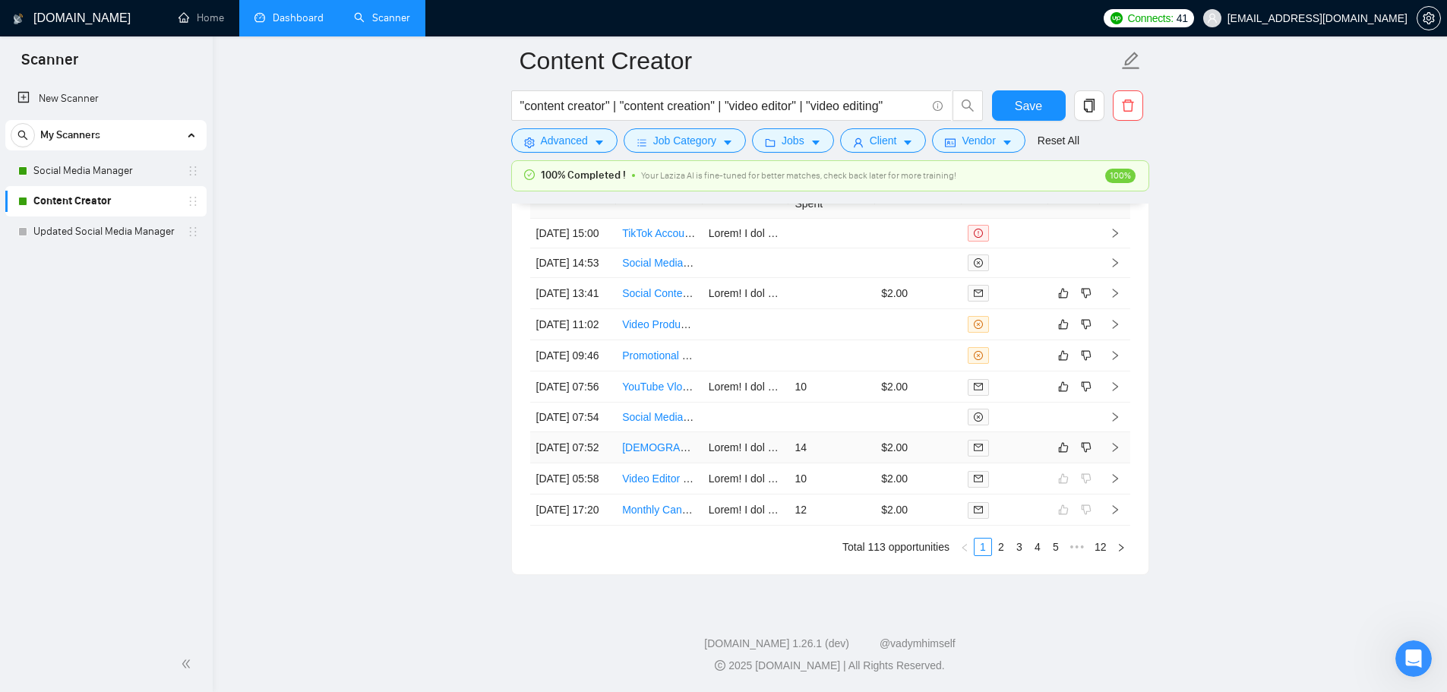
click at [860, 463] on td "14" at bounding box center [831, 447] width 87 height 31
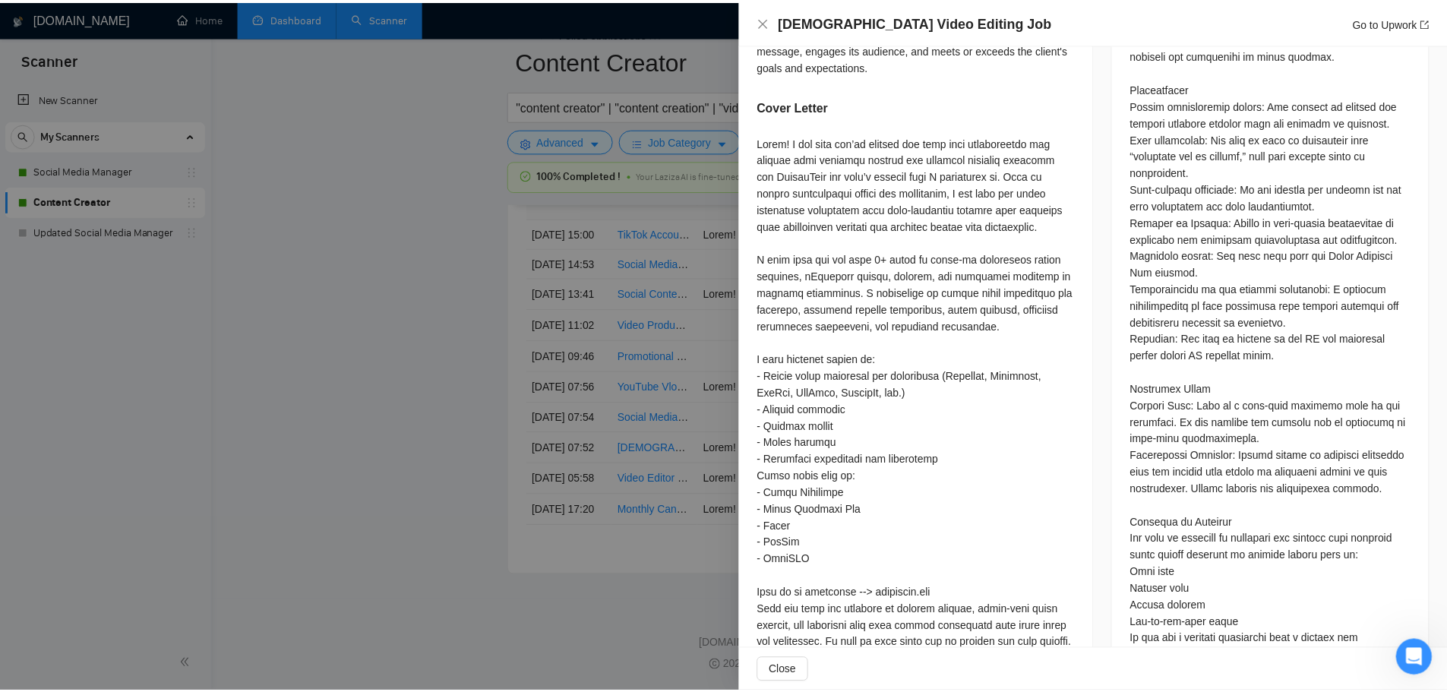
scroll to position [978, 0]
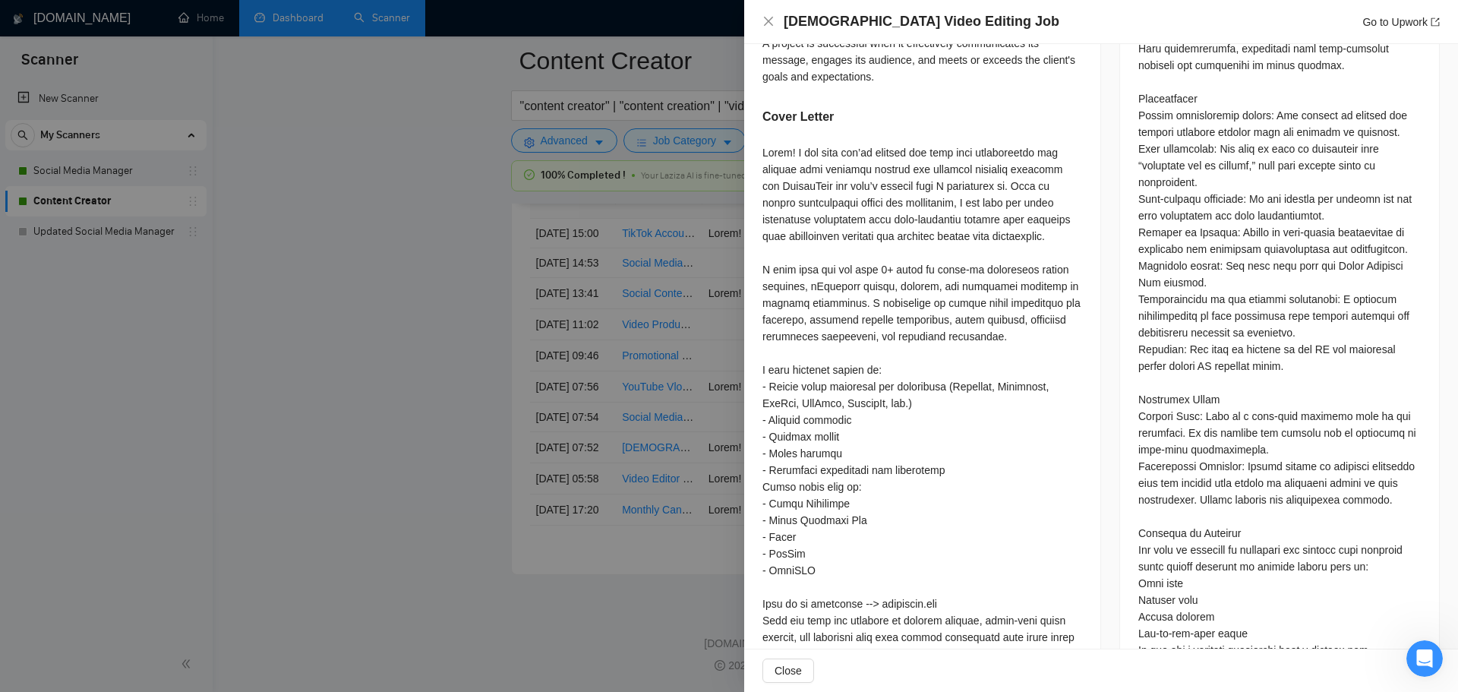
click at [384, 441] on div at bounding box center [729, 346] width 1458 height 692
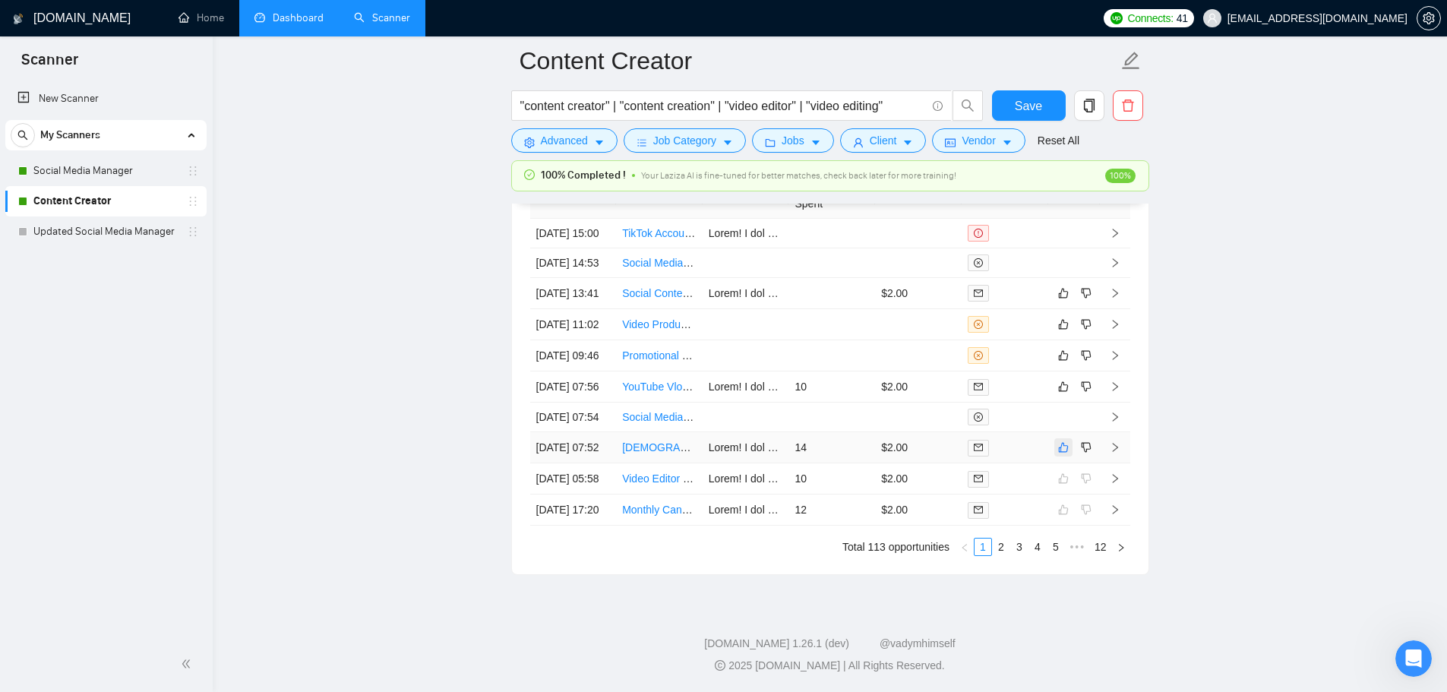
click at [1066, 453] on icon "like" at bounding box center [1063, 447] width 11 height 12
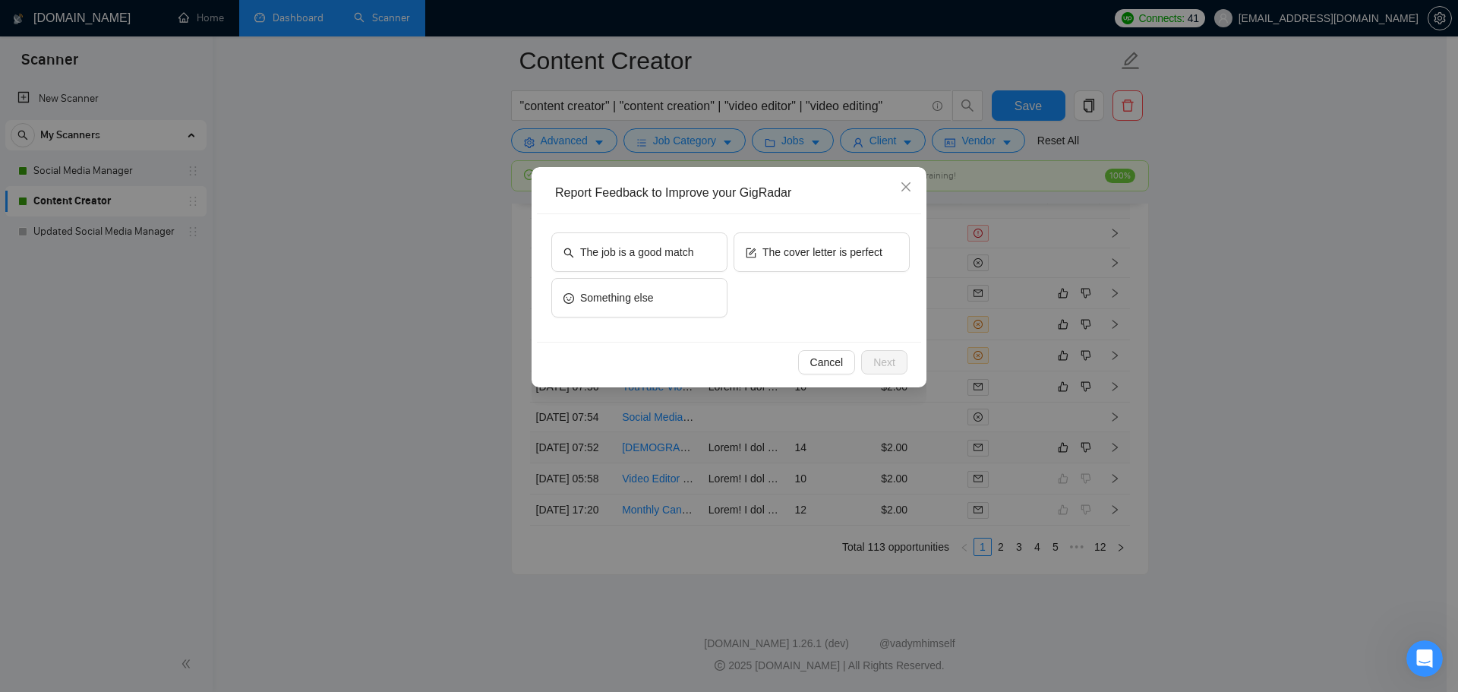
click at [644, 228] on div "The job is a good match The cover letter is perfect Something else" at bounding box center [729, 278] width 384 height 128
click at [783, 254] on span "The cover letter is perfect" at bounding box center [823, 252] width 120 height 17
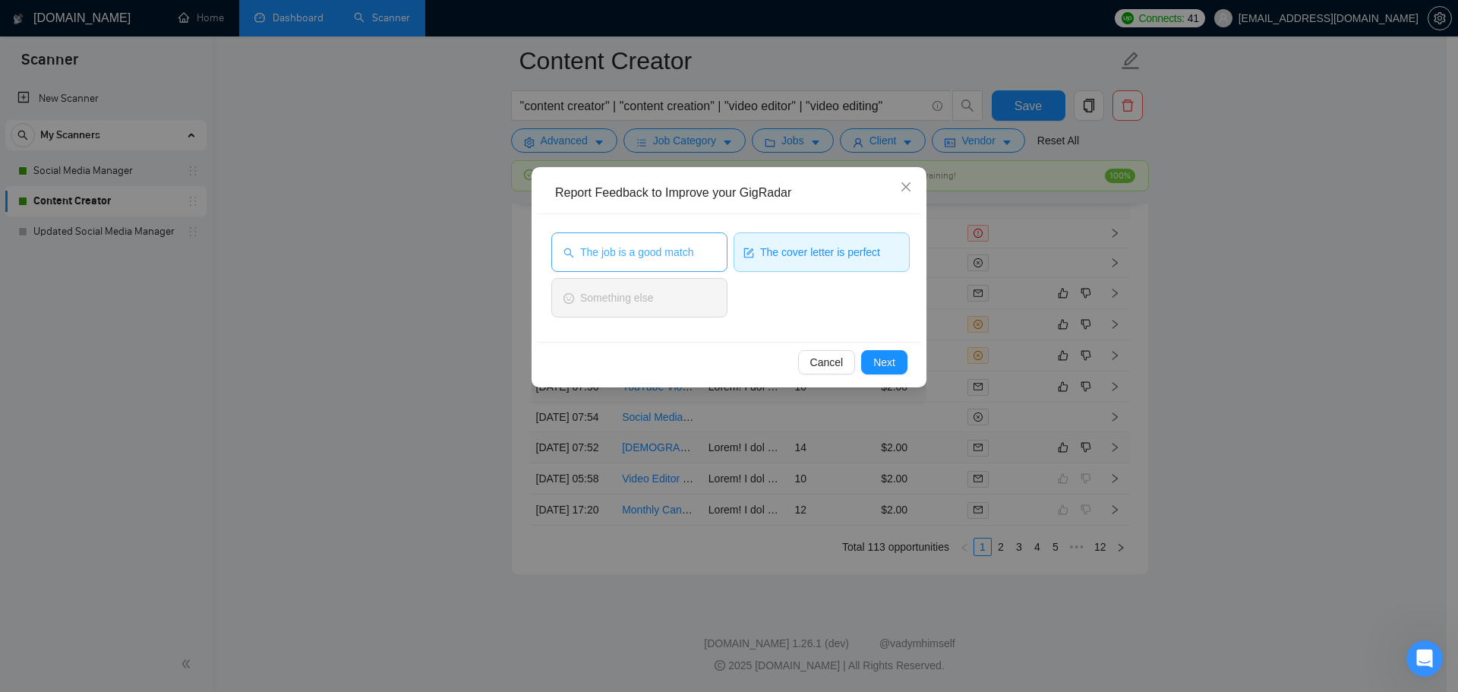
click at [703, 251] on button "The job is a good match" at bounding box center [639, 251] width 176 height 39
click at [899, 360] on button "Next" at bounding box center [884, 362] width 46 height 24
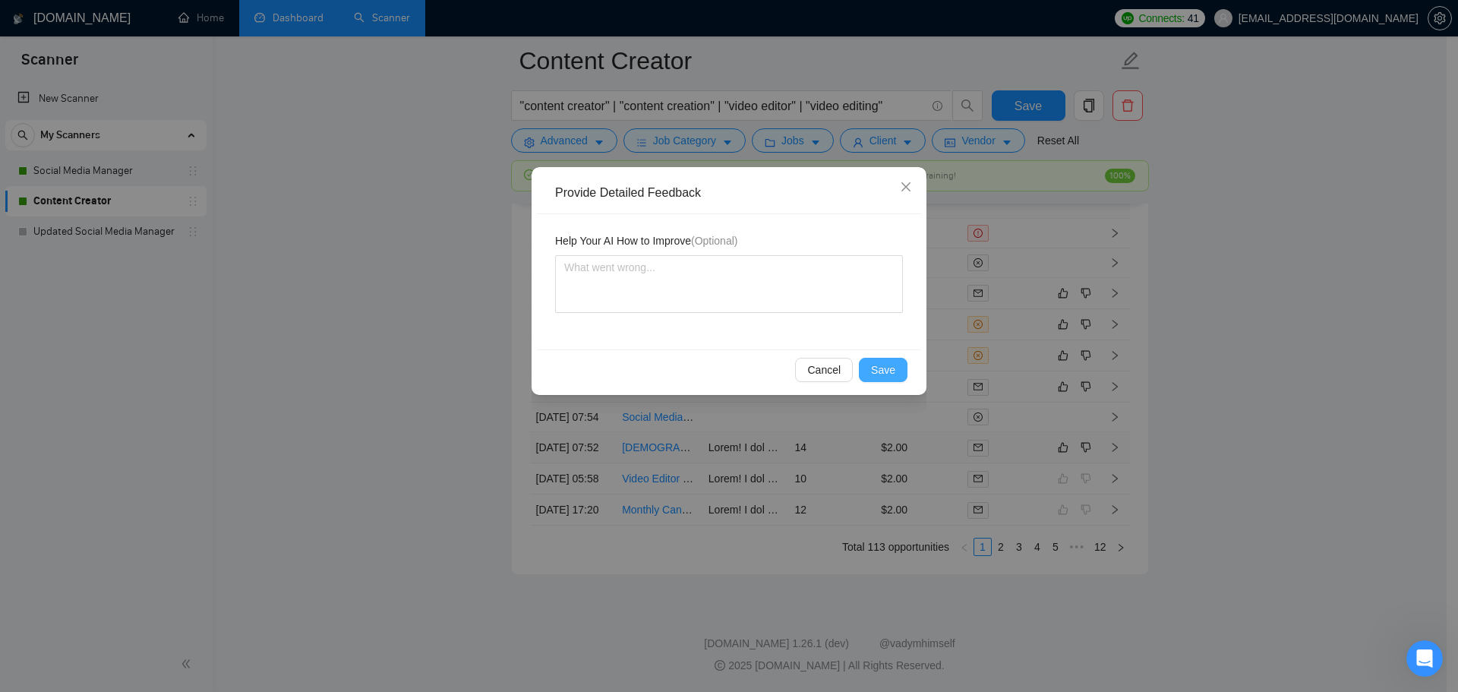
click at [888, 371] on span "Save" at bounding box center [883, 370] width 24 height 17
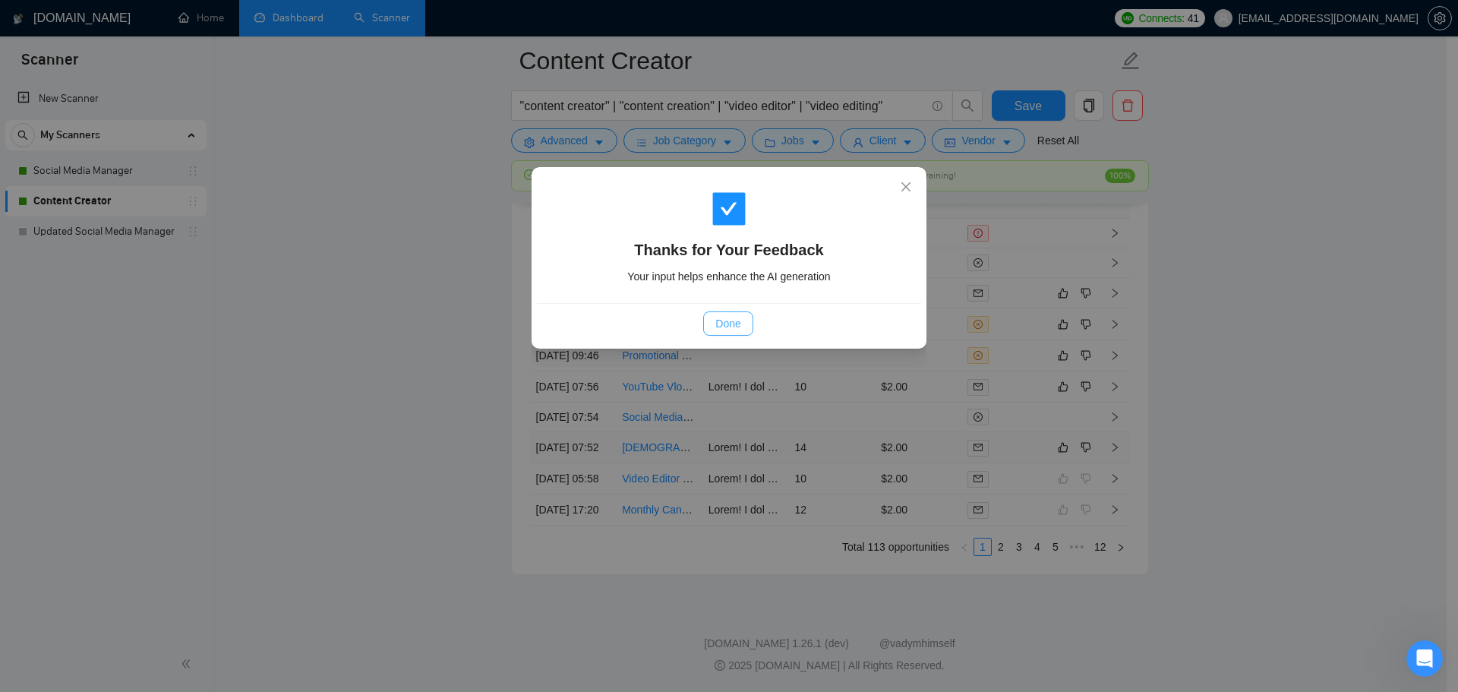
click at [730, 321] on span "Done" at bounding box center [727, 323] width 25 height 17
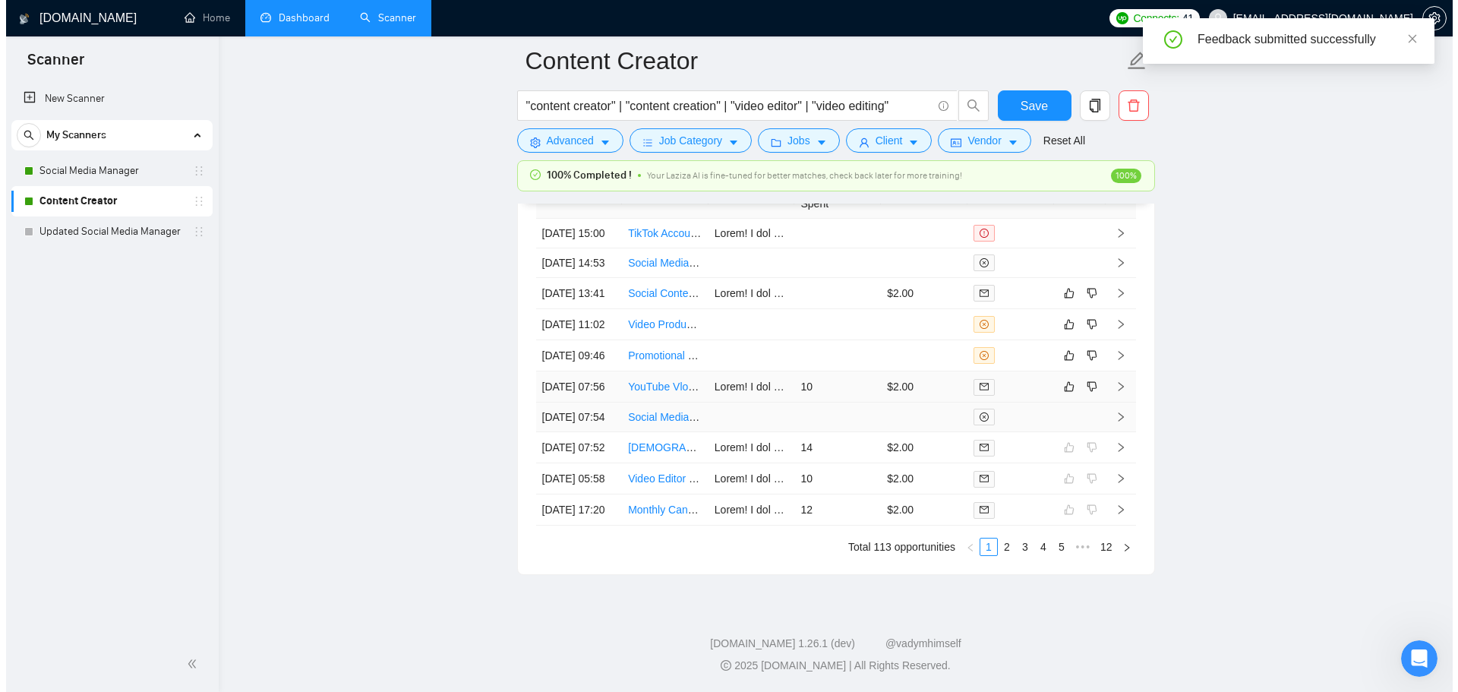
scroll to position [4257, 0]
click at [828, 377] on td "10" at bounding box center [831, 386] width 87 height 31
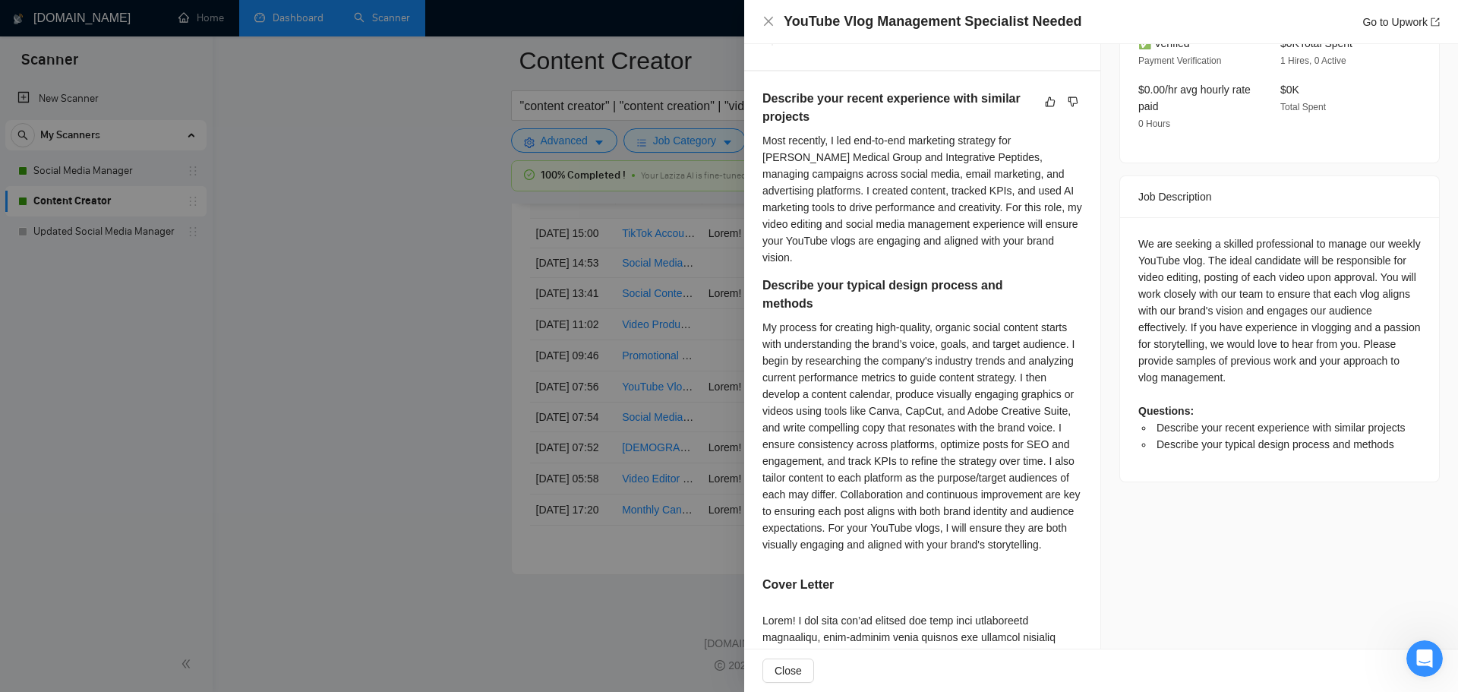
scroll to position [599, 0]
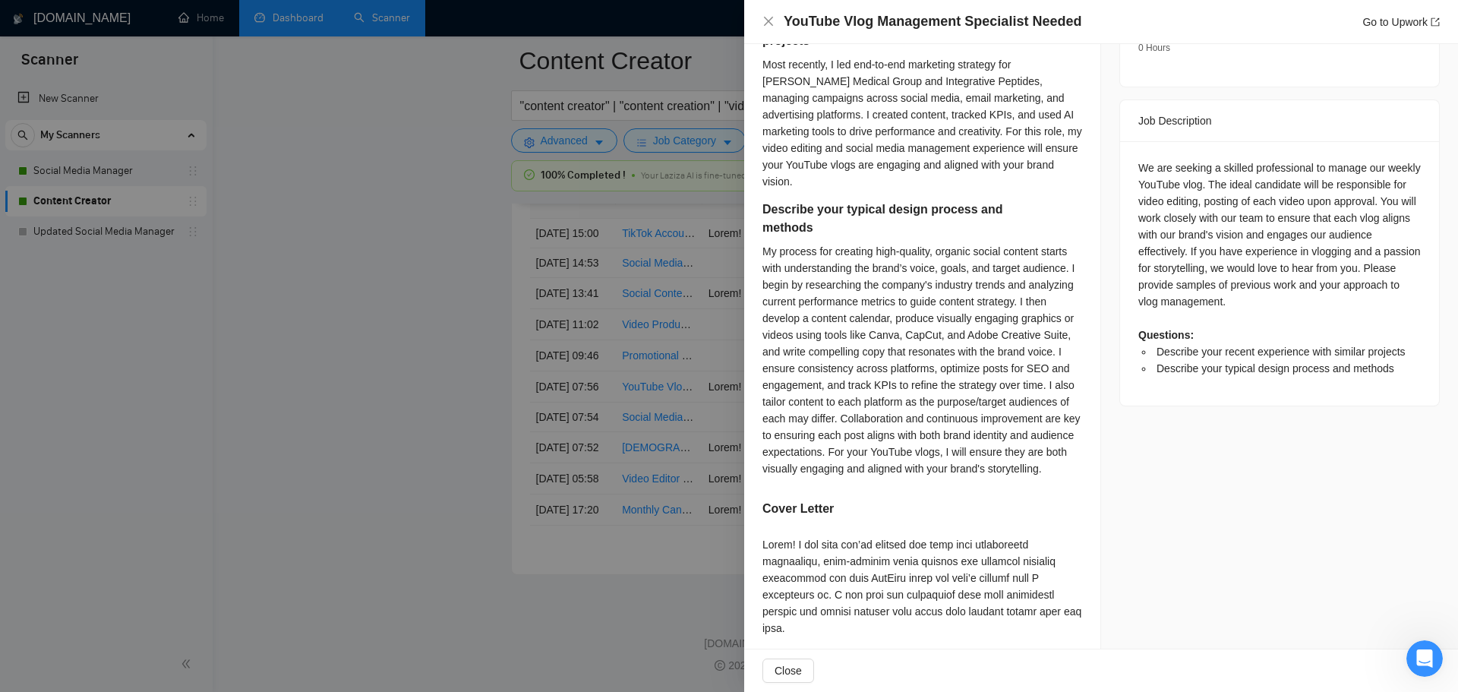
click at [524, 523] on div at bounding box center [729, 346] width 1458 height 692
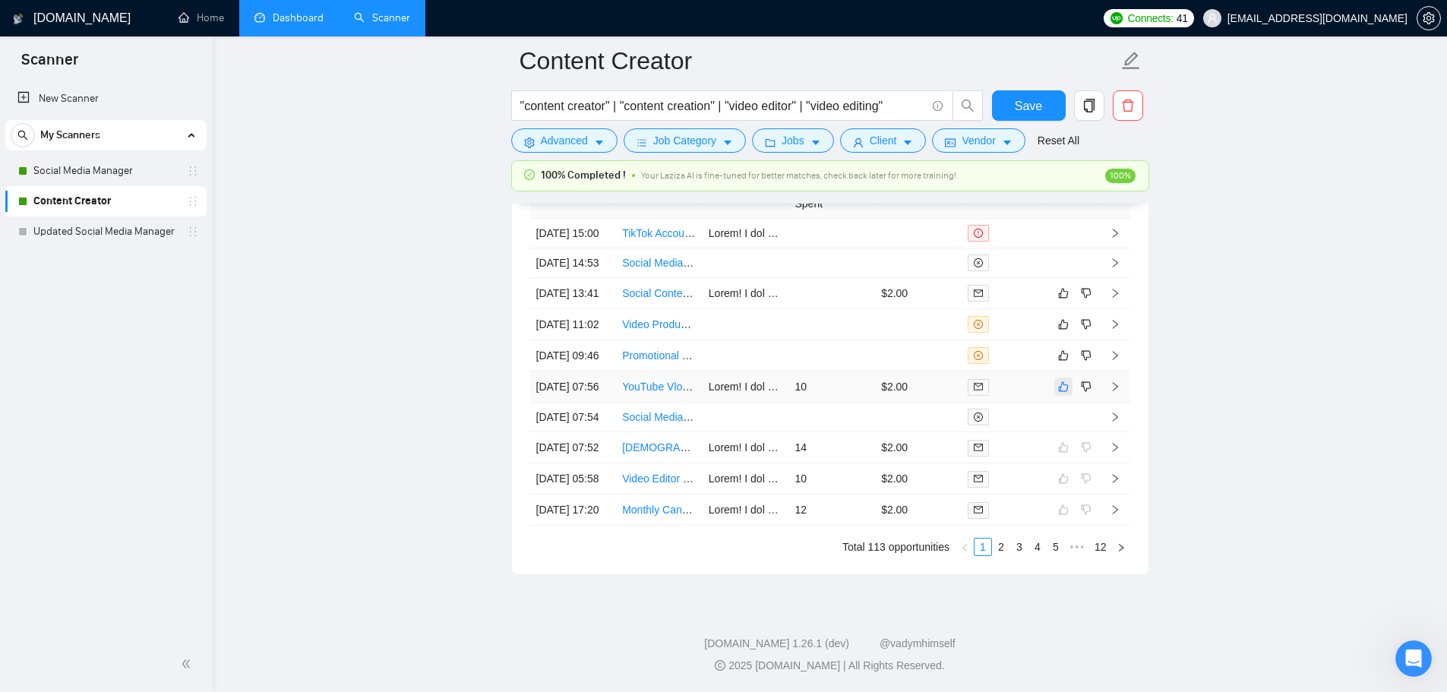
click at [1058, 381] on icon "like" at bounding box center [1063, 387] width 11 height 12
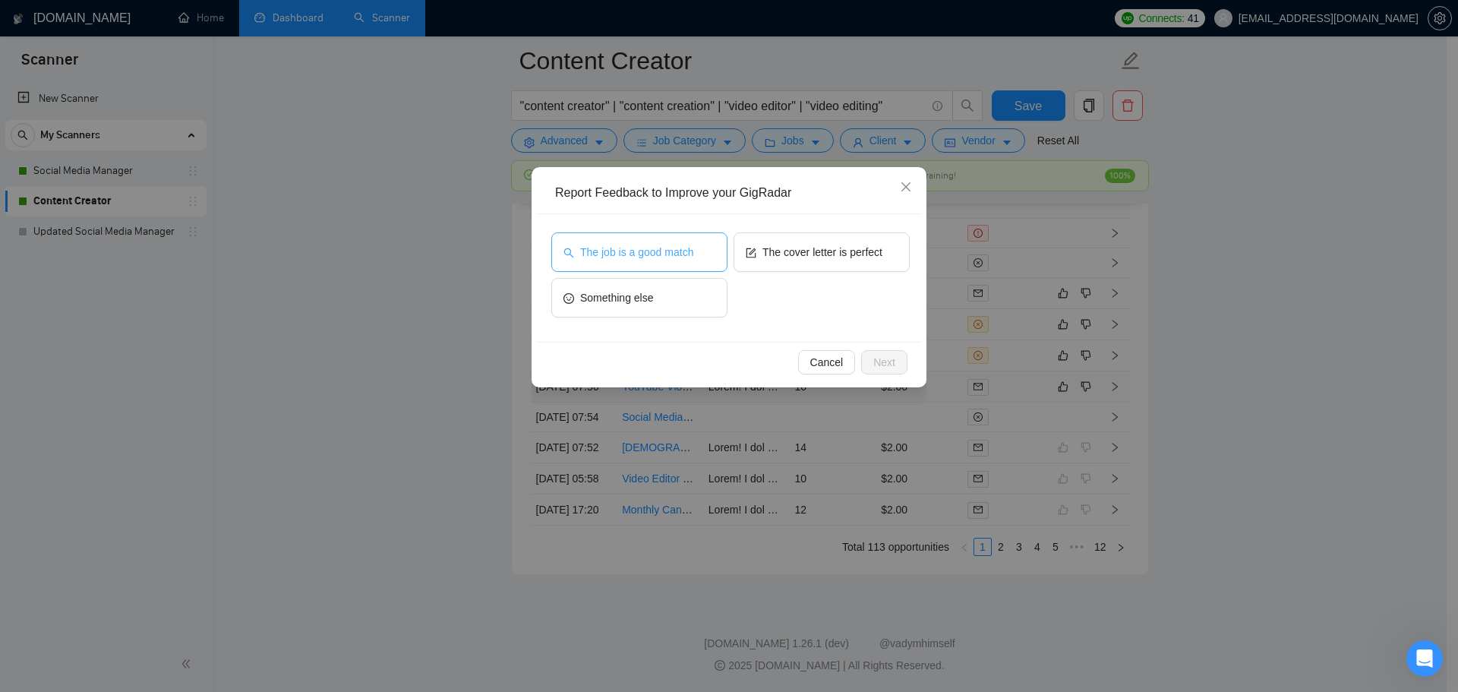
click at [674, 251] on span "The job is a good match" at bounding box center [636, 252] width 113 height 17
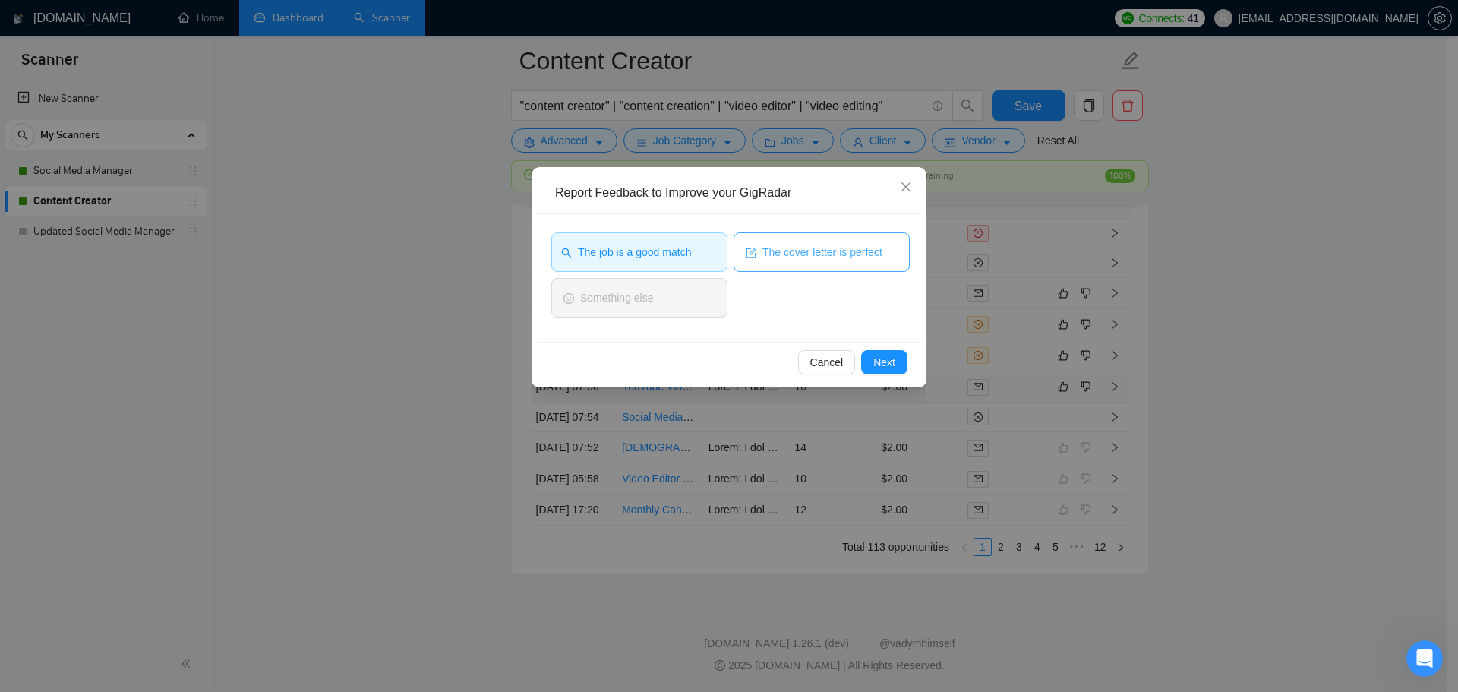
click at [813, 261] on button "The cover letter is perfect" at bounding box center [822, 251] width 176 height 39
click at [889, 364] on span "Next" at bounding box center [884, 362] width 22 height 17
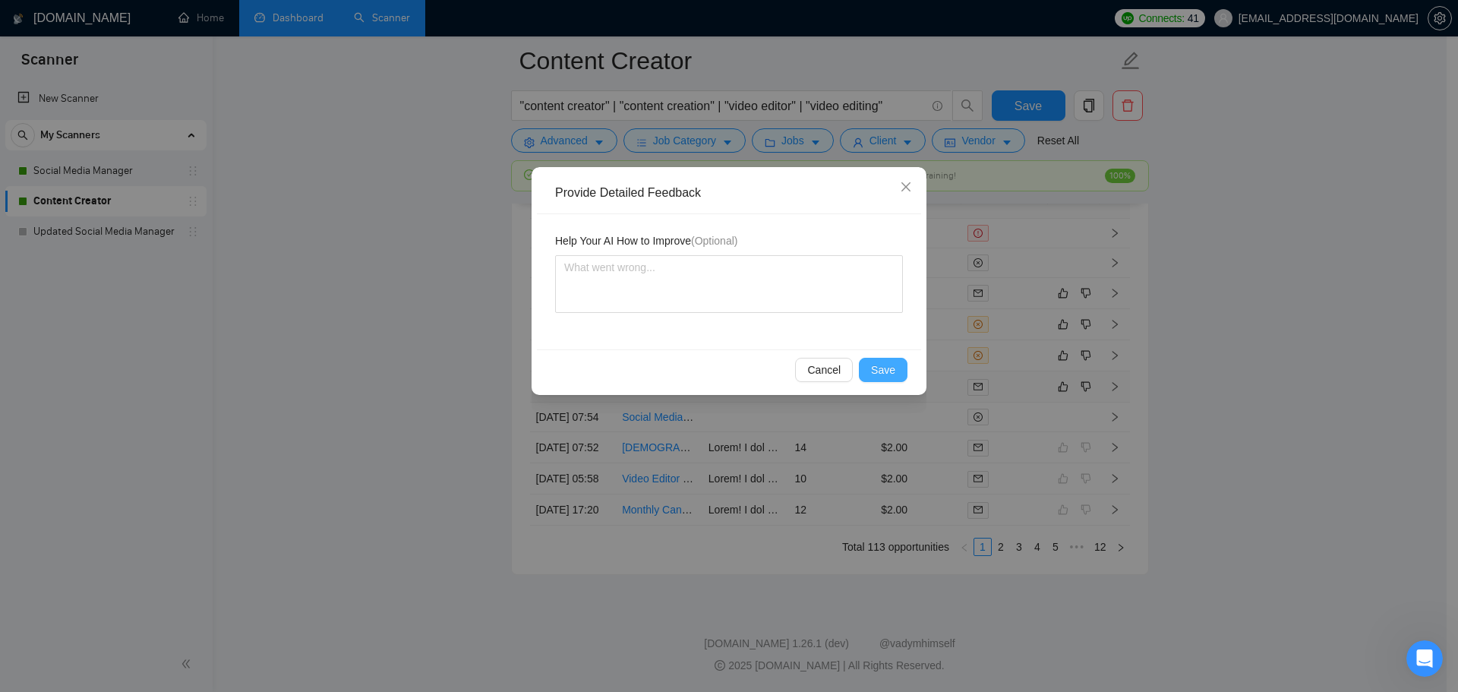
click at [867, 369] on button "Save" at bounding box center [883, 370] width 49 height 24
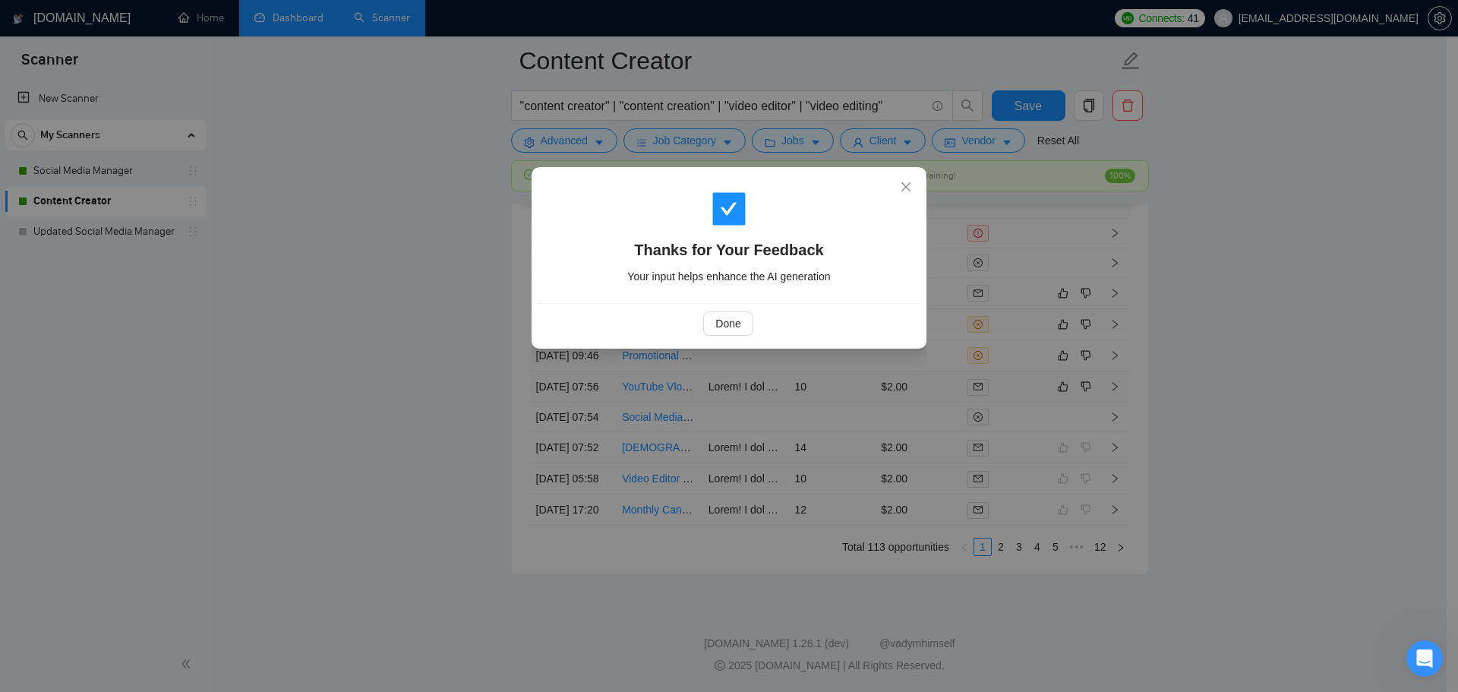
click at [755, 334] on div "Done" at bounding box center [728, 323] width 359 height 24
click at [747, 328] on button "Done" at bounding box center [727, 323] width 49 height 24
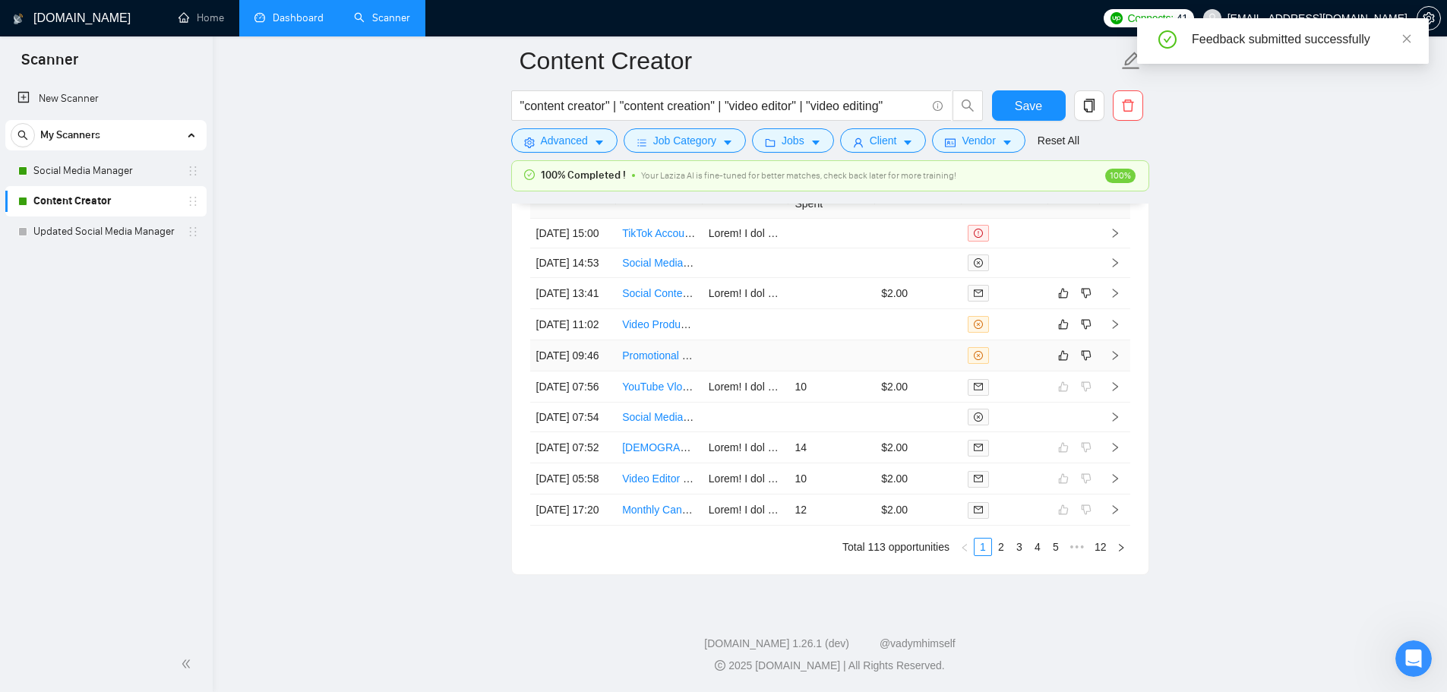
click at [895, 340] on td at bounding box center [918, 355] width 87 height 31
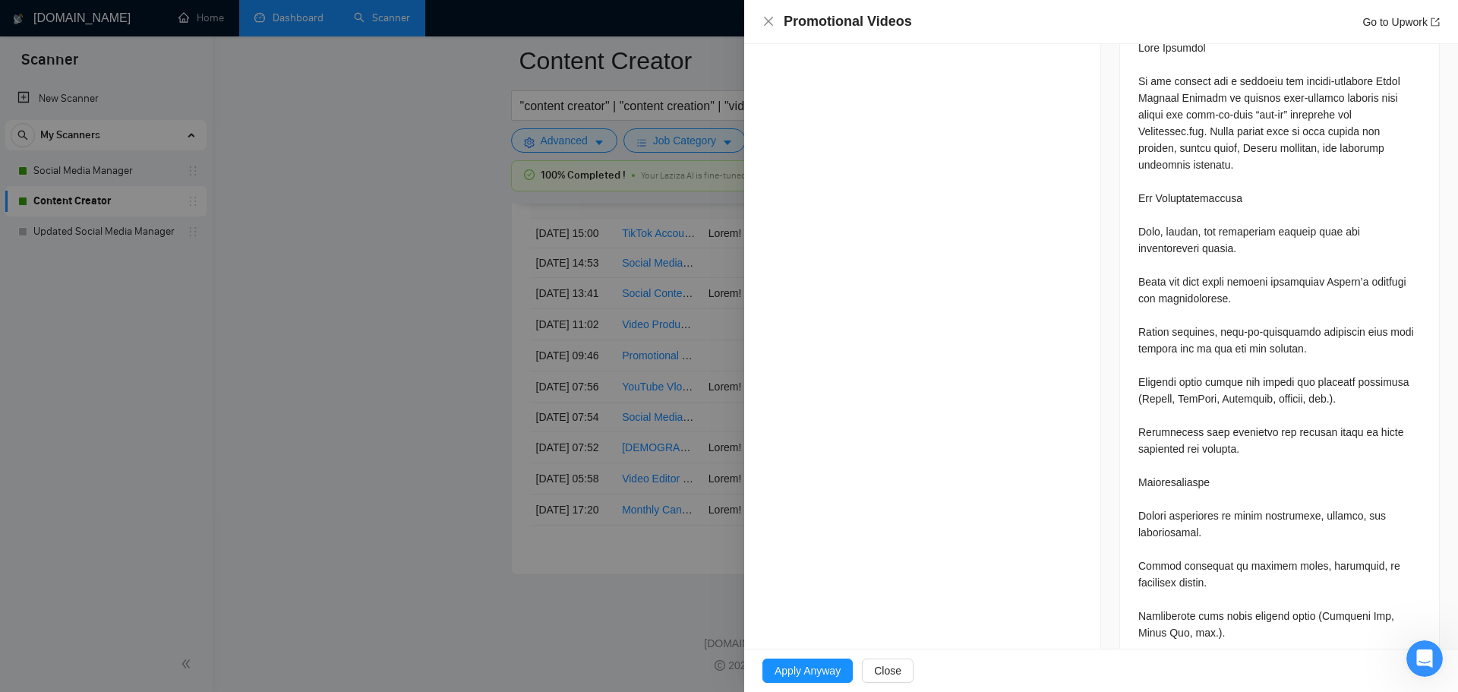
scroll to position [725, 0]
click at [892, 674] on span "Close" at bounding box center [887, 670] width 27 height 17
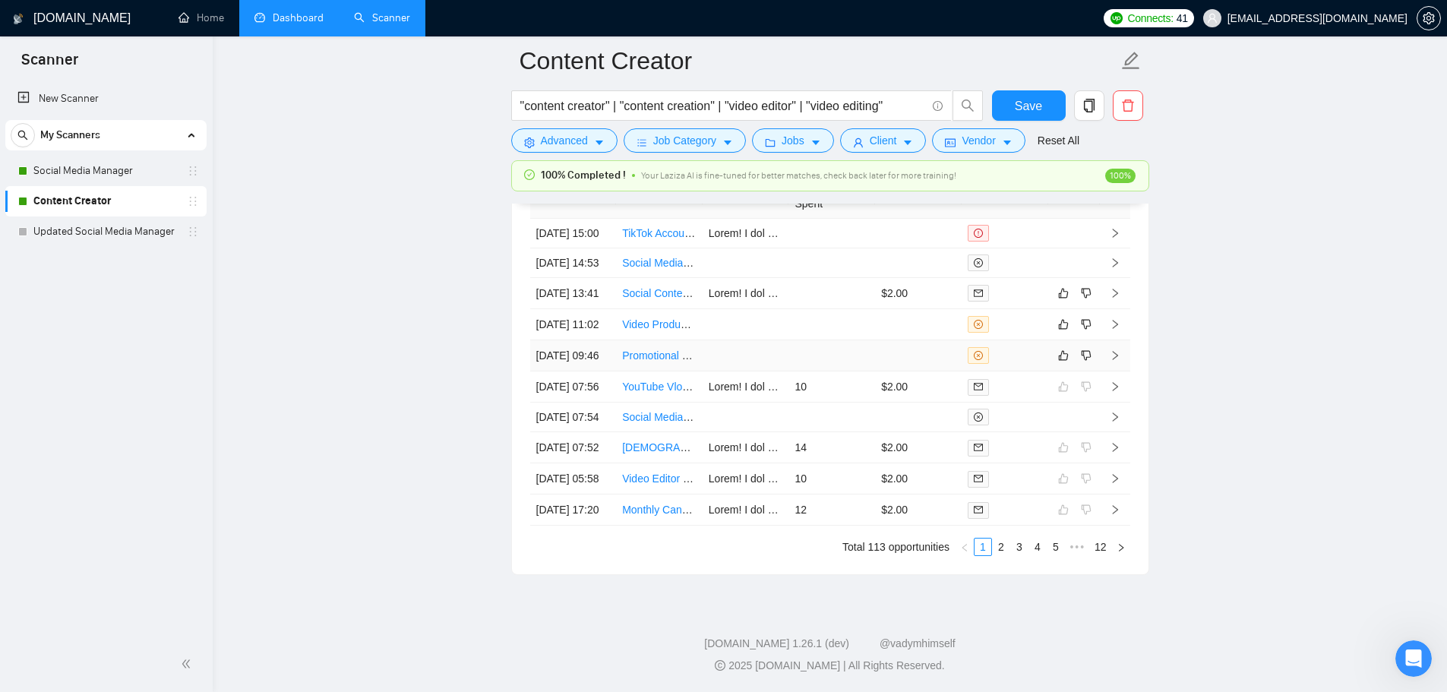
click at [1030, 347] on div at bounding box center [1005, 355] width 74 height 17
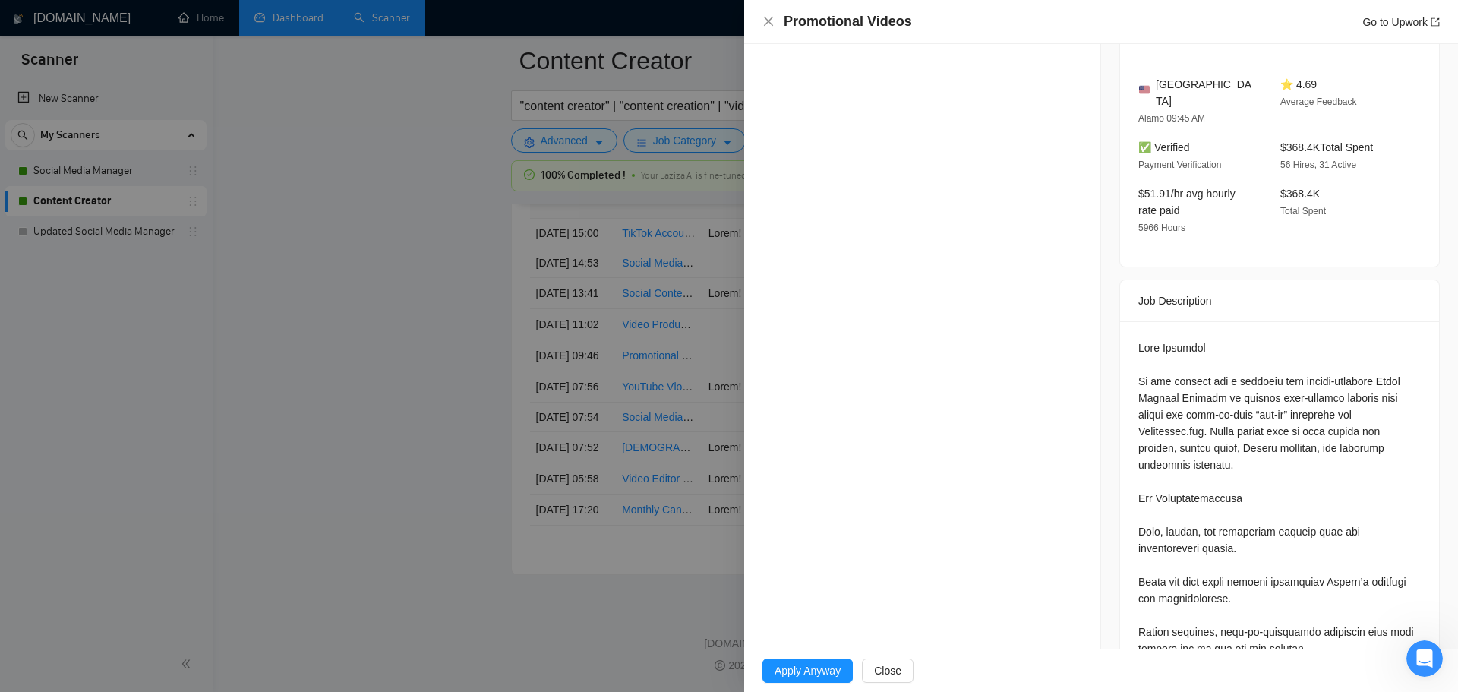
scroll to position [345, 0]
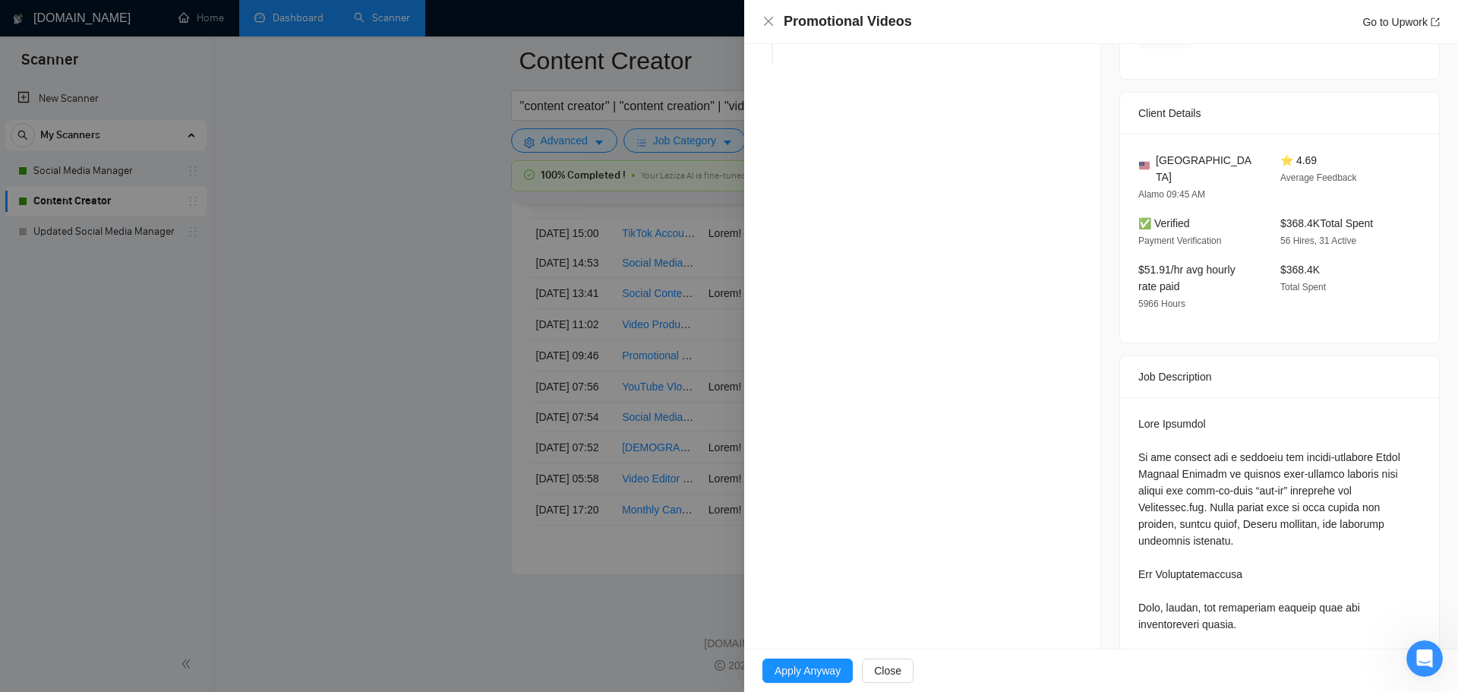
click at [535, 473] on div at bounding box center [729, 346] width 1458 height 692
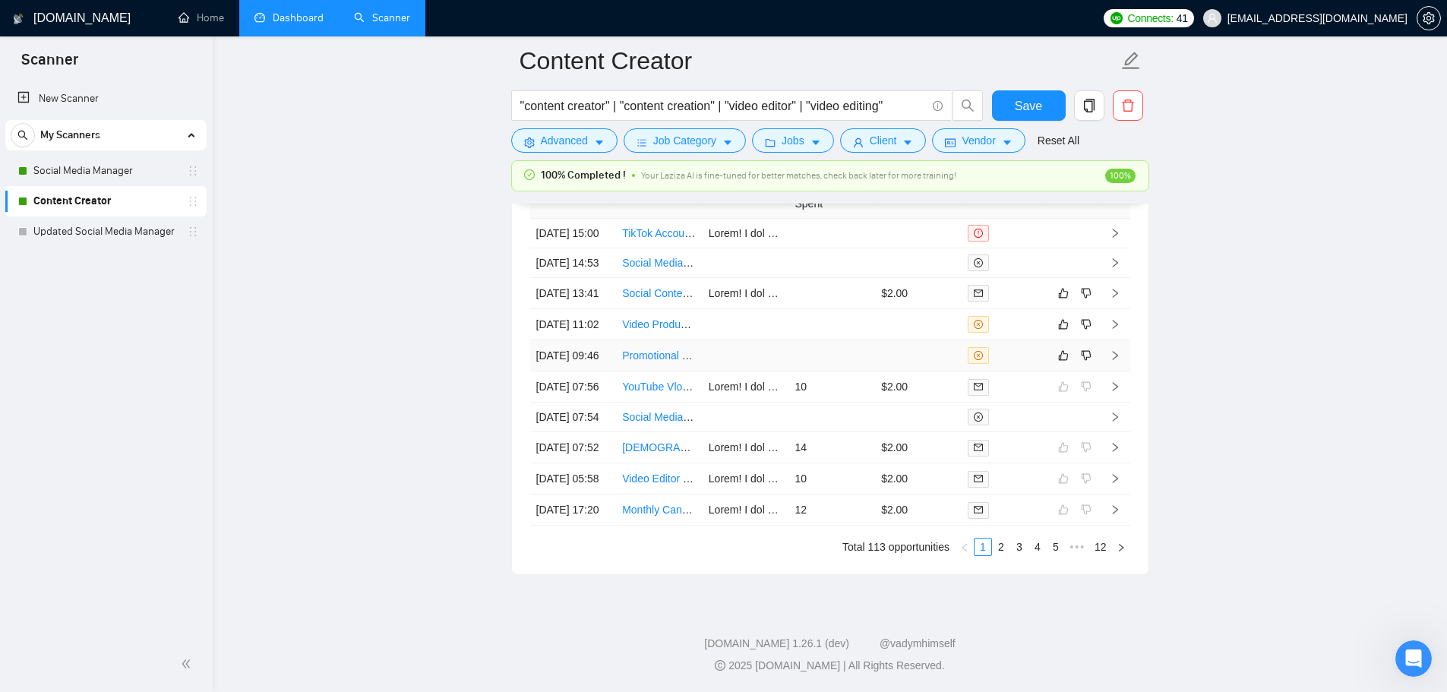
click at [919, 340] on td at bounding box center [918, 355] width 87 height 31
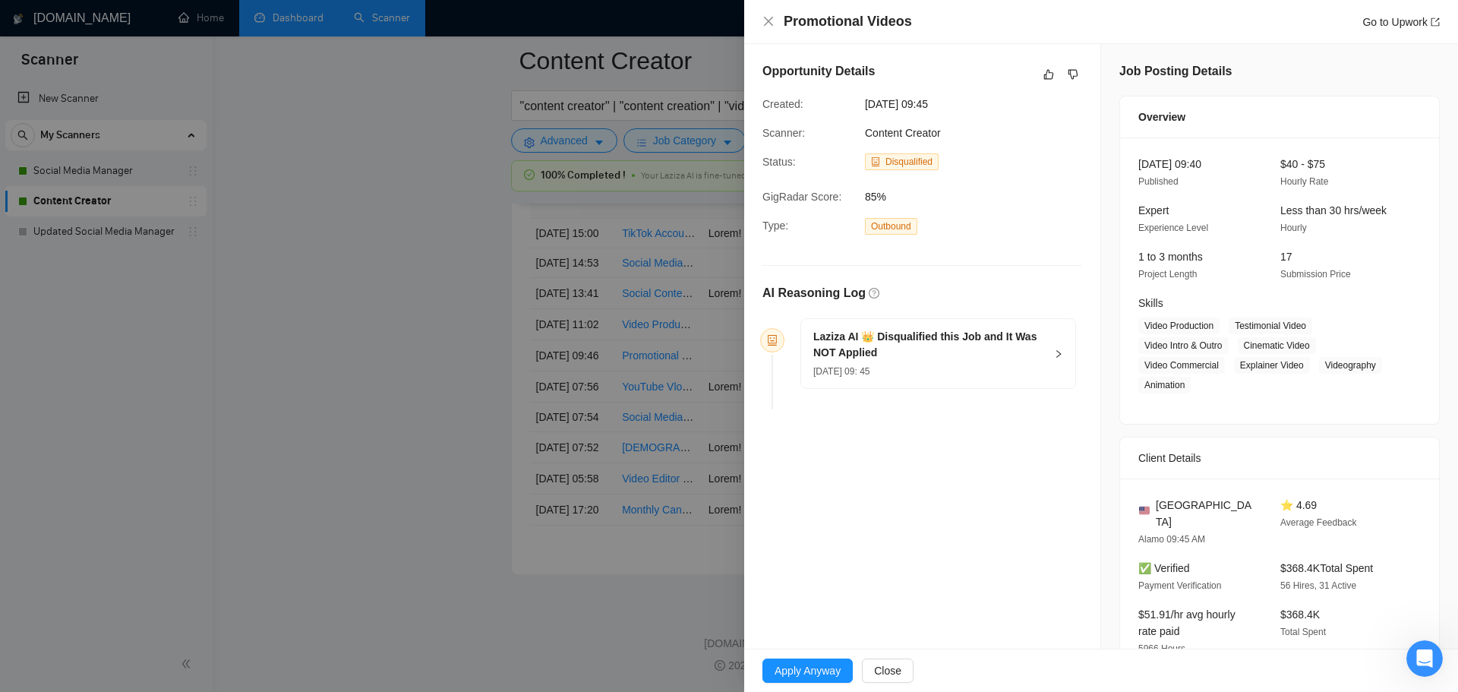
click at [994, 349] on h5 "Laziza AI 👑 Disqualified this Job and It Was NOT Applied" at bounding box center [929, 345] width 232 height 32
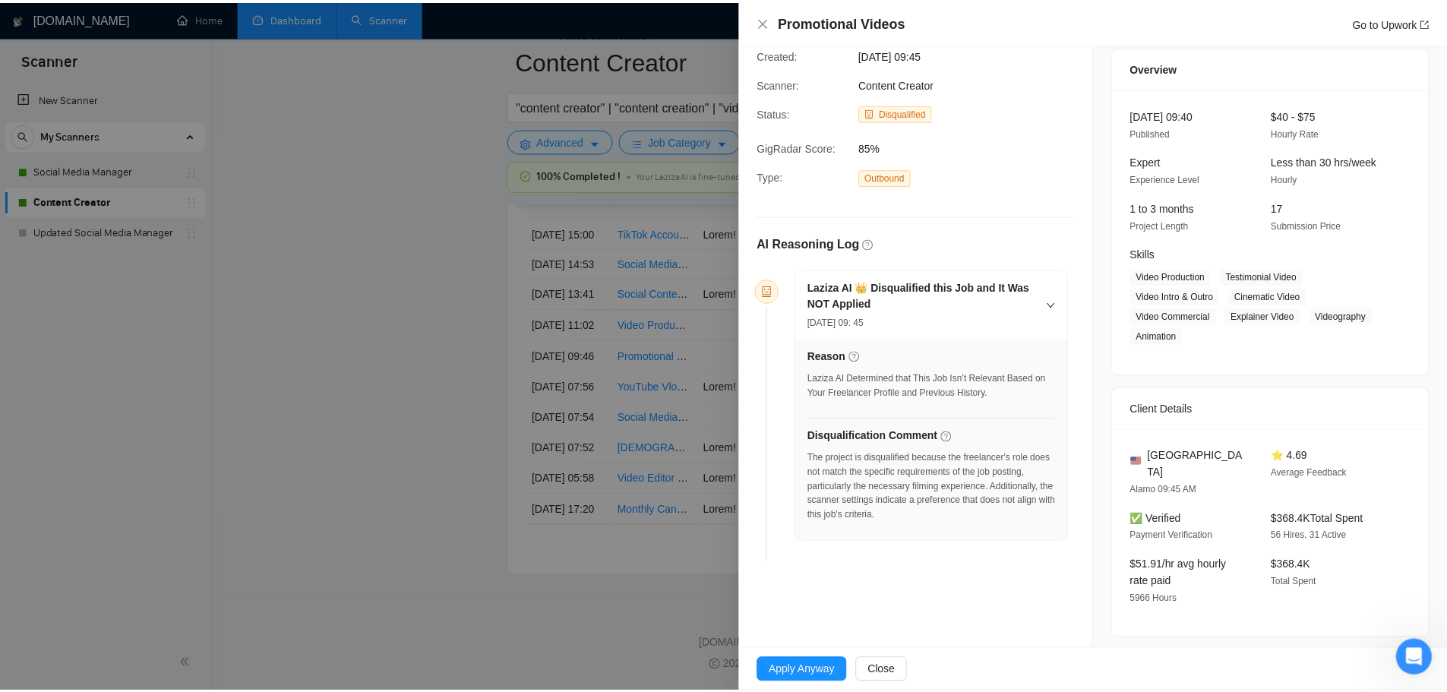
scroll to position [76, 0]
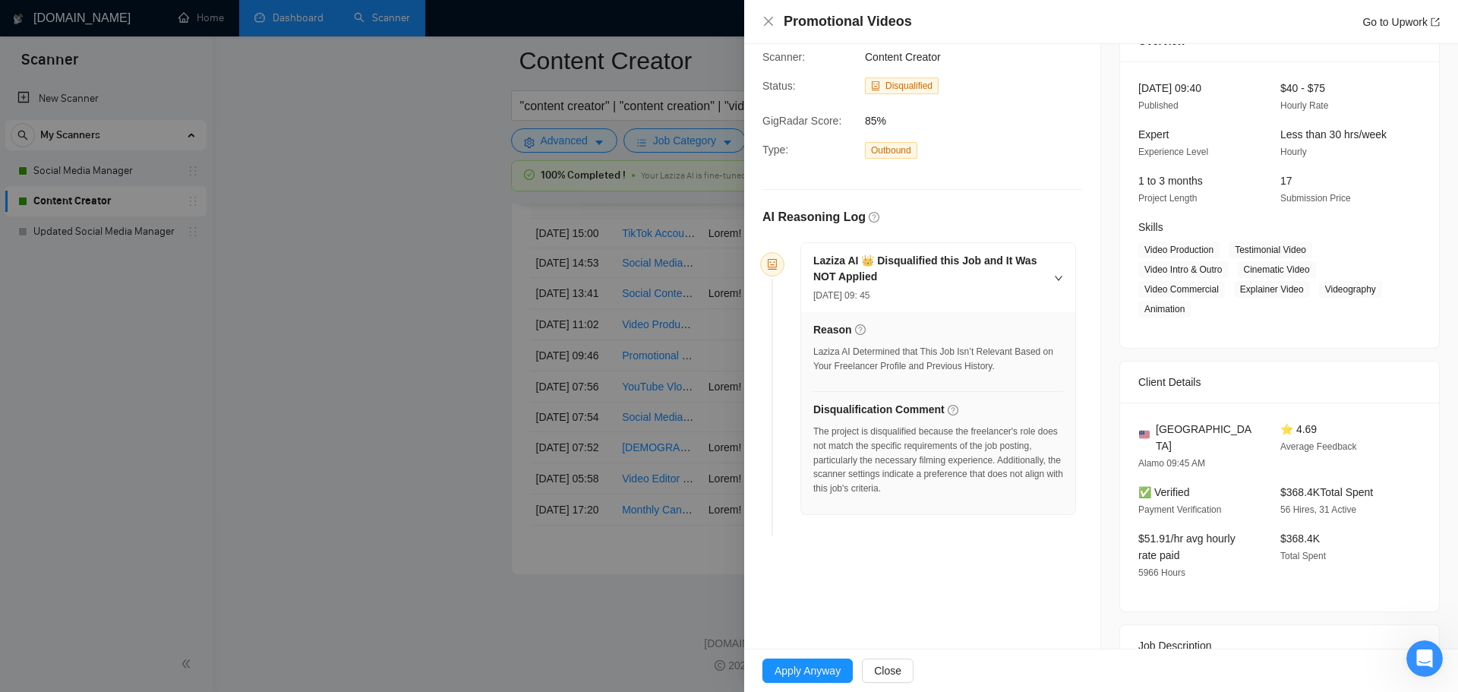
click at [530, 441] on div at bounding box center [729, 346] width 1458 height 692
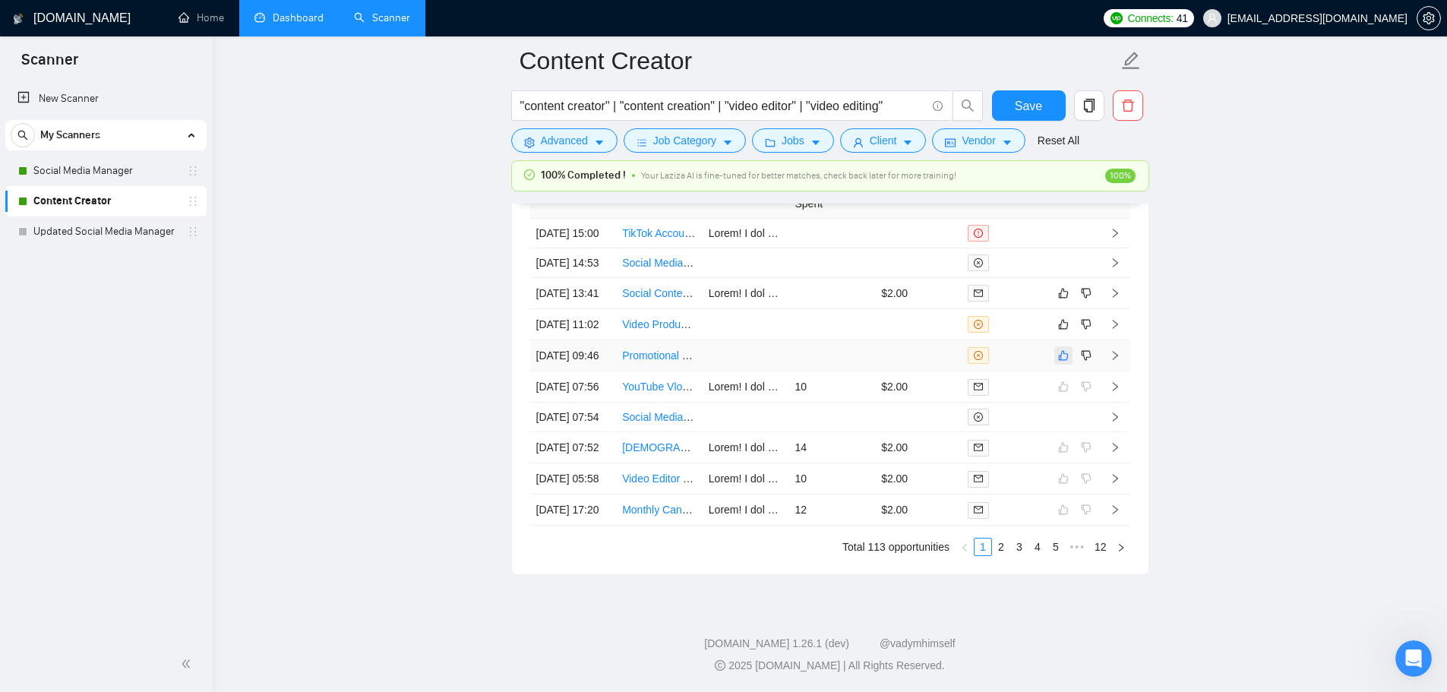
click at [1058, 349] on icon "like" at bounding box center [1063, 355] width 11 height 12
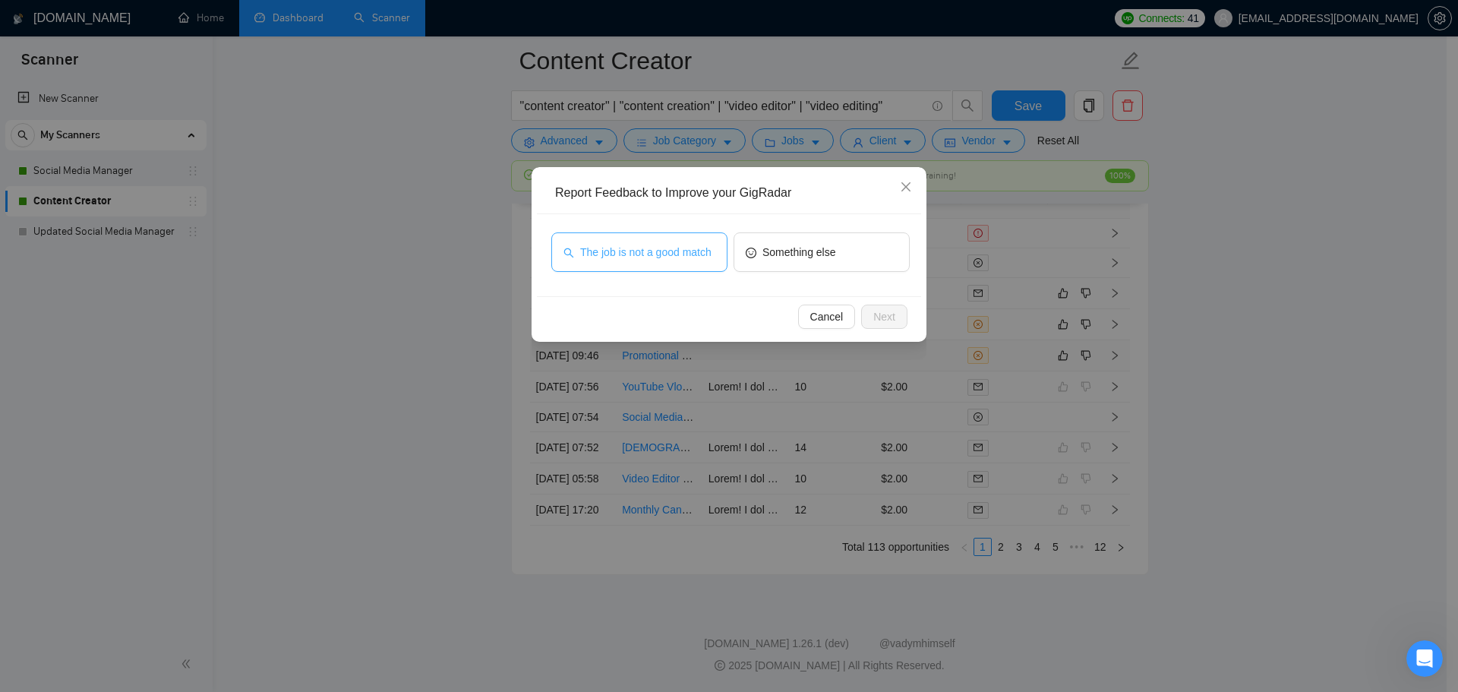
click at [678, 265] on button "The job is not a good match" at bounding box center [639, 251] width 176 height 39
click at [886, 311] on span "Next" at bounding box center [884, 316] width 22 height 17
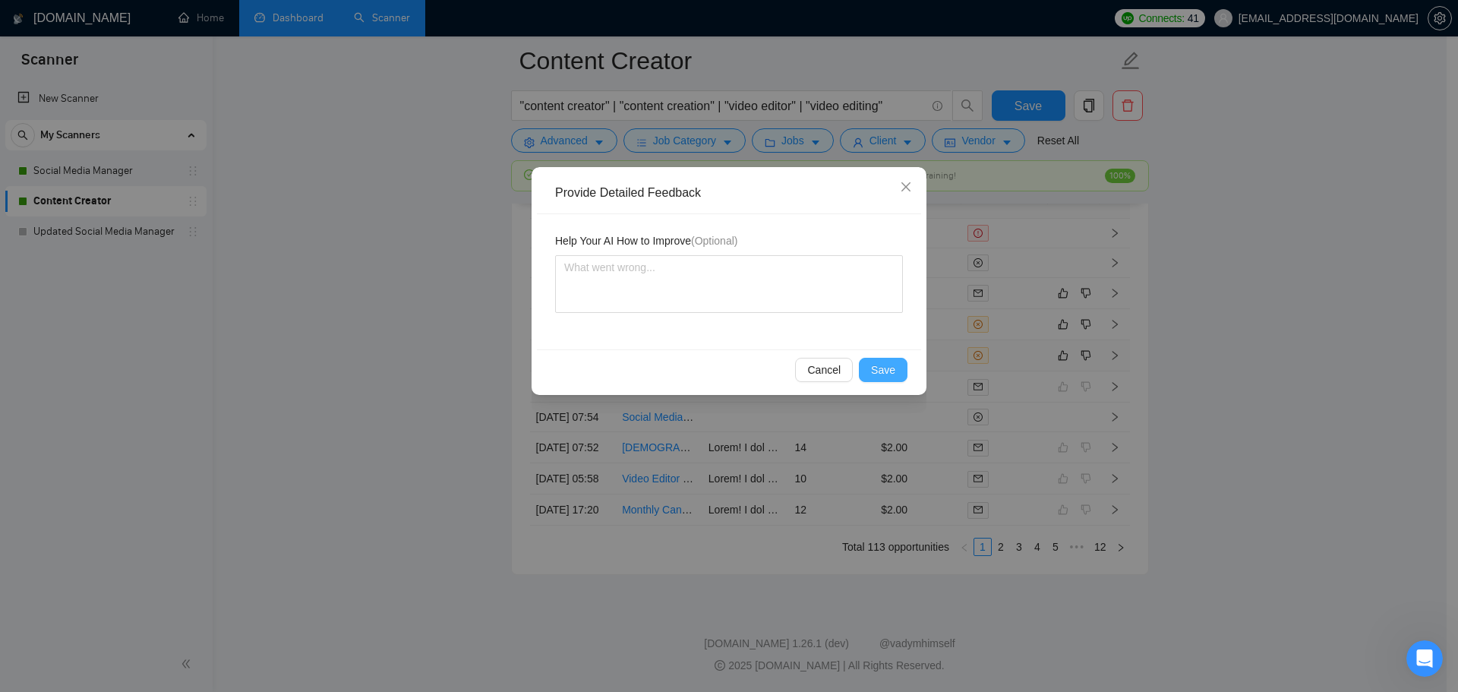
click at [871, 366] on button "Save" at bounding box center [883, 370] width 49 height 24
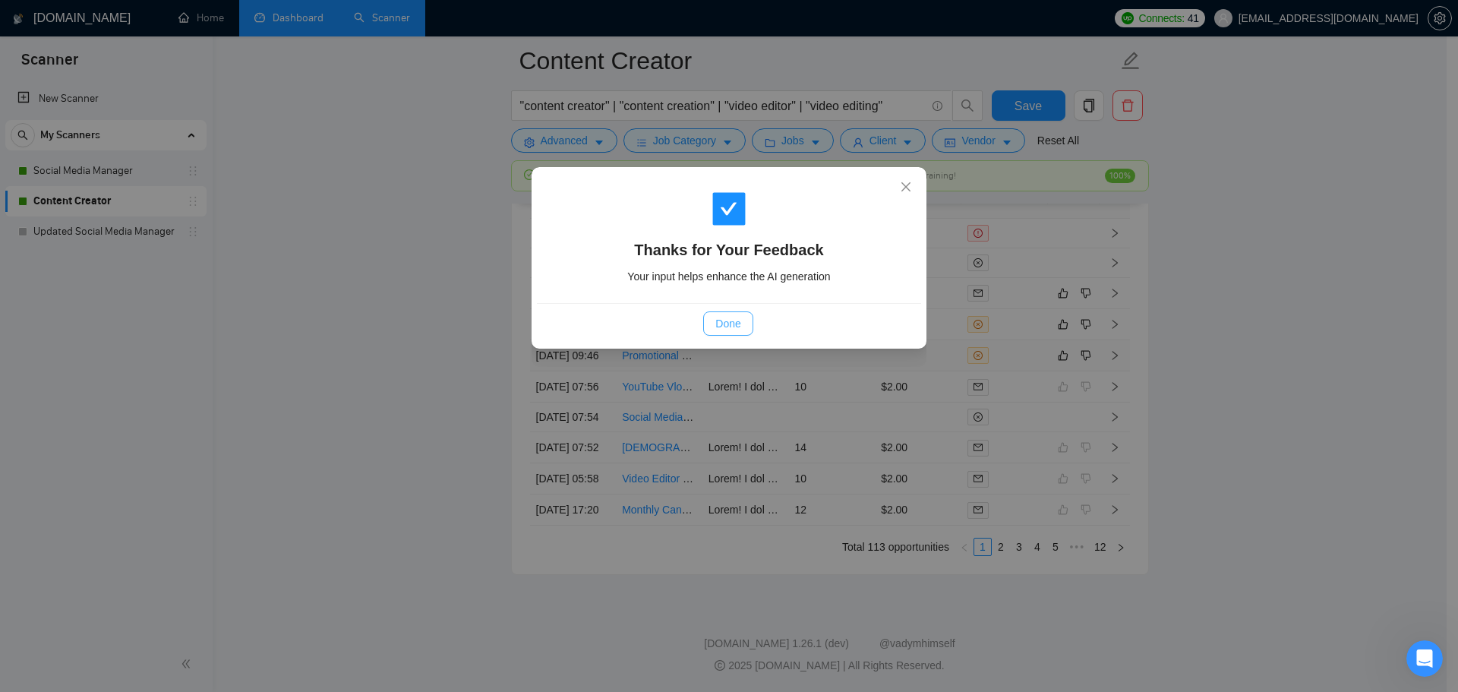
click at [742, 327] on button "Done" at bounding box center [727, 323] width 49 height 24
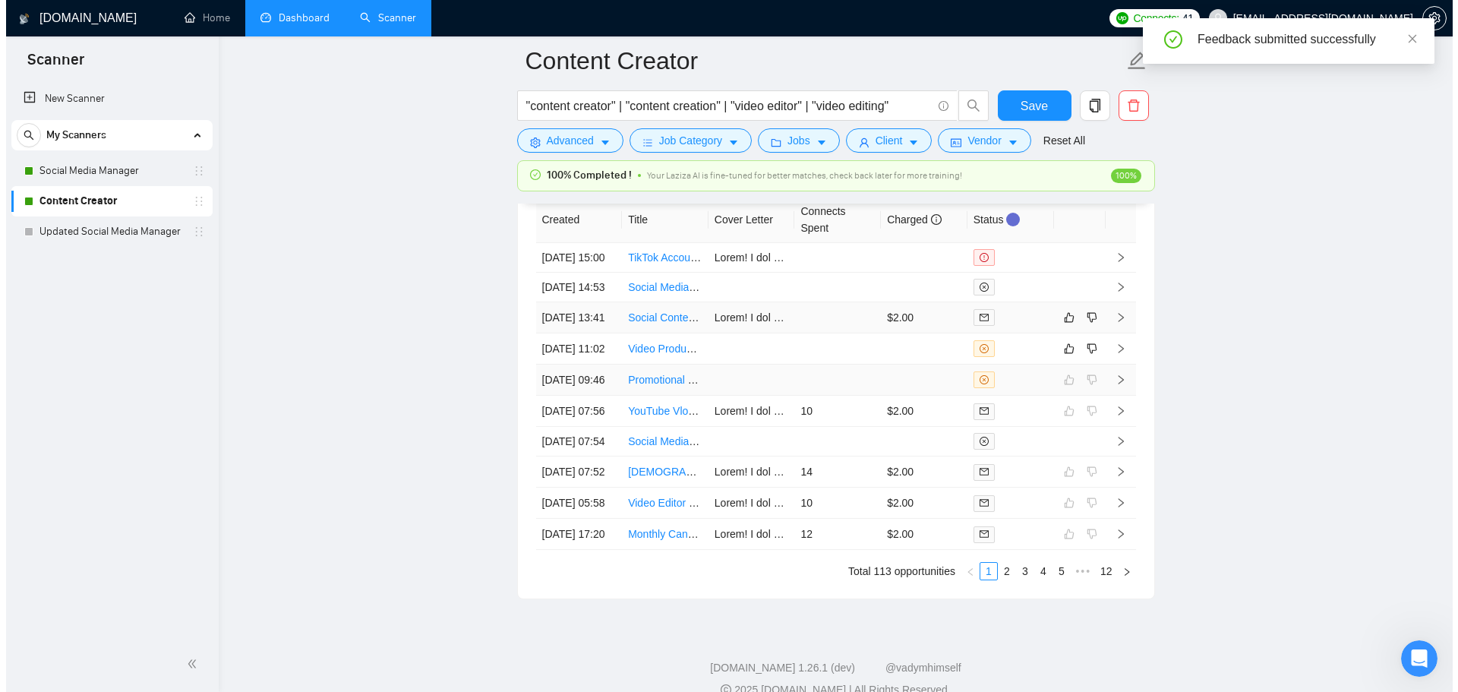
scroll to position [4105, 0]
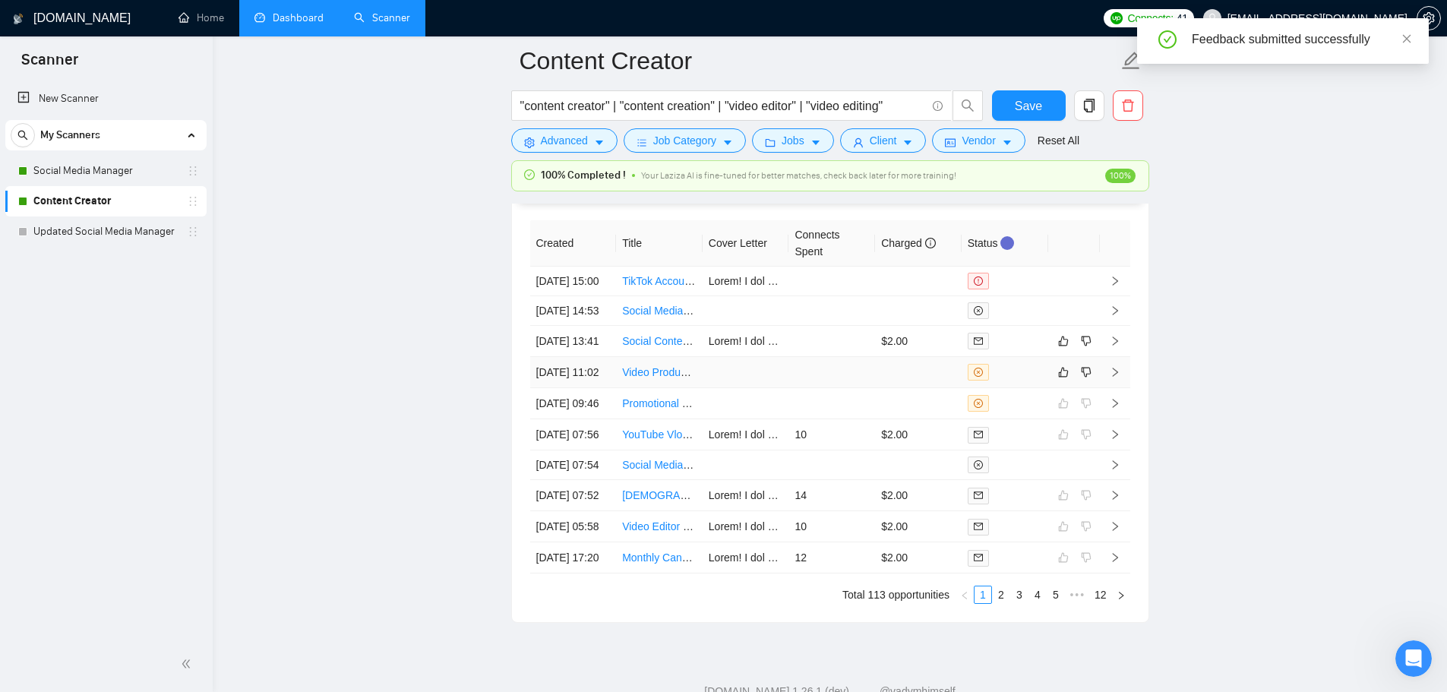
click at [903, 388] on td at bounding box center [918, 372] width 87 height 31
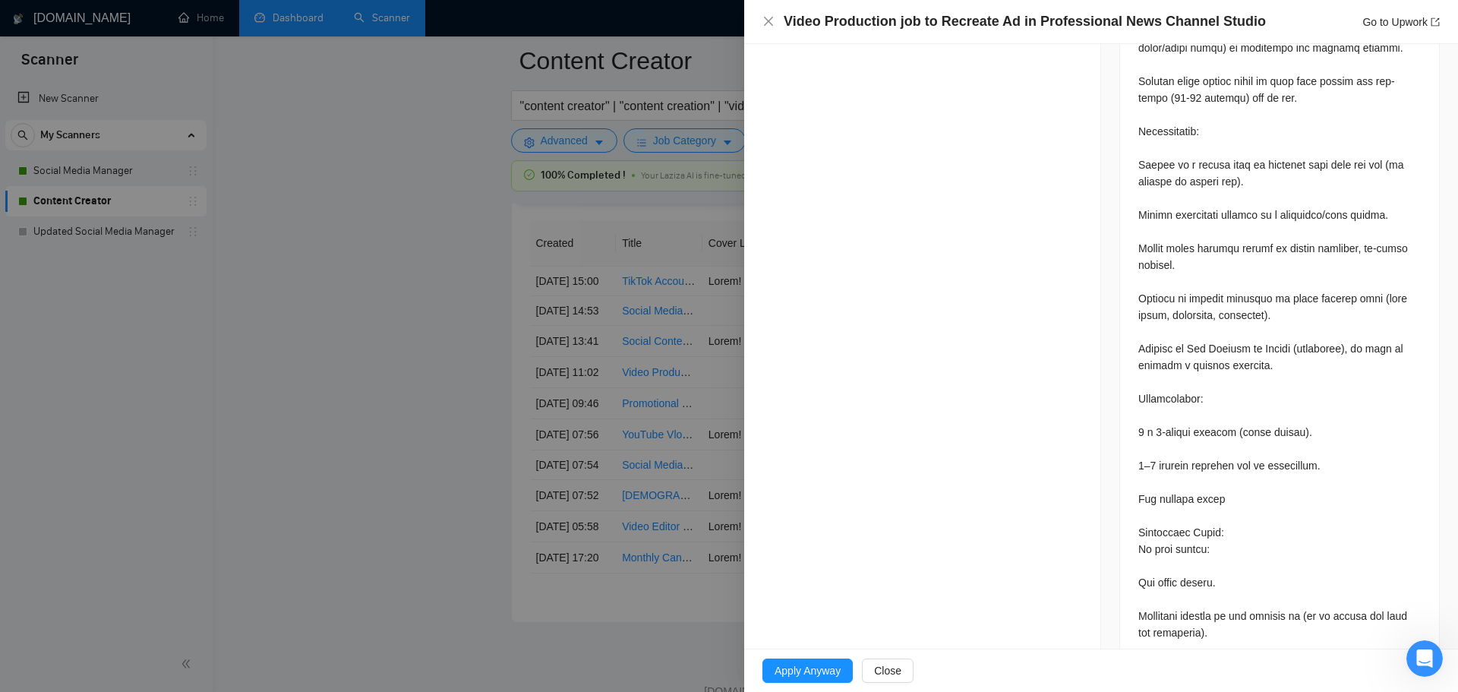
scroll to position [987, 0]
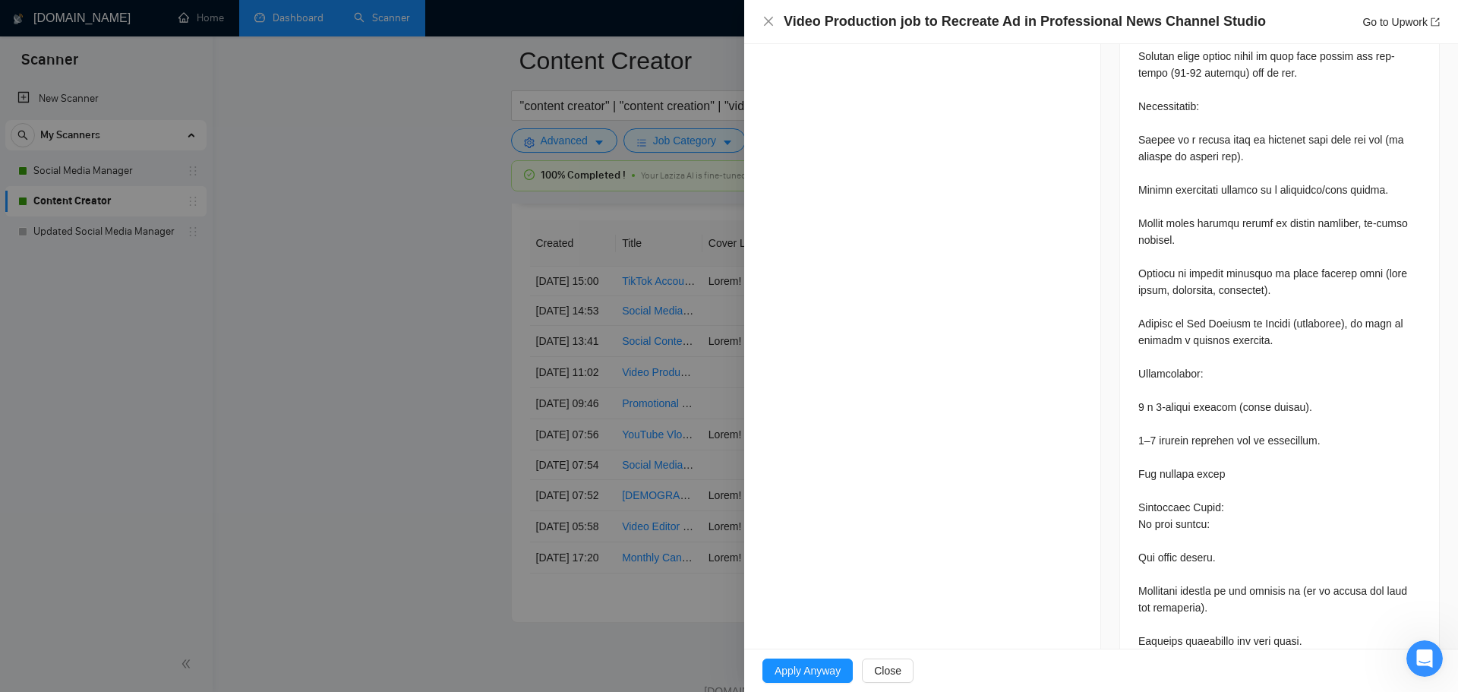
click at [677, 347] on div at bounding box center [729, 346] width 1458 height 692
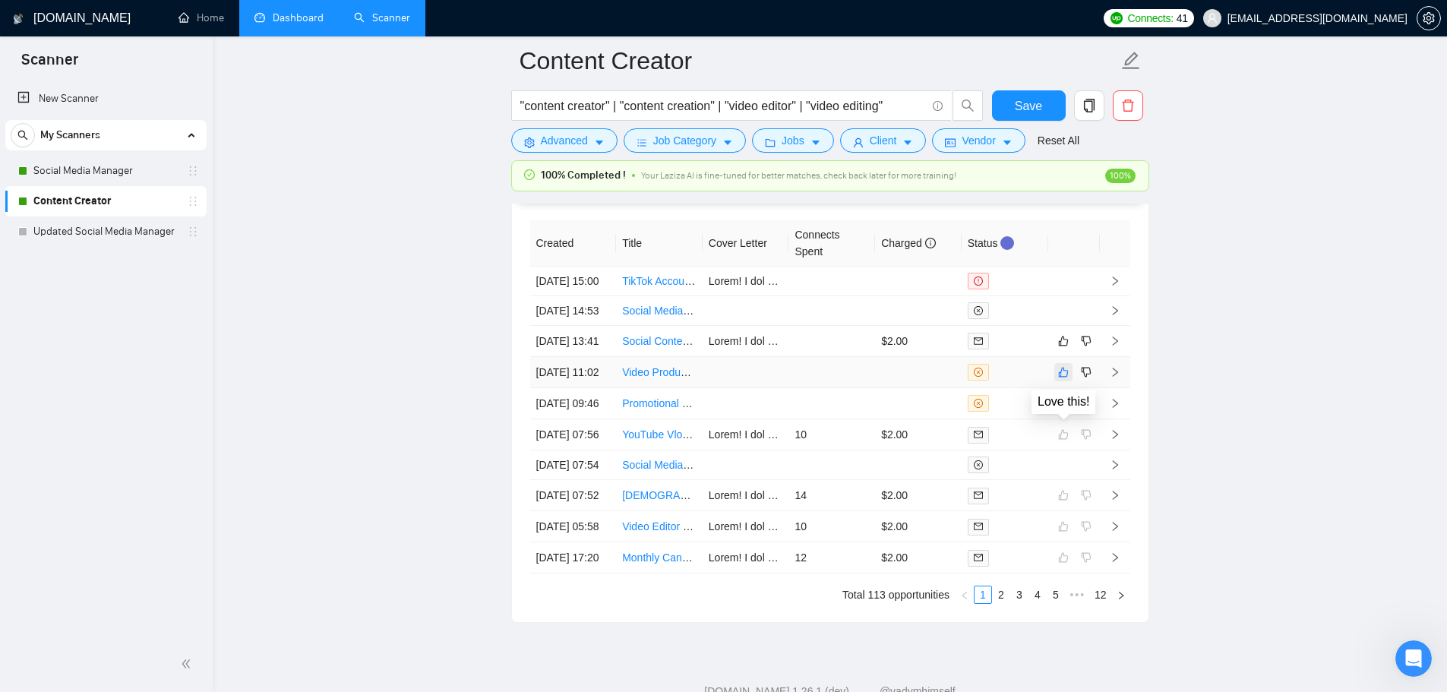
click at [1063, 378] on icon "like" at bounding box center [1063, 372] width 11 height 12
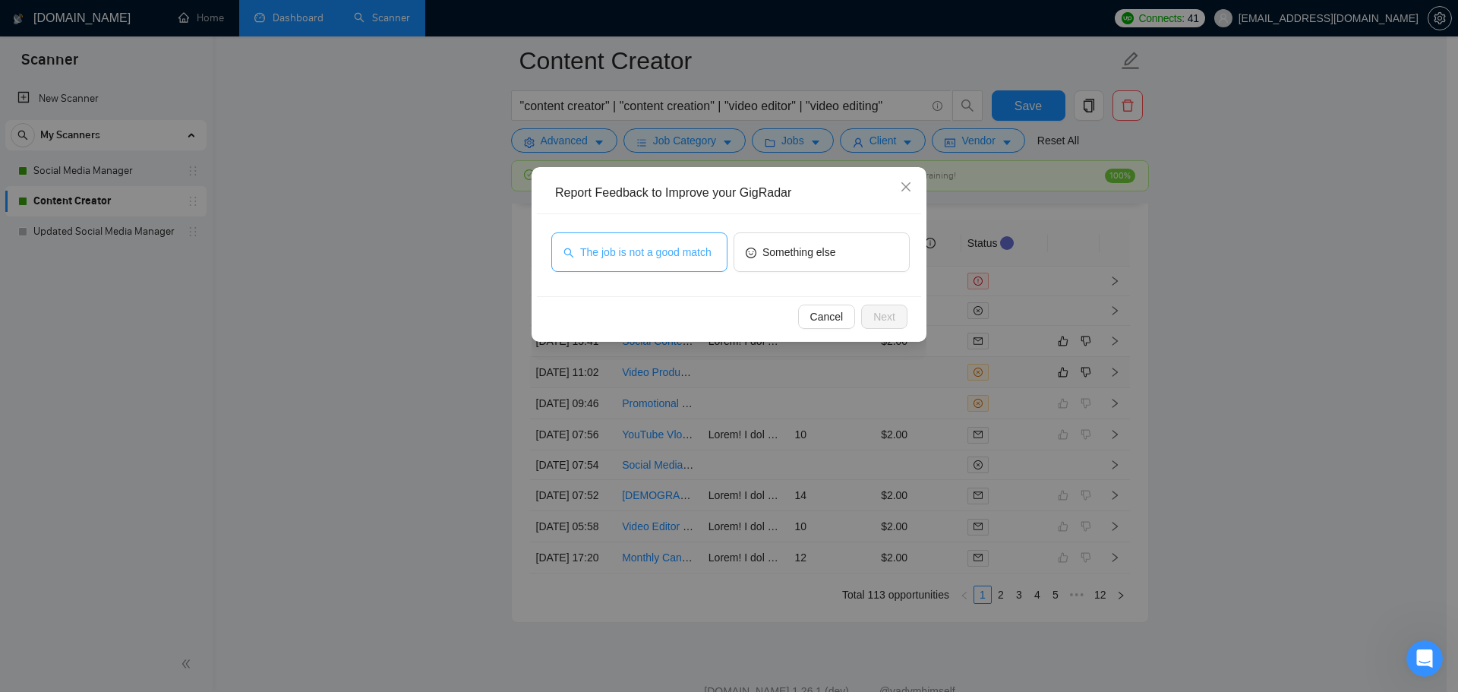
click at [682, 259] on span "The job is not a good match" at bounding box center [645, 252] width 131 height 17
click at [892, 317] on span "Next" at bounding box center [884, 316] width 22 height 17
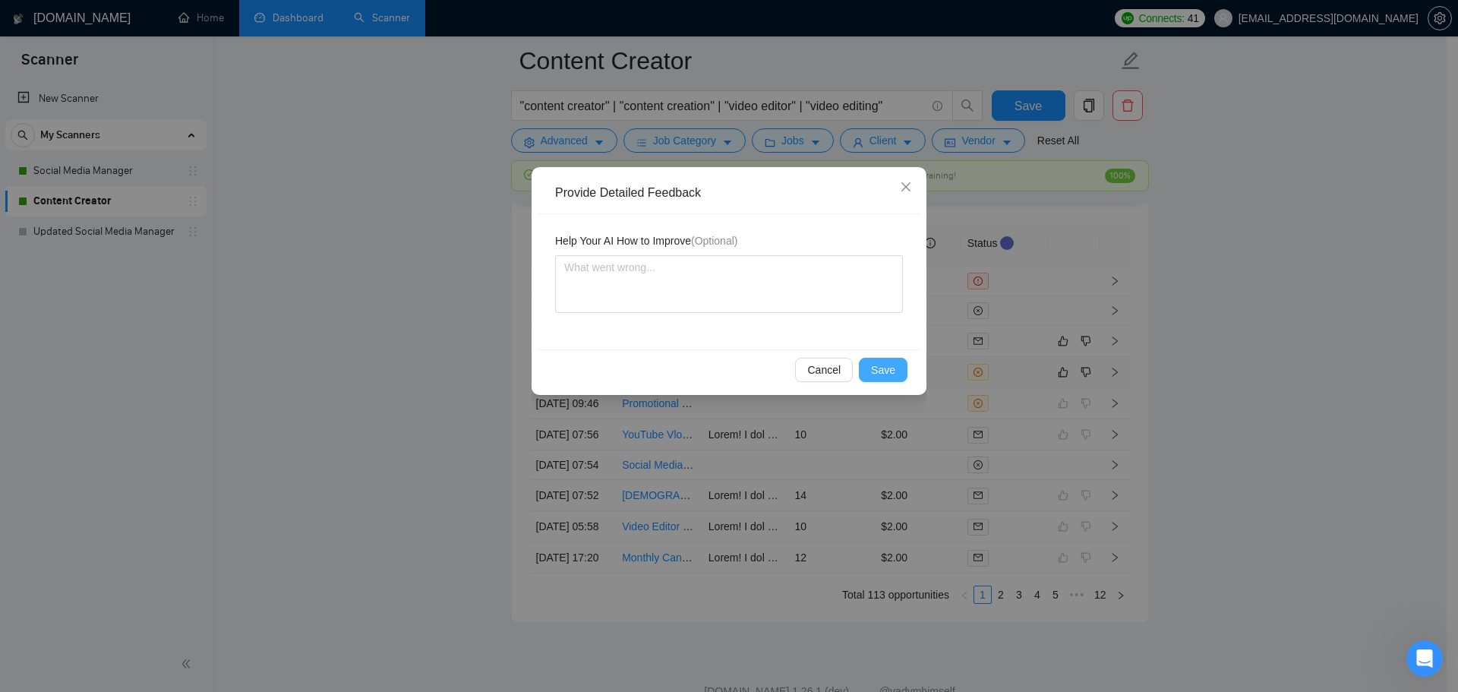
click at [905, 377] on button "Save" at bounding box center [883, 370] width 49 height 24
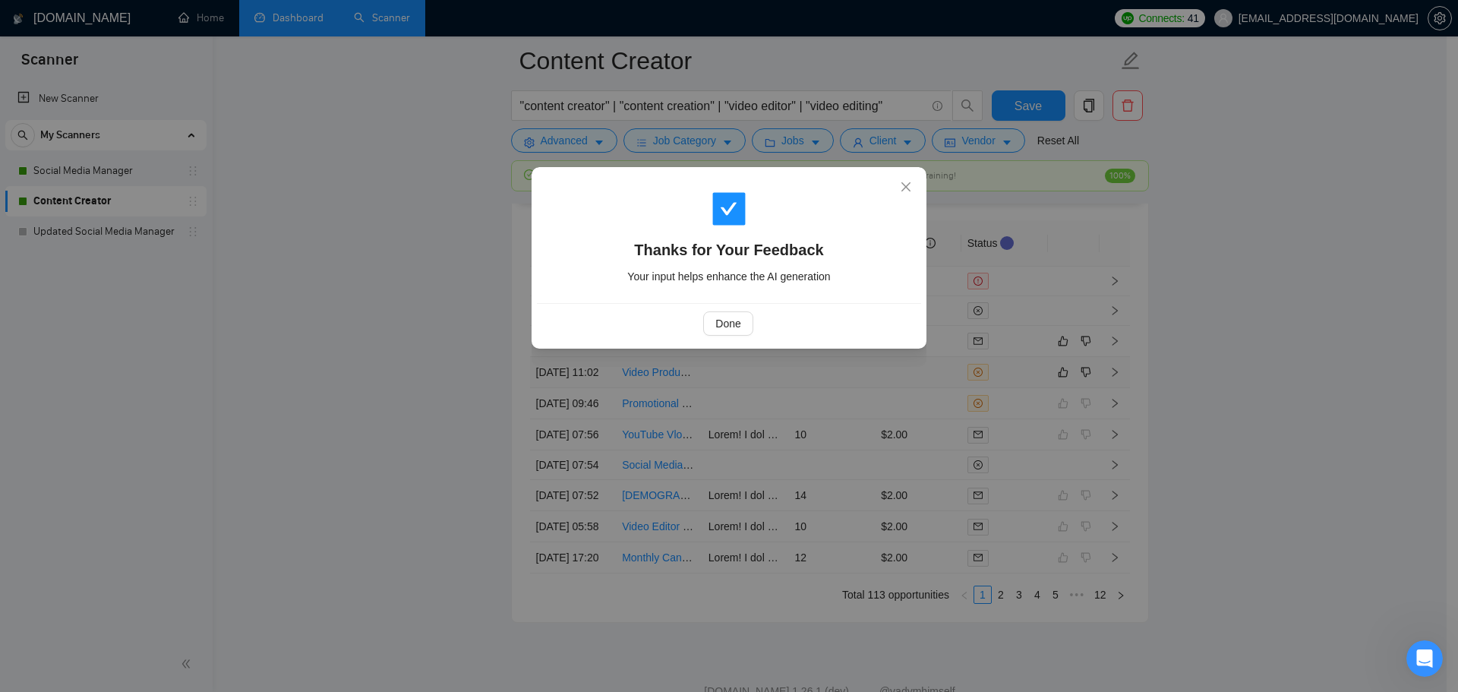
click at [755, 327] on div "Done" at bounding box center [728, 323] width 359 height 24
click at [747, 326] on button "Done" at bounding box center [727, 323] width 49 height 24
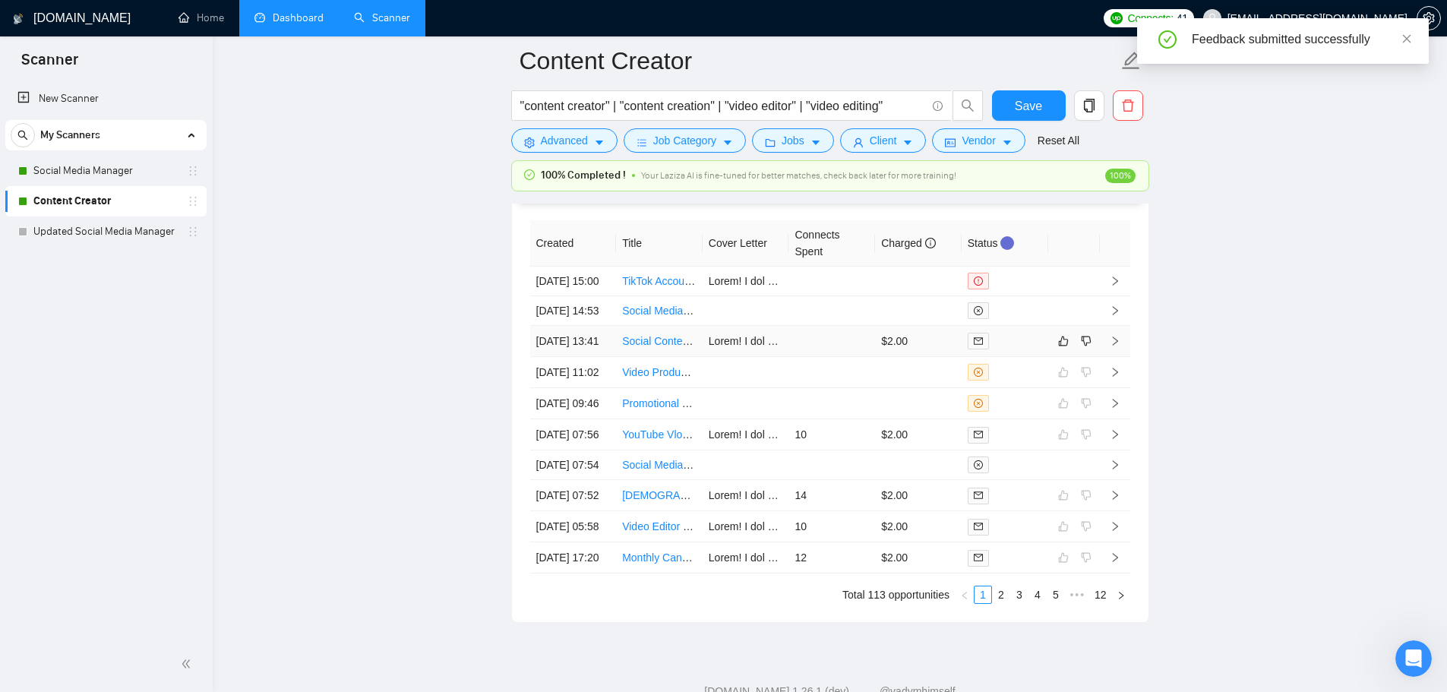
click at [801, 357] on td at bounding box center [831, 341] width 87 height 31
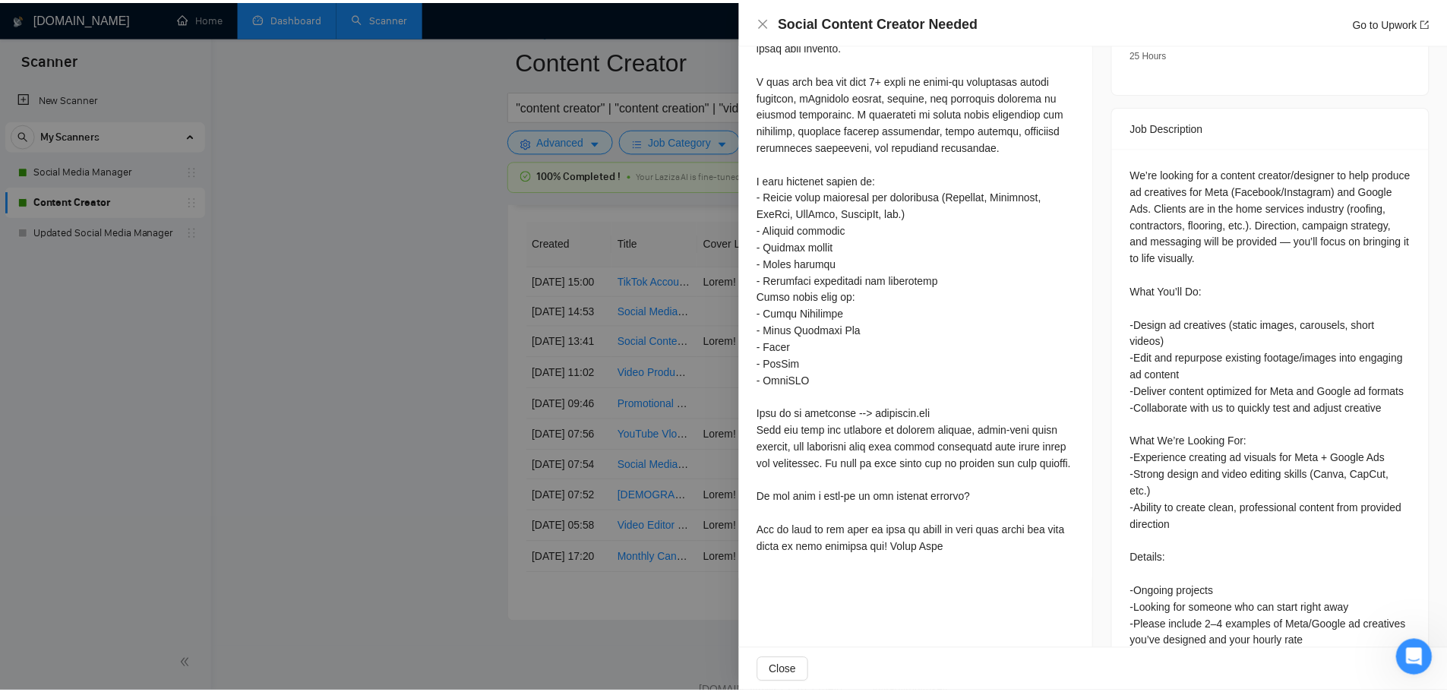
scroll to position [599, 0]
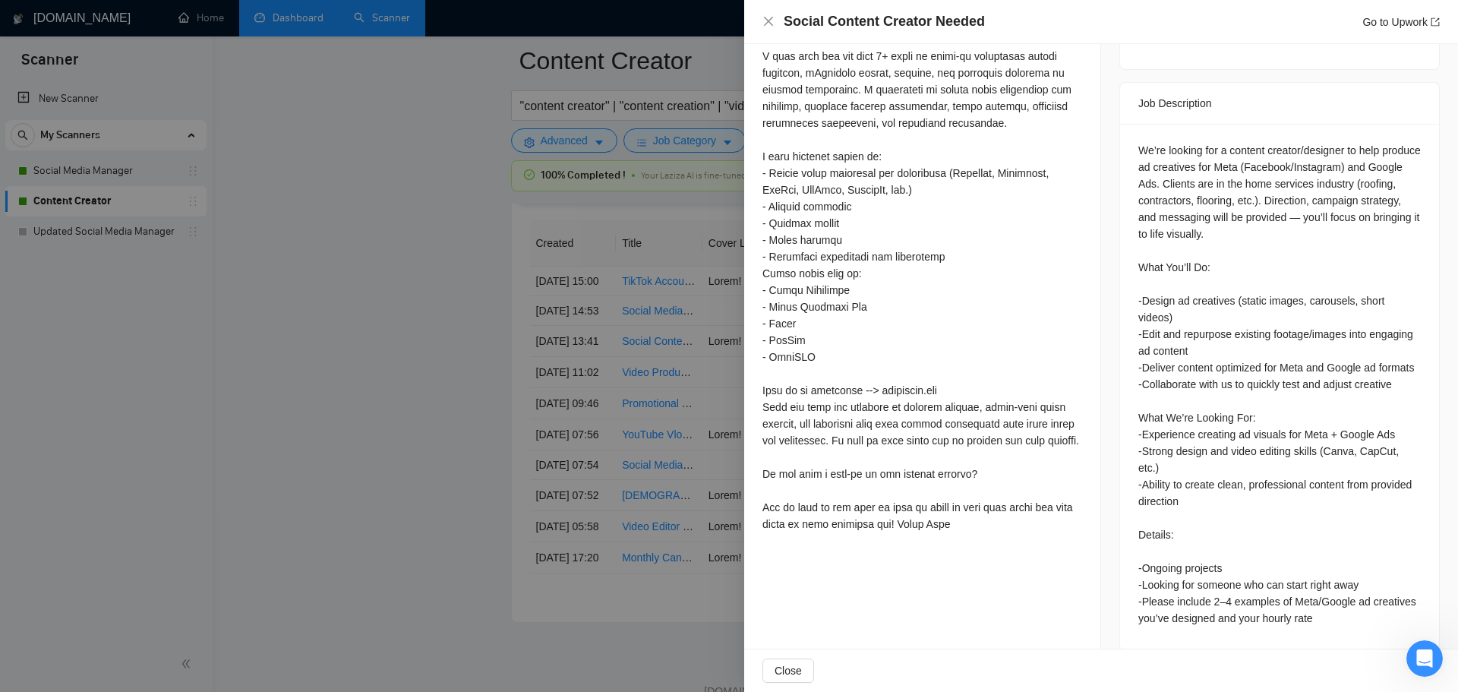
click at [403, 499] on div at bounding box center [729, 346] width 1458 height 692
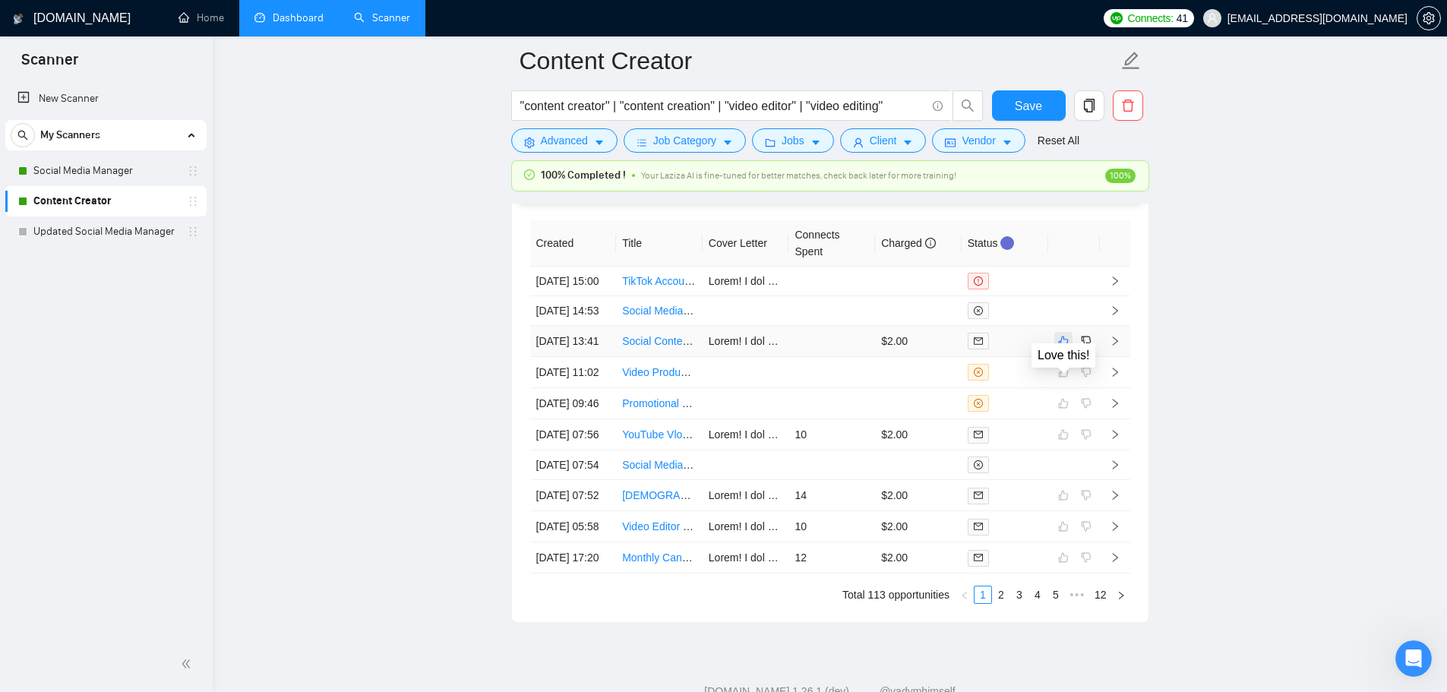
click at [1067, 346] on icon "like" at bounding box center [1063, 341] width 10 height 10
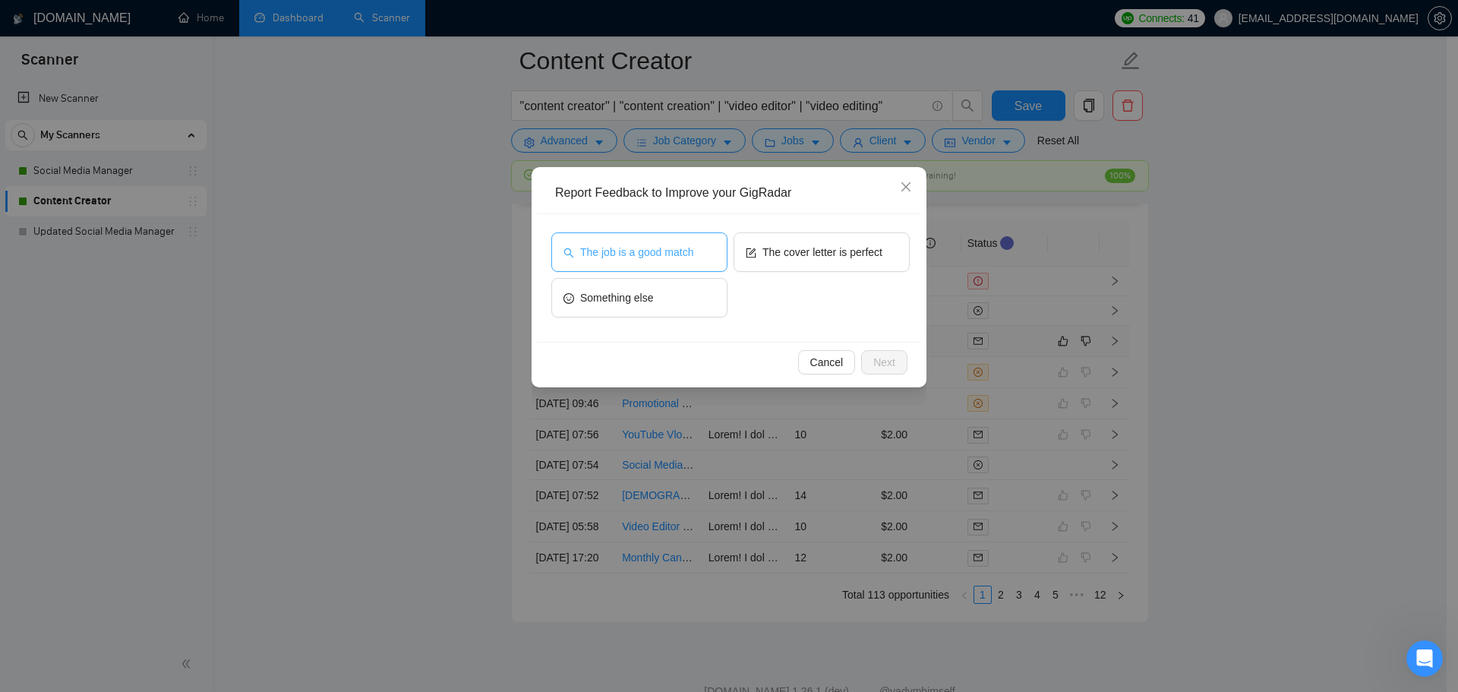
click at [610, 262] on button "The job is a good match" at bounding box center [639, 251] width 176 height 39
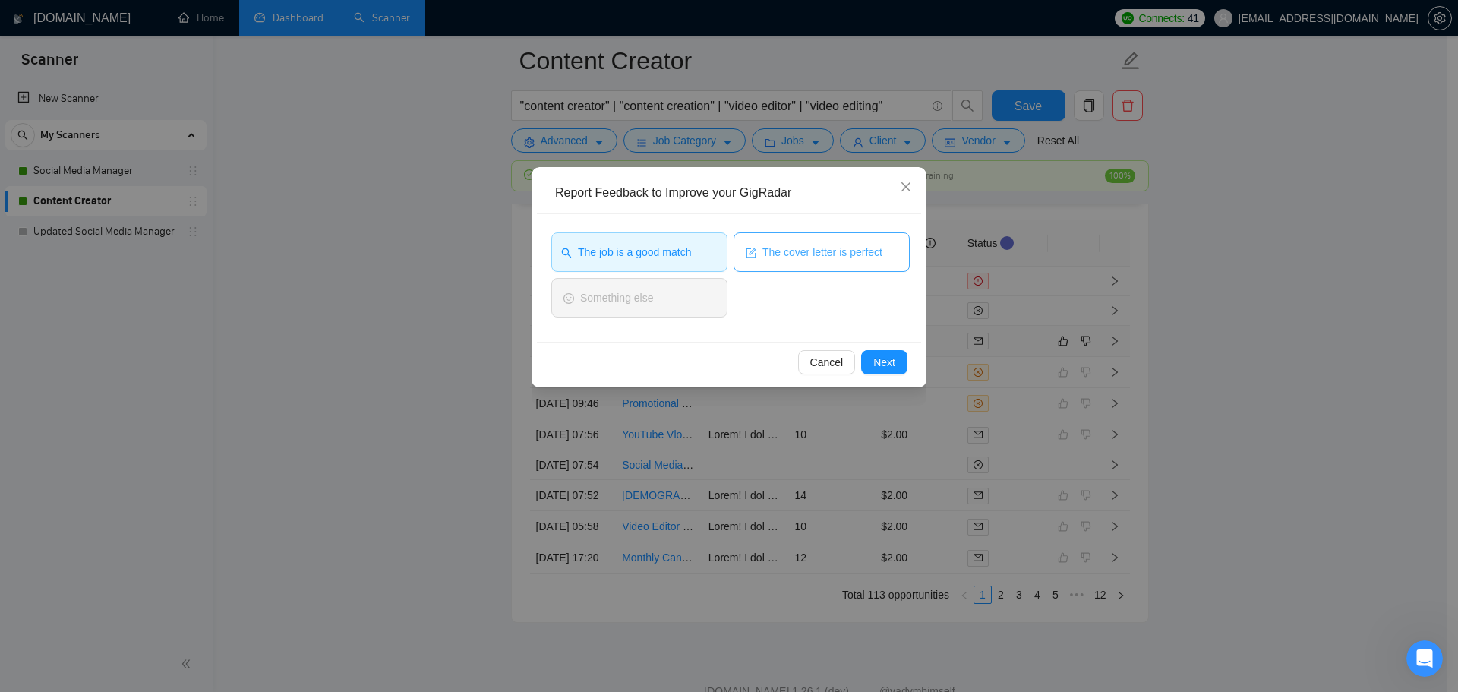
click at [784, 255] on span "The cover letter is perfect" at bounding box center [823, 252] width 120 height 17
click at [883, 365] on span "Next" at bounding box center [884, 362] width 22 height 17
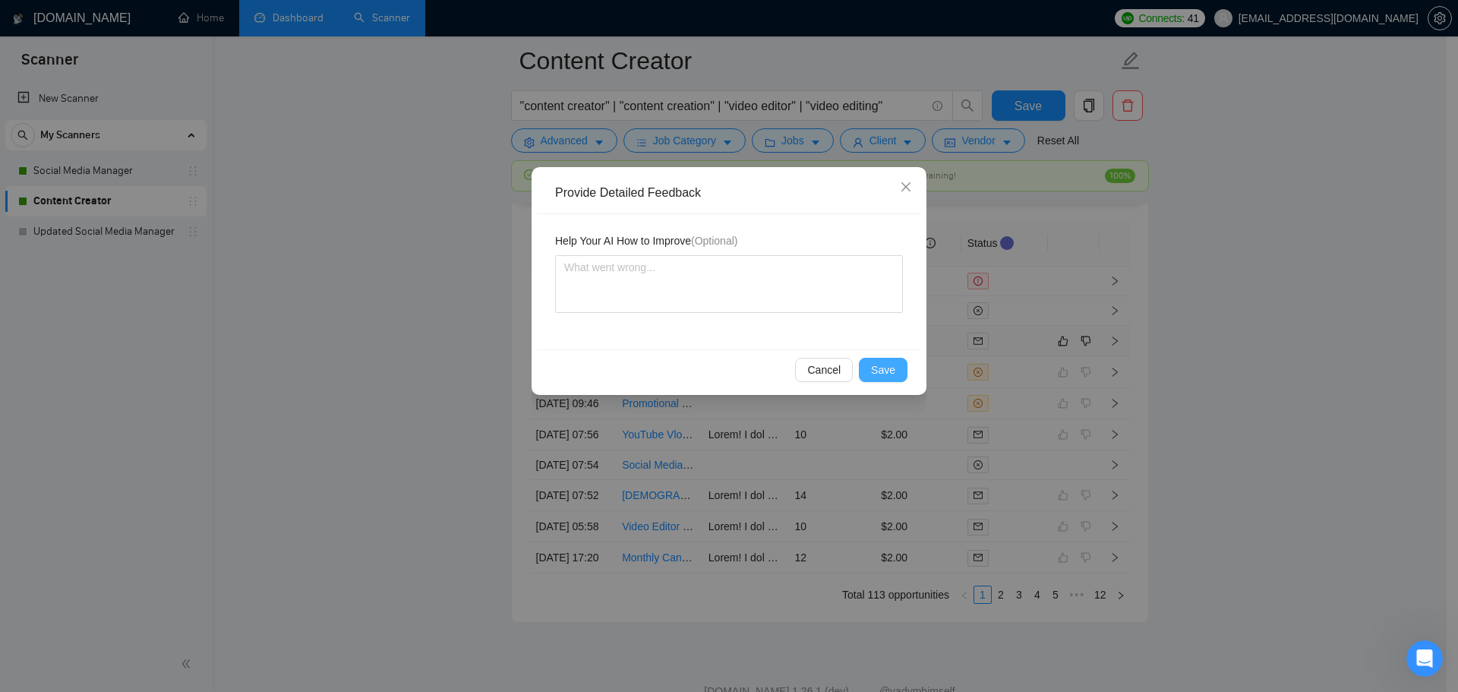
click at [875, 377] on span "Save" at bounding box center [883, 370] width 24 height 17
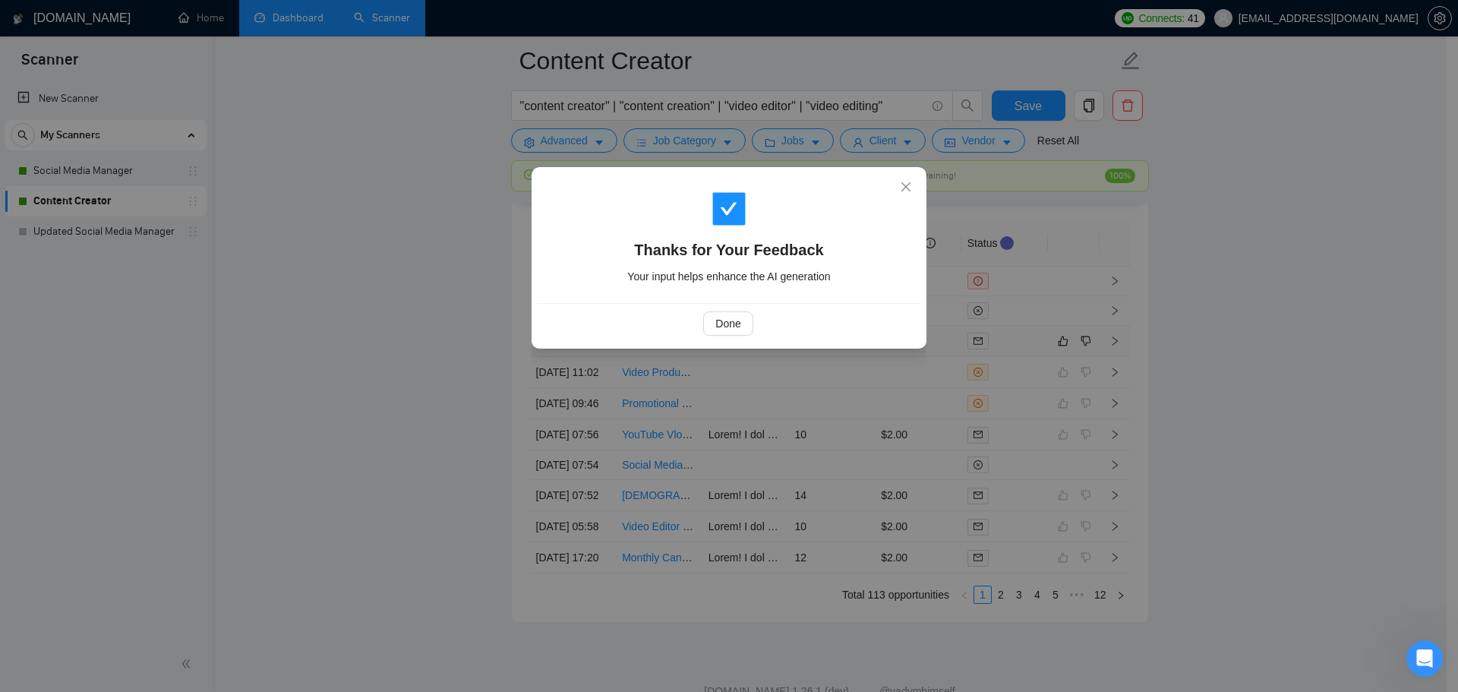
click at [700, 306] on div "Done" at bounding box center [729, 323] width 384 height 40
click at [720, 324] on span "Done" at bounding box center [727, 323] width 25 height 17
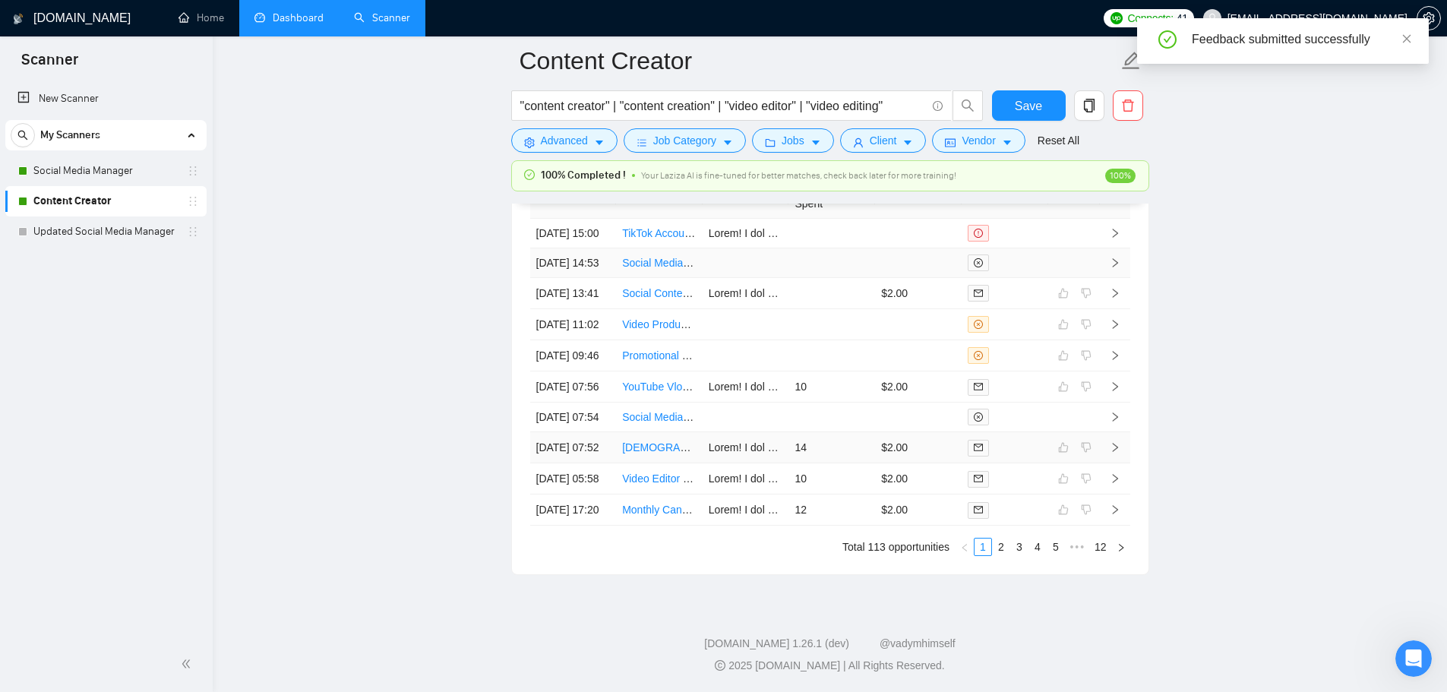
scroll to position [4309, 0]
click at [268, 19] on link "Dashboard" at bounding box center [288, 17] width 69 height 13
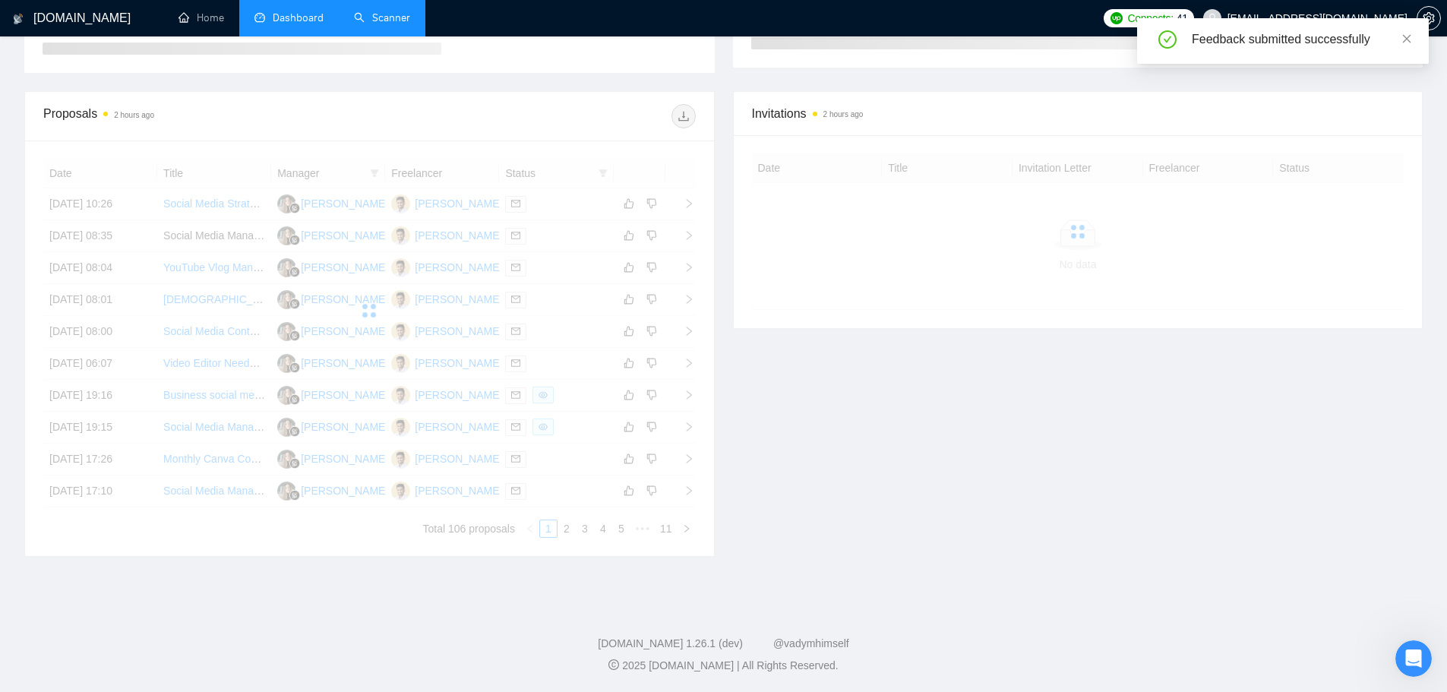
scroll to position [171, 0]
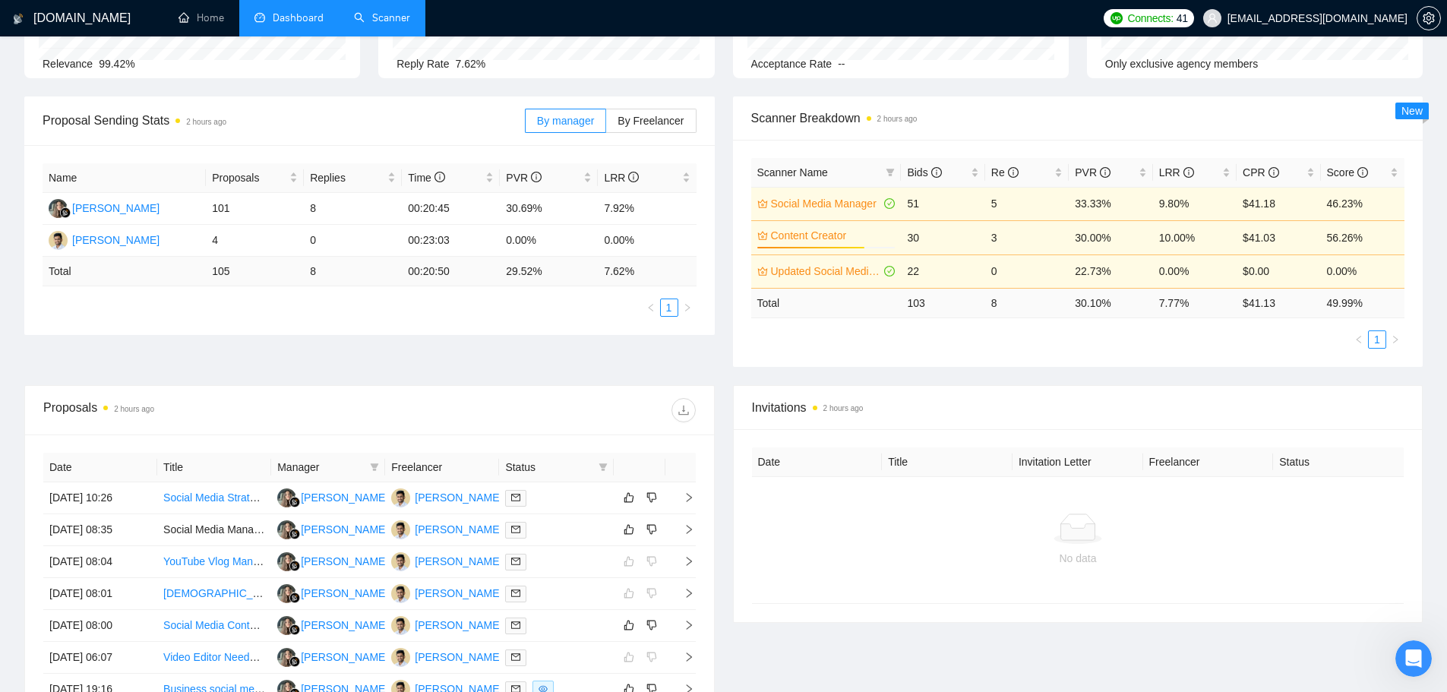
click at [384, 19] on link "Scanner" at bounding box center [382, 17] width 56 height 13
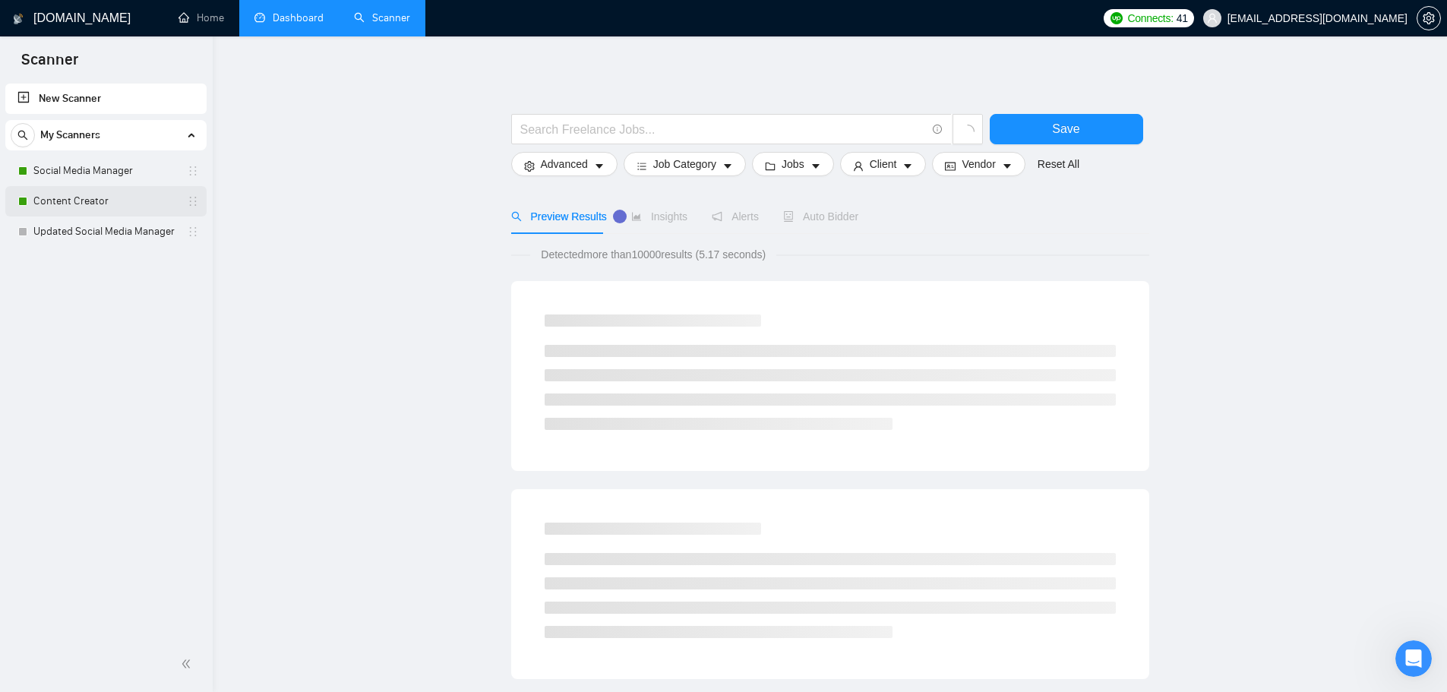
click at [106, 200] on link "Content Creator" at bounding box center [105, 201] width 144 height 30
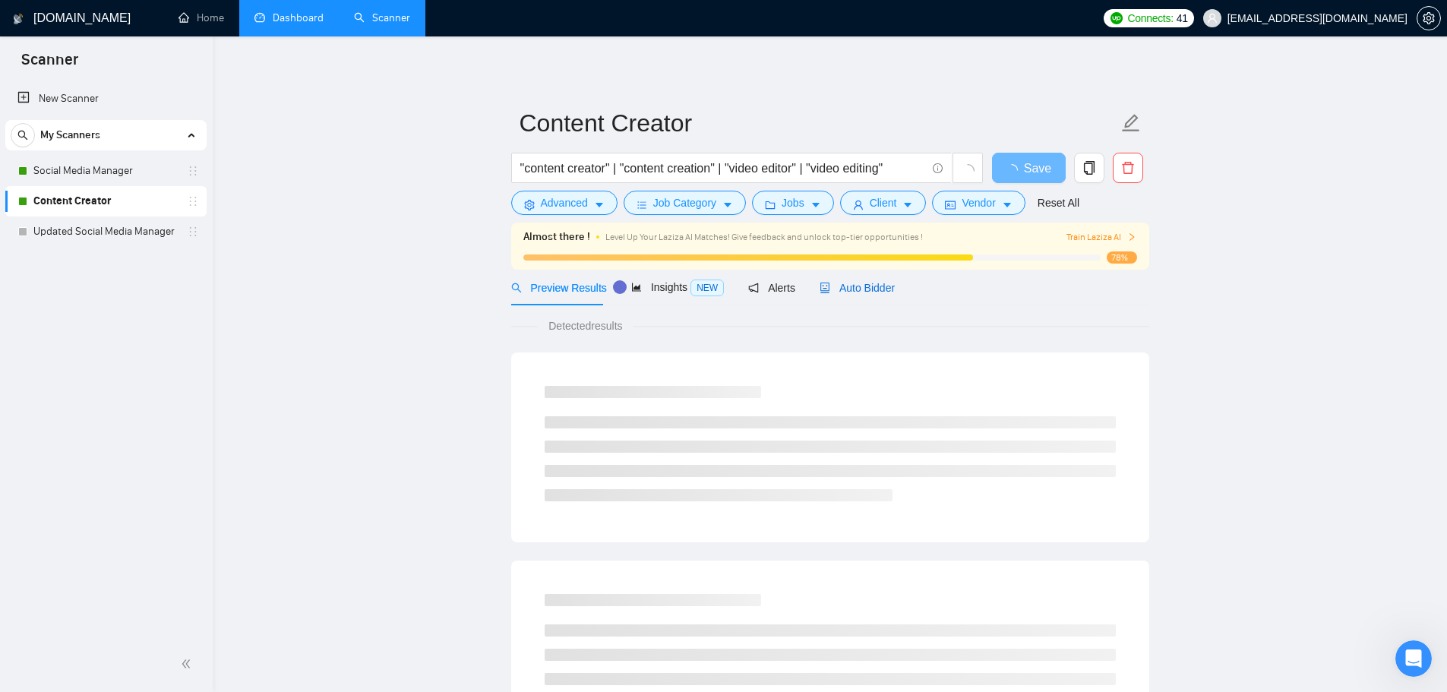
click at [848, 288] on span "Auto Bidder" at bounding box center [857, 288] width 75 height 12
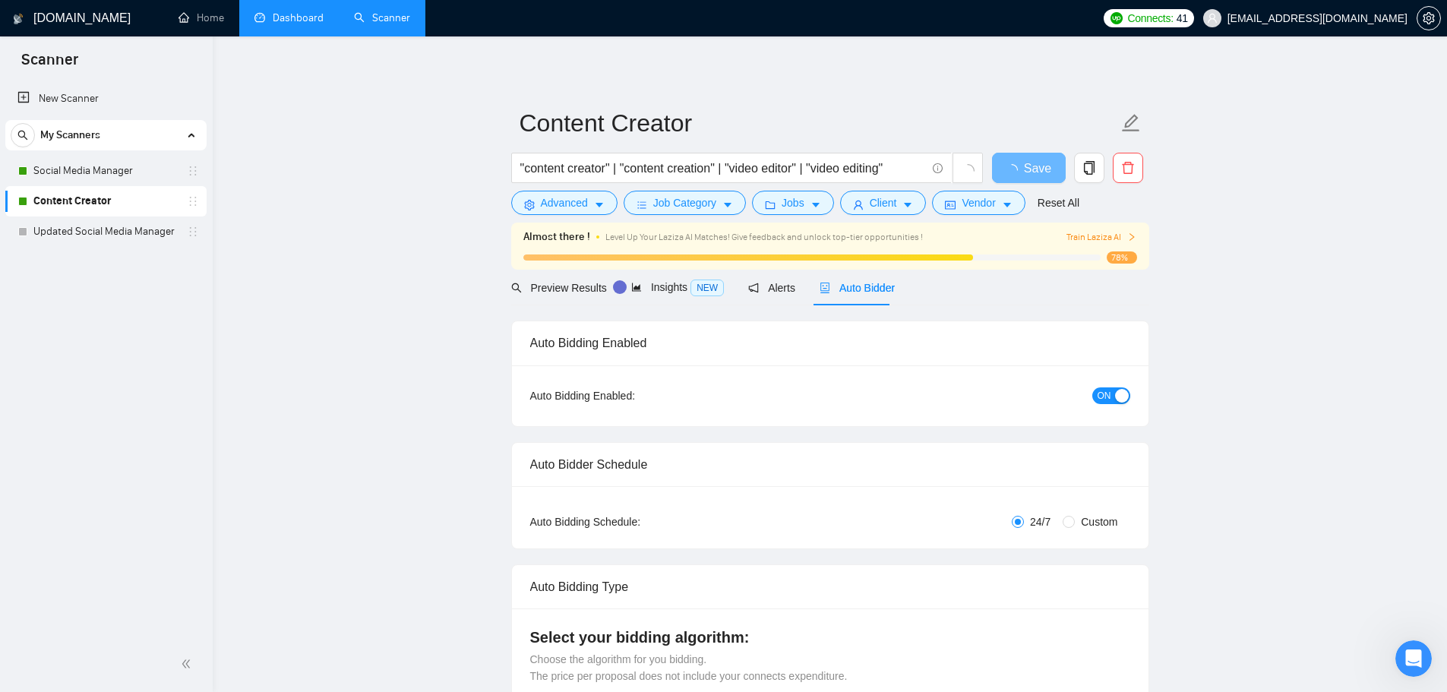
checkbox input "true"
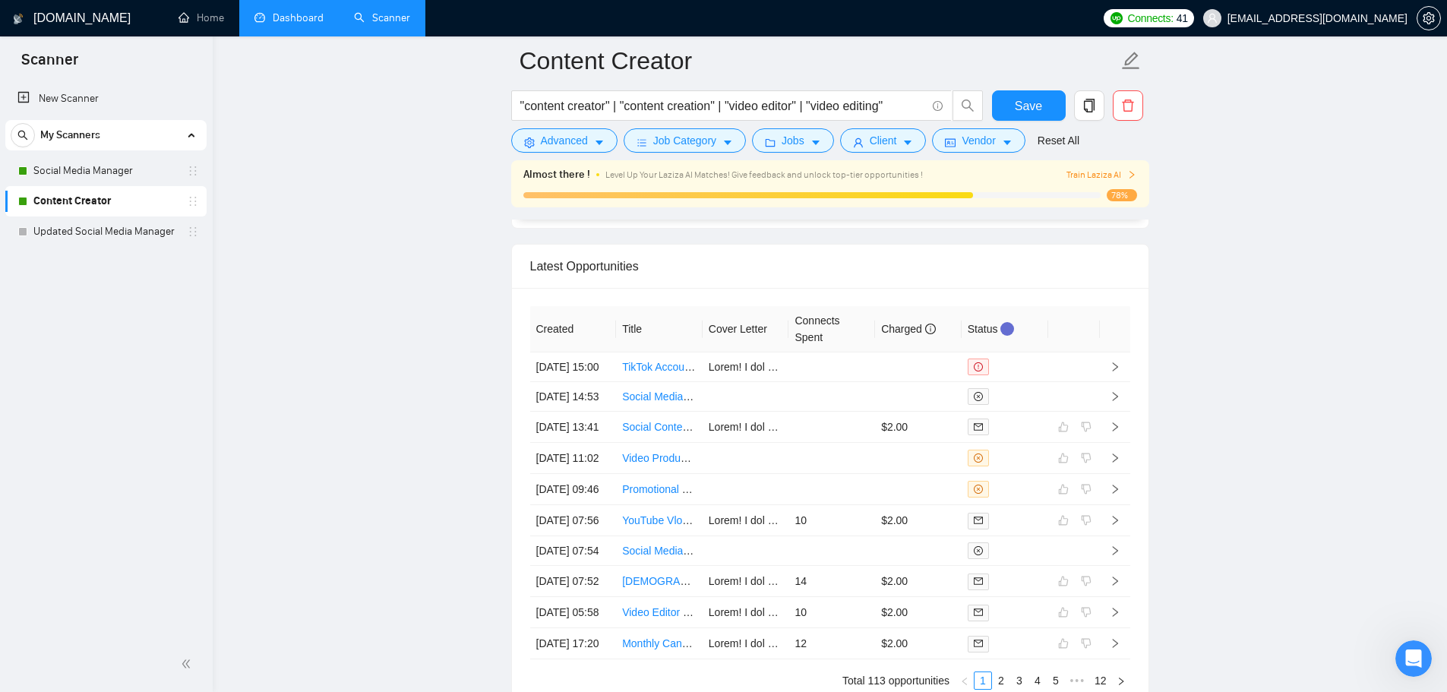
scroll to position [4325, 0]
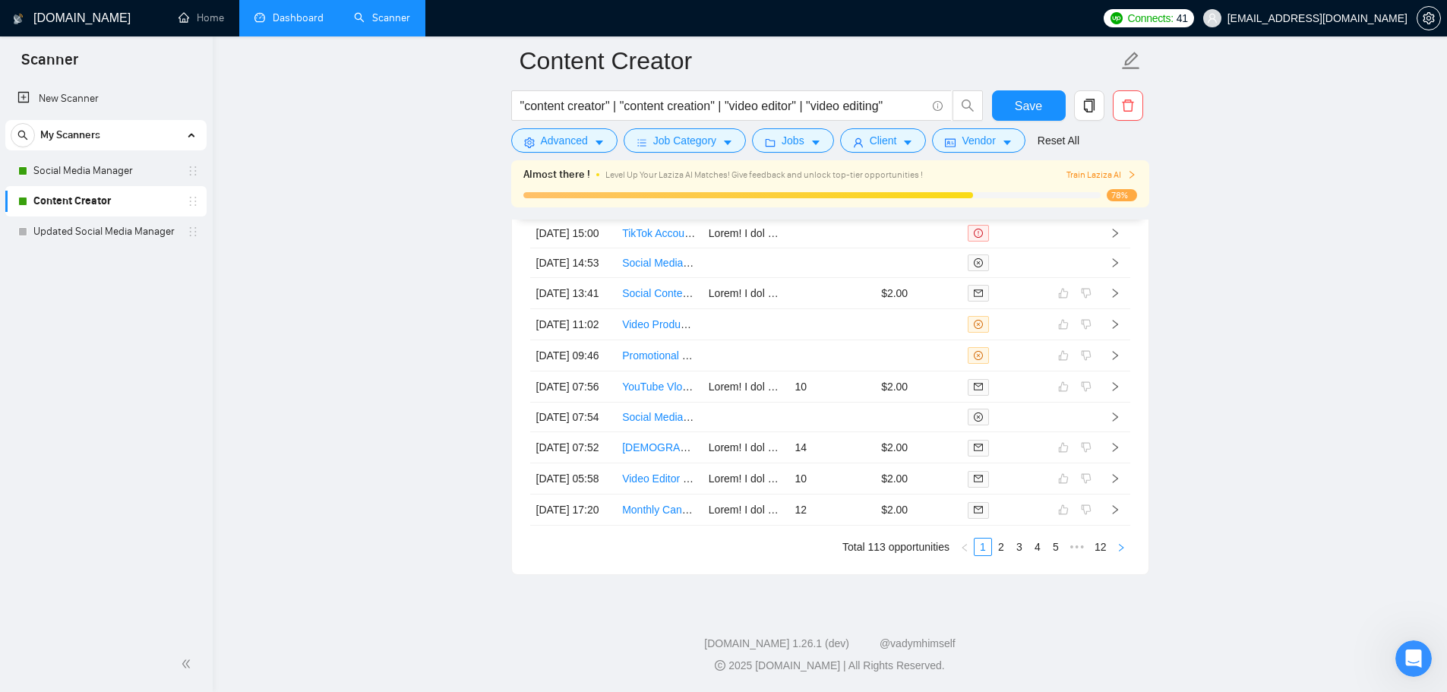
click at [1126, 551] on button "button" at bounding box center [1121, 547] width 18 height 18
click at [1120, 547] on icon "right" at bounding box center [1121, 547] width 9 height 9
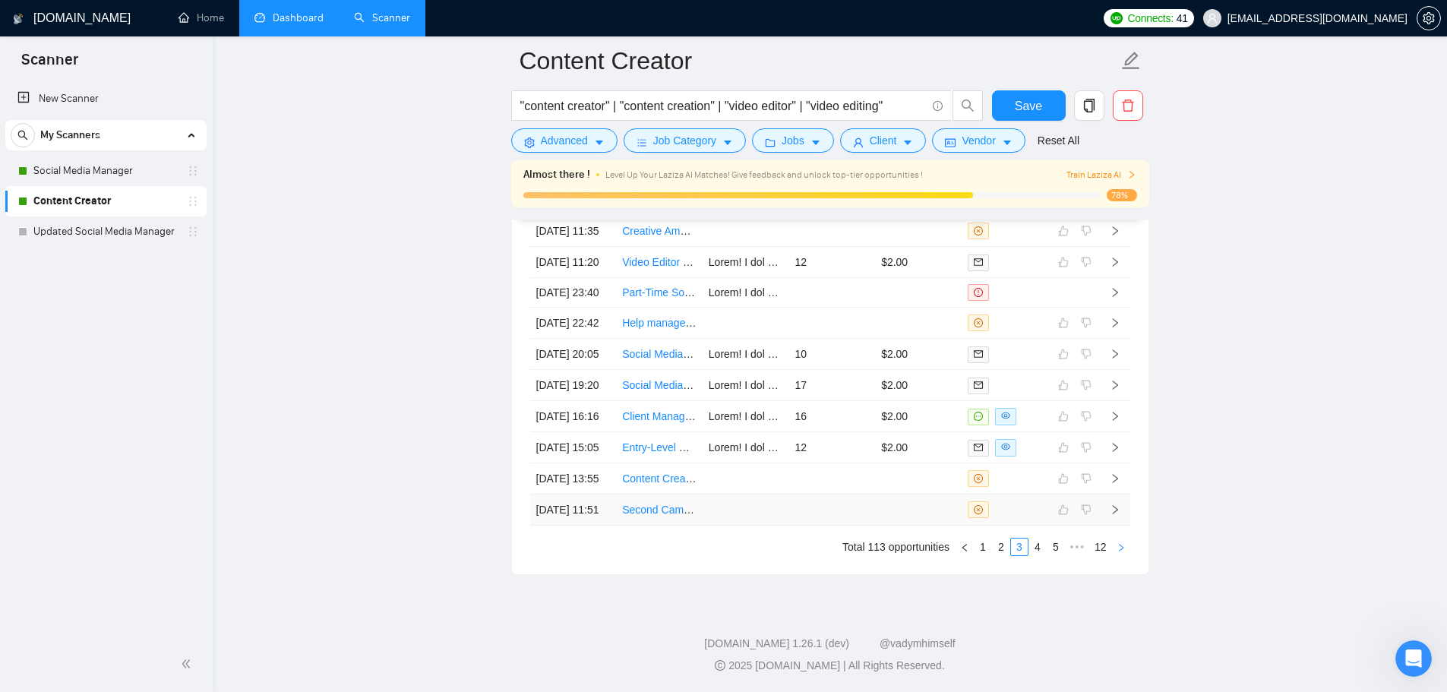
click at [1118, 543] on icon "right" at bounding box center [1121, 547] width 9 height 9
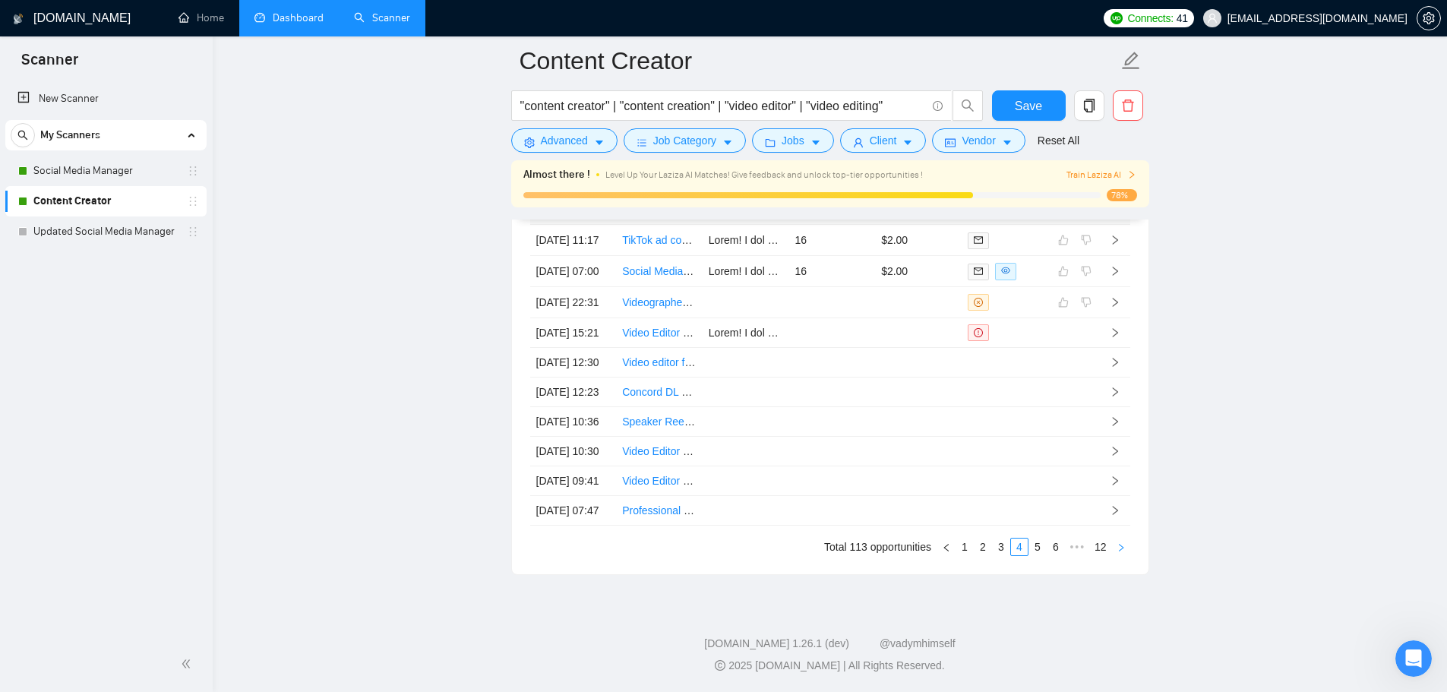
click at [1120, 551] on icon "right" at bounding box center [1121, 547] width 9 height 9
click at [1120, 549] on icon "right" at bounding box center [1121, 547] width 9 height 9
click at [1120, 548] on icon "right" at bounding box center [1121, 547] width 9 height 9
click at [1120, 551] on icon "right" at bounding box center [1121, 547] width 9 height 9
click at [1120, 553] on button "button" at bounding box center [1121, 547] width 18 height 18
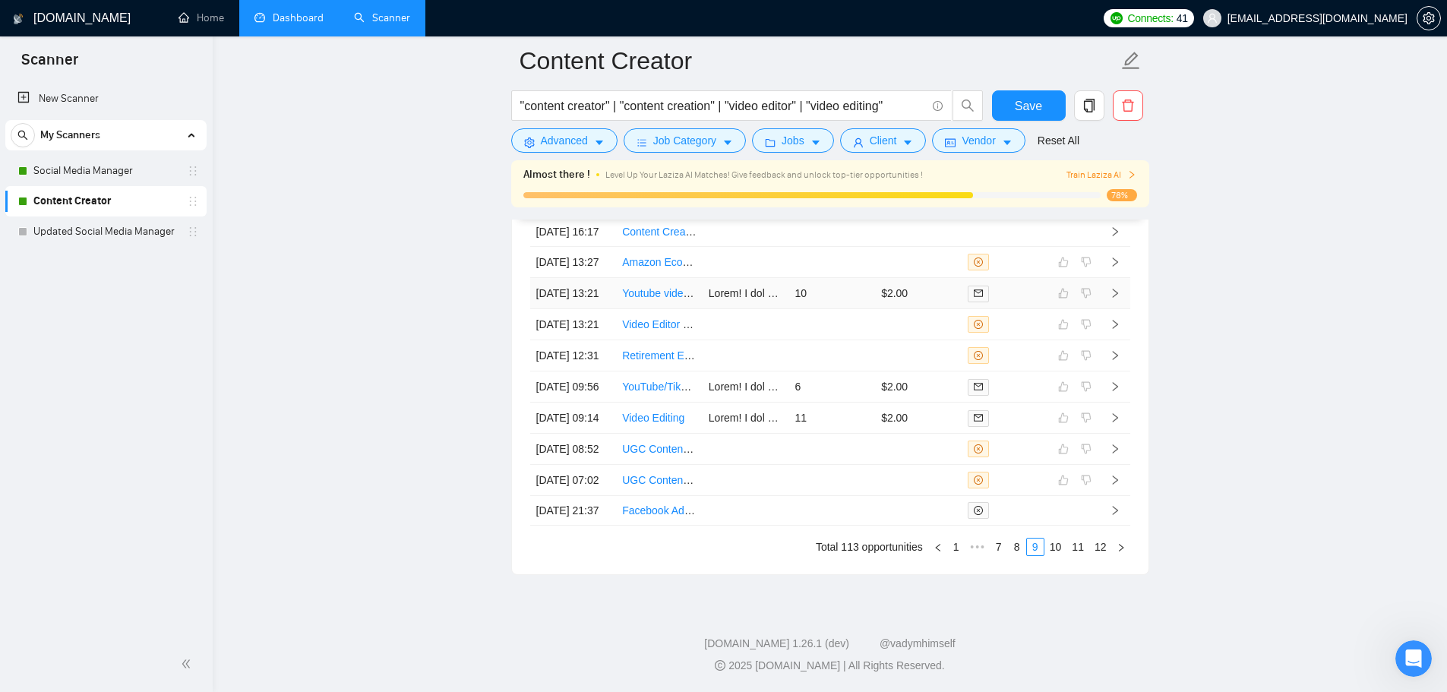
click at [1120, 553] on button "button" at bounding box center [1121, 547] width 18 height 18
click at [1120, 554] on button "button" at bounding box center [1121, 547] width 18 height 18
click at [1121, 554] on button "button" at bounding box center [1121, 547] width 18 height 18
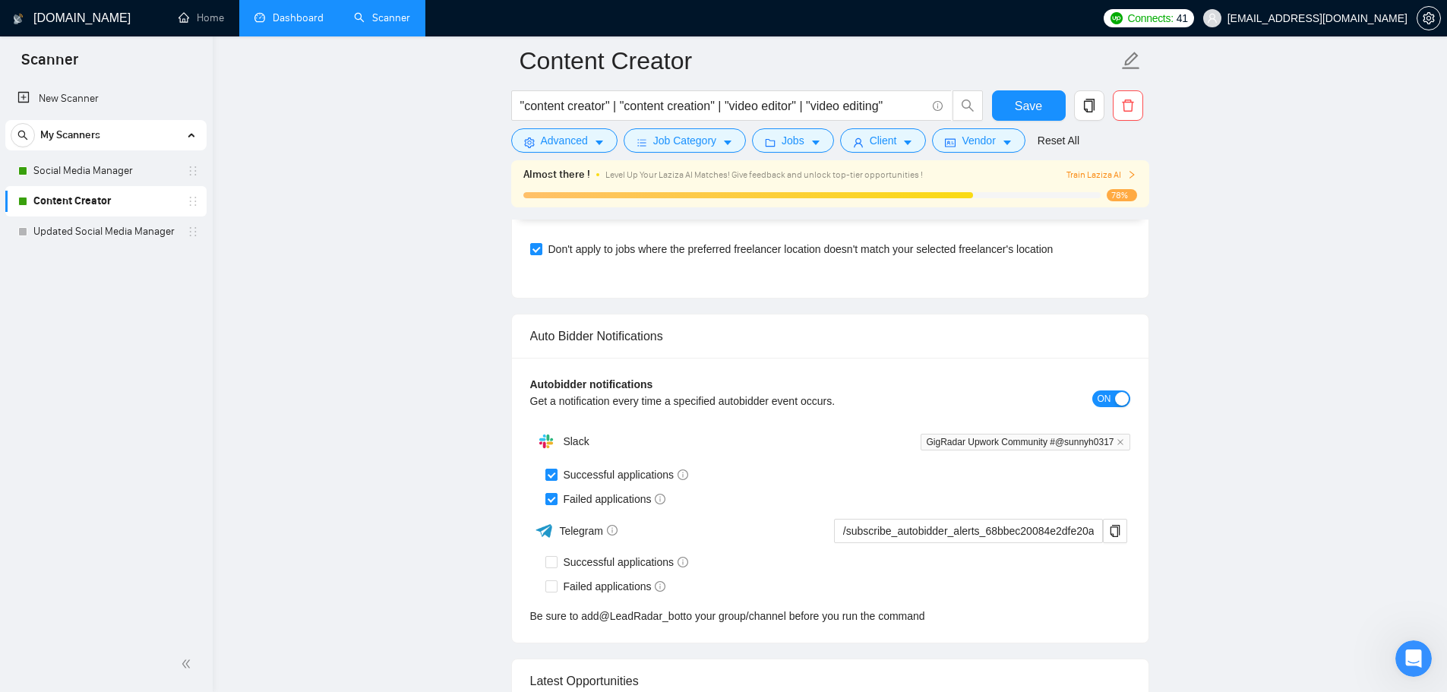
scroll to position [4000, 0]
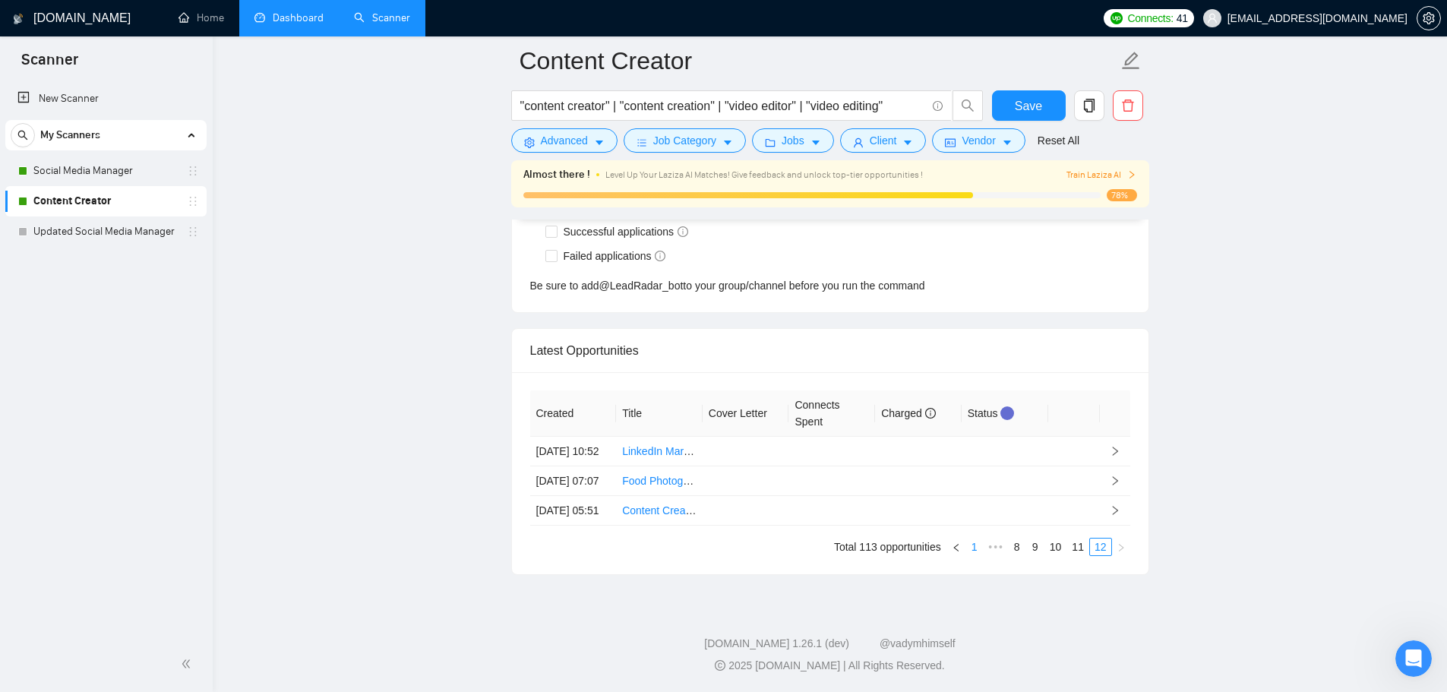
click at [974, 549] on link "1" at bounding box center [974, 547] width 17 height 17
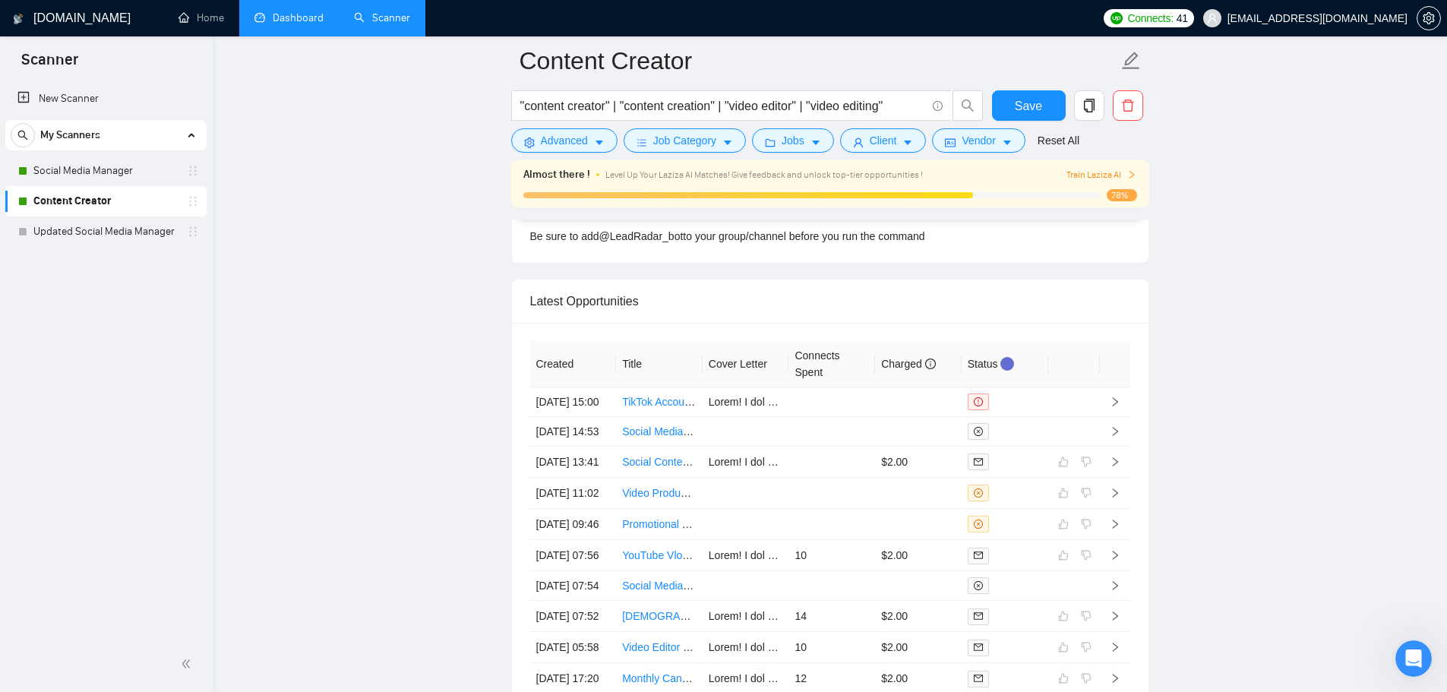
drag, startPoint x: 174, startPoint y: 169, endPoint x: 304, endPoint y: 245, distance: 150.5
click at [174, 169] on link "Social Media Manager" at bounding box center [105, 171] width 144 height 30
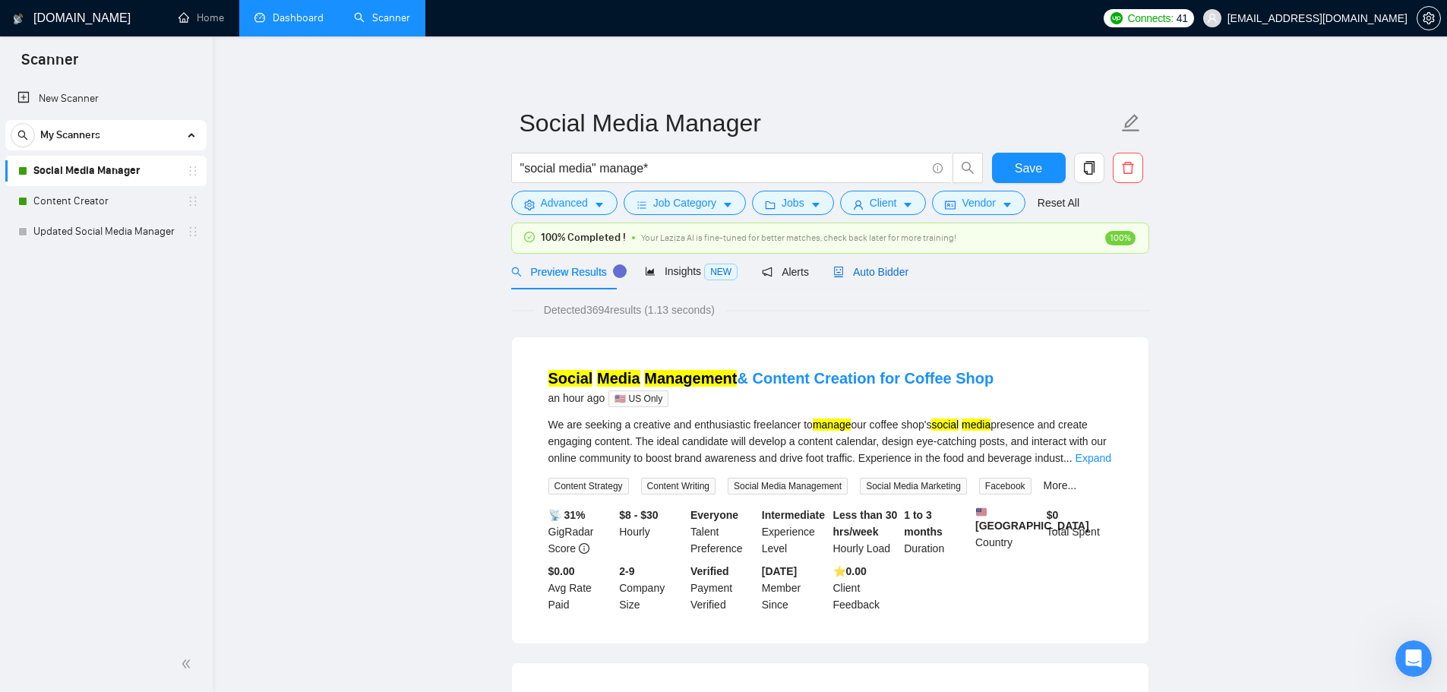
click at [891, 276] on span "Auto Bidder" at bounding box center [870, 272] width 75 height 12
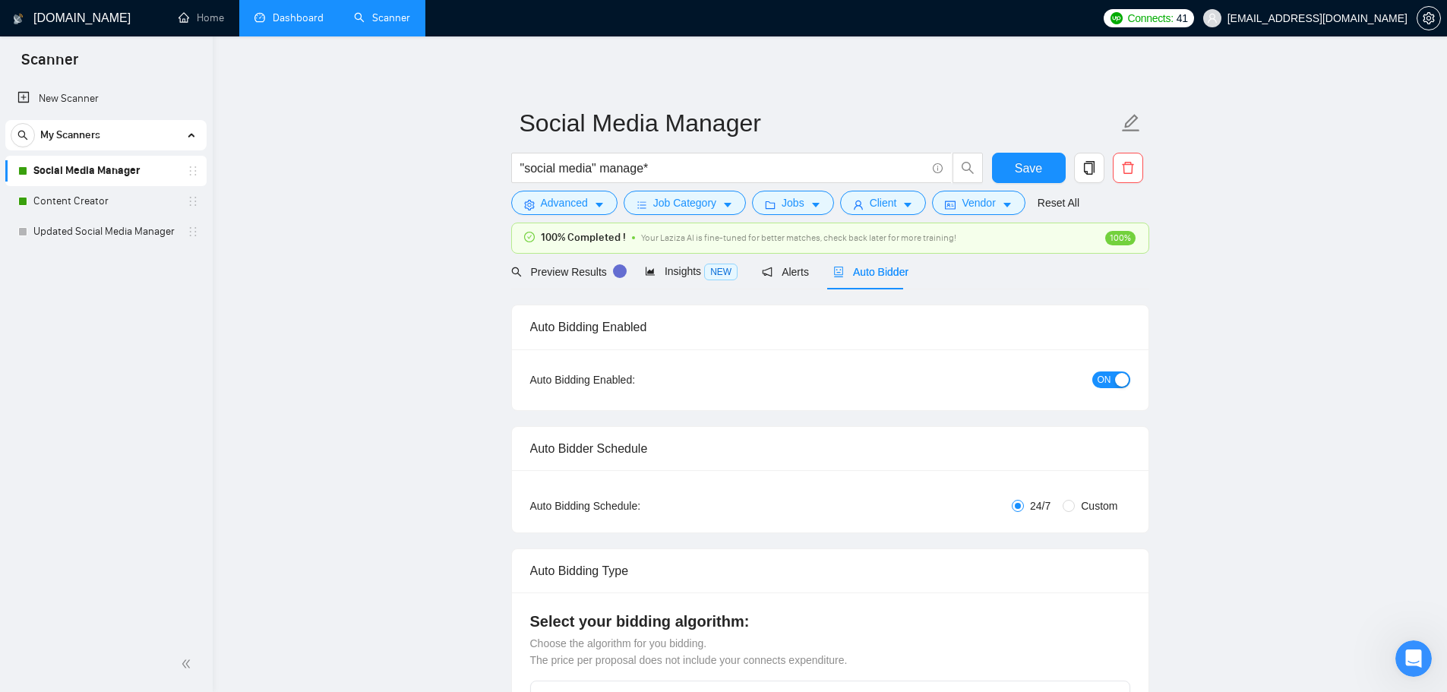
checkbox input "true"
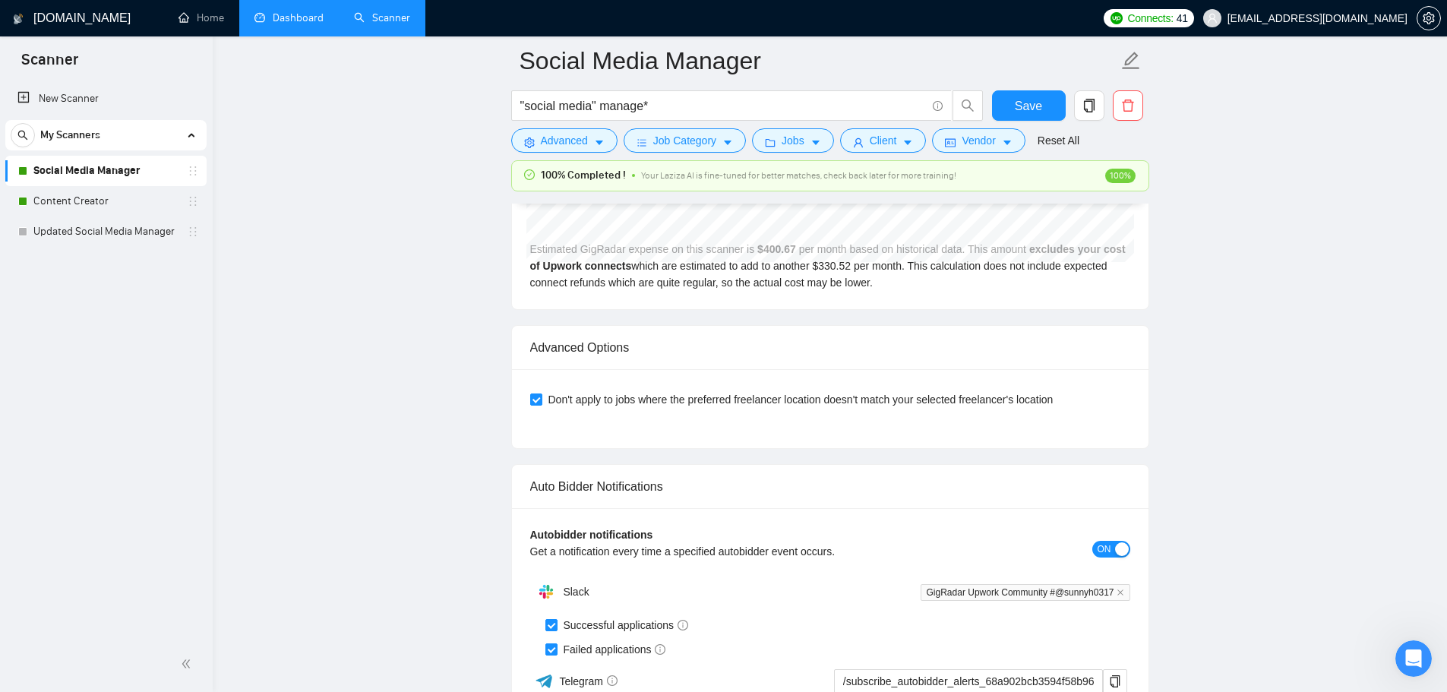
scroll to position [4333, 0]
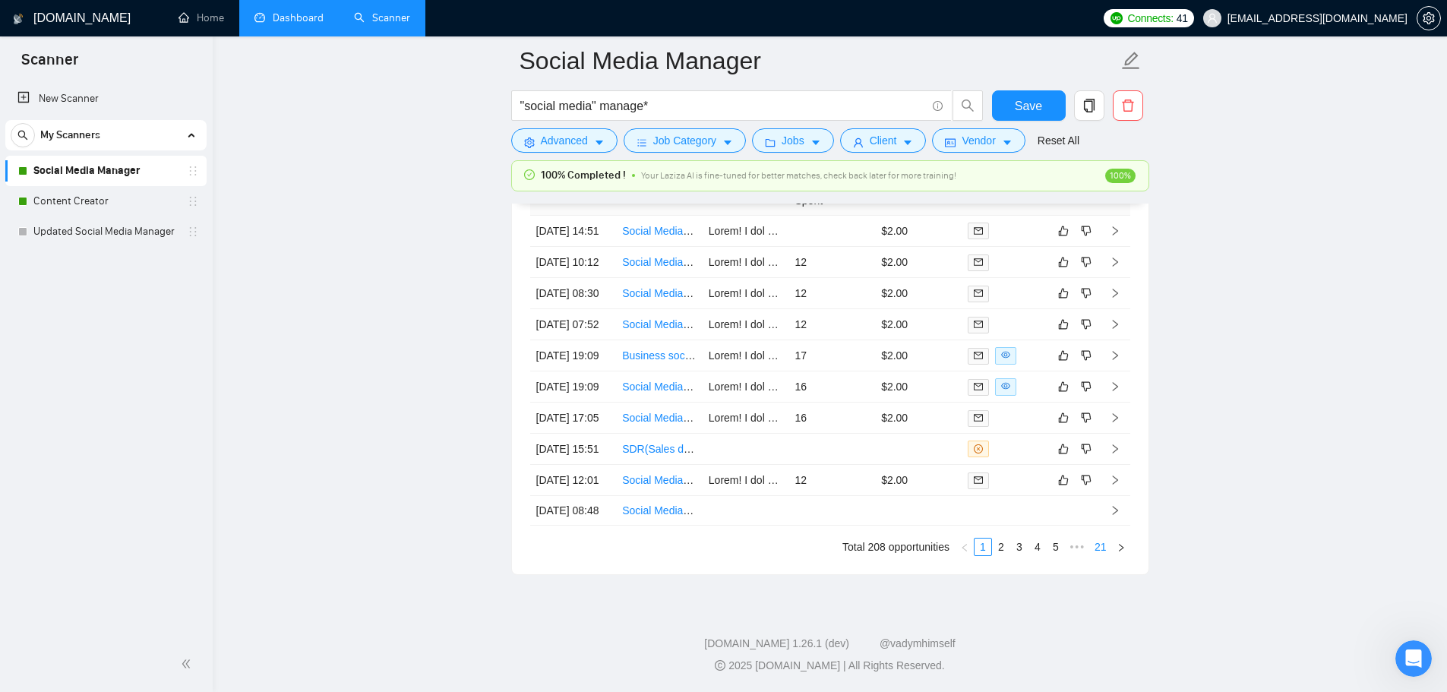
click at [1106, 545] on link "21" at bounding box center [1100, 547] width 21 height 17
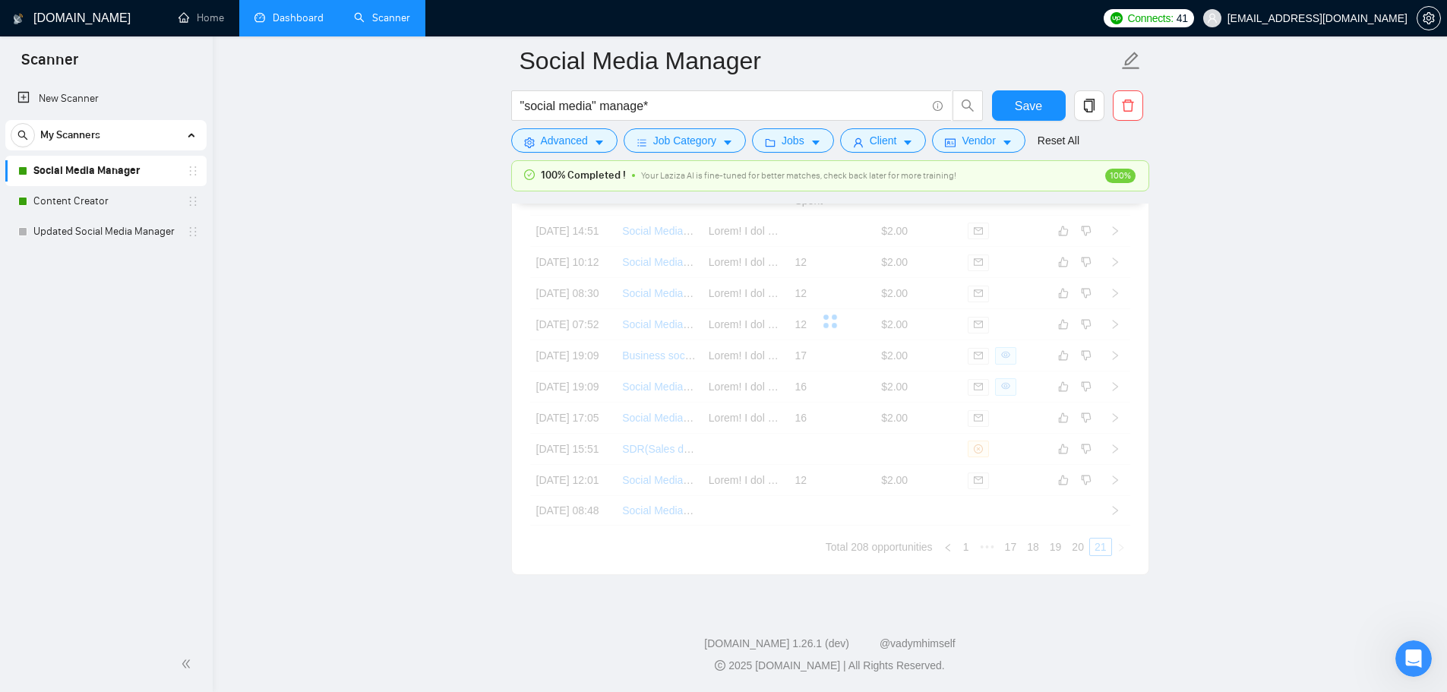
scroll to position [4240, 0]
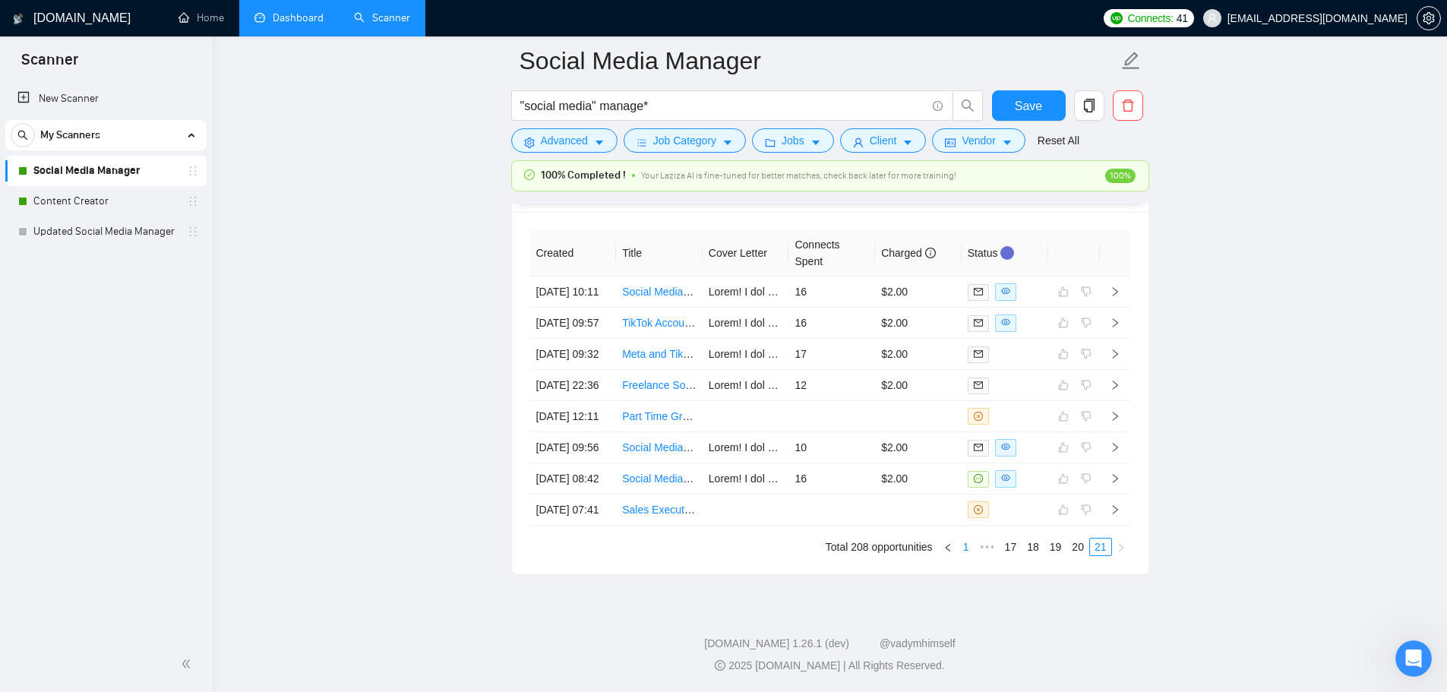
click at [964, 555] on link "1" at bounding box center [966, 547] width 17 height 17
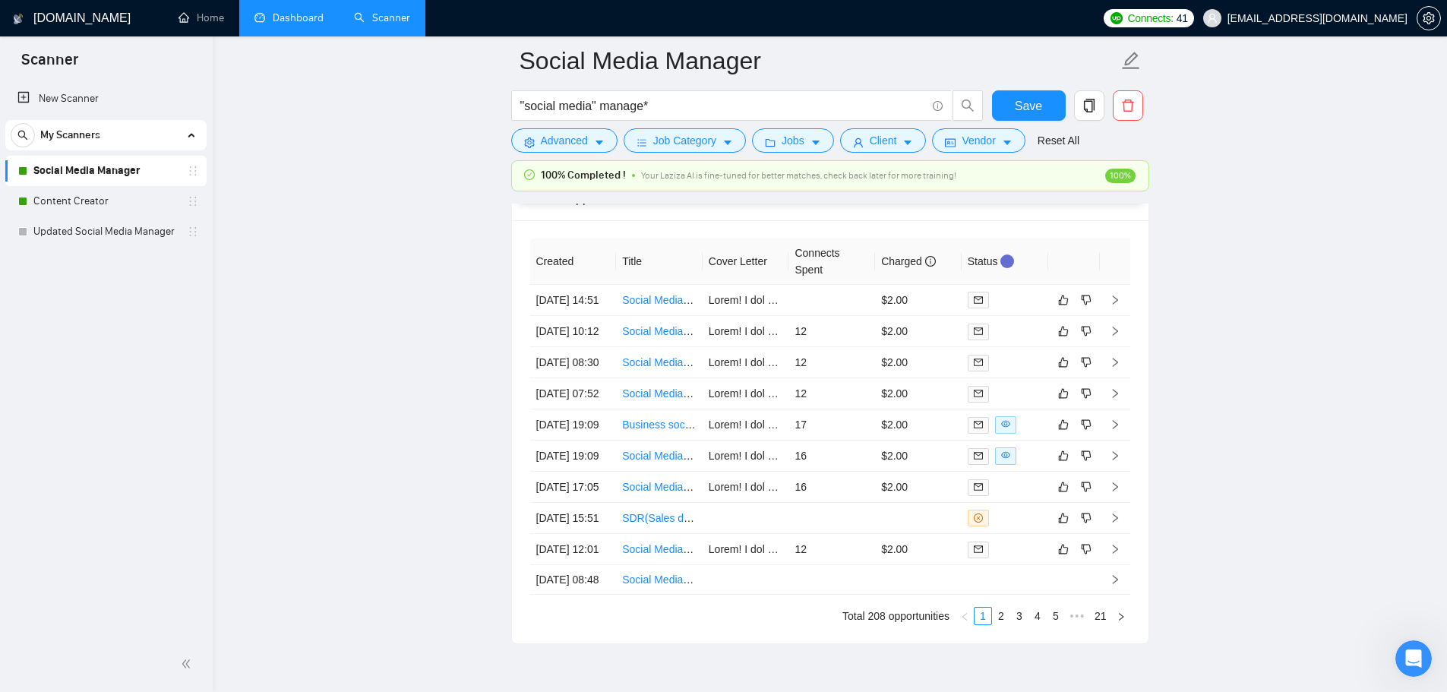
scroll to position [3953, 0]
